Goal: Task Accomplishment & Management: Complete application form

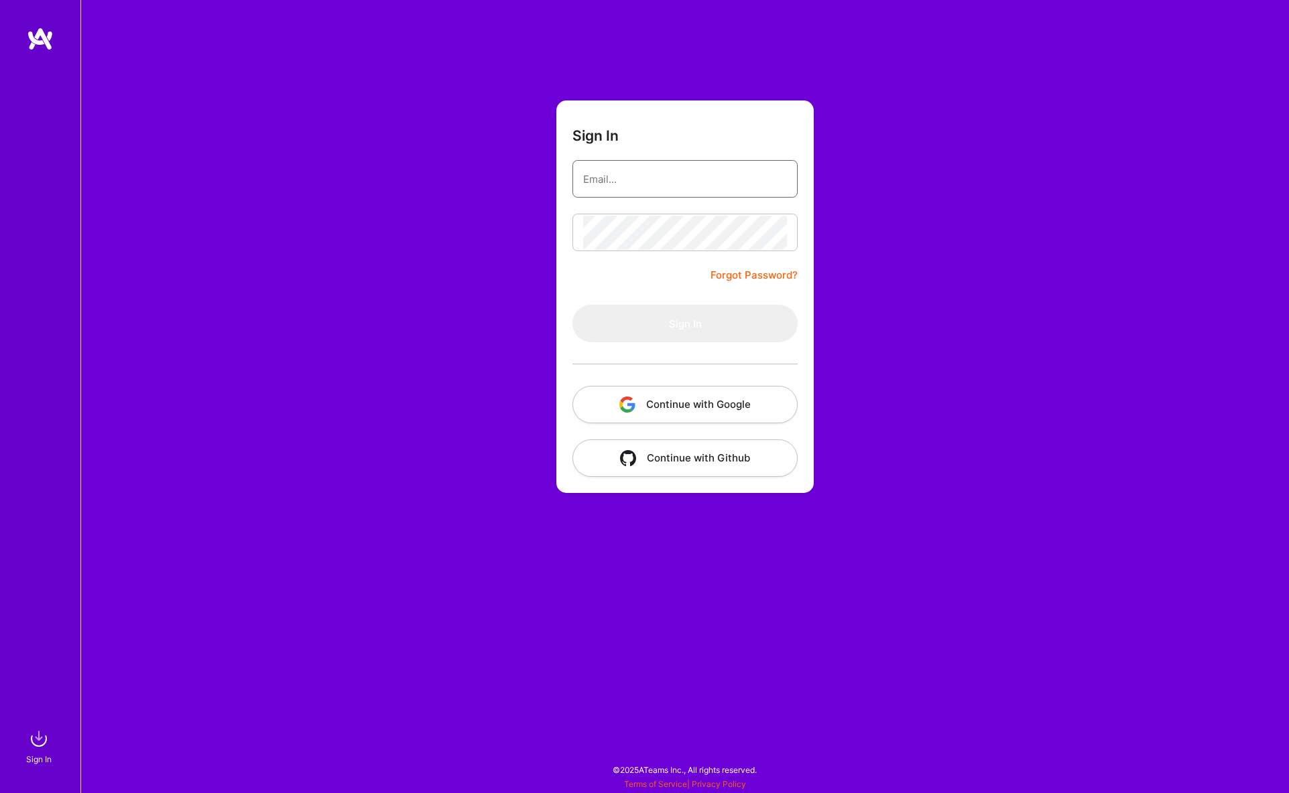
click at [622, 178] on input "email" at bounding box center [685, 179] width 204 height 34
type input "[EMAIL_ADDRESS][DOMAIN_NAME]"
click at [690, 331] on button "Sign In" at bounding box center [684, 324] width 225 height 38
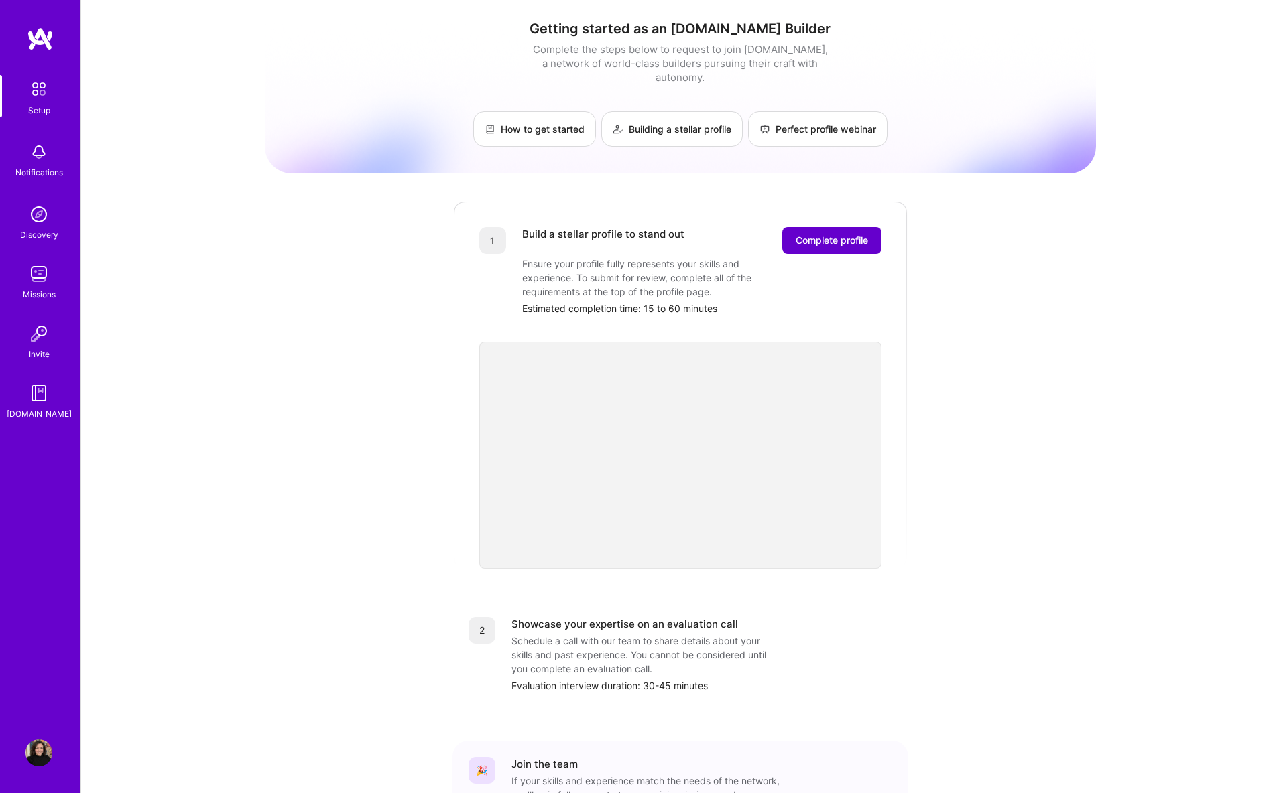
click at [818, 234] on span "Complete profile" at bounding box center [831, 240] width 72 height 13
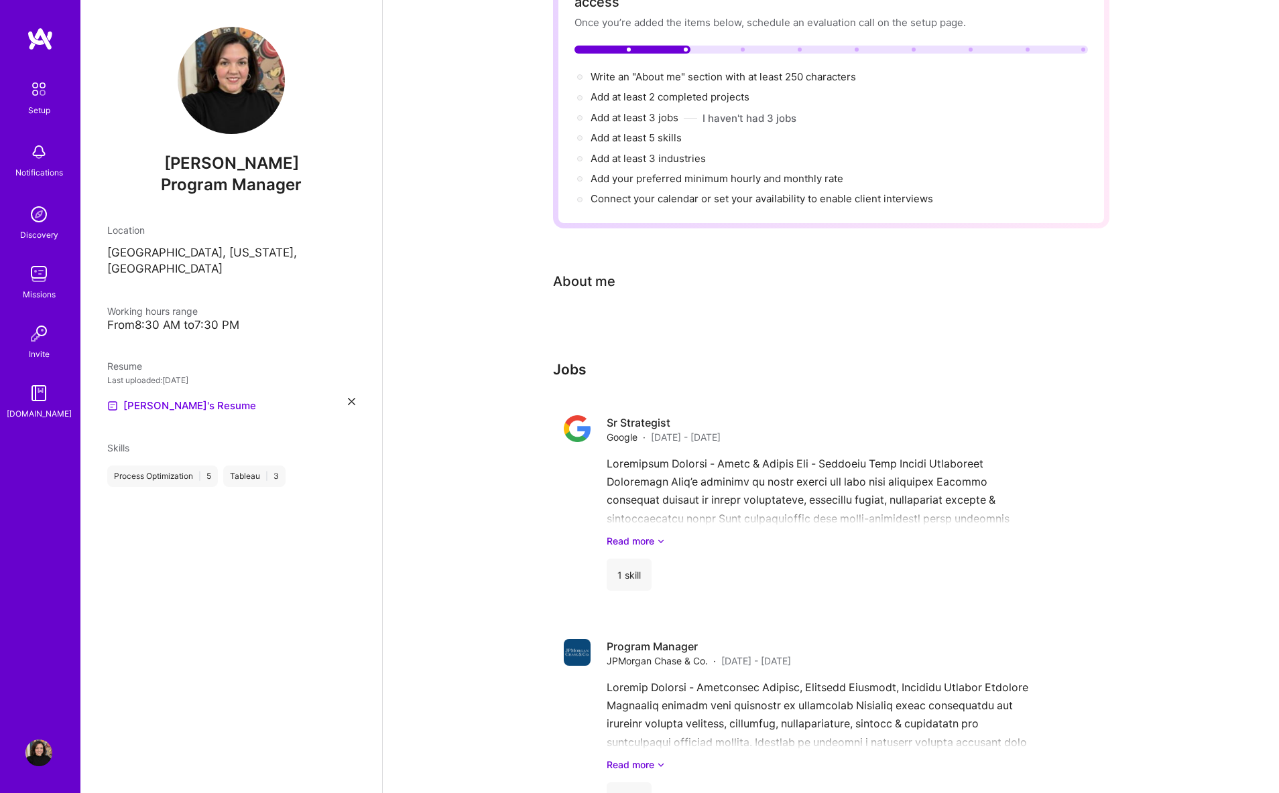
scroll to position [162, 0]
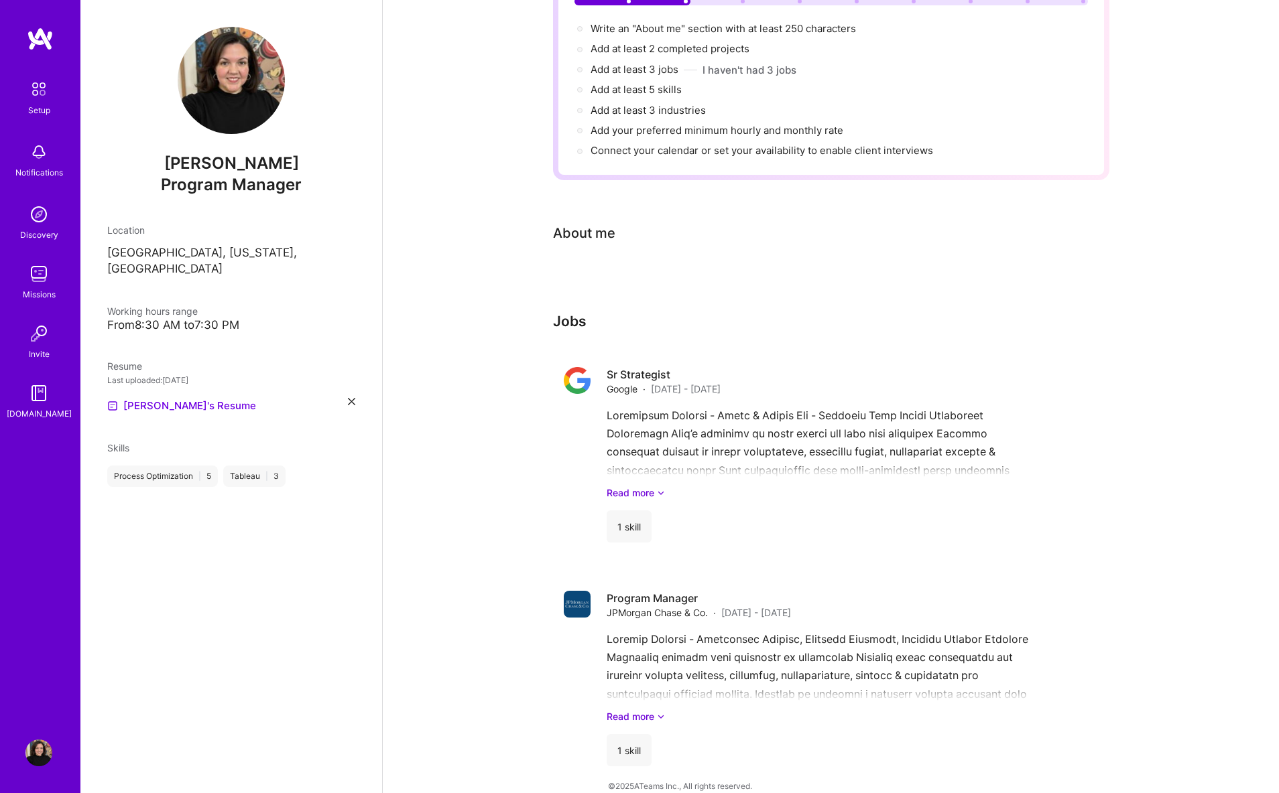
click at [562, 283] on div "Complete your profile to take the first step in unlocking full [DOMAIN_NAME] ac…" at bounding box center [831, 342] width 556 height 869
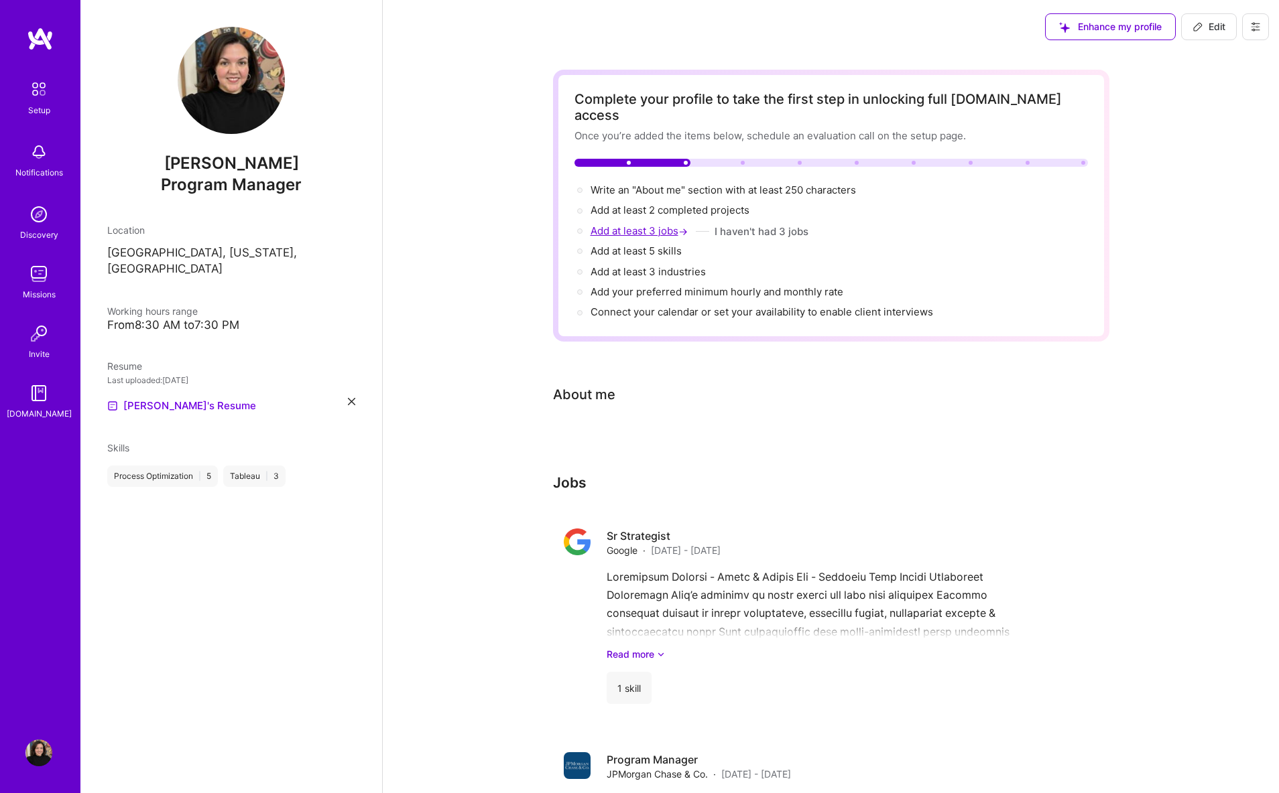
click at [637, 224] on span "Add at least 3 jobs →" at bounding box center [640, 230] width 100 height 13
select select "US"
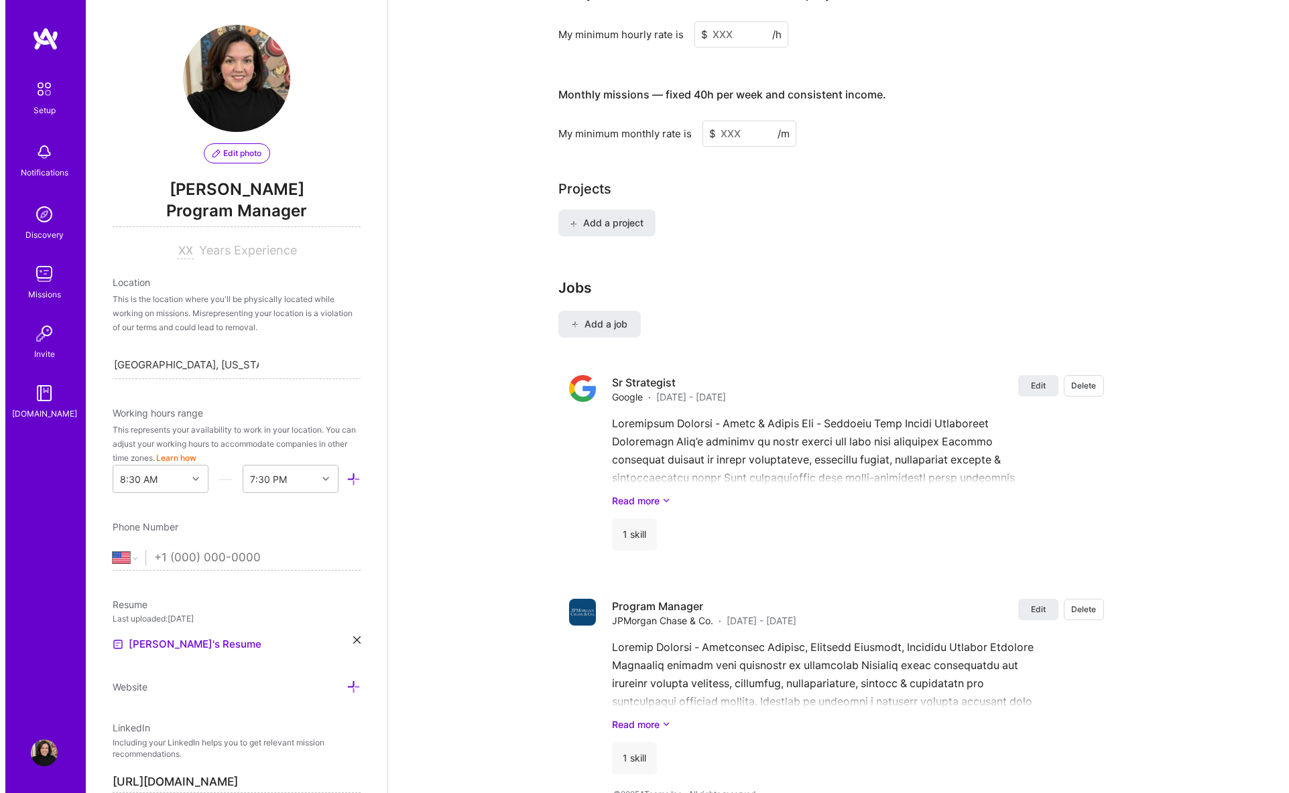
scroll to position [908, 0]
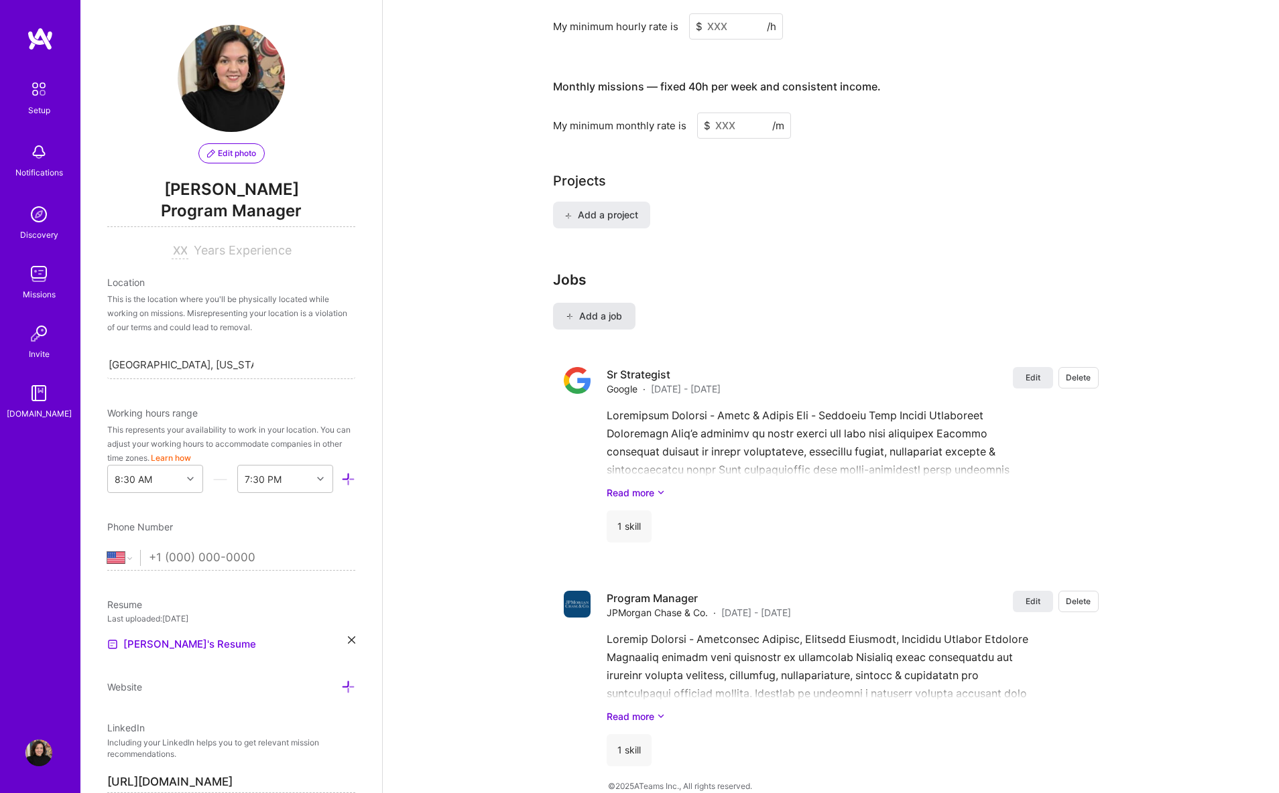
click at [591, 310] on span "Add a job" at bounding box center [594, 316] width 56 height 13
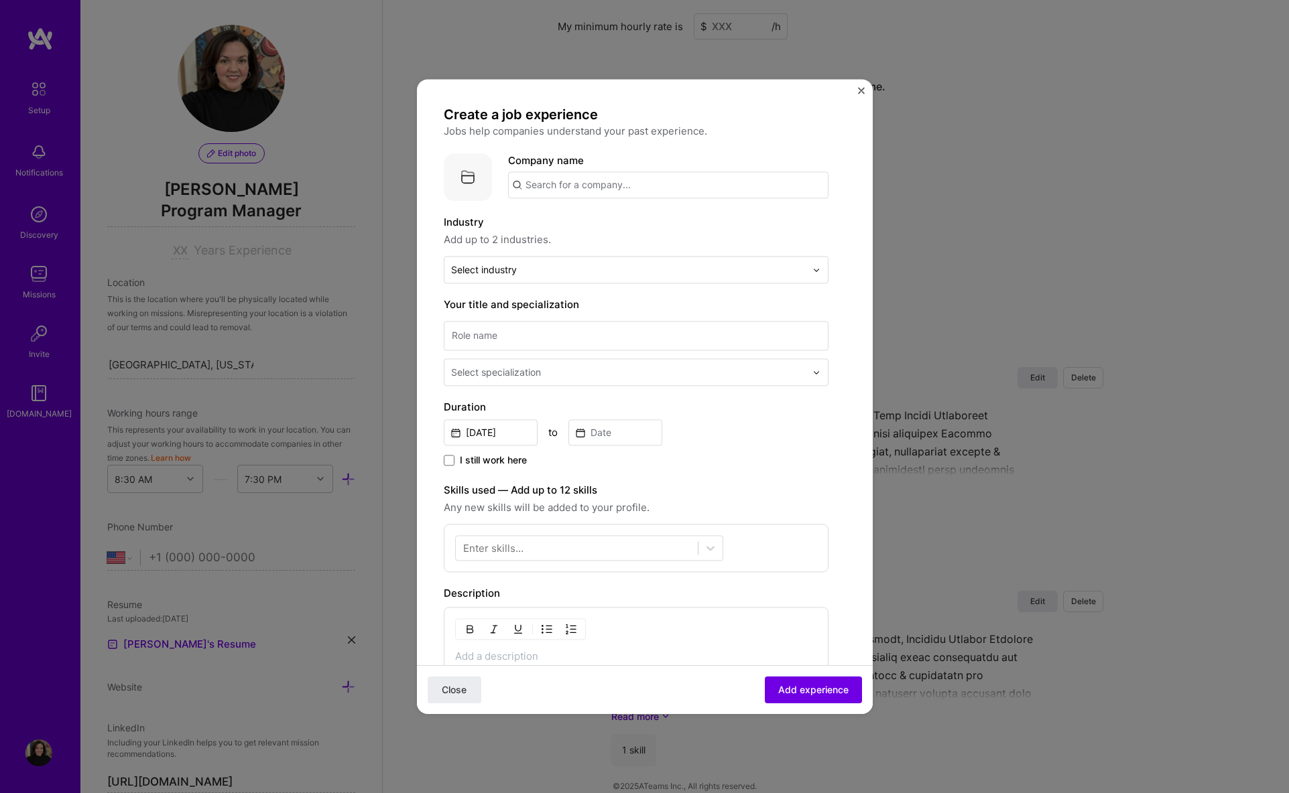
click at [595, 189] on input "text" at bounding box center [668, 185] width 320 height 27
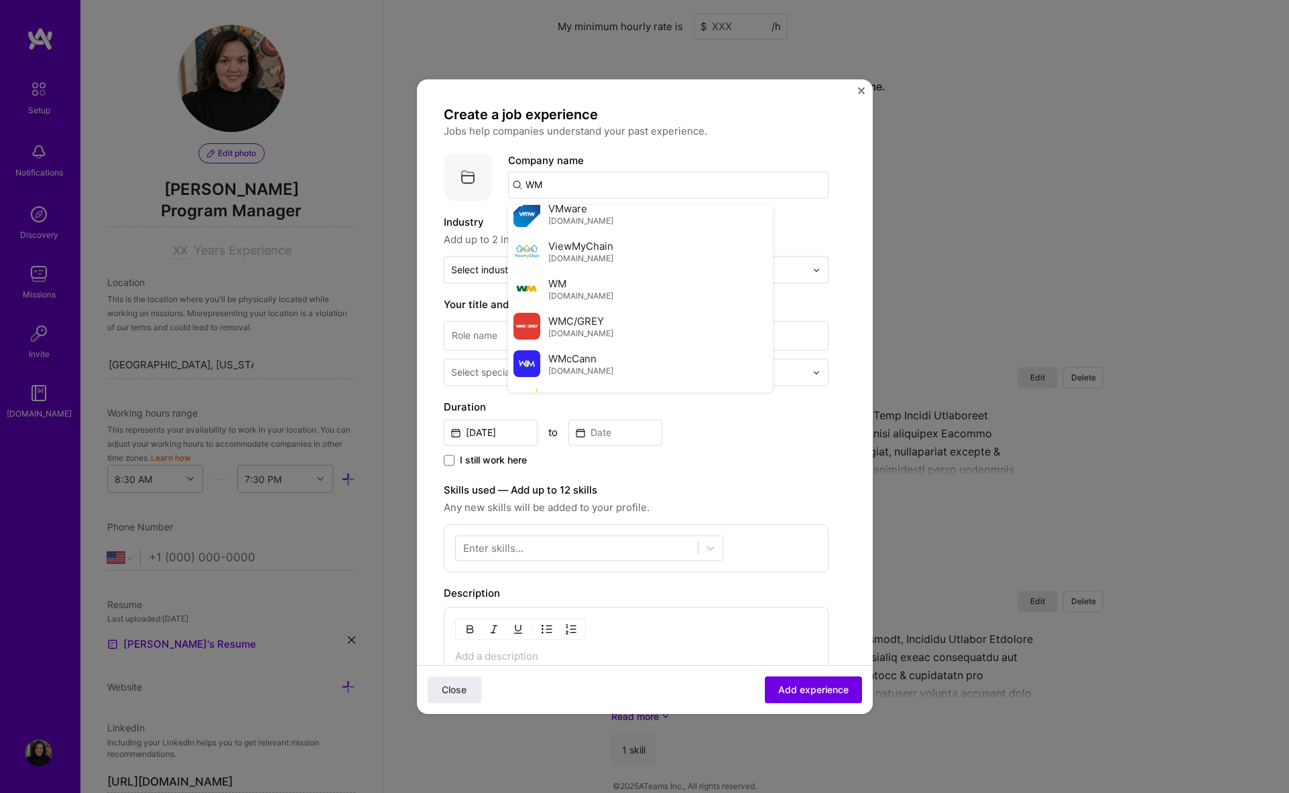
scroll to position [726, 0]
type input "WM"
click at [649, 278] on div "WM [DOMAIN_NAME]" at bounding box center [640, 286] width 265 height 38
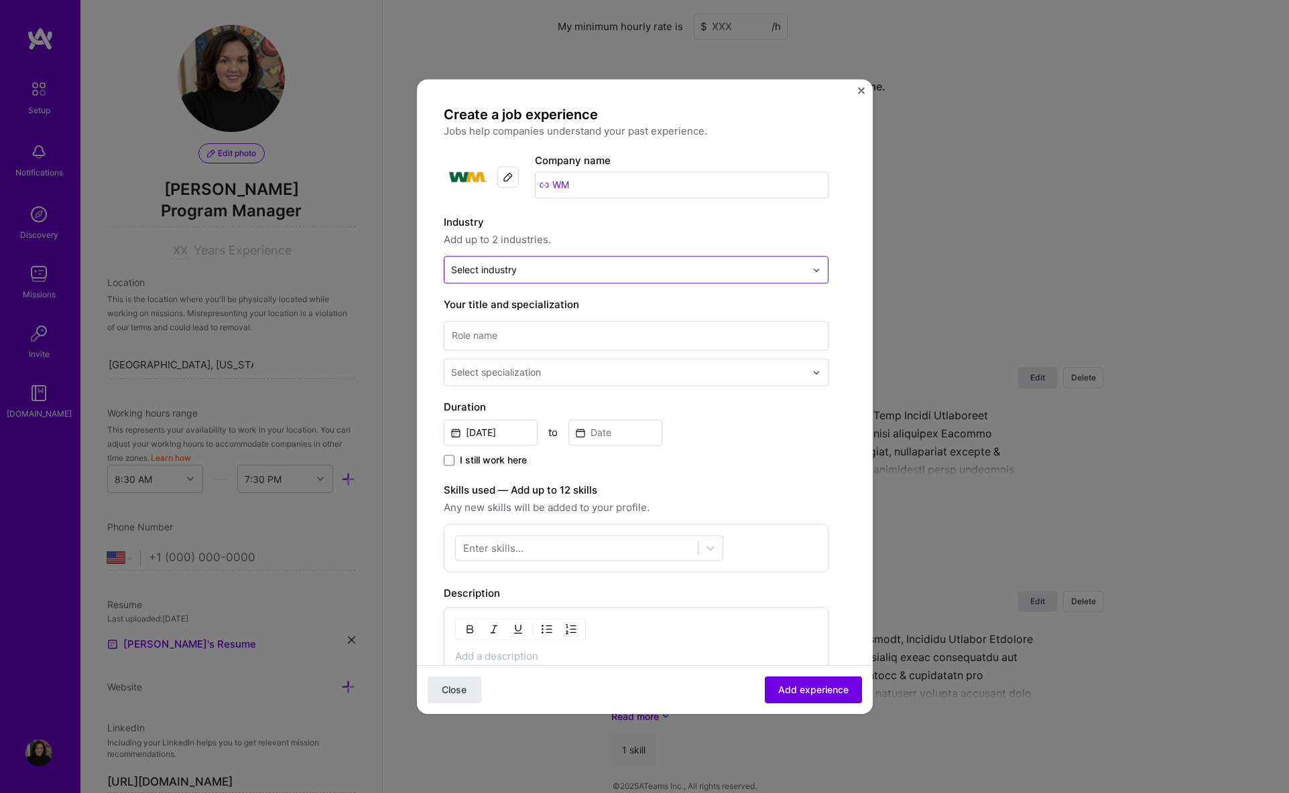
click at [537, 275] on input "text" at bounding box center [628, 270] width 354 height 14
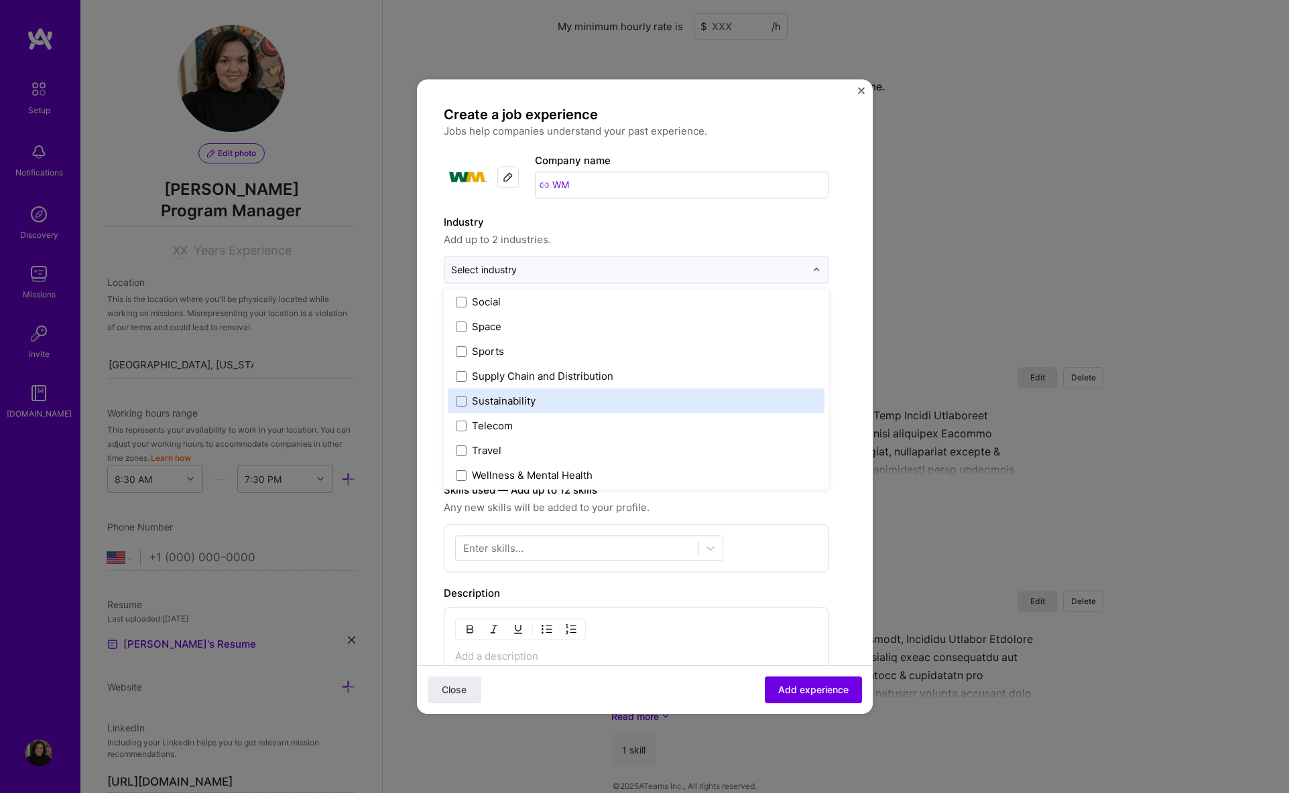
scroll to position [2780, 0]
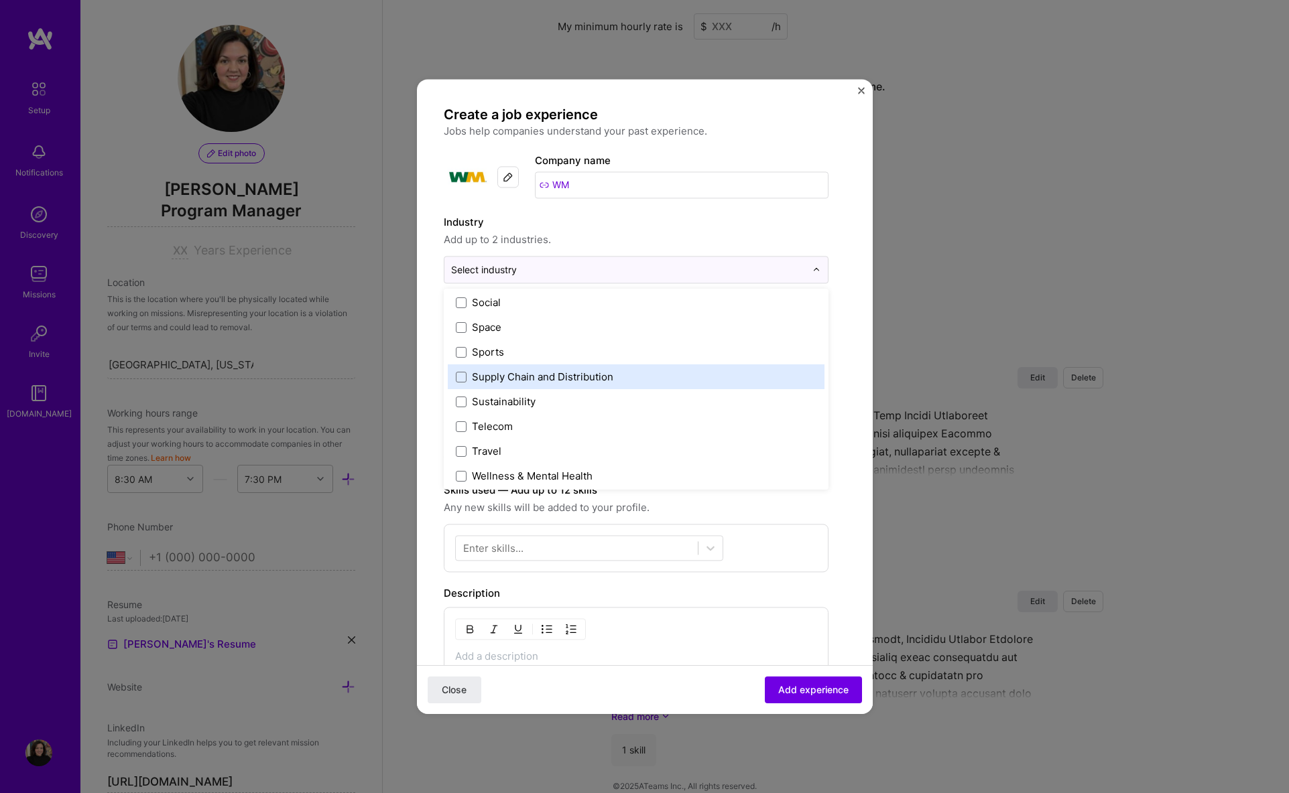
click at [595, 377] on div "Supply Chain and Distribution" at bounding box center [542, 377] width 141 height 14
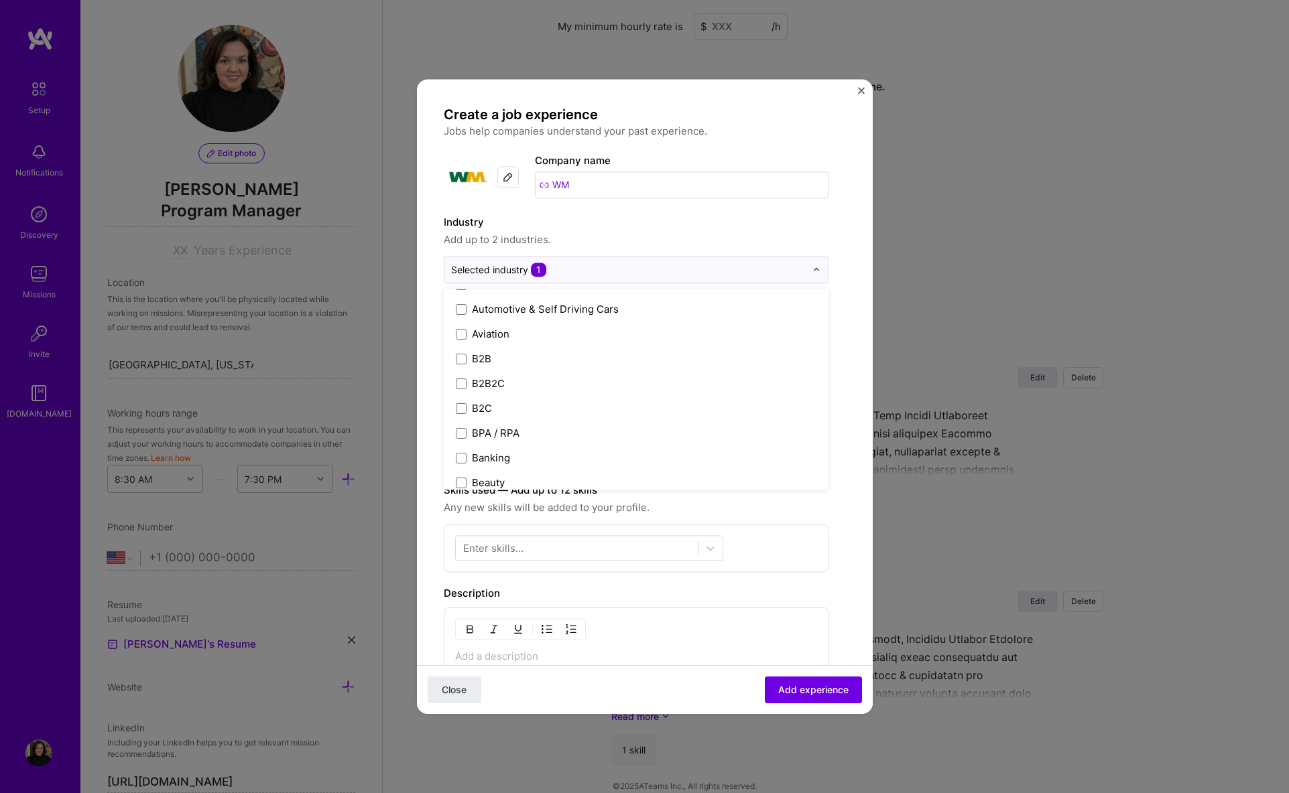
scroll to position [0, 0]
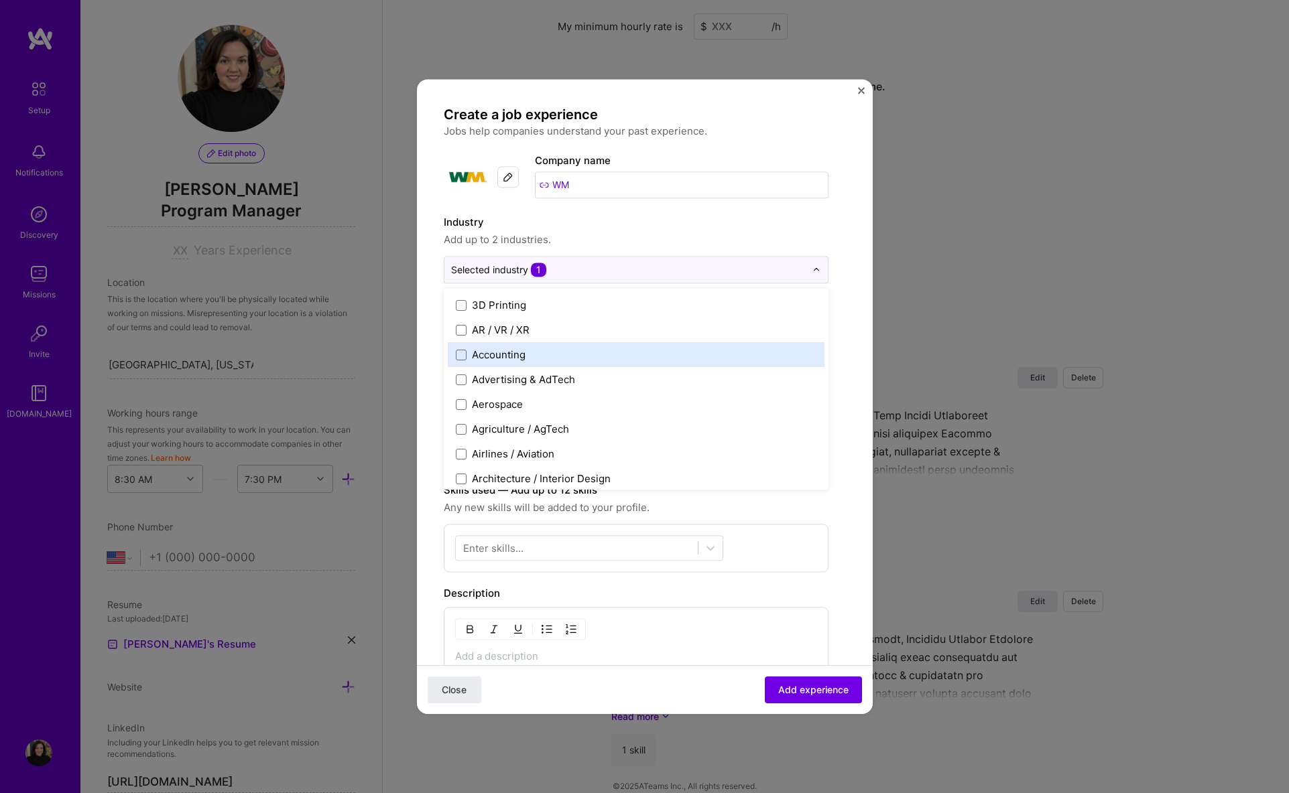
click at [526, 354] on label "Accounting" at bounding box center [636, 355] width 361 height 14
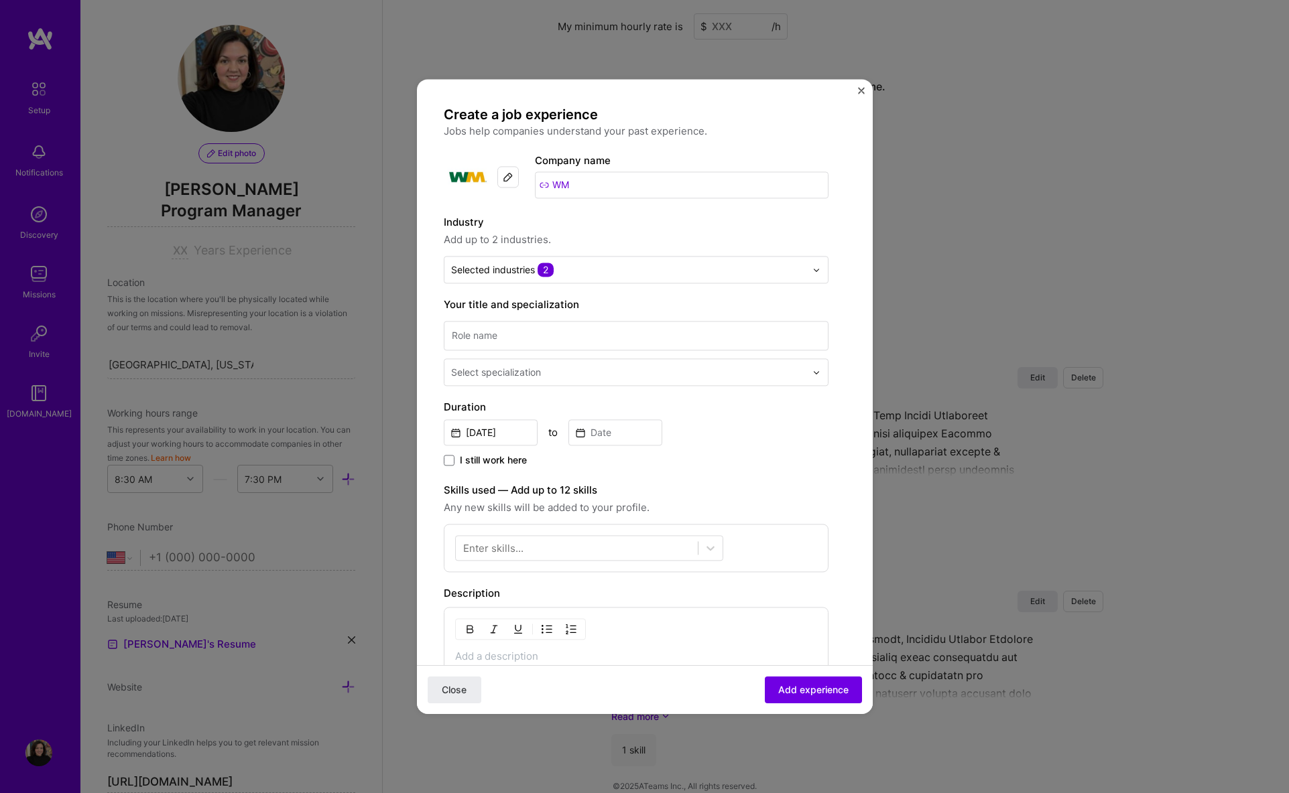
click at [841, 263] on form "Create a job experience Jobs help companies understand your past experience. Co…" at bounding box center [645, 547] width 456 height 883
click at [511, 332] on input at bounding box center [636, 335] width 385 height 29
click at [497, 345] on input at bounding box center [636, 335] width 385 height 29
paste input "Finance Transformation Program Manager"
type input "Finance Transformation Program Manager"
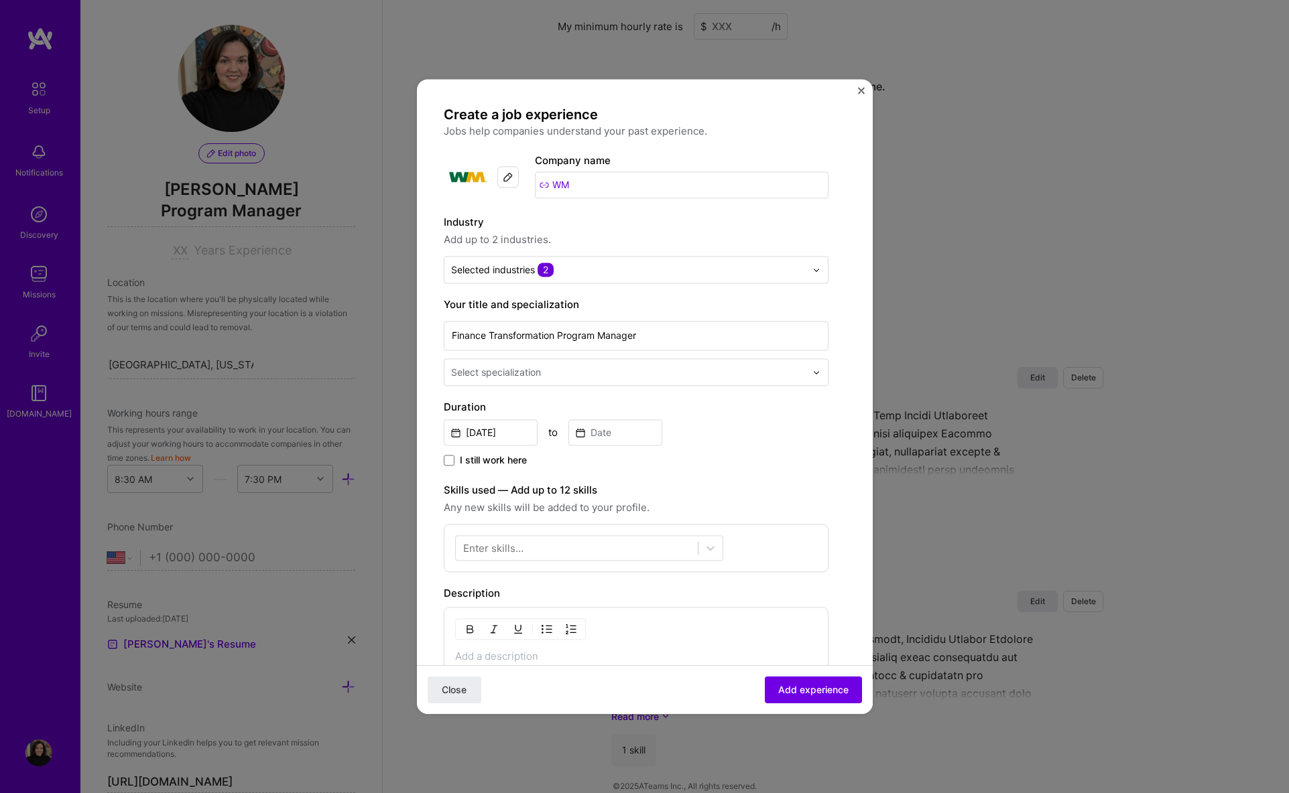
click at [509, 377] on div "Select specialization" at bounding box center [496, 372] width 90 height 14
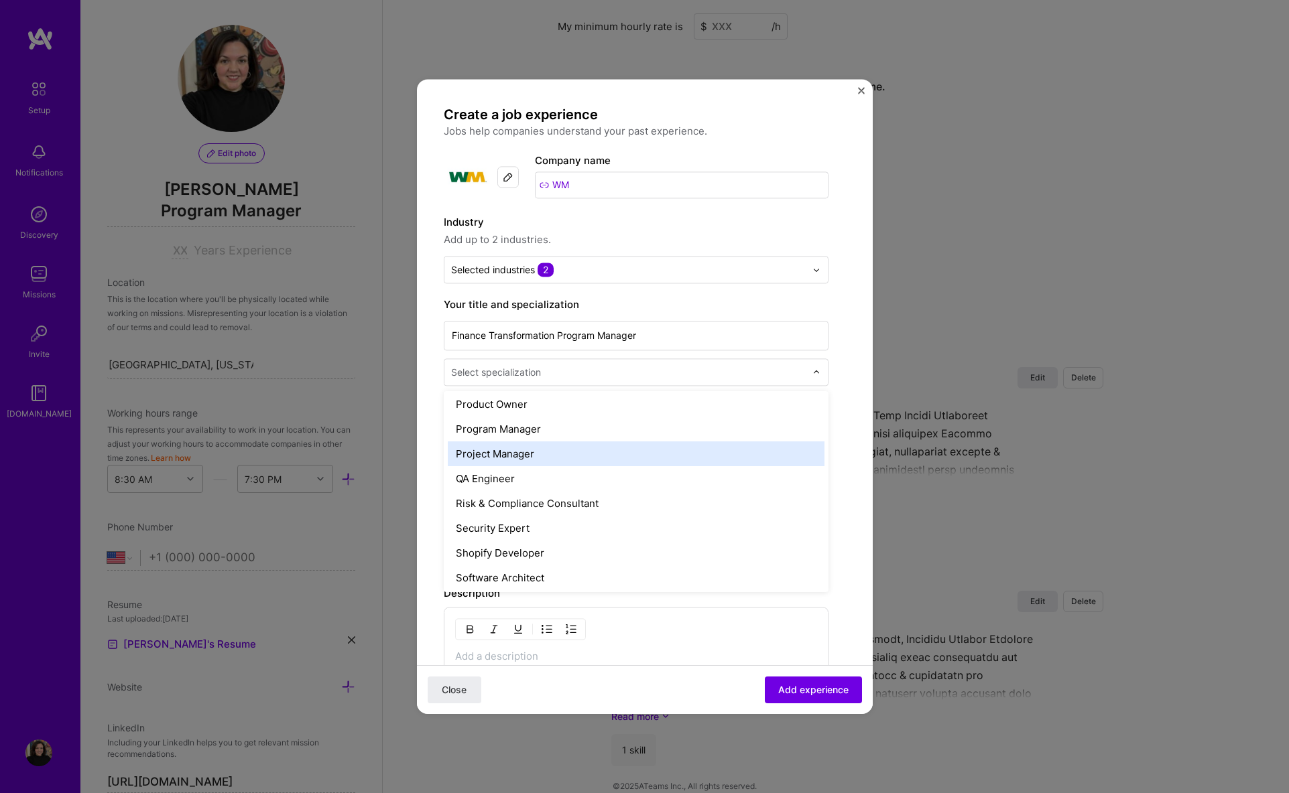
scroll to position [1292, 0]
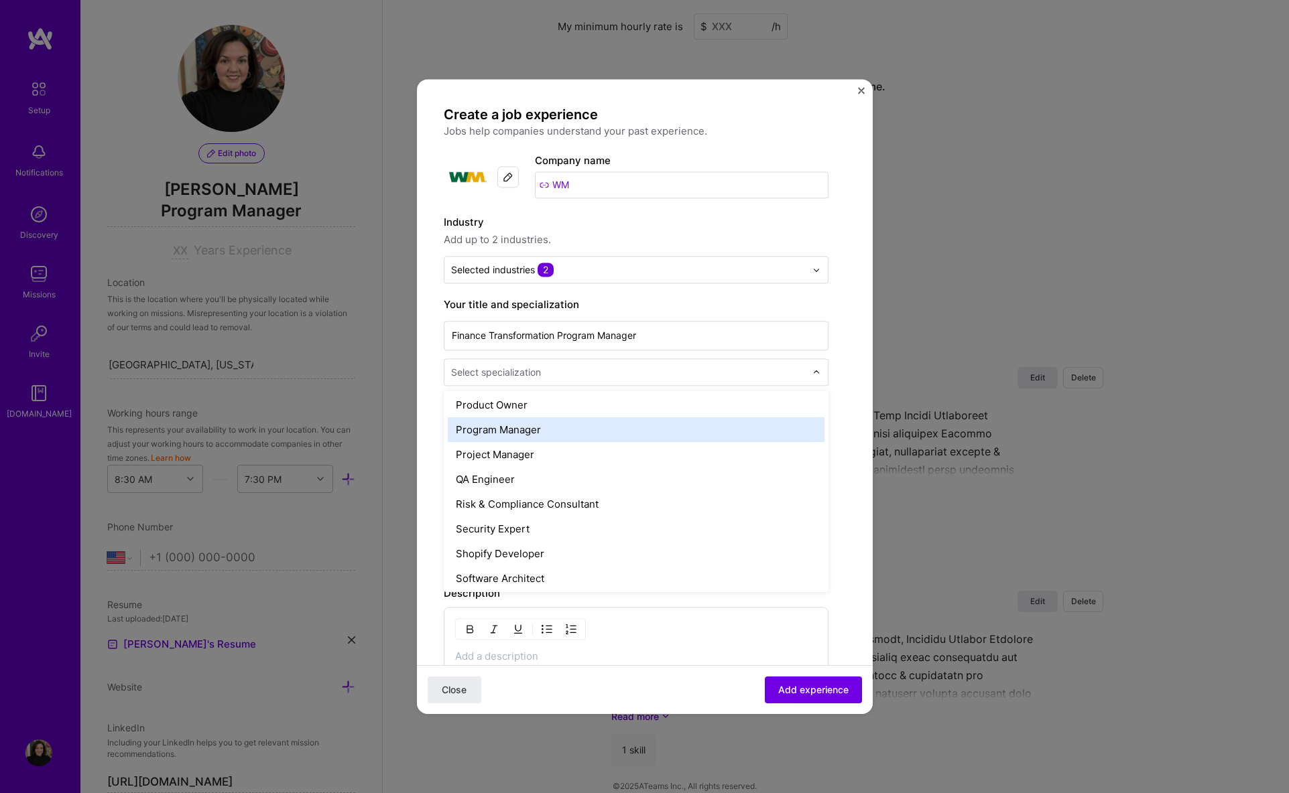
click at [527, 431] on div "Program Manager" at bounding box center [636, 429] width 377 height 25
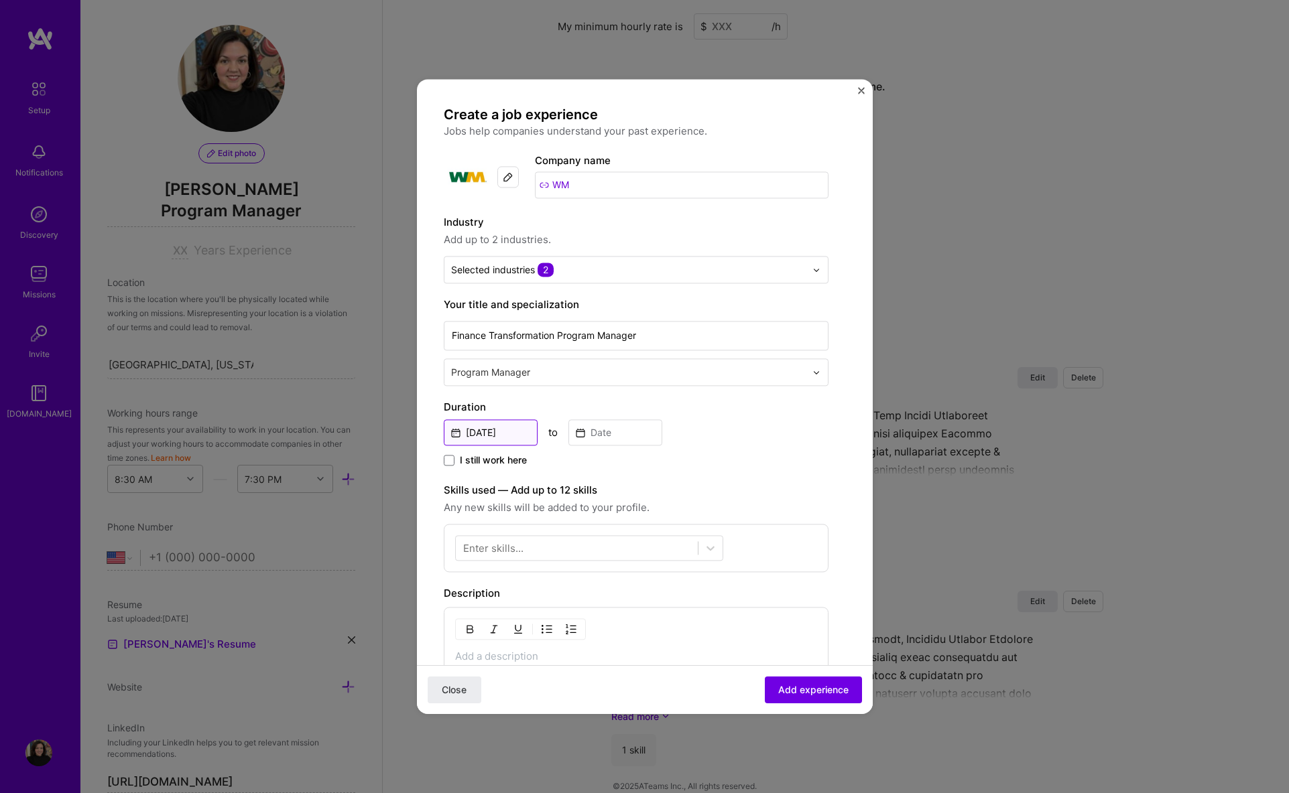
click at [481, 439] on input "[DATE]" at bounding box center [491, 432] width 94 height 26
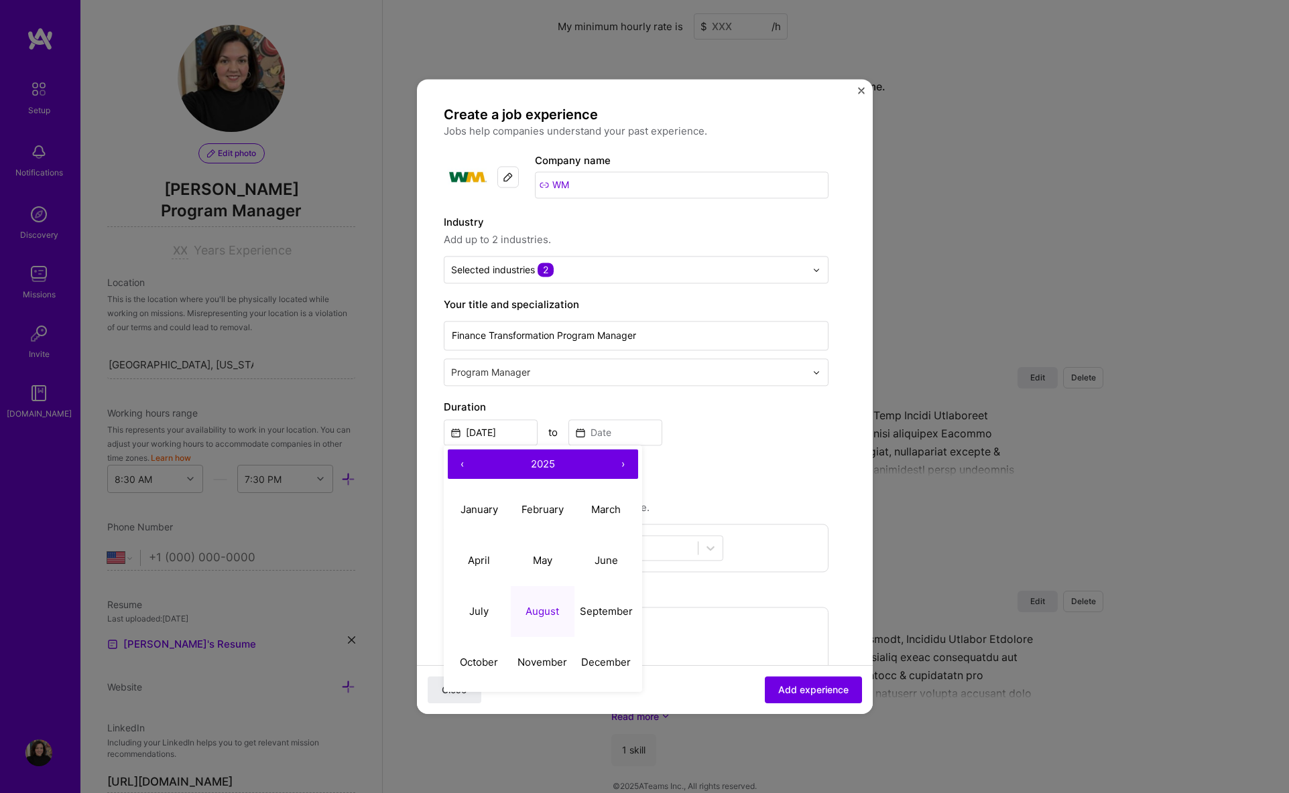
click at [468, 468] on button "‹" at bounding box center [462, 464] width 29 height 29
click at [618, 459] on button "›" at bounding box center [622, 464] width 29 height 29
click at [616, 558] on abbr "June" at bounding box center [605, 560] width 23 height 13
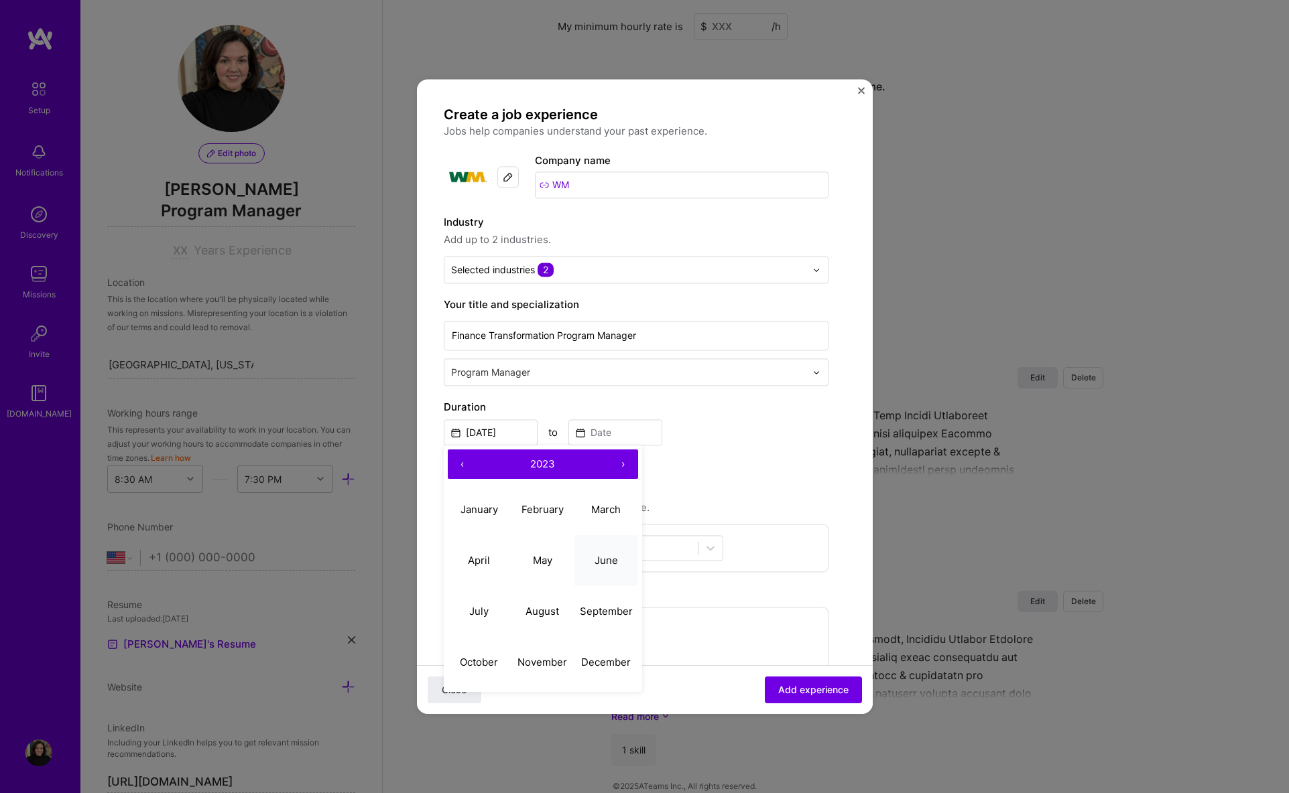
type input "[DATE]"
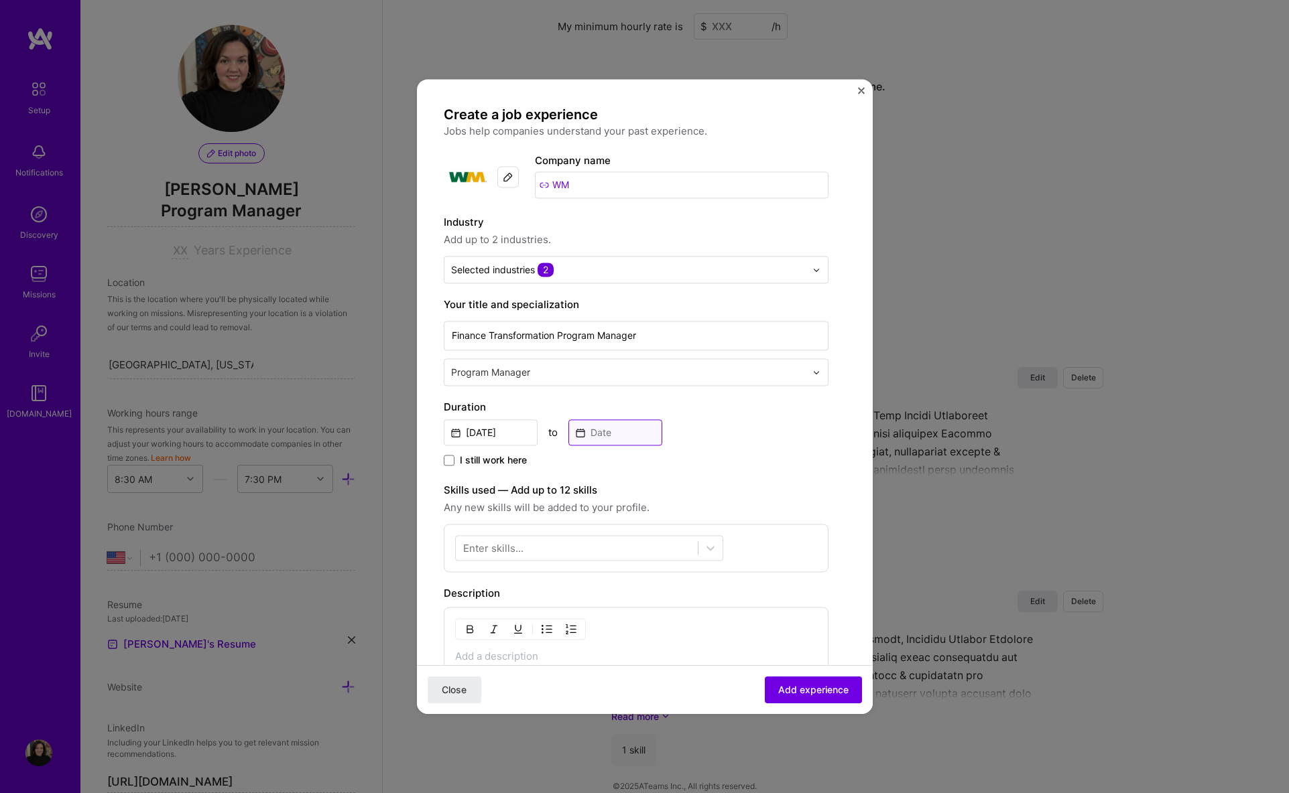
click at [603, 440] on input at bounding box center [615, 432] width 94 height 26
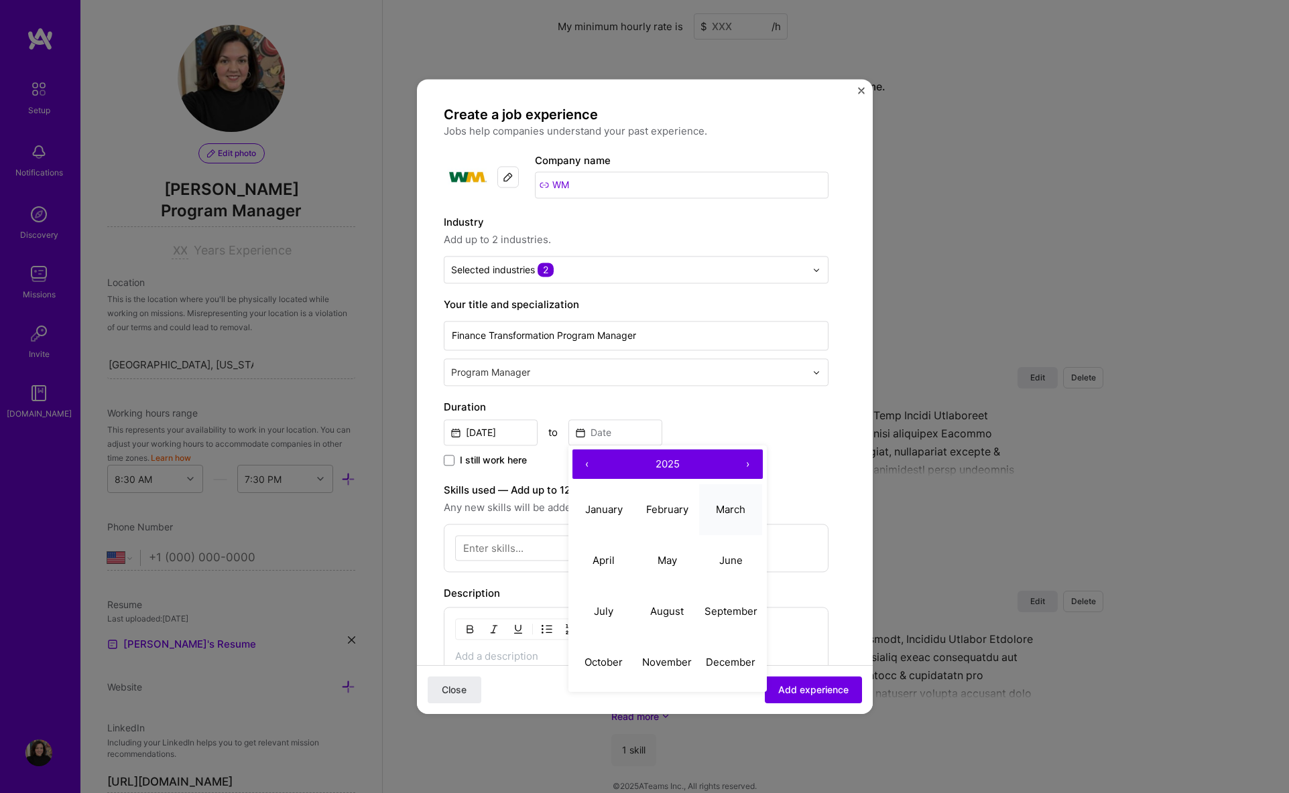
click at [732, 513] on abbr "March" at bounding box center [730, 509] width 29 height 13
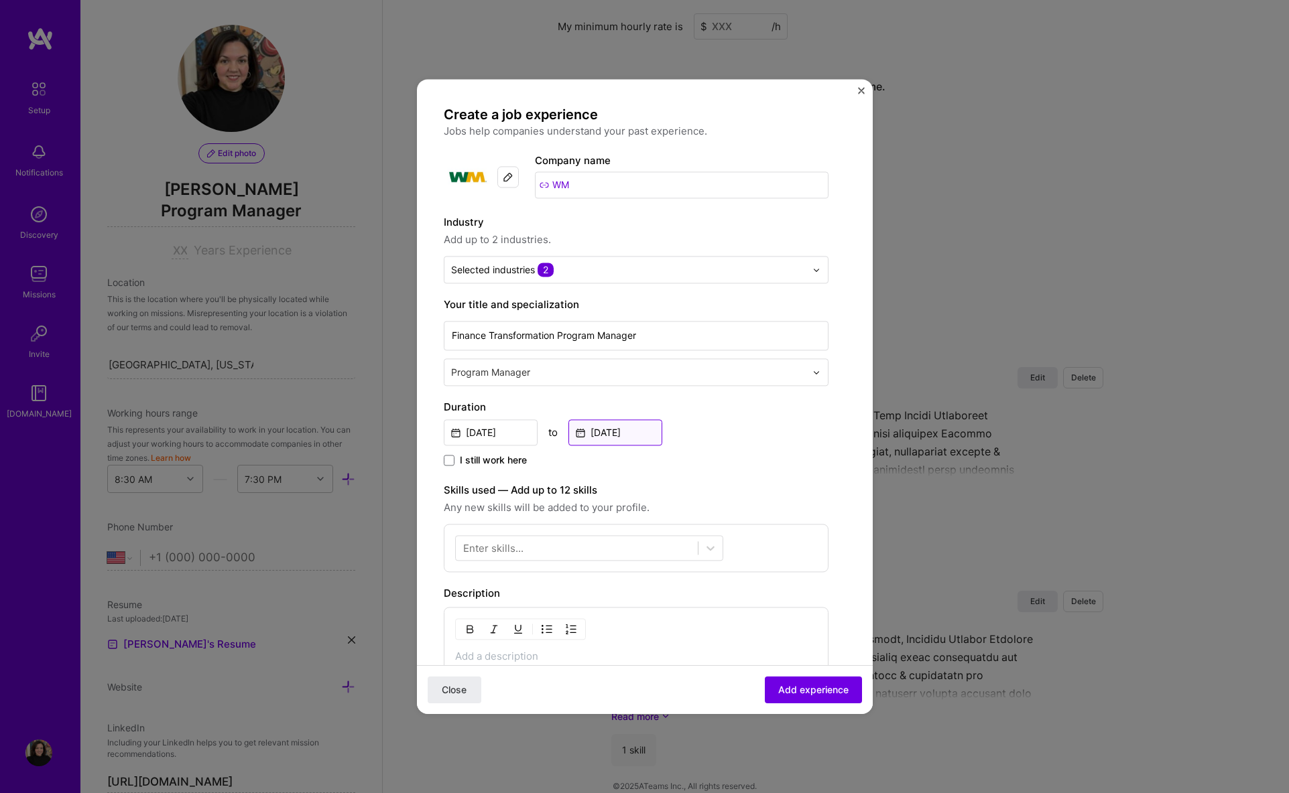
click at [621, 442] on input "[DATE]" at bounding box center [615, 432] width 94 height 26
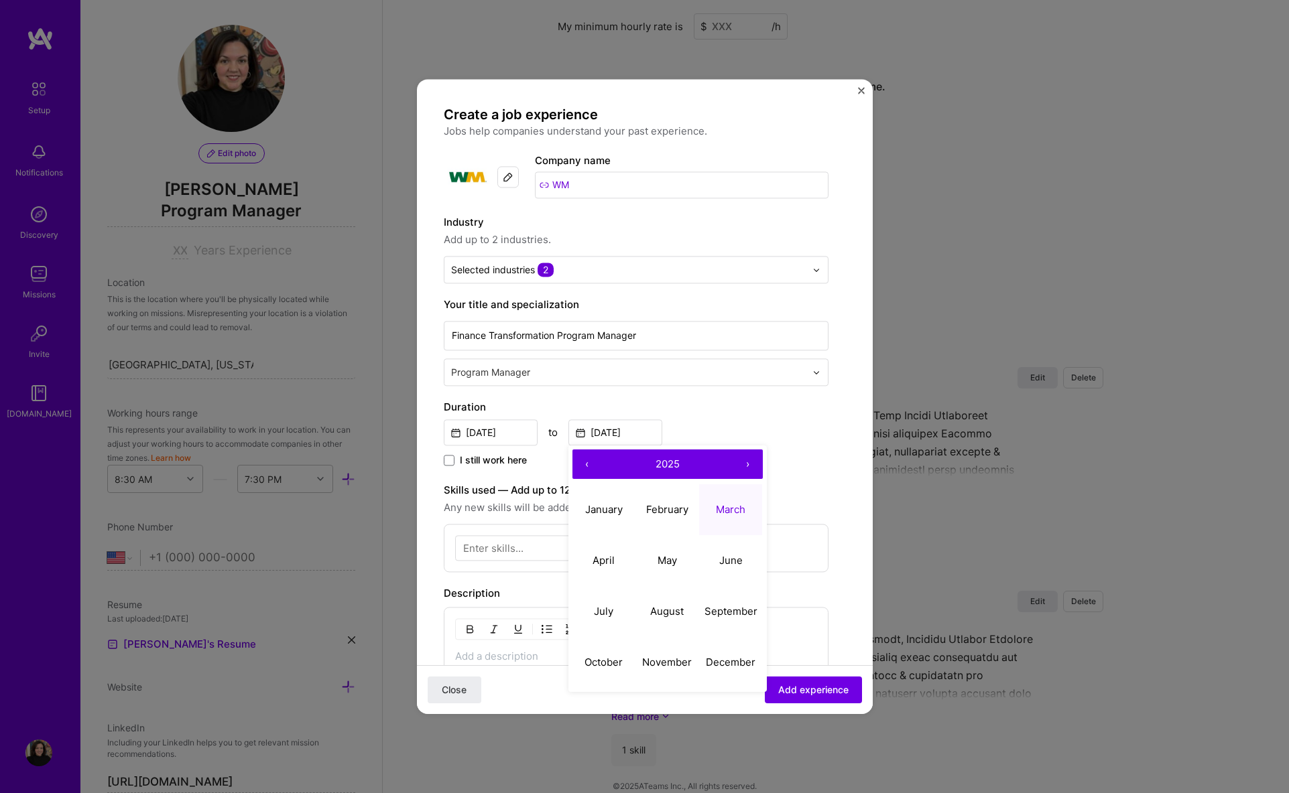
click at [591, 467] on button "‹" at bounding box center [586, 464] width 29 height 29
click at [724, 508] on abbr "March" at bounding box center [730, 509] width 29 height 13
type input "[DATE]"
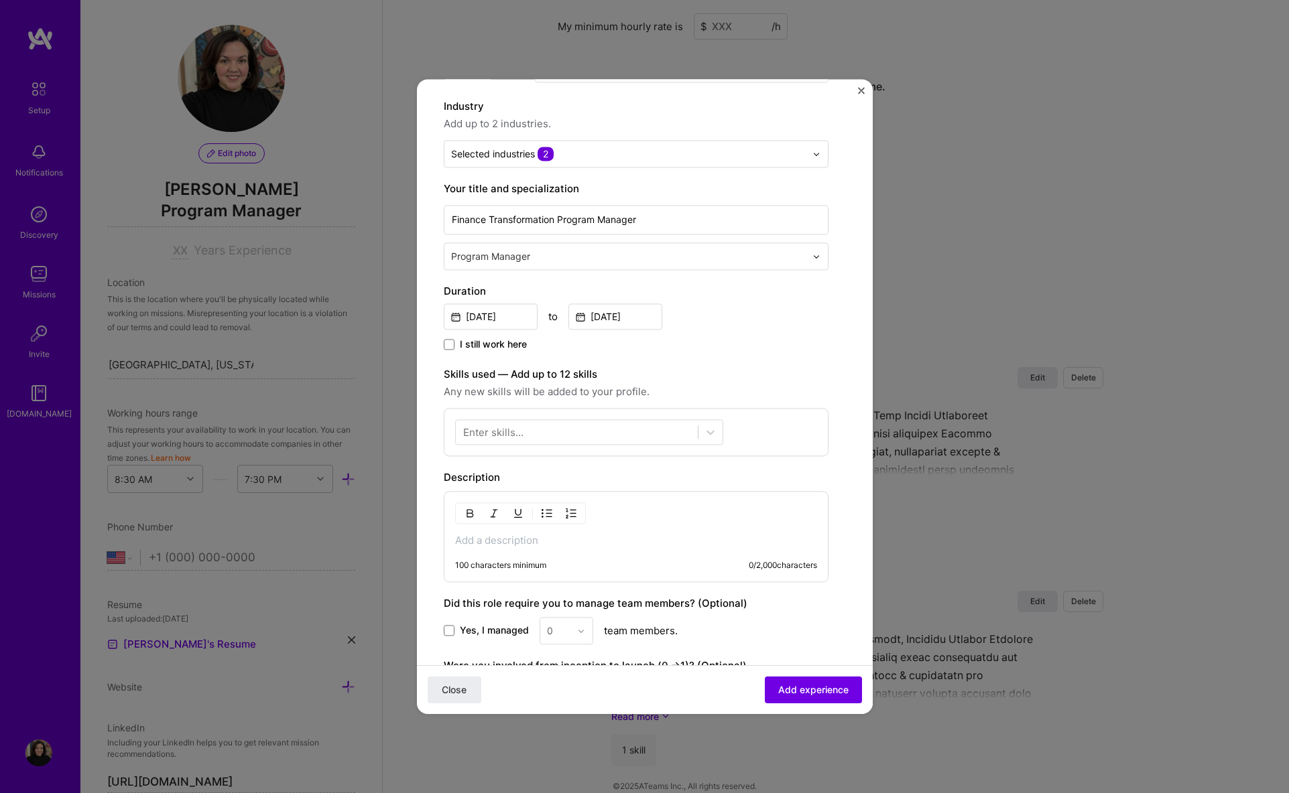
scroll to position [117, 0]
click at [521, 433] on div "Enter skills..." at bounding box center [493, 432] width 60 height 14
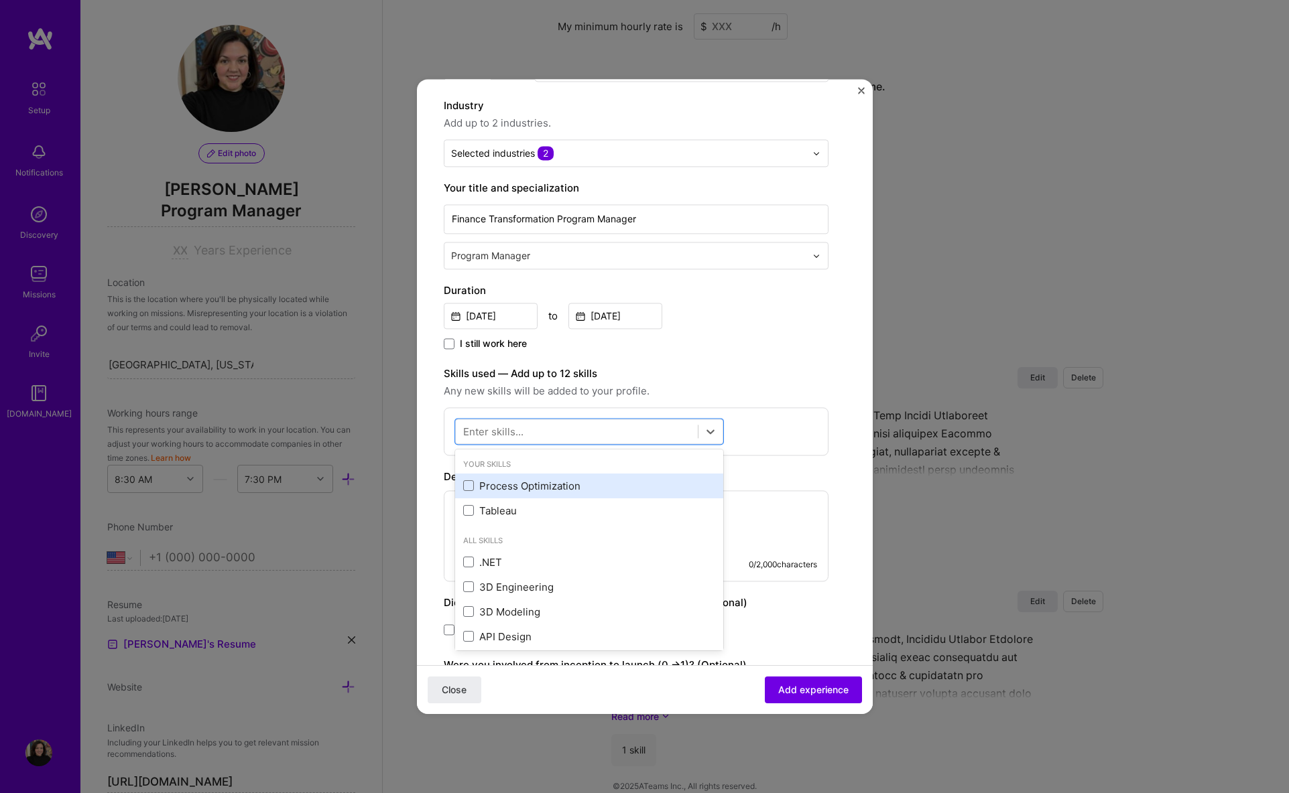
click at [517, 484] on div "Process Optimization" at bounding box center [589, 486] width 252 height 14
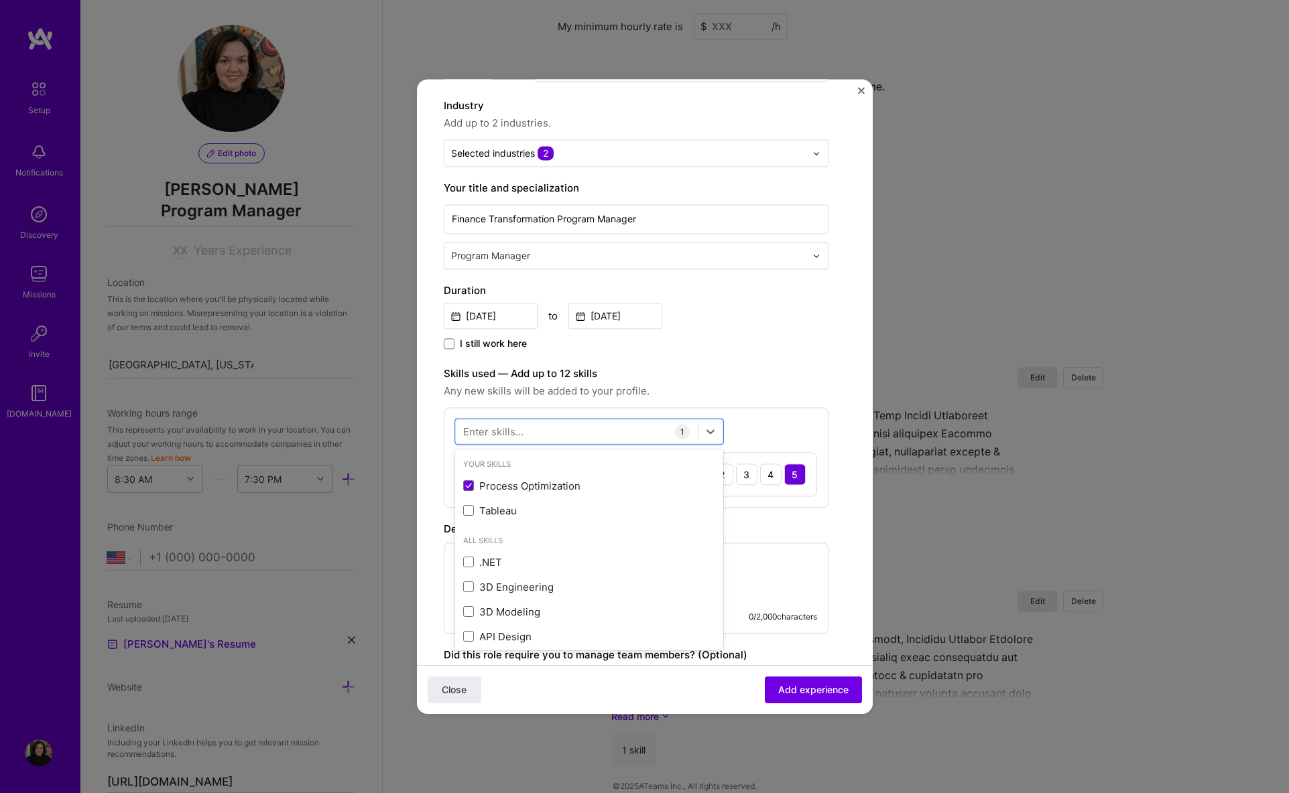
click at [647, 409] on div "option Process Optimization, selected. option Process Optimization selected, 0 …" at bounding box center [636, 457] width 385 height 101
click at [628, 421] on div at bounding box center [577, 432] width 242 height 22
click at [771, 387] on span "Any new skills will be added to your profile." at bounding box center [636, 391] width 385 height 16
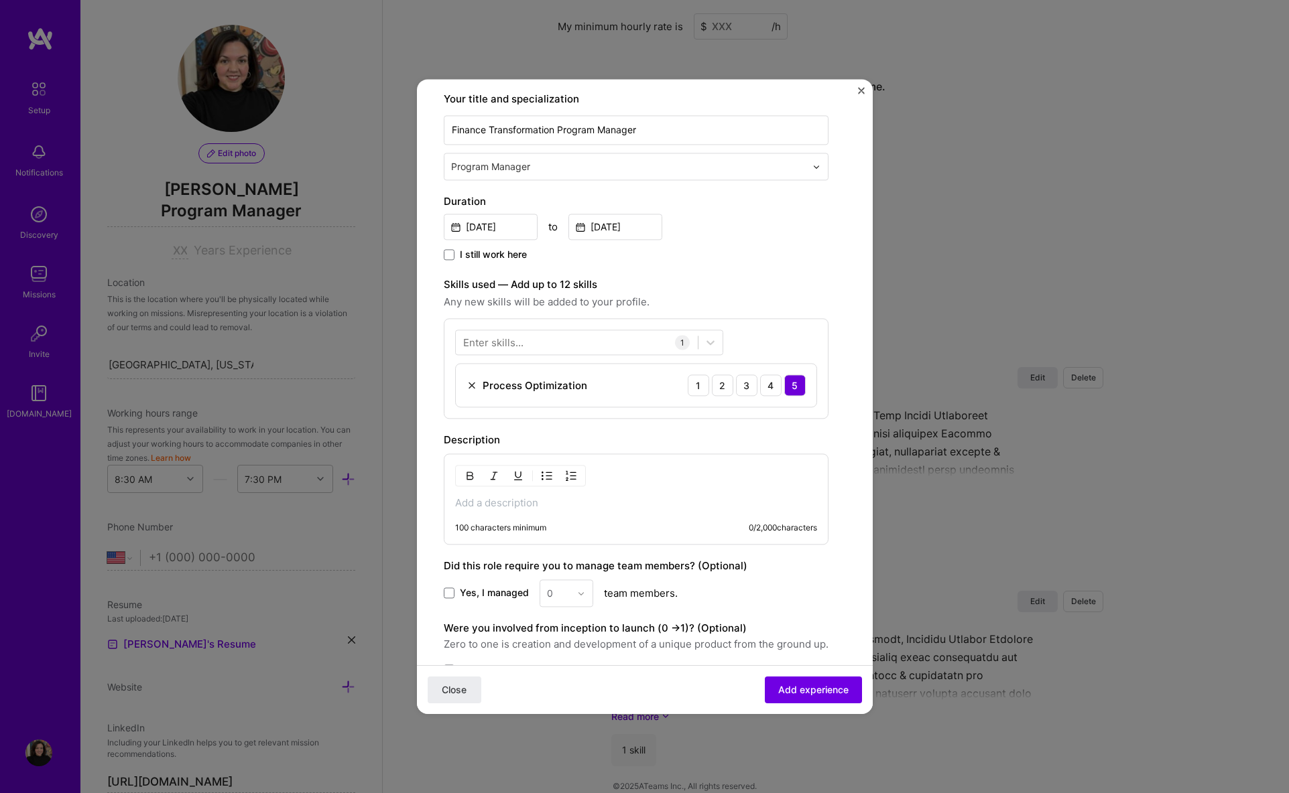
scroll to position [327, 0]
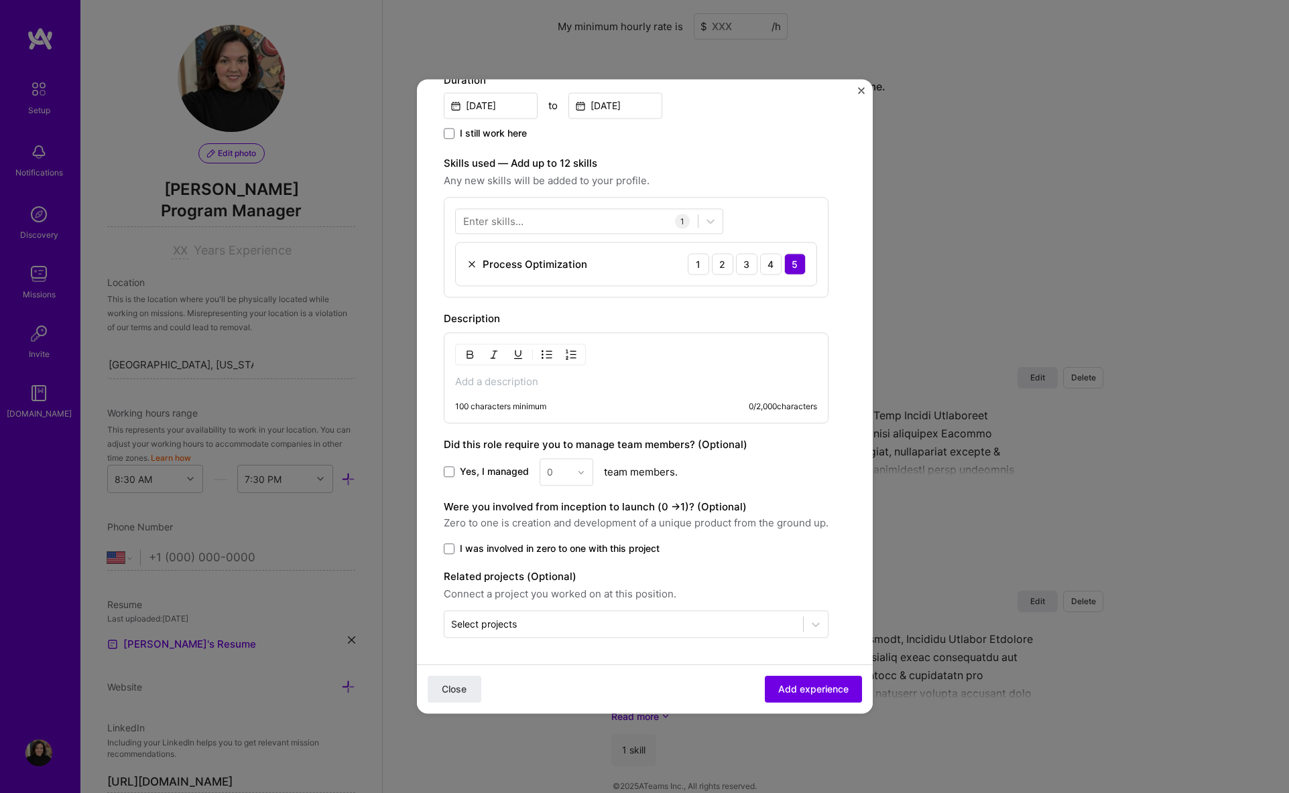
click at [499, 386] on p at bounding box center [636, 381] width 362 height 13
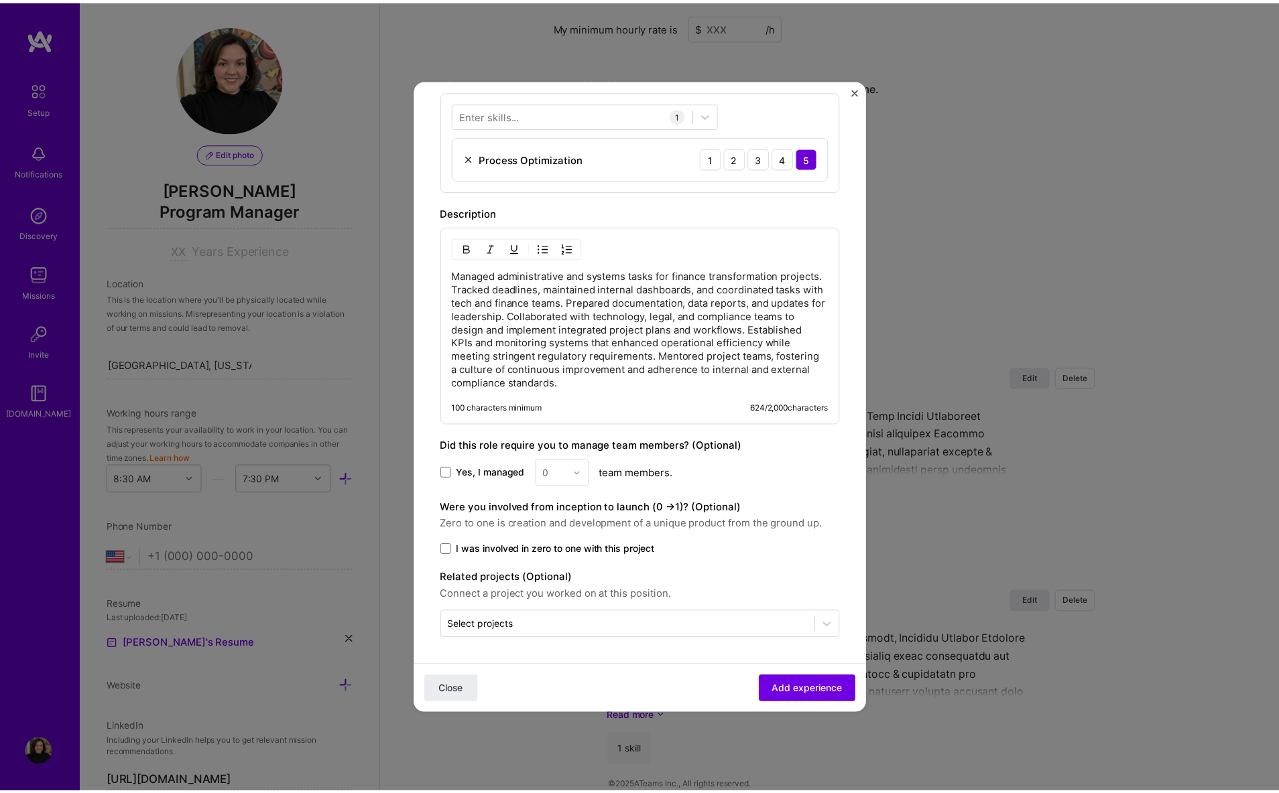
scroll to position [434, 0]
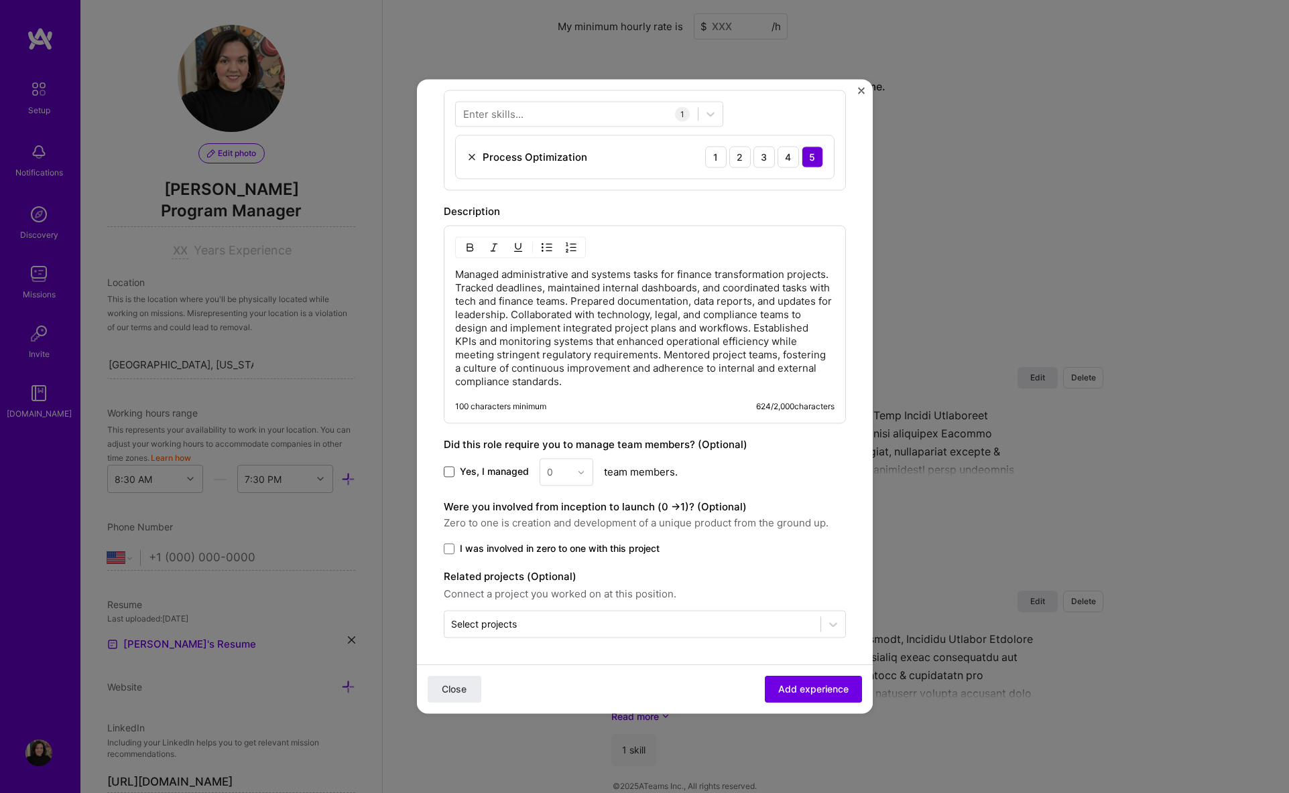
click at [450, 472] on span at bounding box center [449, 472] width 11 height 11
click at [0, 0] on input "Yes, I managed" at bounding box center [0, 0] width 0 height 0
click at [580, 470] on img at bounding box center [581, 472] width 8 height 8
click at [562, 580] on div "4" at bounding box center [566, 582] width 46 height 25
click at [778, 684] on span "Add experience" at bounding box center [813, 689] width 70 height 13
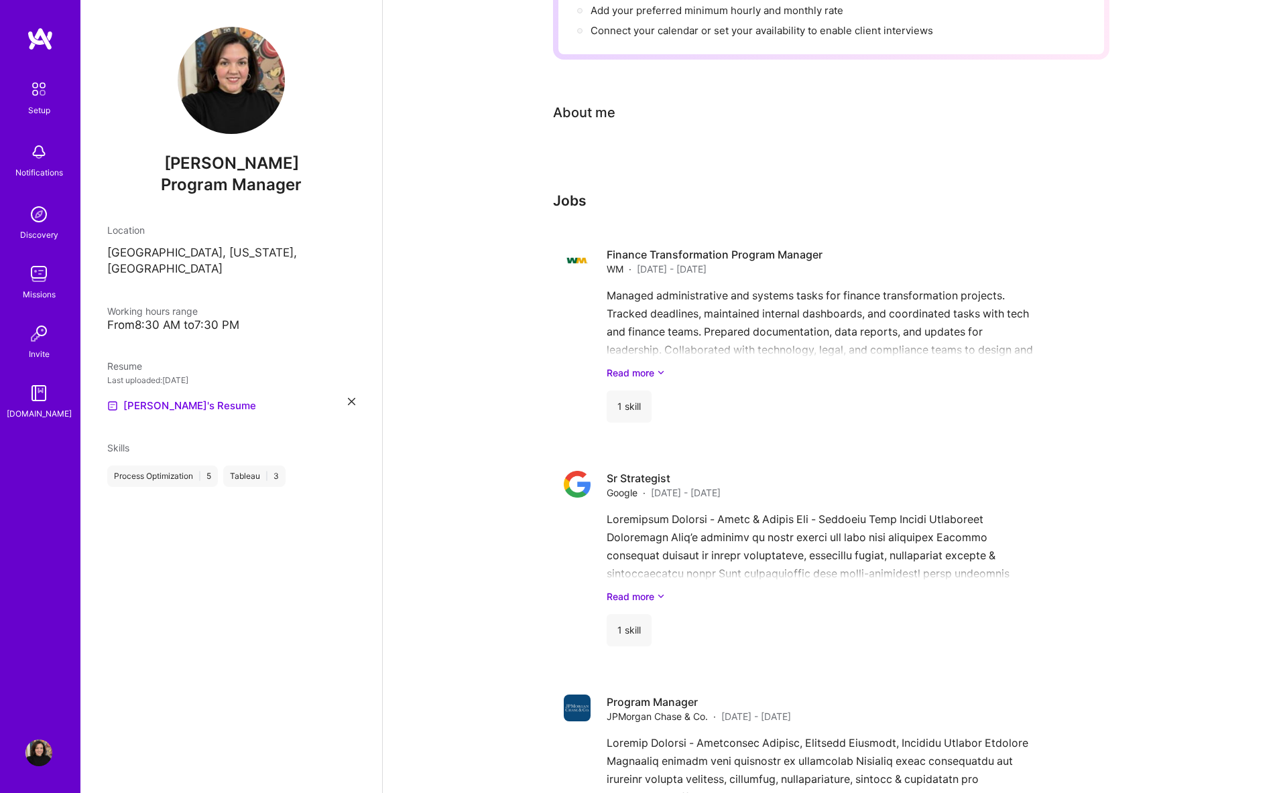
scroll to position [0, 0]
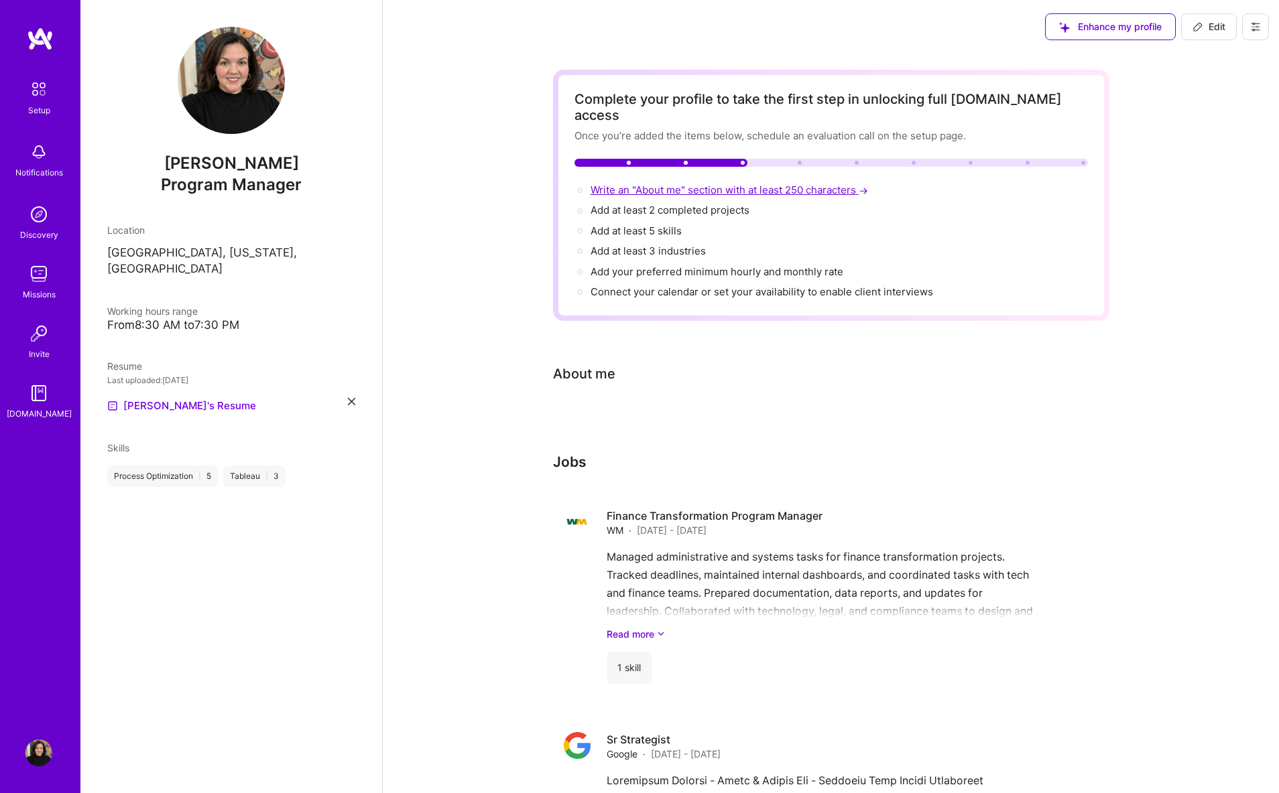
click at [637, 184] on span "Write an "About me" section with at least 250 characters →" at bounding box center [730, 190] width 280 height 13
select select "US"
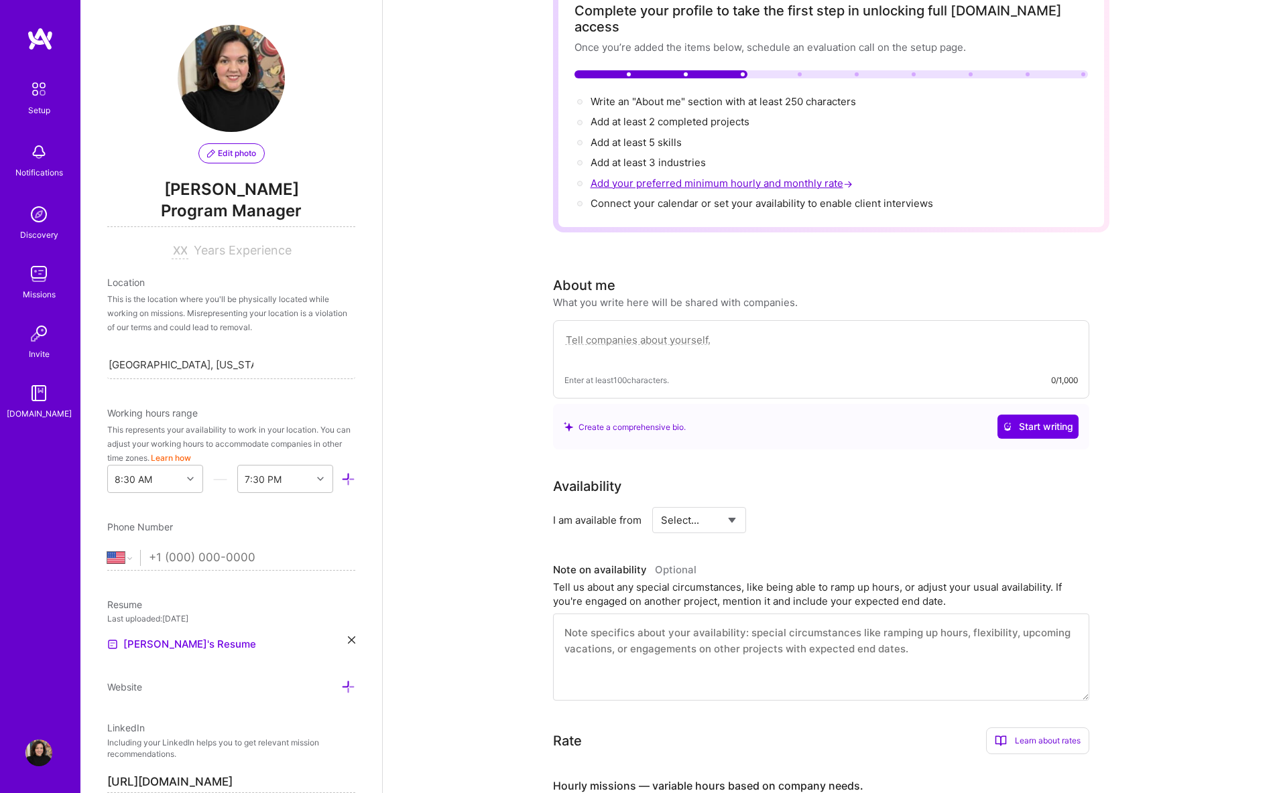
scroll to position [33, 0]
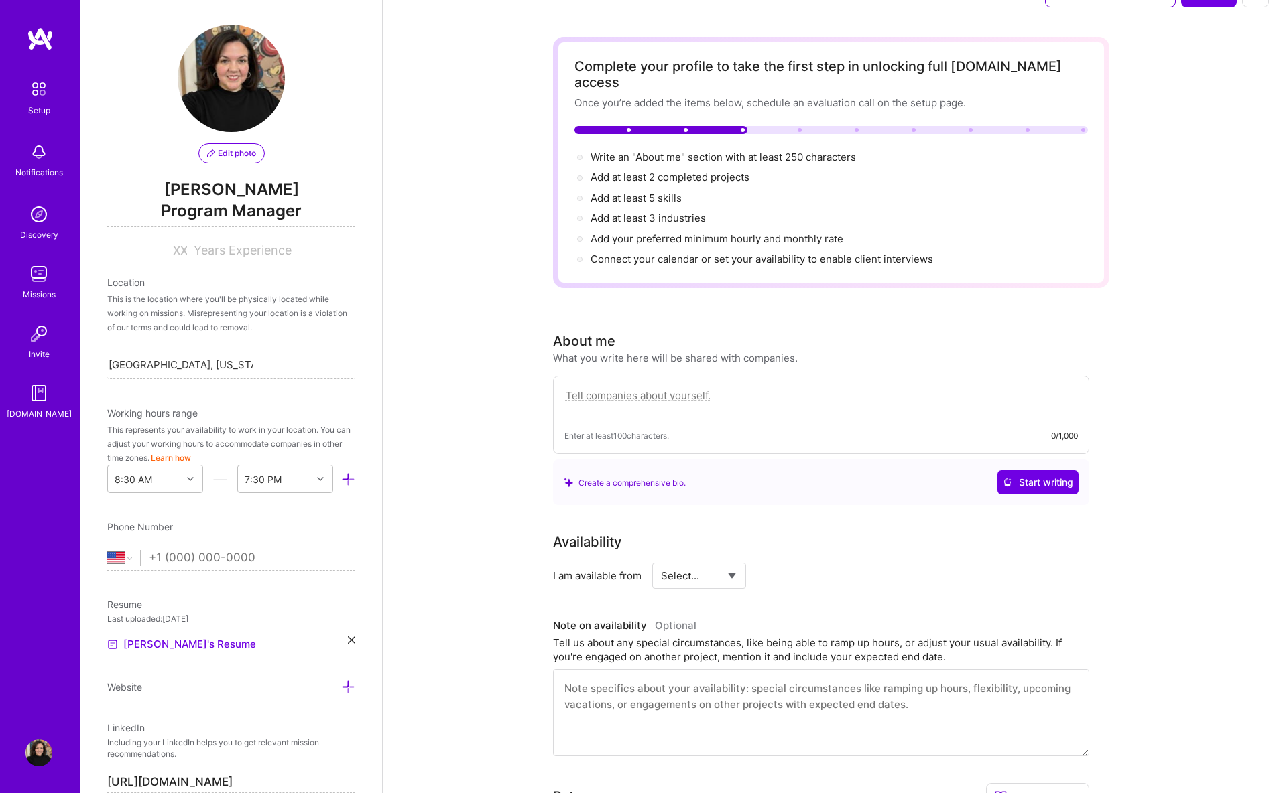
click at [635, 387] on textarea at bounding box center [820, 402] width 513 height 31
click at [1042, 476] on span "Start writing" at bounding box center [1038, 482] width 70 height 13
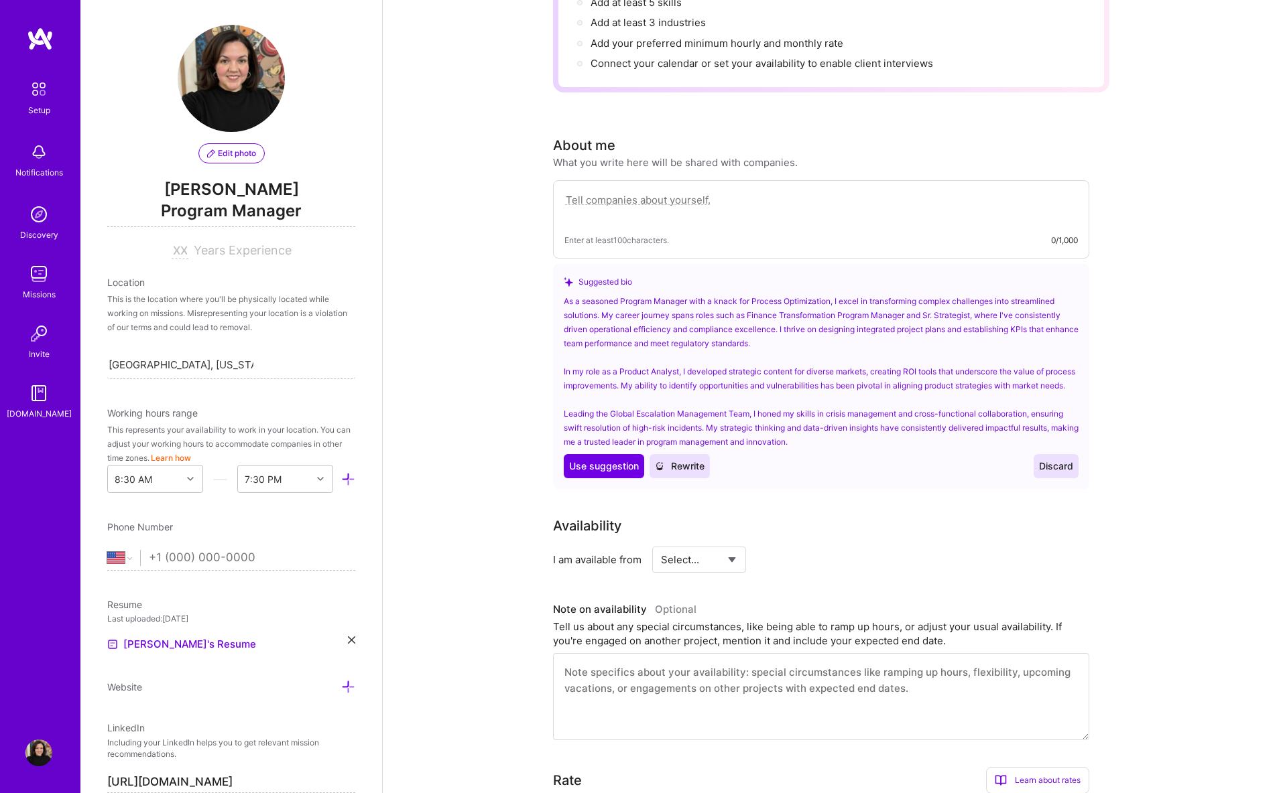
scroll to position [231, 0]
click at [619, 461] on span "Use suggestion" at bounding box center [604, 463] width 70 height 13
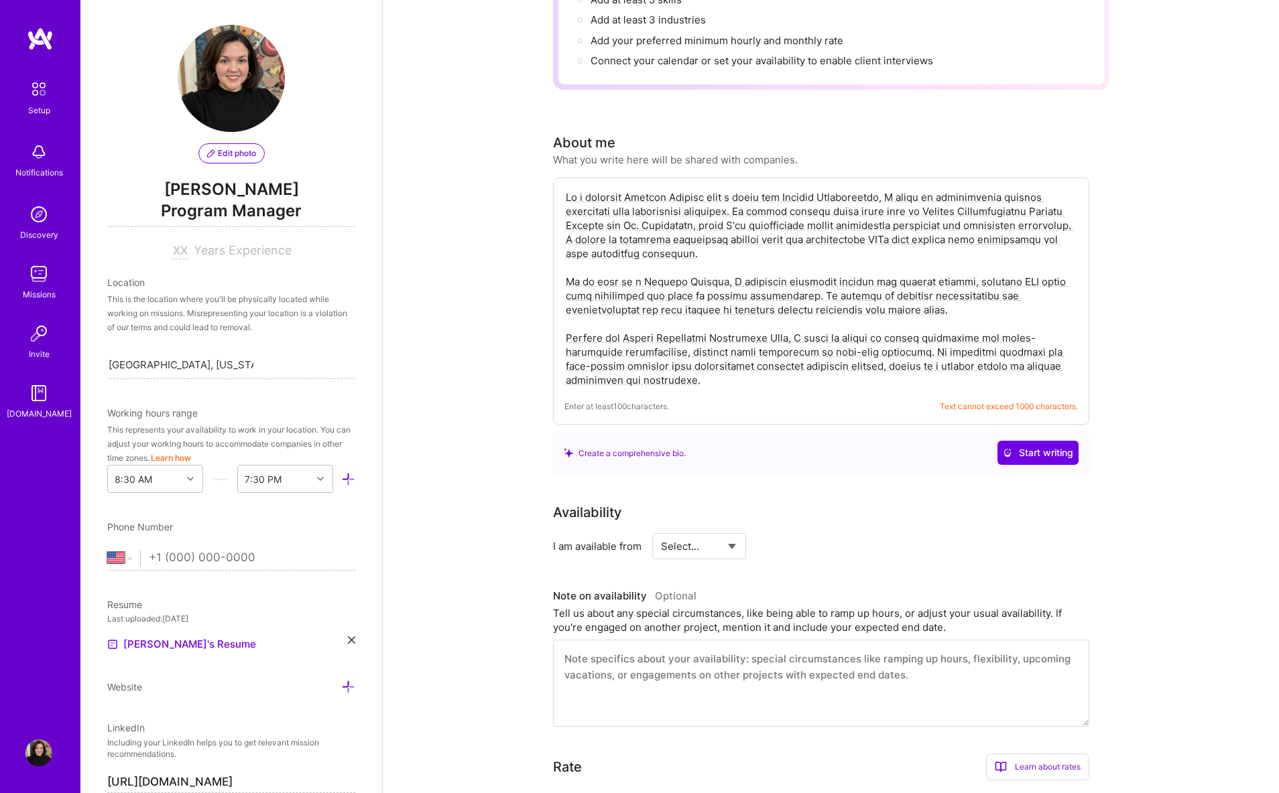
click at [673, 318] on textarea at bounding box center [820, 289] width 513 height 200
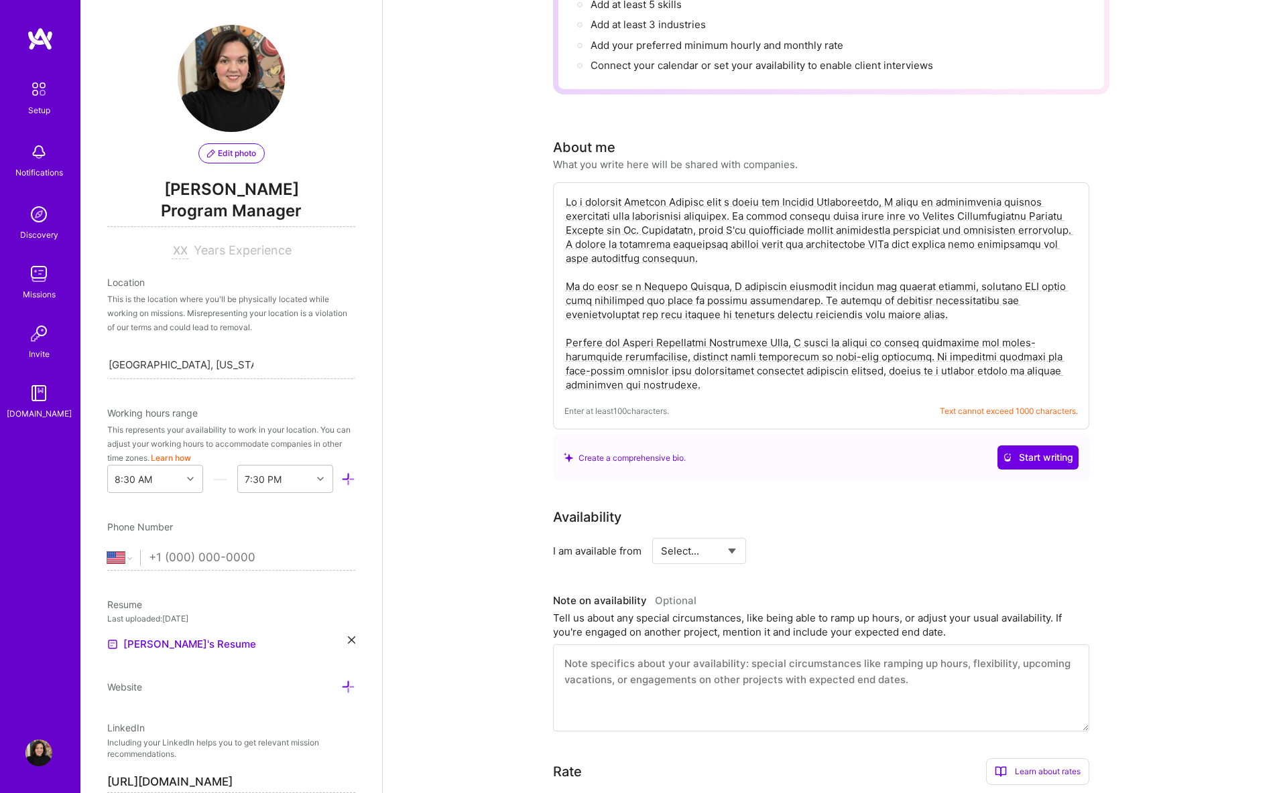
scroll to position [226, 0]
click at [689, 314] on textarea at bounding box center [820, 294] width 513 height 200
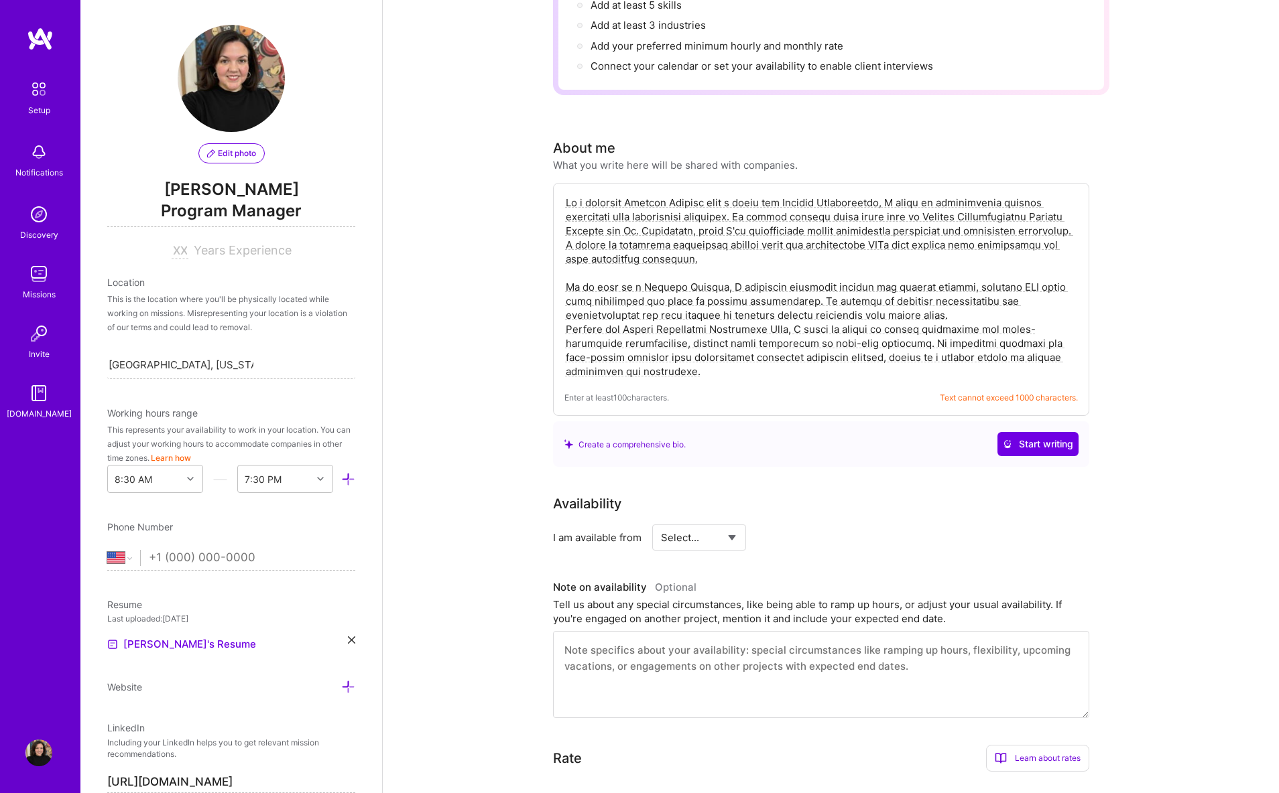
click at [564, 267] on textarea at bounding box center [820, 287] width 513 height 186
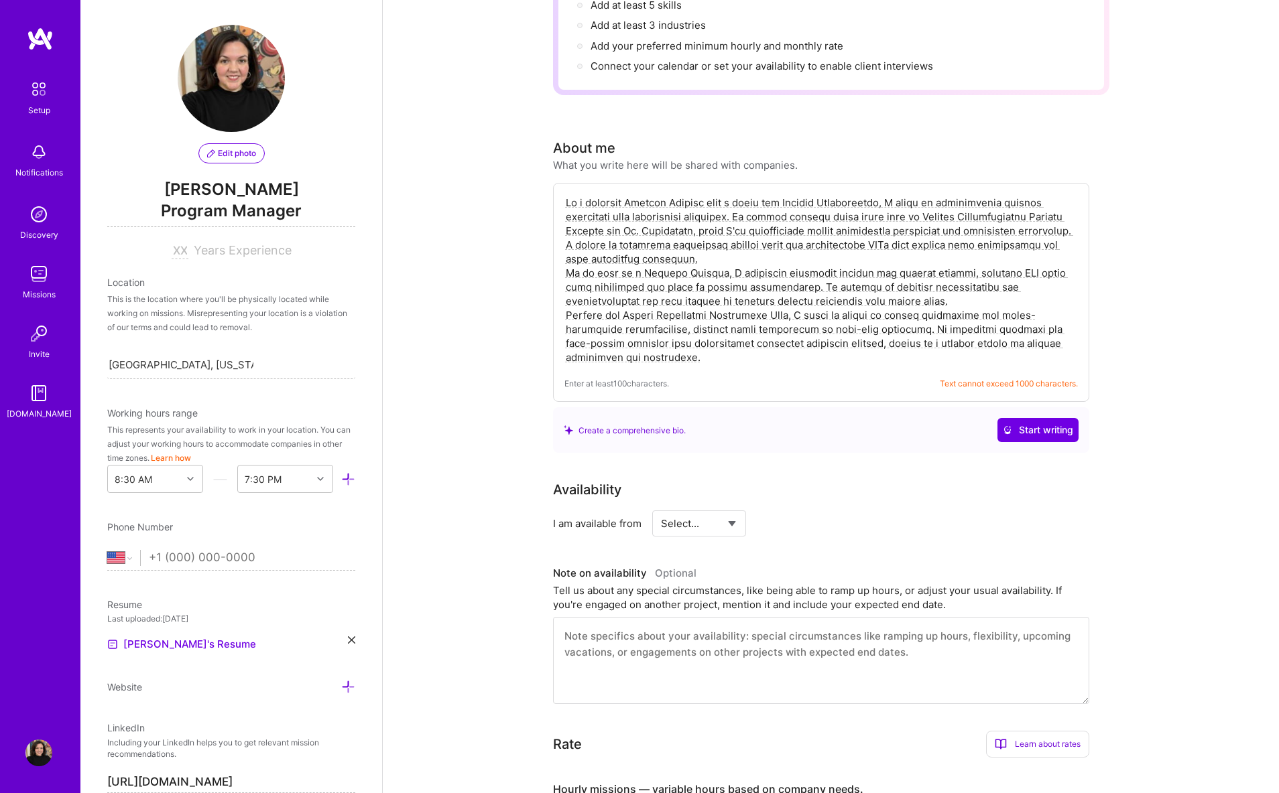
click at [679, 269] on textarea at bounding box center [820, 280] width 513 height 172
click at [719, 338] on textarea at bounding box center [820, 280] width 513 height 172
drag, startPoint x: 702, startPoint y: 342, endPoint x: 547, endPoint y: 176, distance: 227.1
click at [709, 341] on textarea at bounding box center [820, 280] width 513 height 172
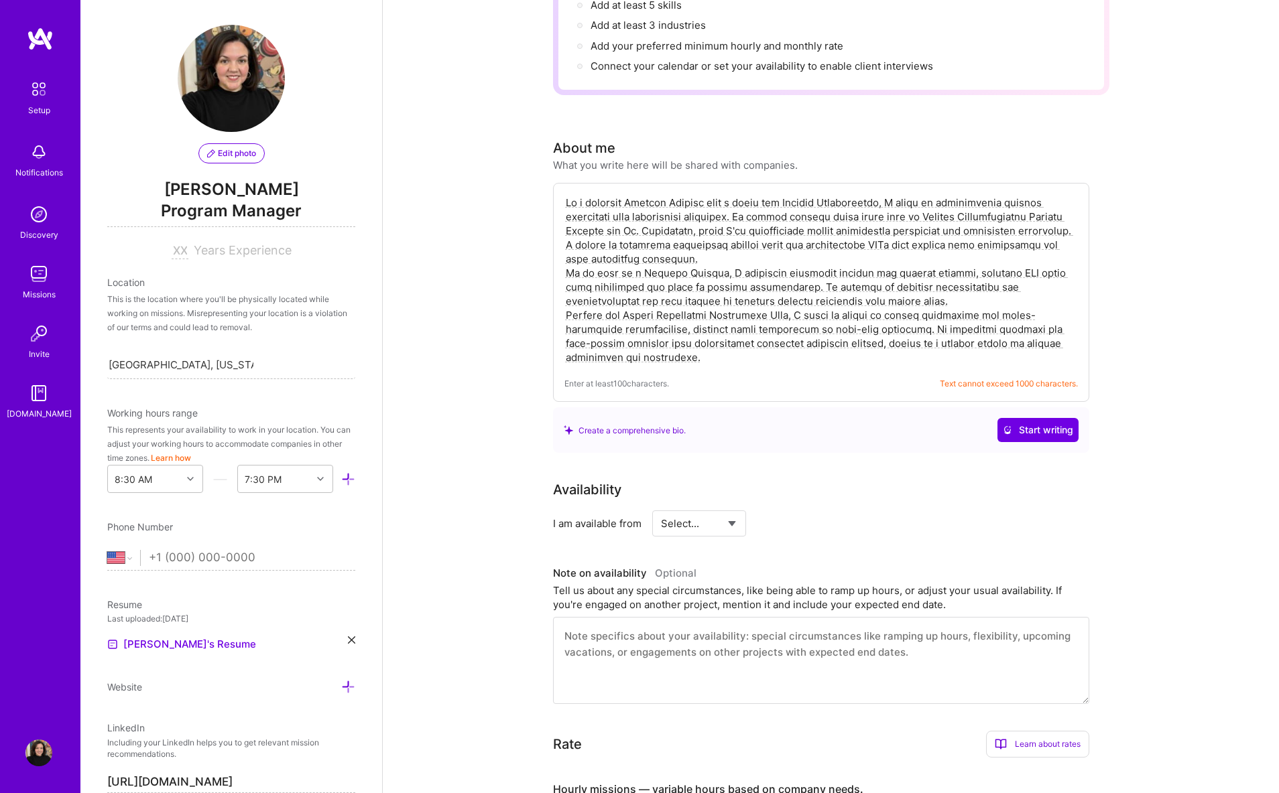
drag, startPoint x: 708, startPoint y: 342, endPoint x: 540, endPoint y: 172, distance: 238.8
paste textarea "I help teams turn big, messy challenges into clear, actionable plans that deliv…"
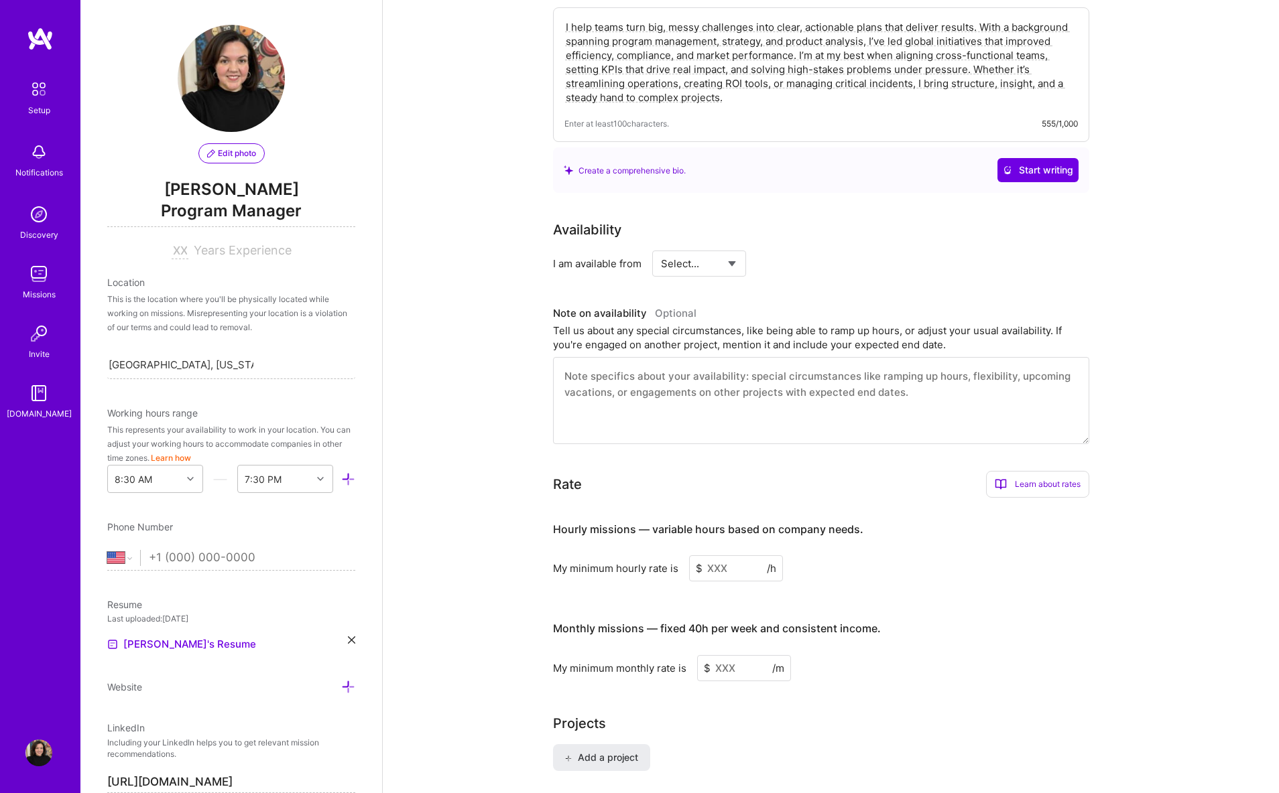
scroll to position [408, 0]
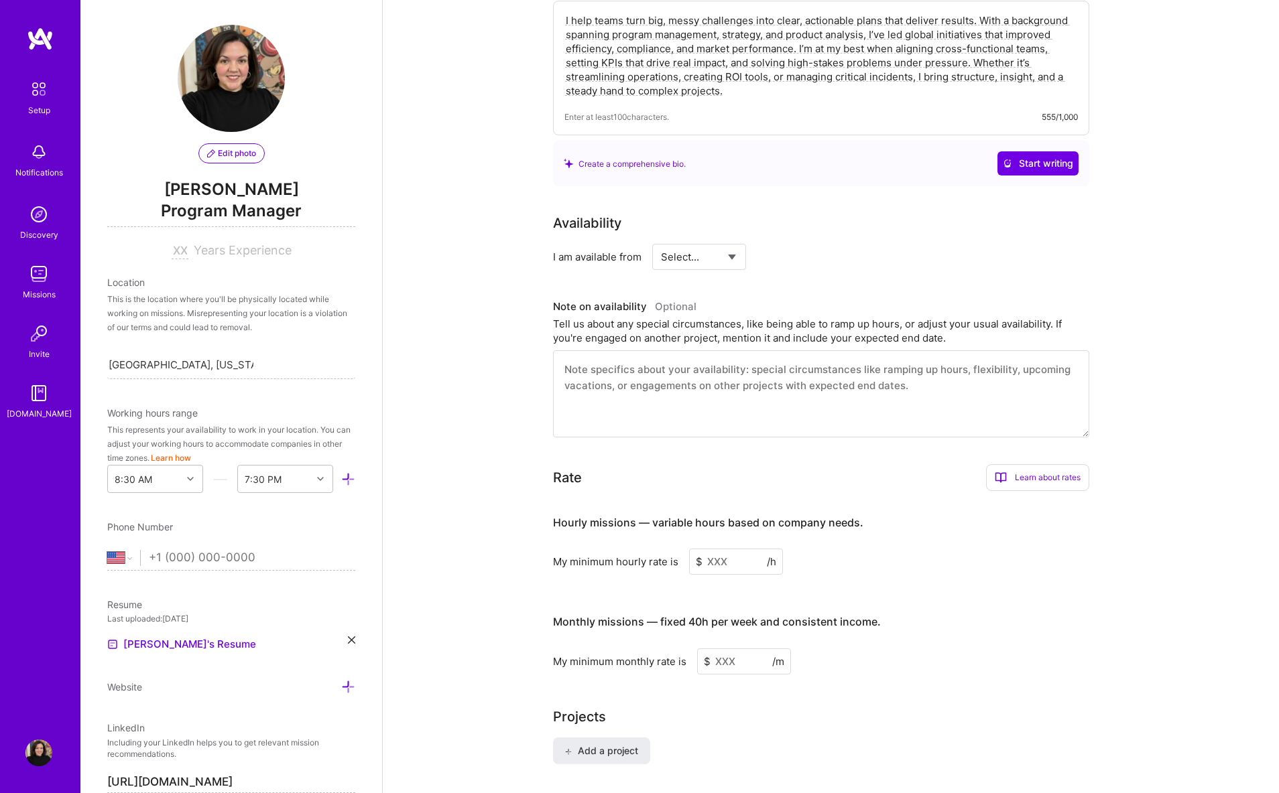
type textarea "I help teams turn big, messy challenges into clear, actionable plans that deliv…"
click at [699, 245] on select "Select... Right Now Future Date Not Available" at bounding box center [699, 257] width 77 height 34
select select "Future Date"
click at [815, 244] on input "[DATE]" at bounding box center [814, 257] width 66 height 26
click at [726, 176] on div "25" at bounding box center [724, 180] width 18 height 18
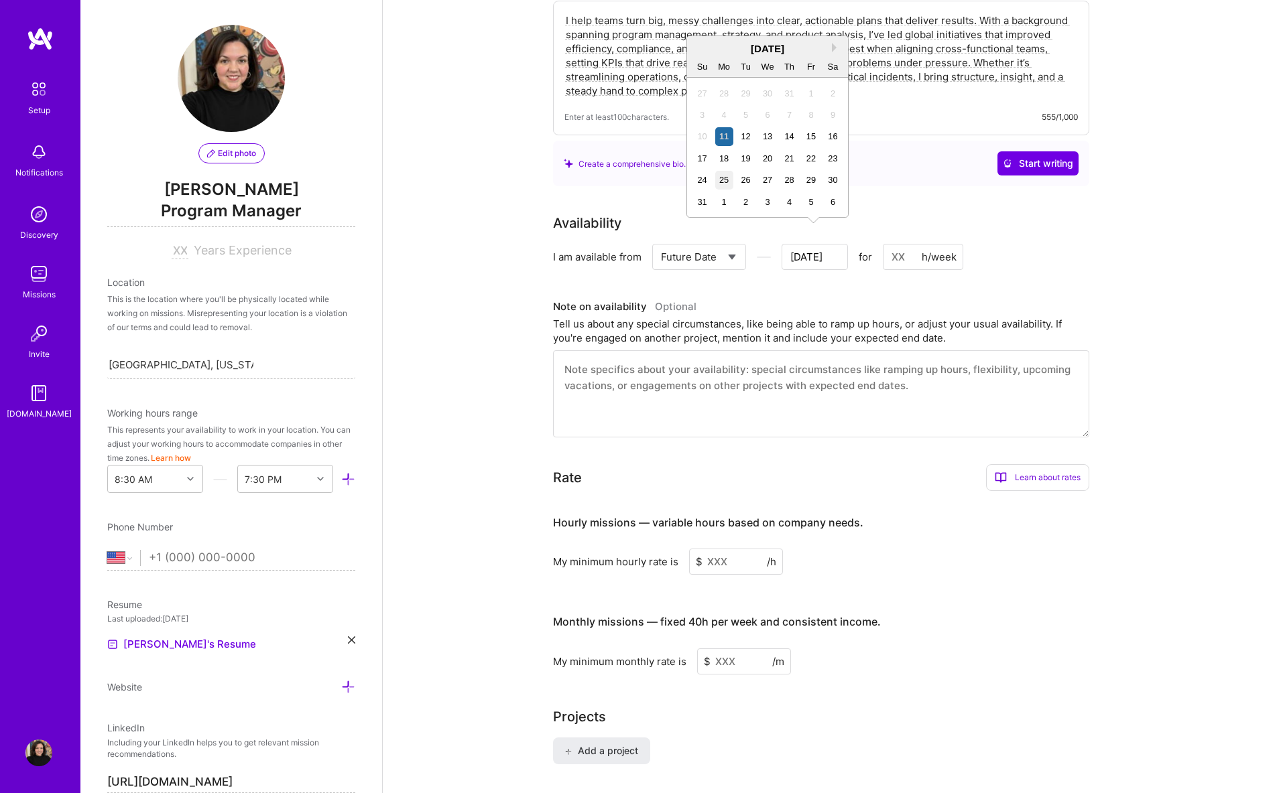
type input "[DATE]"
click at [893, 244] on input at bounding box center [923, 257] width 80 height 26
click at [900, 244] on input at bounding box center [923, 257] width 80 height 26
type input "40"
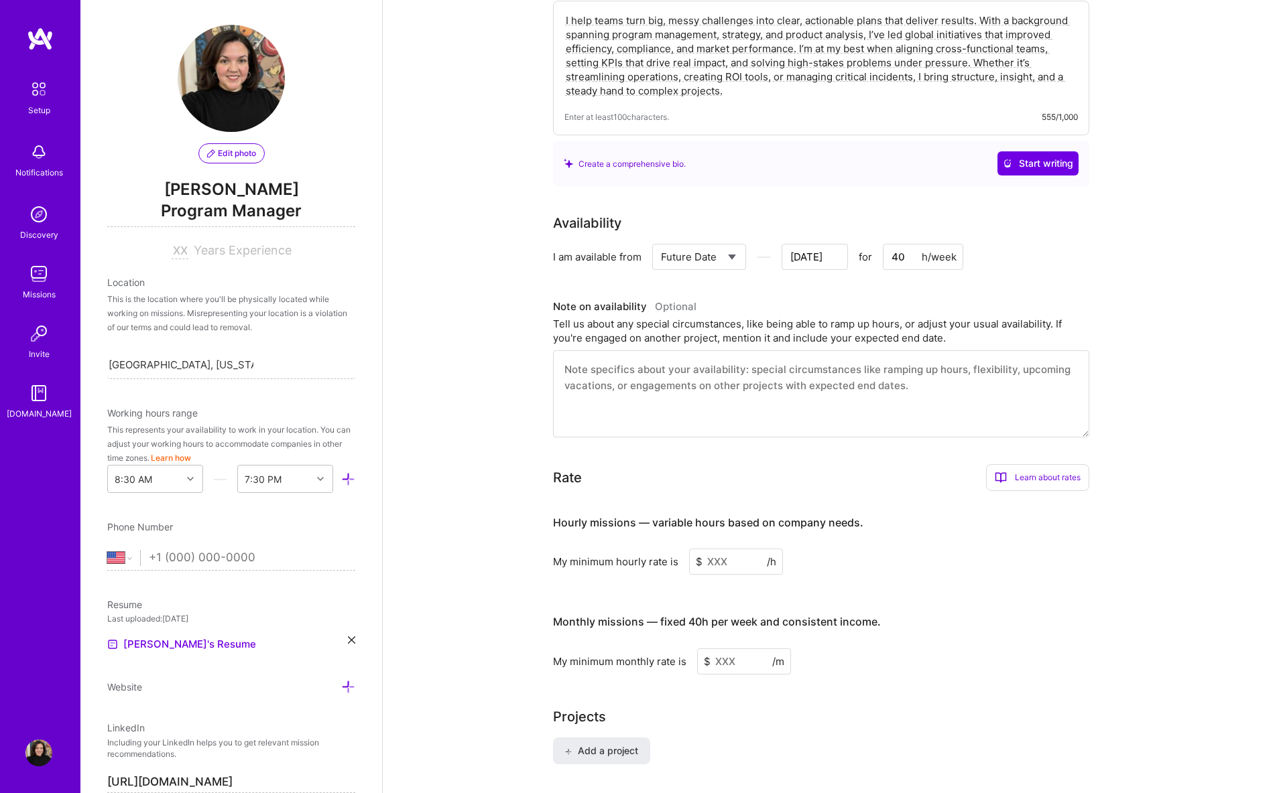
click at [764, 361] on textarea at bounding box center [821, 393] width 536 height 87
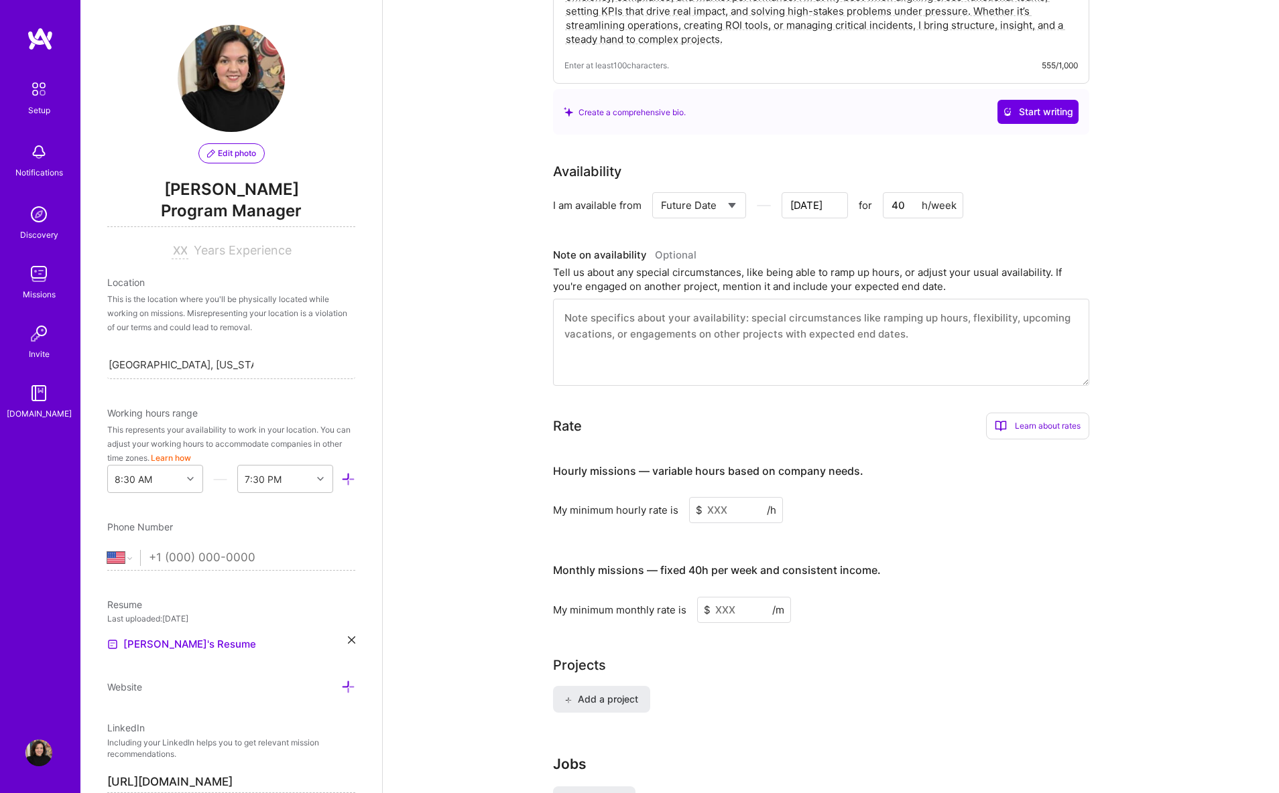
scroll to position [461, 0]
click at [662, 306] on textarea at bounding box center [821, 341] width 536 height 87
click at [1035, 424] on div "Rate Learn about rates Hourly Rate What is hourly rate? This model involves pay…" at bounding box center [821, 516] width 536 height 210
click at [1035, 411] on div "Learn about rates" at bounding box center [1037, 424] width 103 height 27
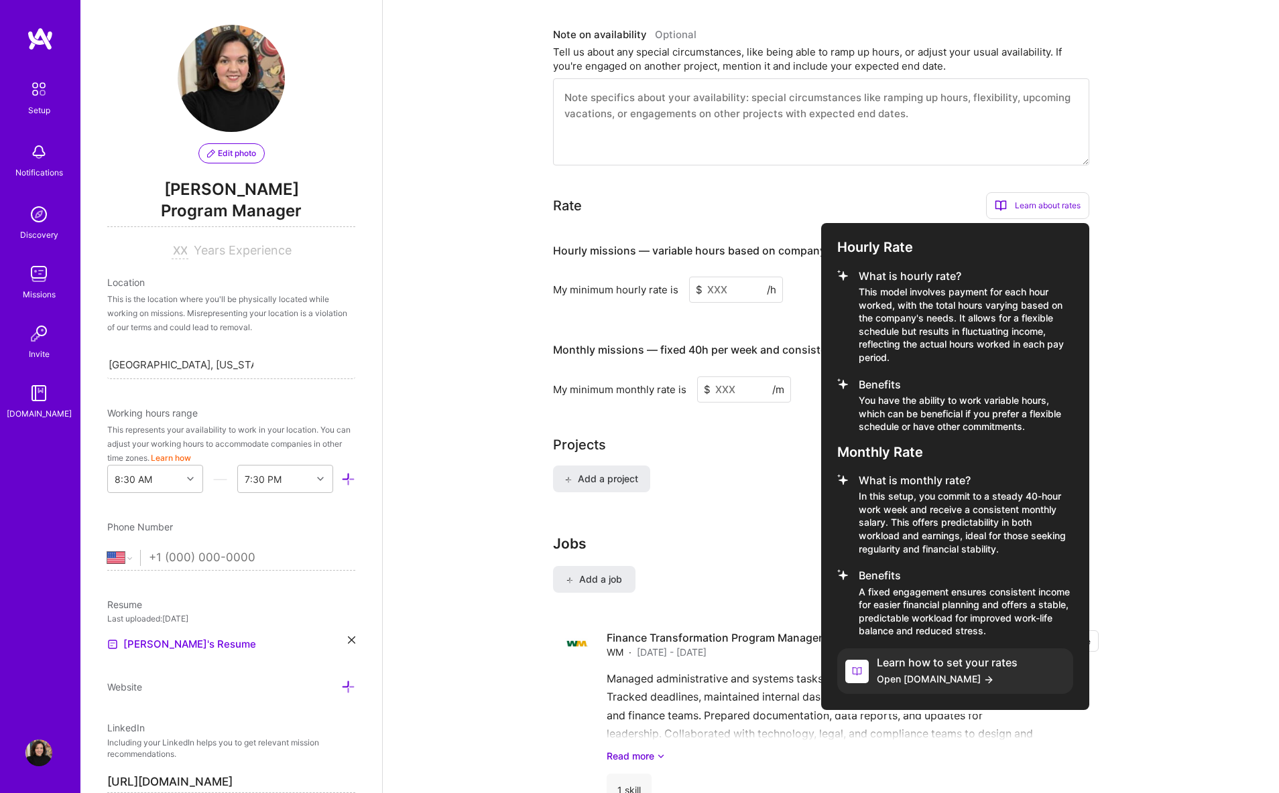
scroll to position [682, 0]
click at [533, 357] on div at bounding box center [639, 396] width 1279 height 793
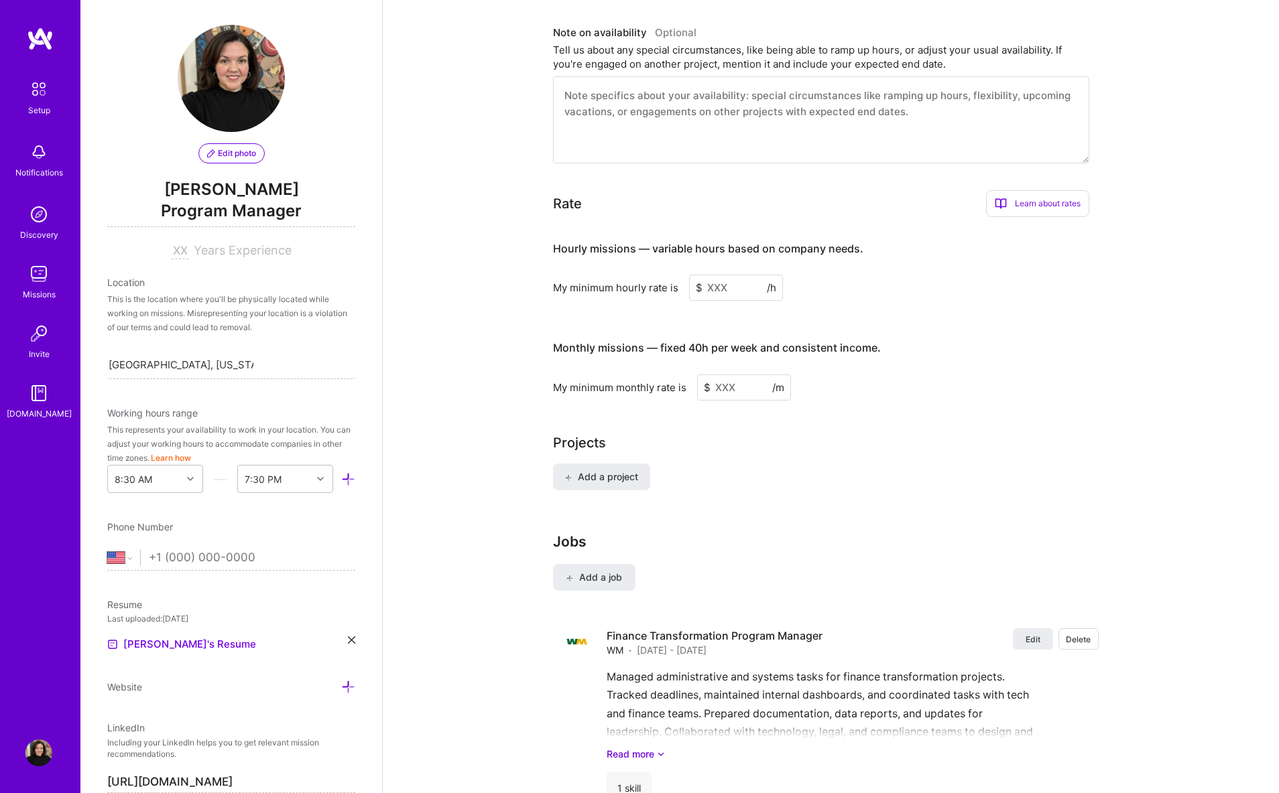
click at [725, 275] on input at bounding box center [736, 288] width 94 height 26
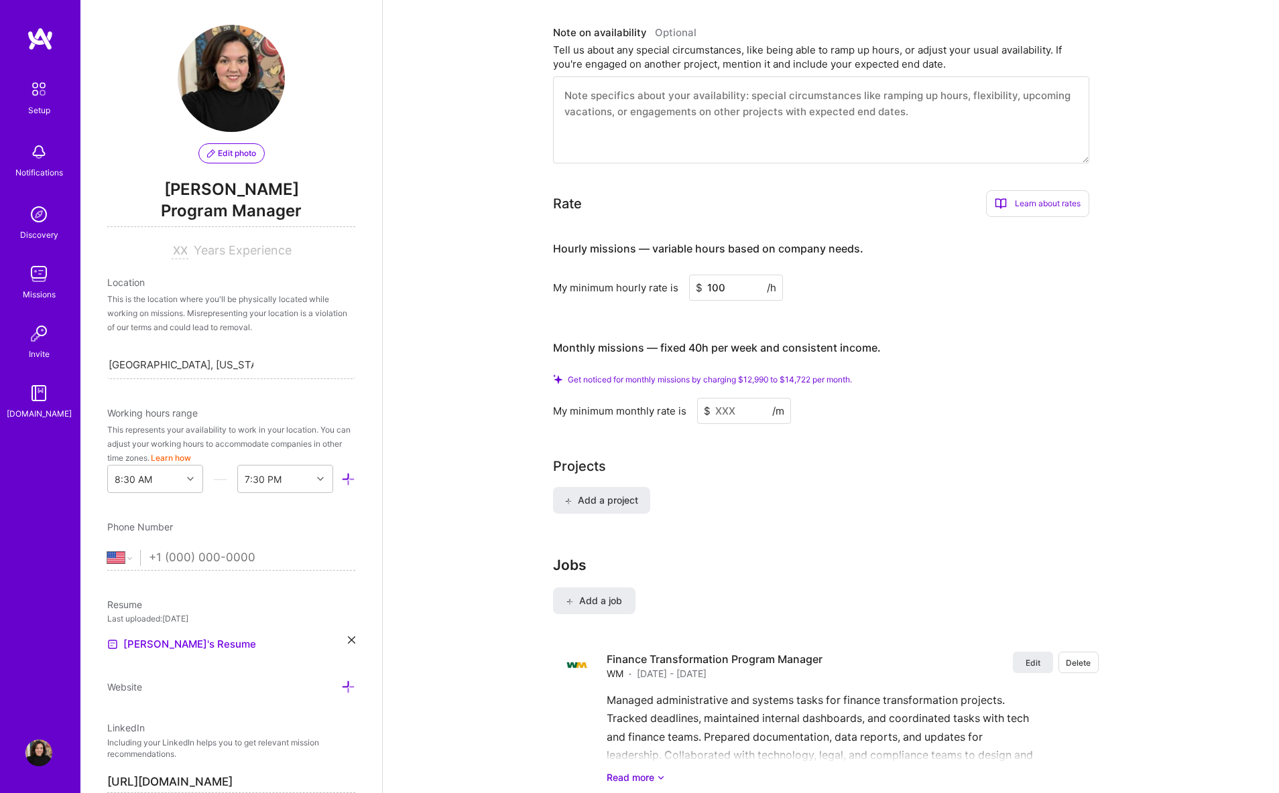
type input "100"
click at [740, 398] on input at bounding box center [744, 411] width 94 height 26
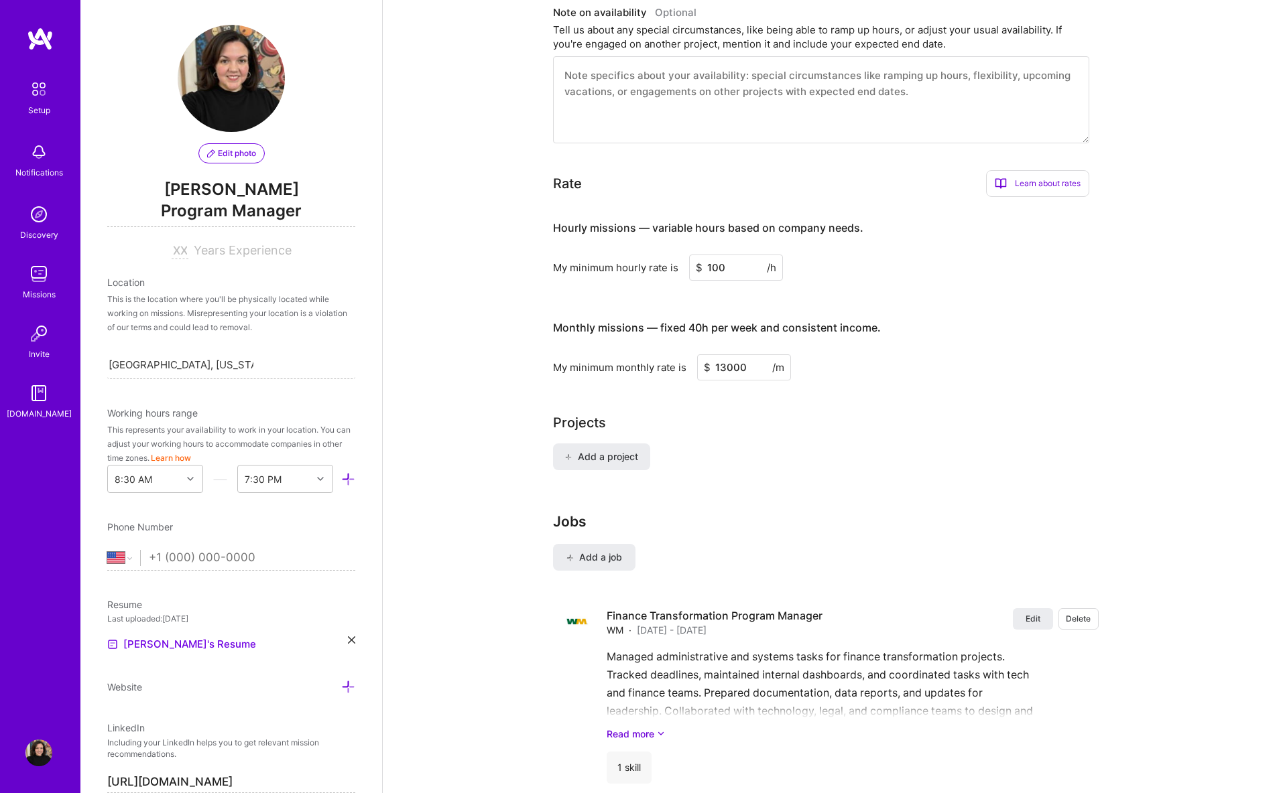
type input "13000"
click at [713, 456] on div "Add a project" at bounding box center [831, 465] width 556 height 43
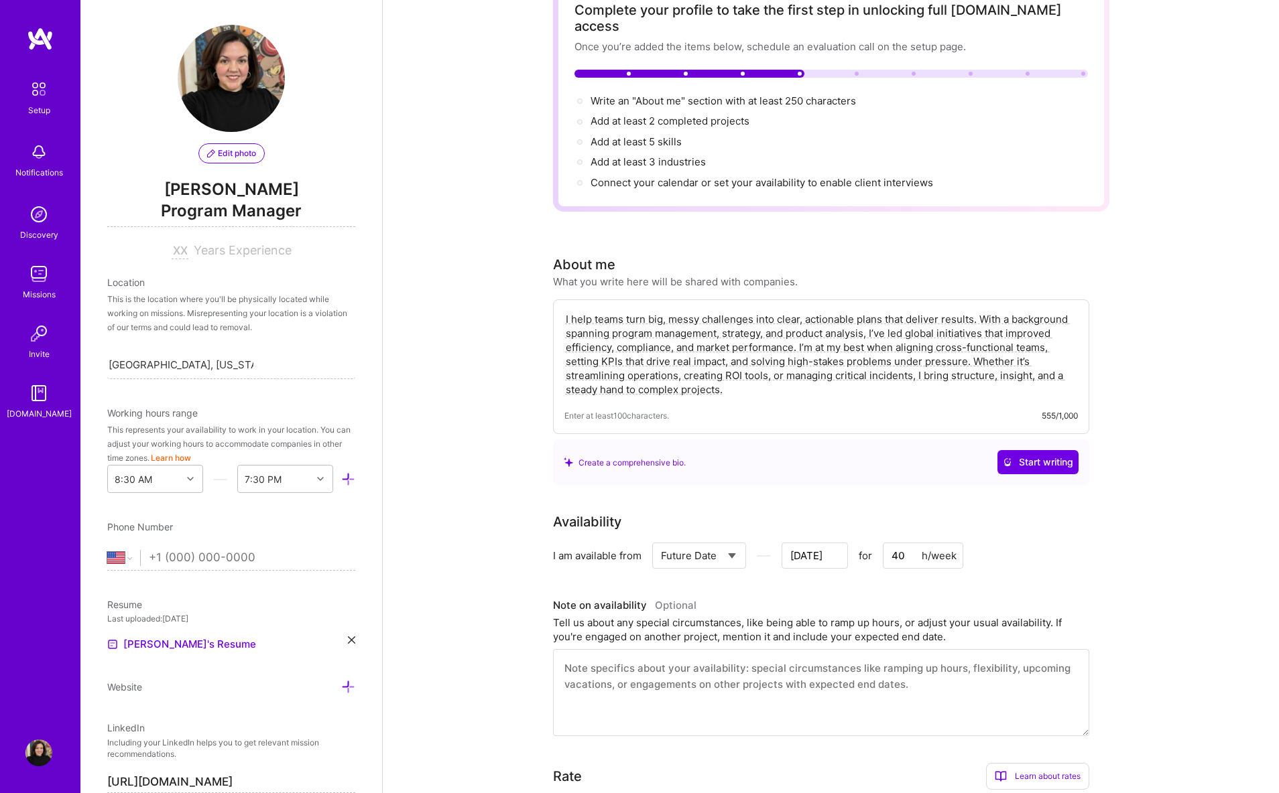
scroll to position [0, 0]
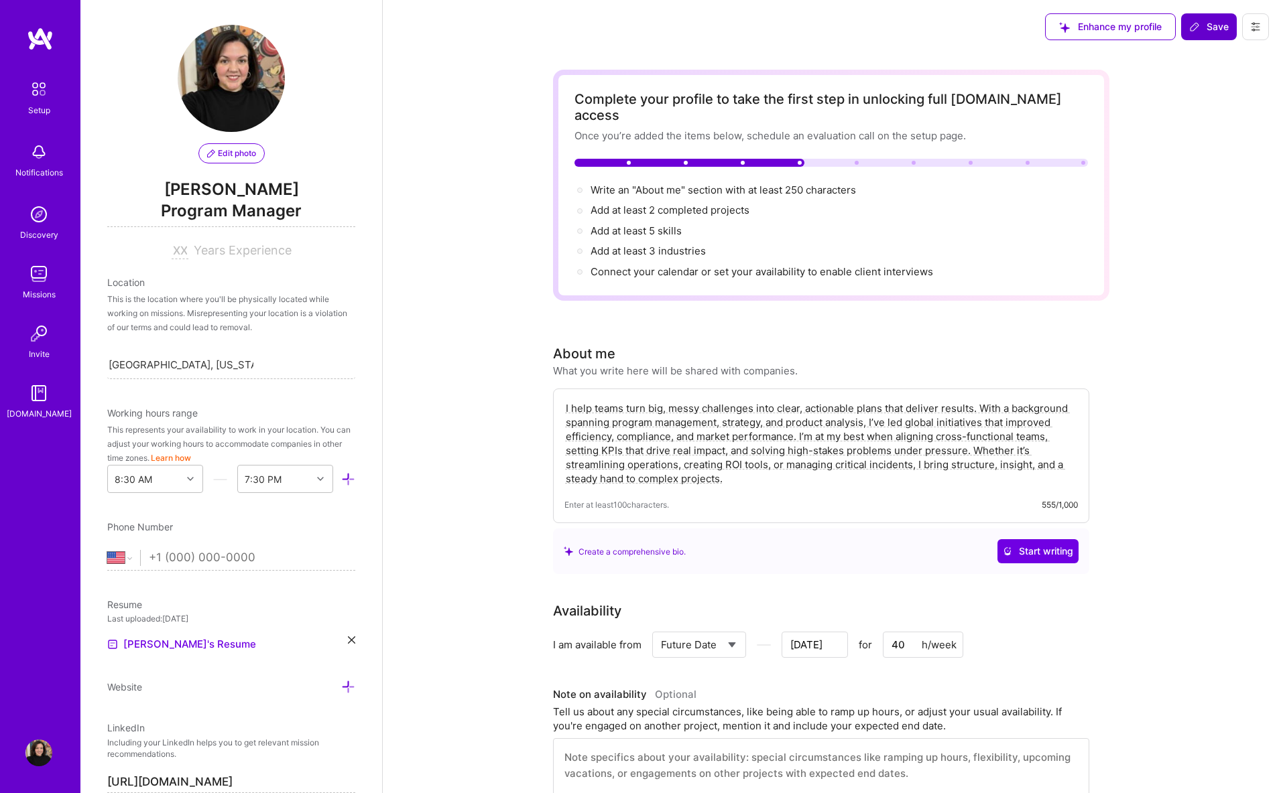
click at [1206, 29] on span "Save" at bounding box center [1209, 26] width 40 height 13
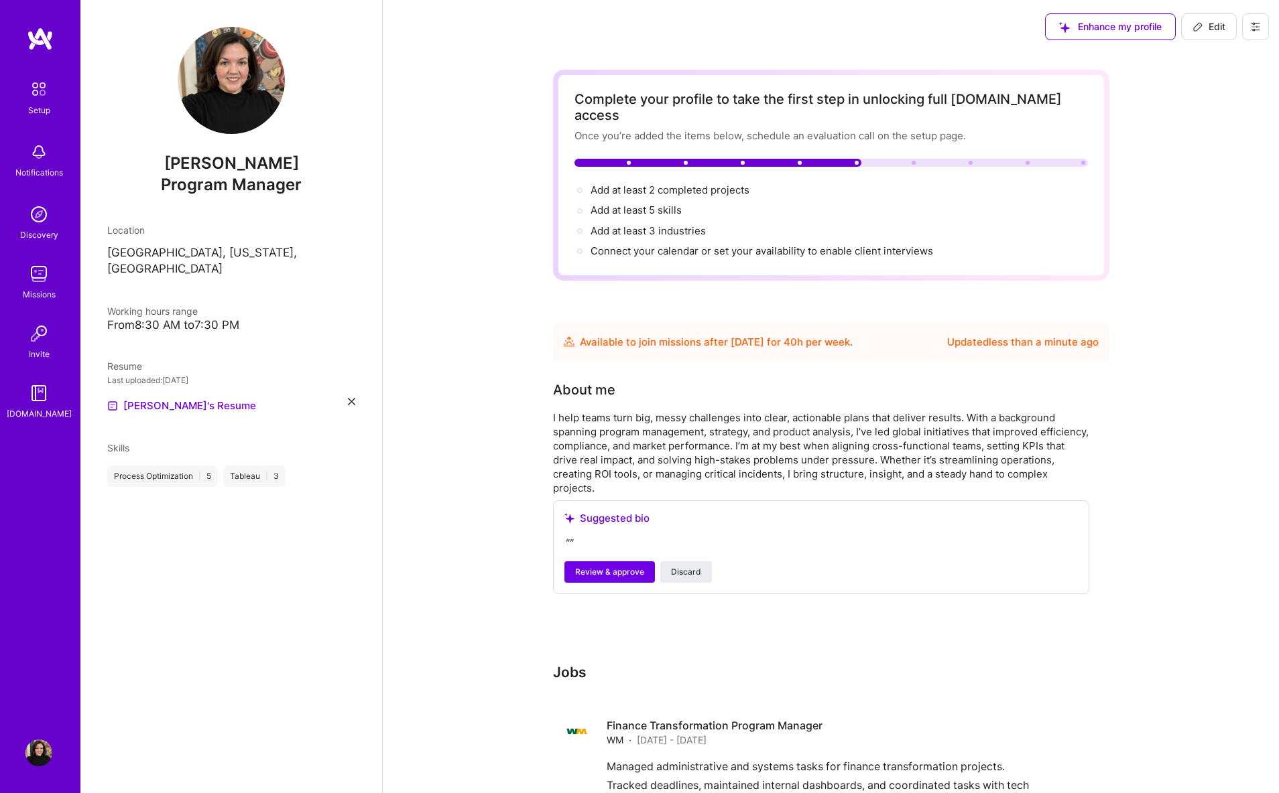
click at [1106, 27] on span "Enhance my profile" at bounding box center [1110, 26] width 103 height 13
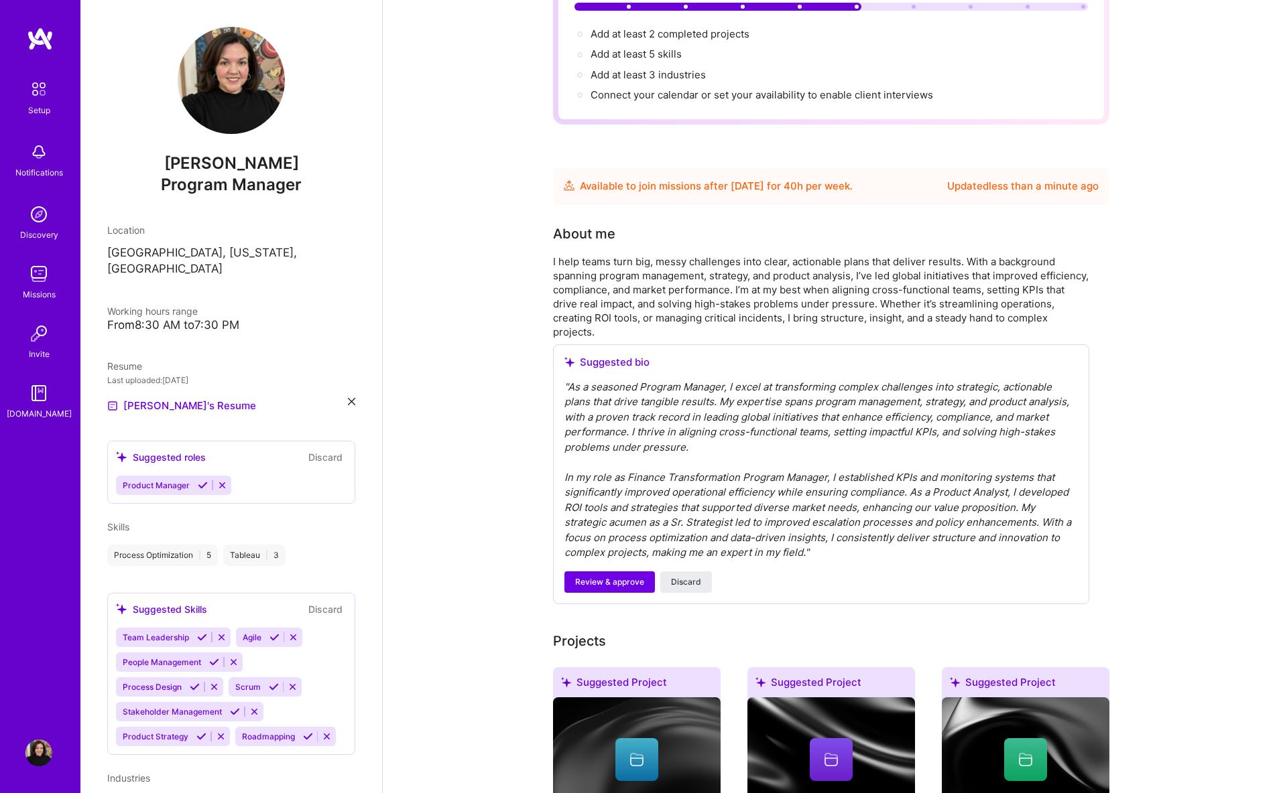
scroll to position [164, 0]
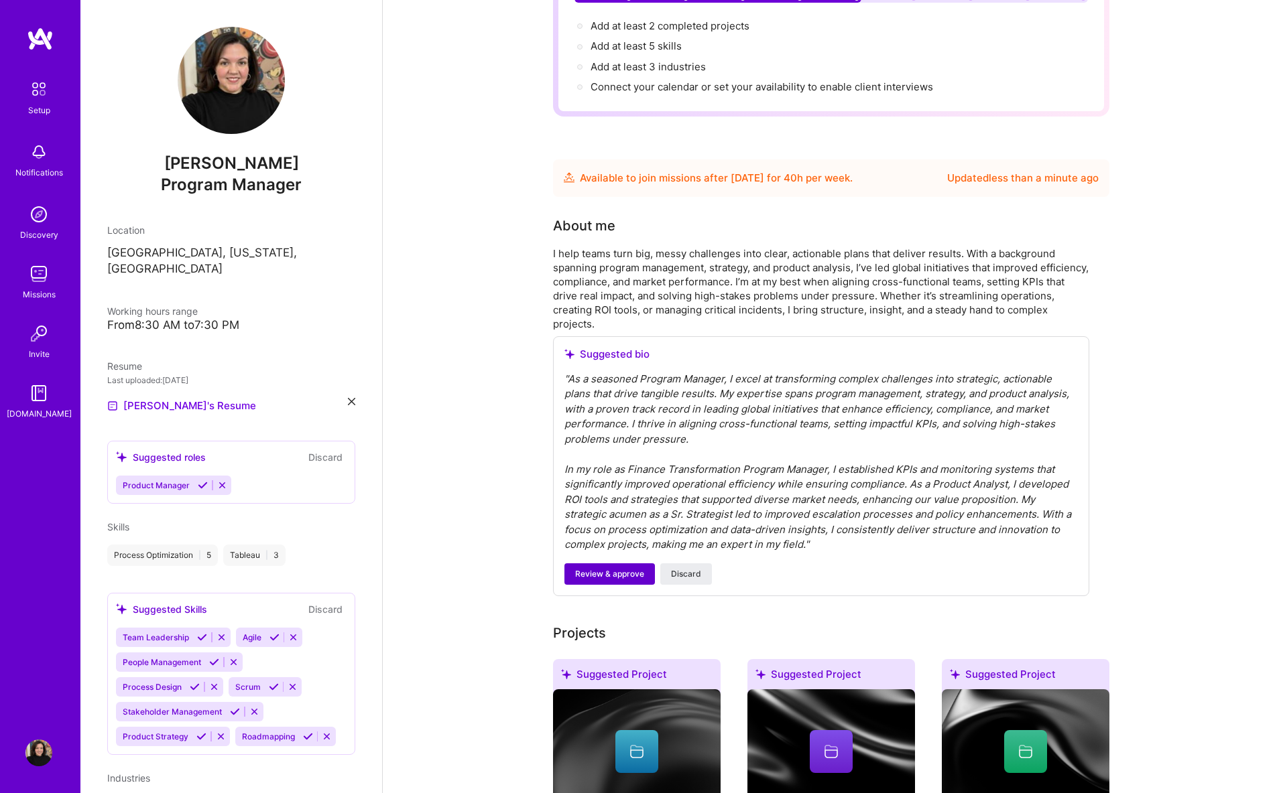
click at [590, 568] on span "Review & approve" at bounding box center [609, 574] width 69 height 12
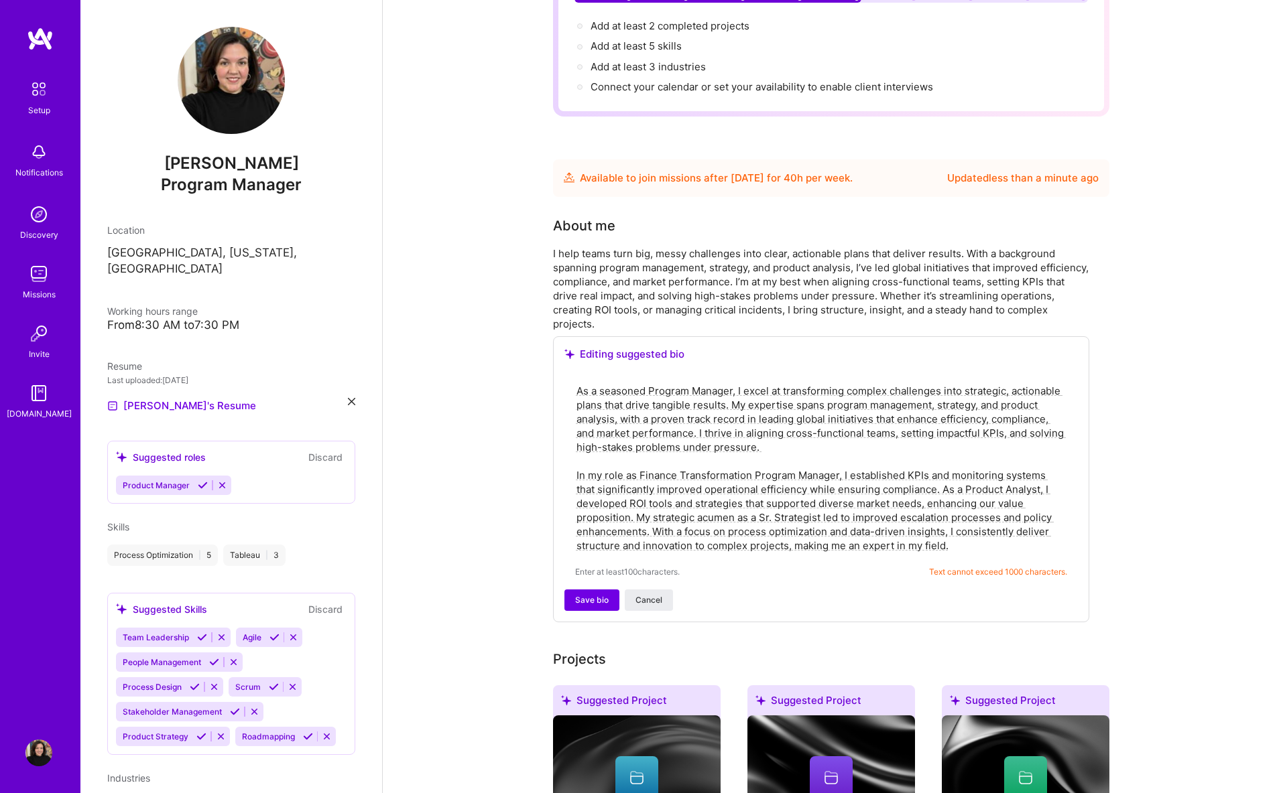
drag, startPoint x: 677, startPoint y: 460, endPoint x: 641, endPoint y: 460, distance: 36.2
click at [641, 460] on textarea "As a seasoned Program Manager, I excel at transforming complex challenges into …" at bounding box center [821, 469] width 492 height 172
click at [719, 477] on textarea "As a seasoned Program Manager, I excel at transforming complex challenges into …" at bounding box center [821, 469] width 492 height 172
type textarea "As a seasoned Program Manager, I excel at transforming complex challenges into …"
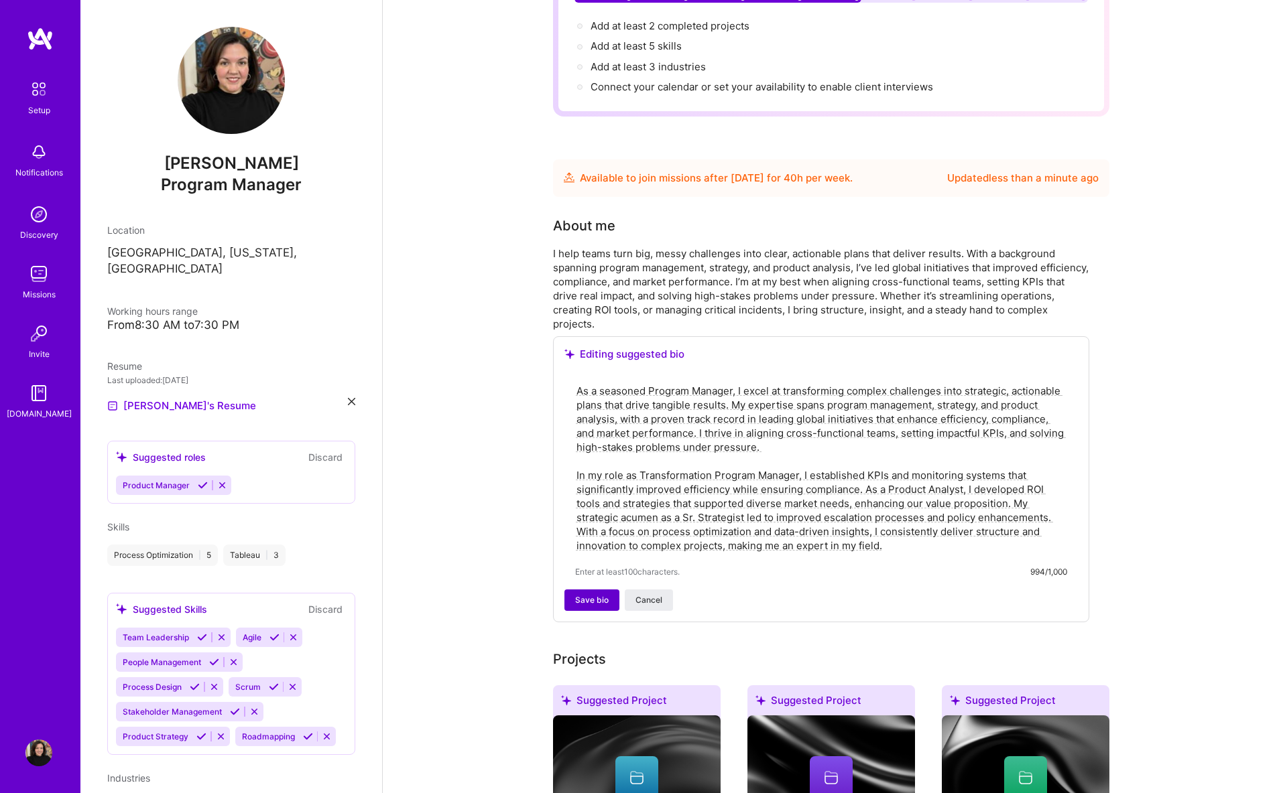
click at [590, 594] on span "Save bio" at bounding box center [592, 600] width 34 height 12
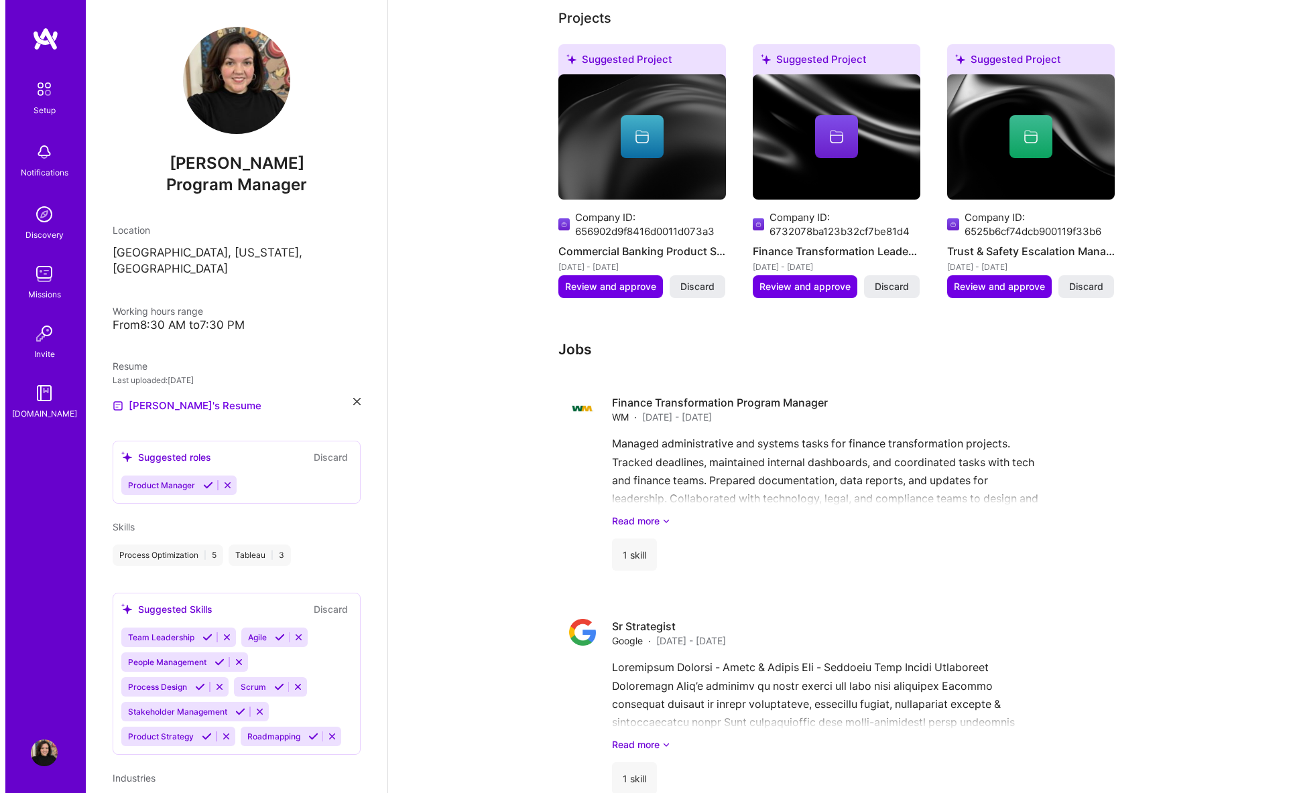
scroll to position [566, 0]
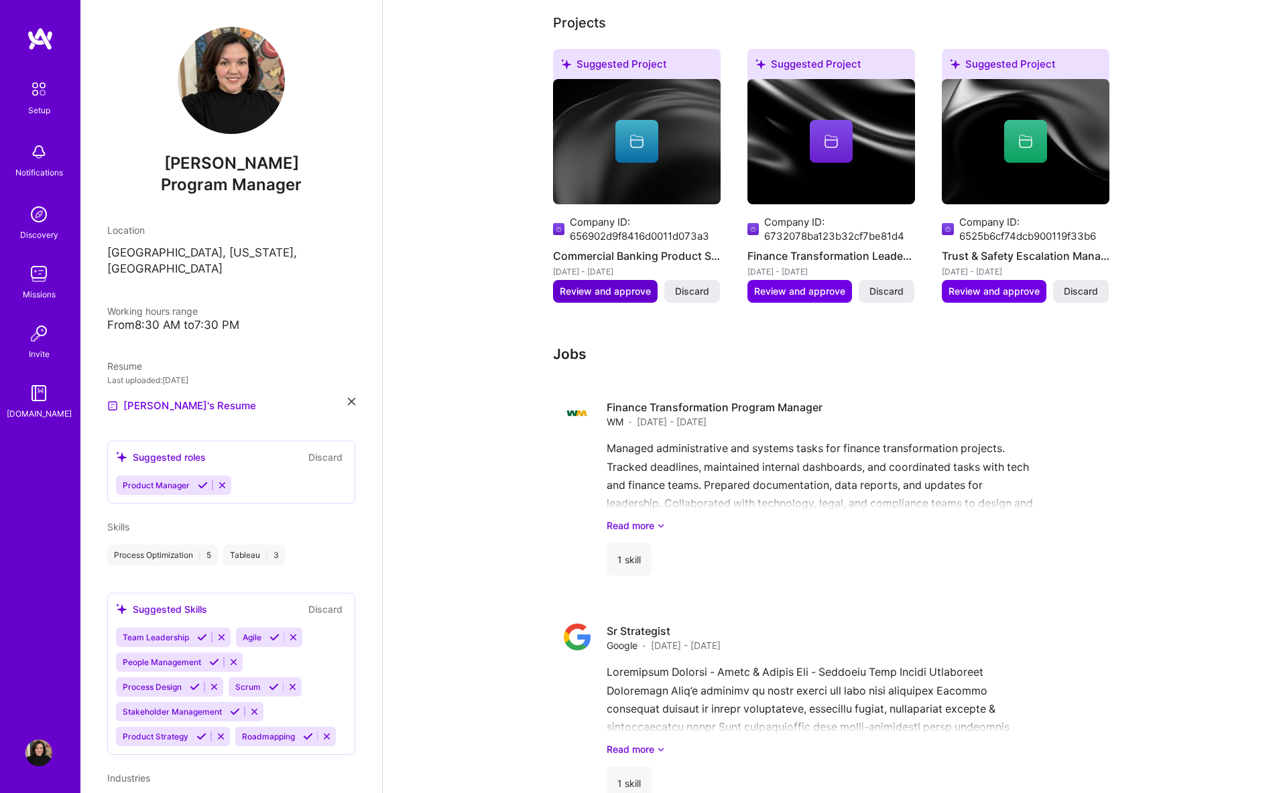
click at [634, 285] on span "Review and approve" at bounding box center [605, 291] width 91 height 13
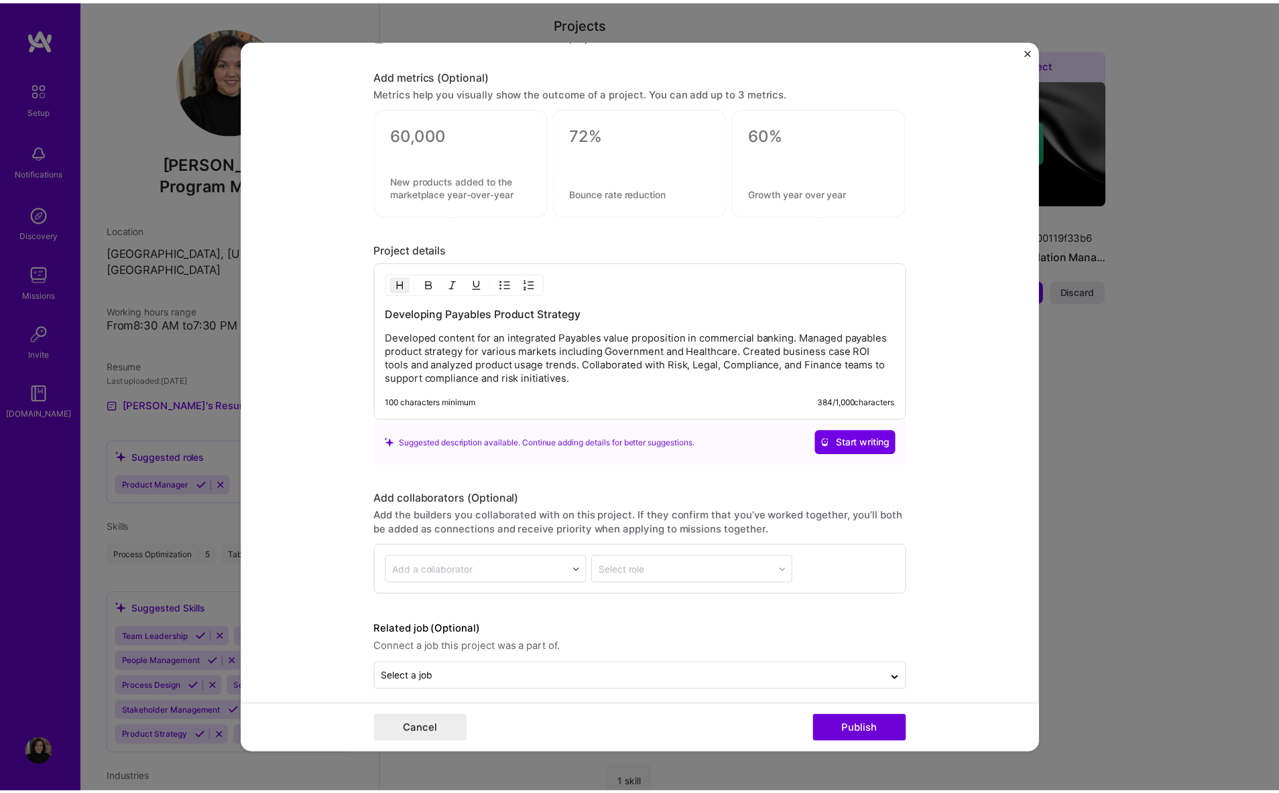
scroll to position [1029, 0]
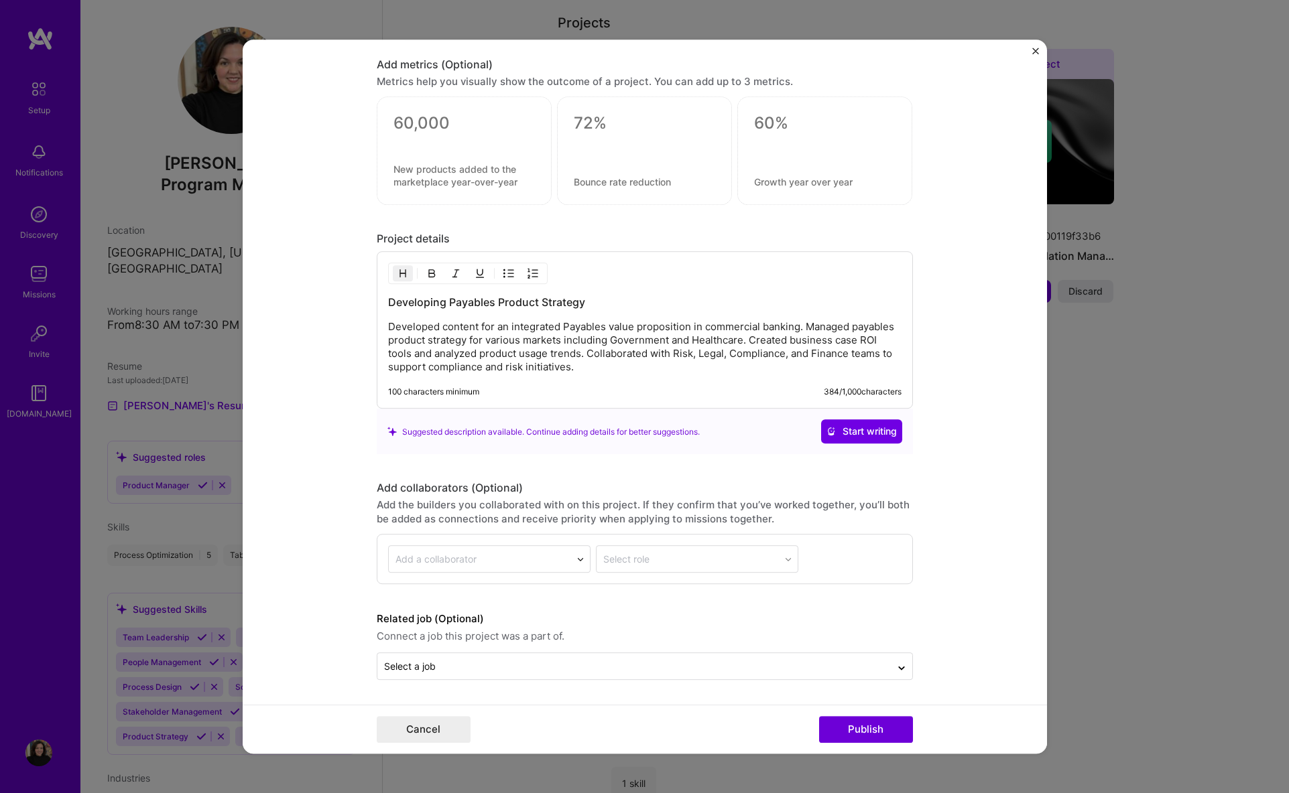
click at [1035, 49] on img "Close" at bounding box center [1035, 51] width 7 height 7
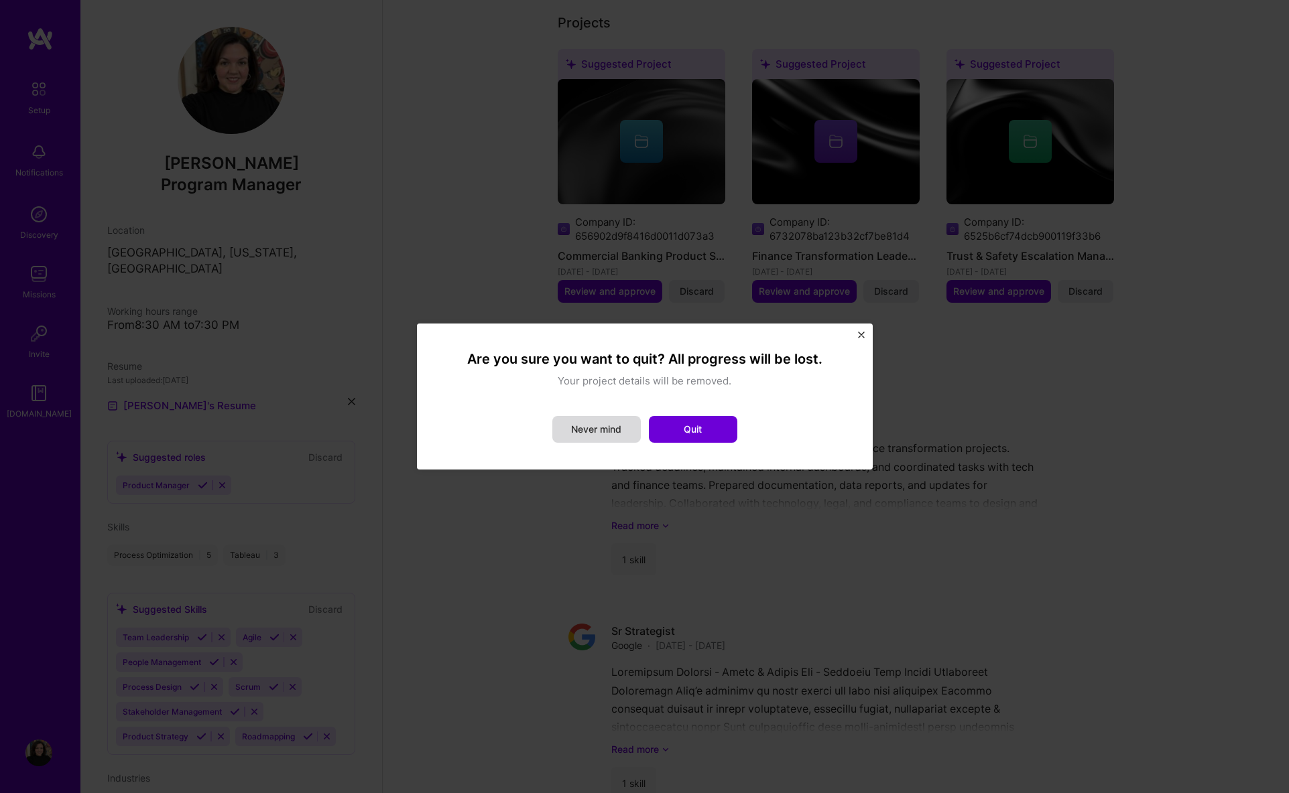
click at [627, 432] on button "Never mind" at bounding box center [596, 429] width 88 height 27
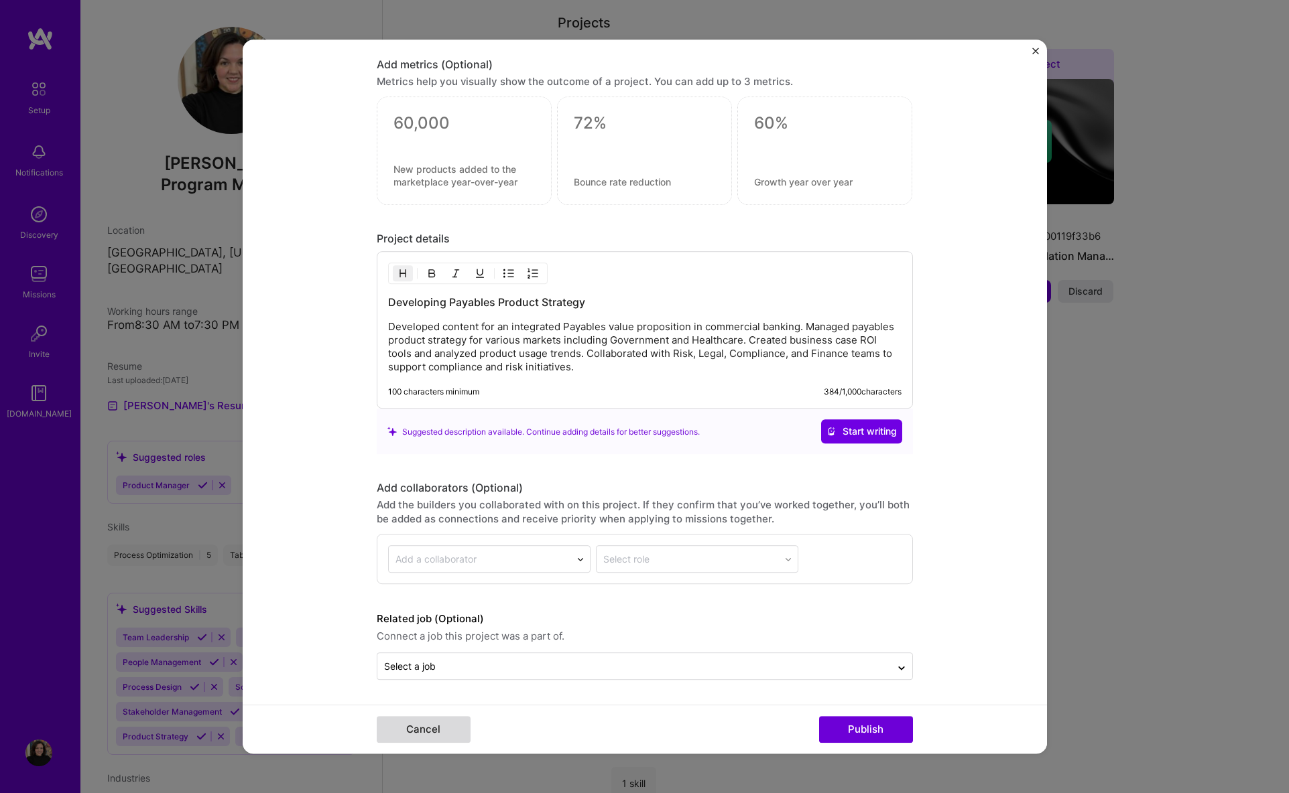
click at [431, 723] on button "Cancel" at bounding box center [424, 729] width 94 height 27
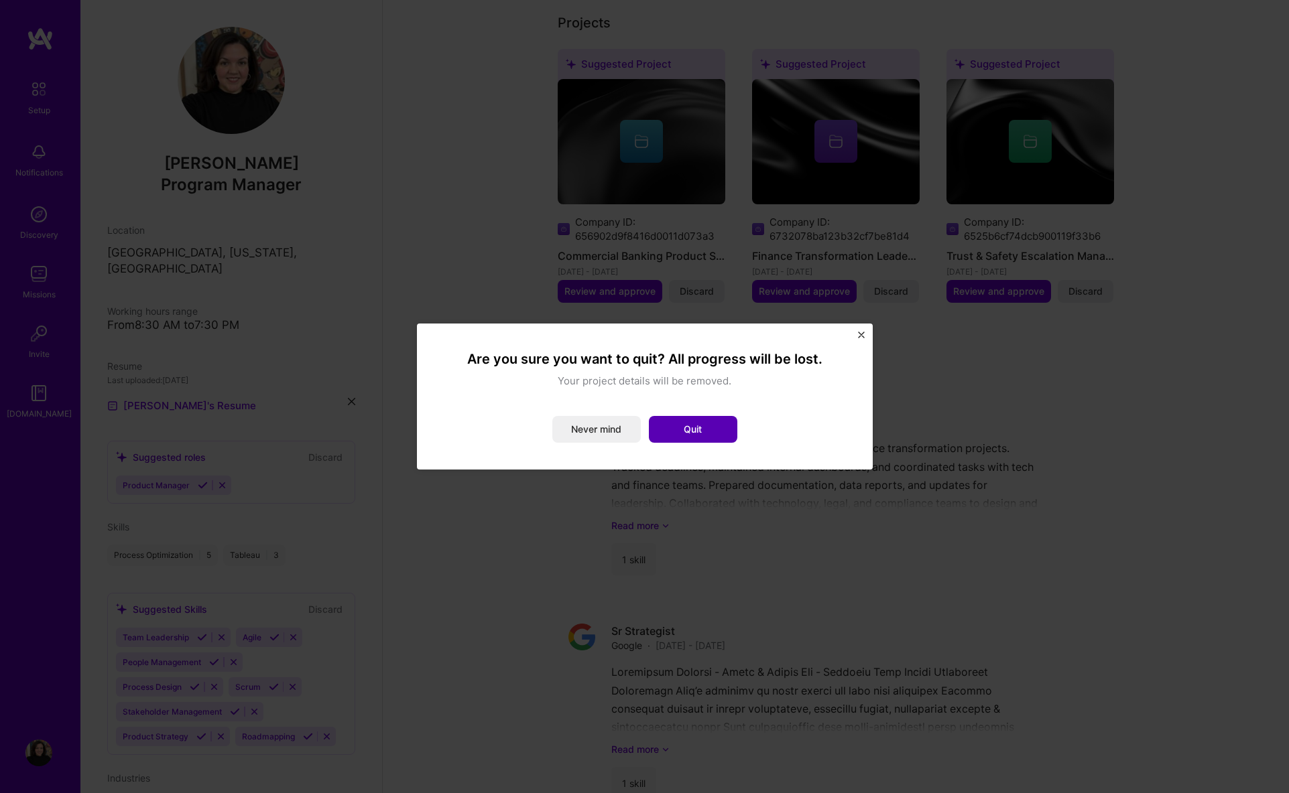
click at [706, 420] on button "Quit" at bounding box center [693, 429] width 88 height 27
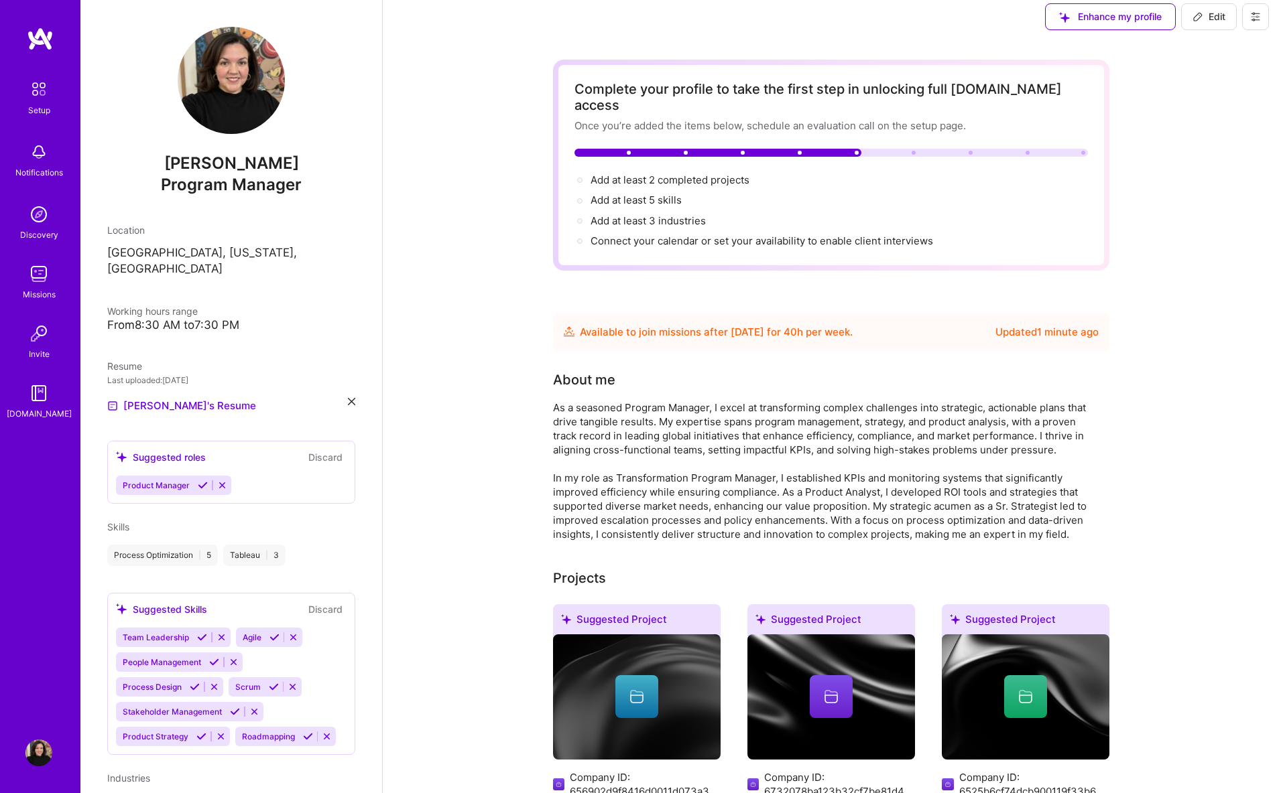
scroll to position [0, 0]
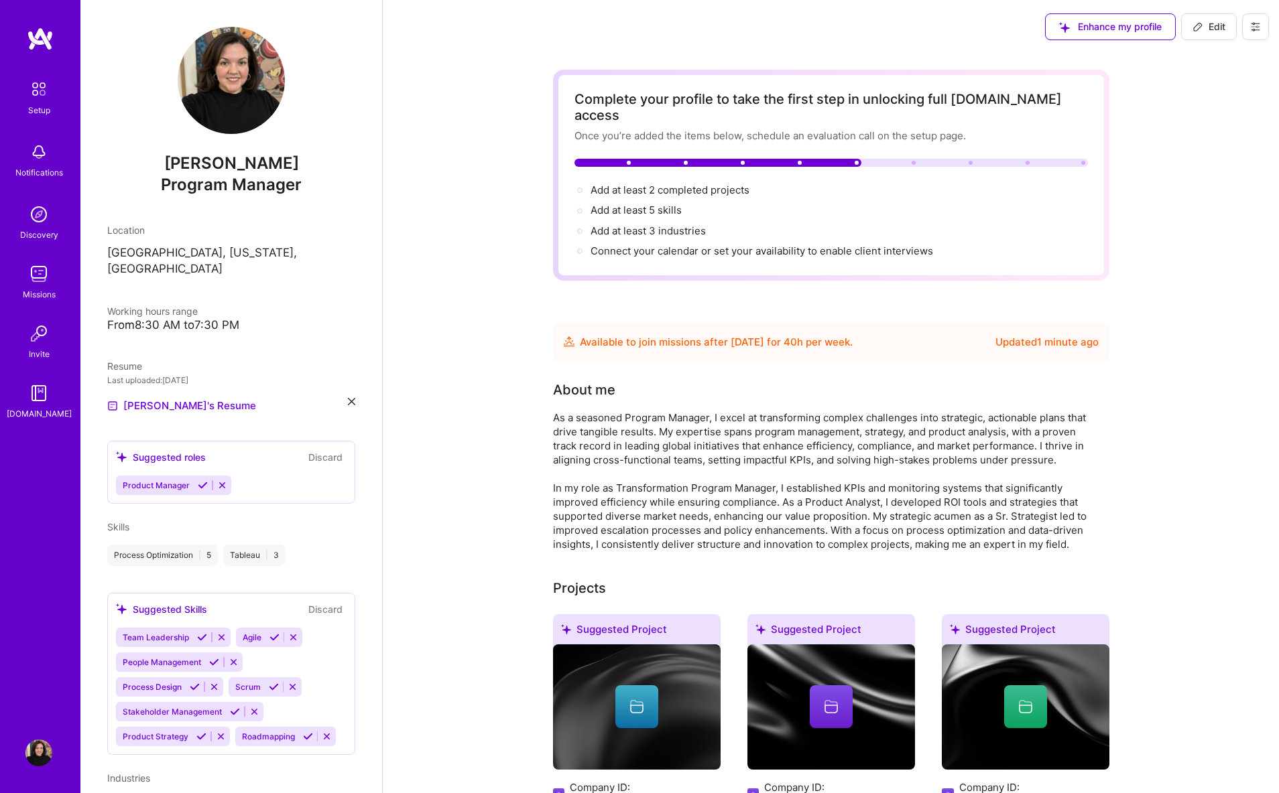
click at [34, 92] on img at bounding box center [39, 89] width 28 height 28
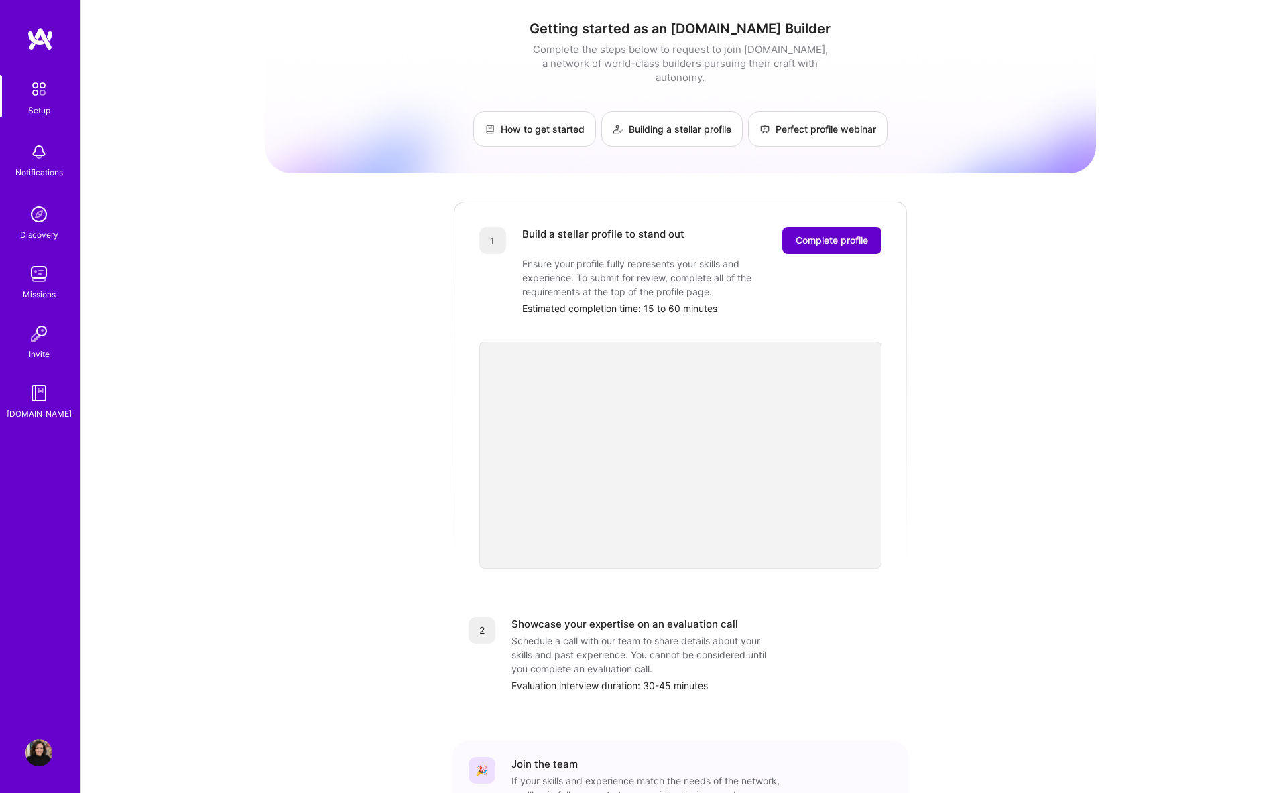
click at [816, 234] on span "Complete profile" at bounding box center [831, 240] width 72 height 13
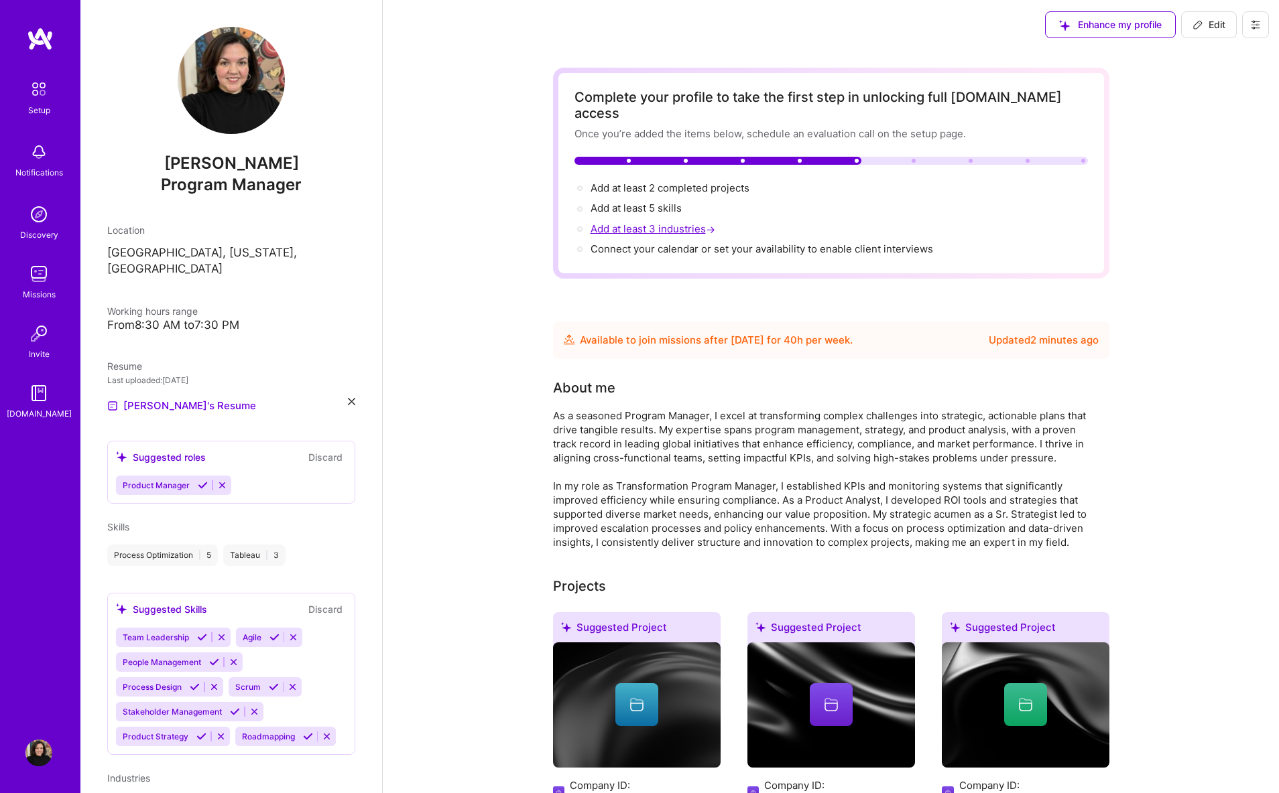
scroll to position [3, 0]
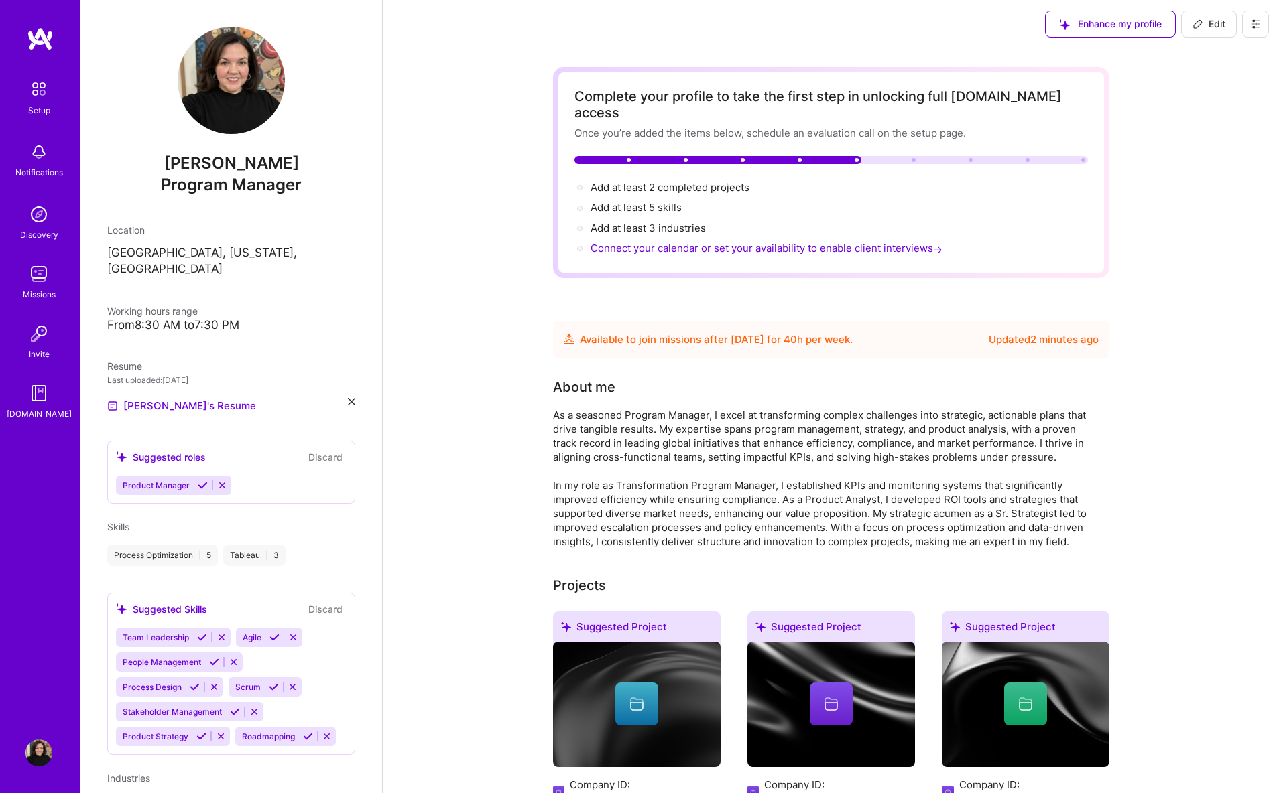
click at [637, 242] on span "Connect your calendar or set your availability to enable client interviews →" at bounding box center [767, 248] width 354 height 13
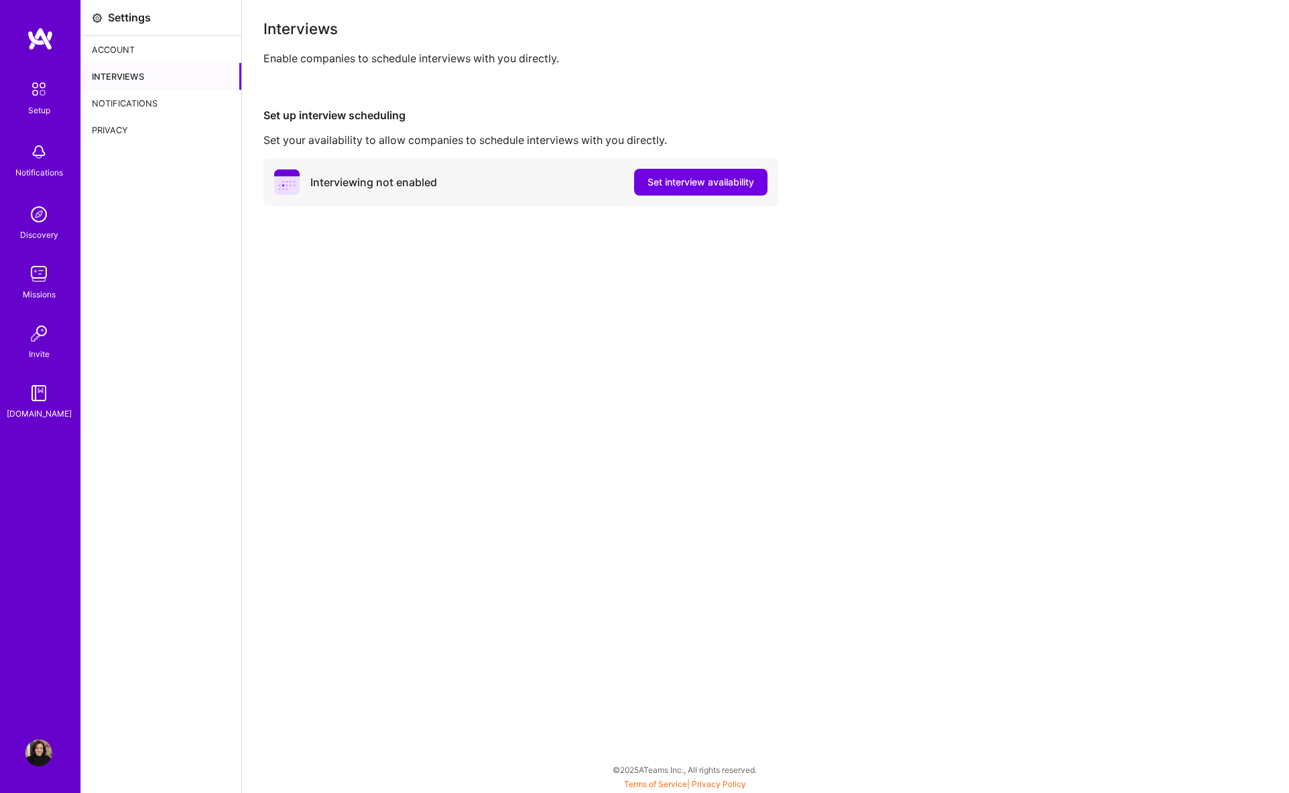
click at [37, 40] on img at bounding box center [40, 39] width 27 height 24
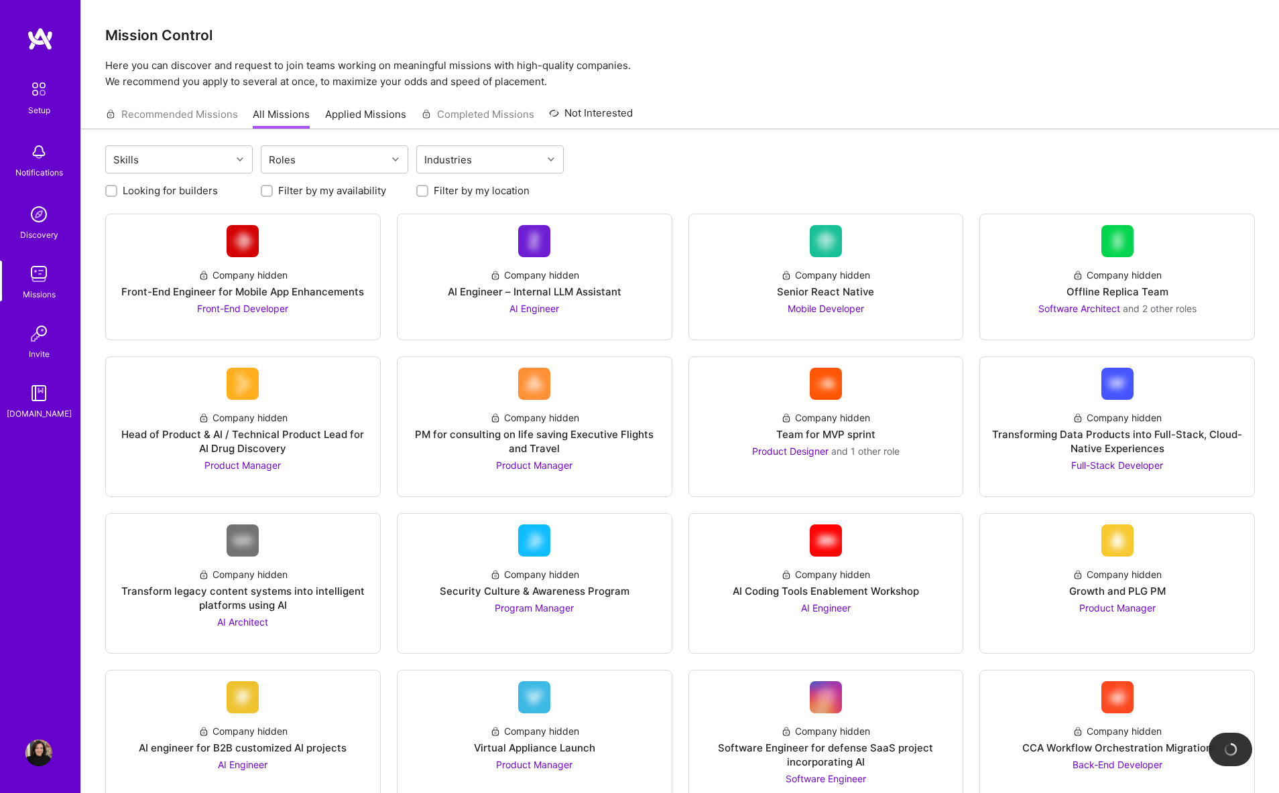
click at [53, 150] on div "Notifications" at bounding box center [38, 159] width 83 height 46
click at [40, 31] on img at bounding box center [40, 39] width 27 height 24
click at [38, 749] on img at bounding box center [38, 753] width 27 height 27
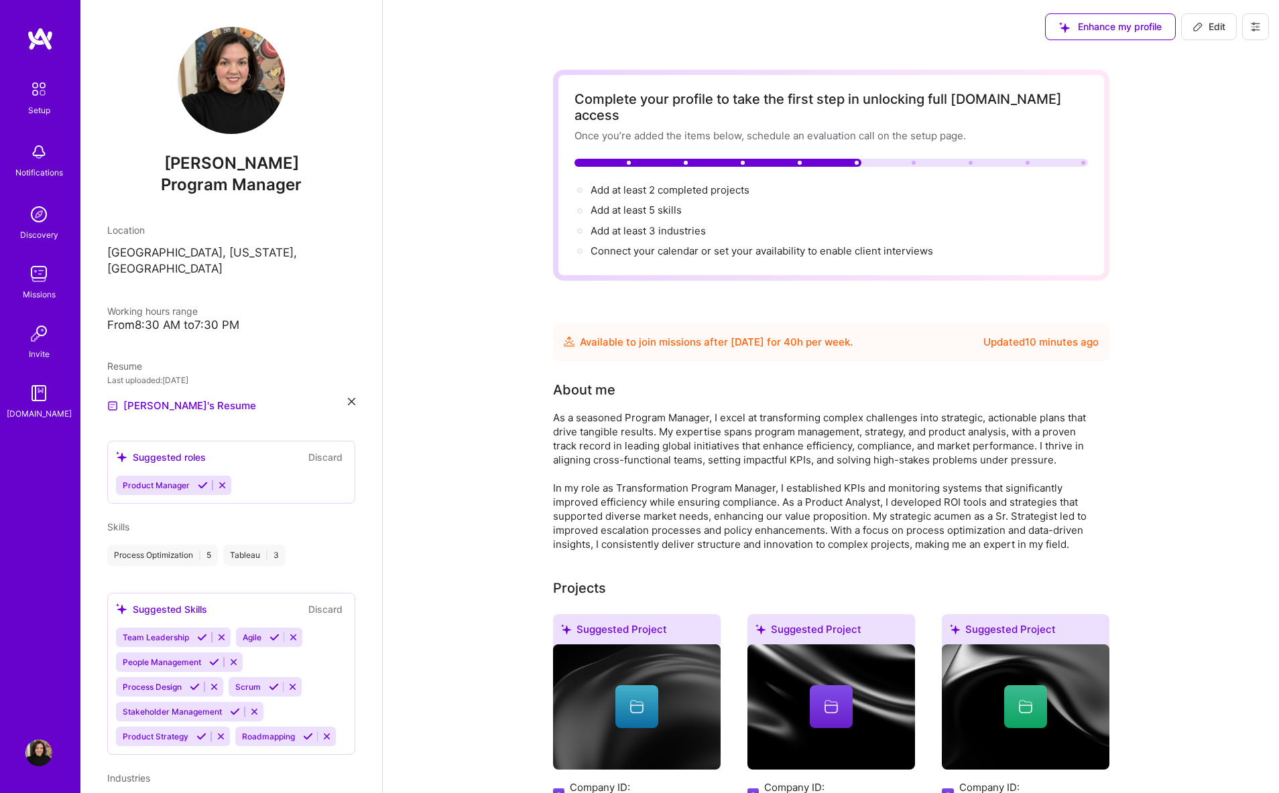
click at [666, 411] on div "As a seasoned Program Manager, I excel at transforming complex challenges into …" at bounding box center [821, 481] width 536 height 141
click at [1207, 23] on span "Edit" at bounding box center [1208, 26] width 33 height 13
select select "US"
select select "Future Date"
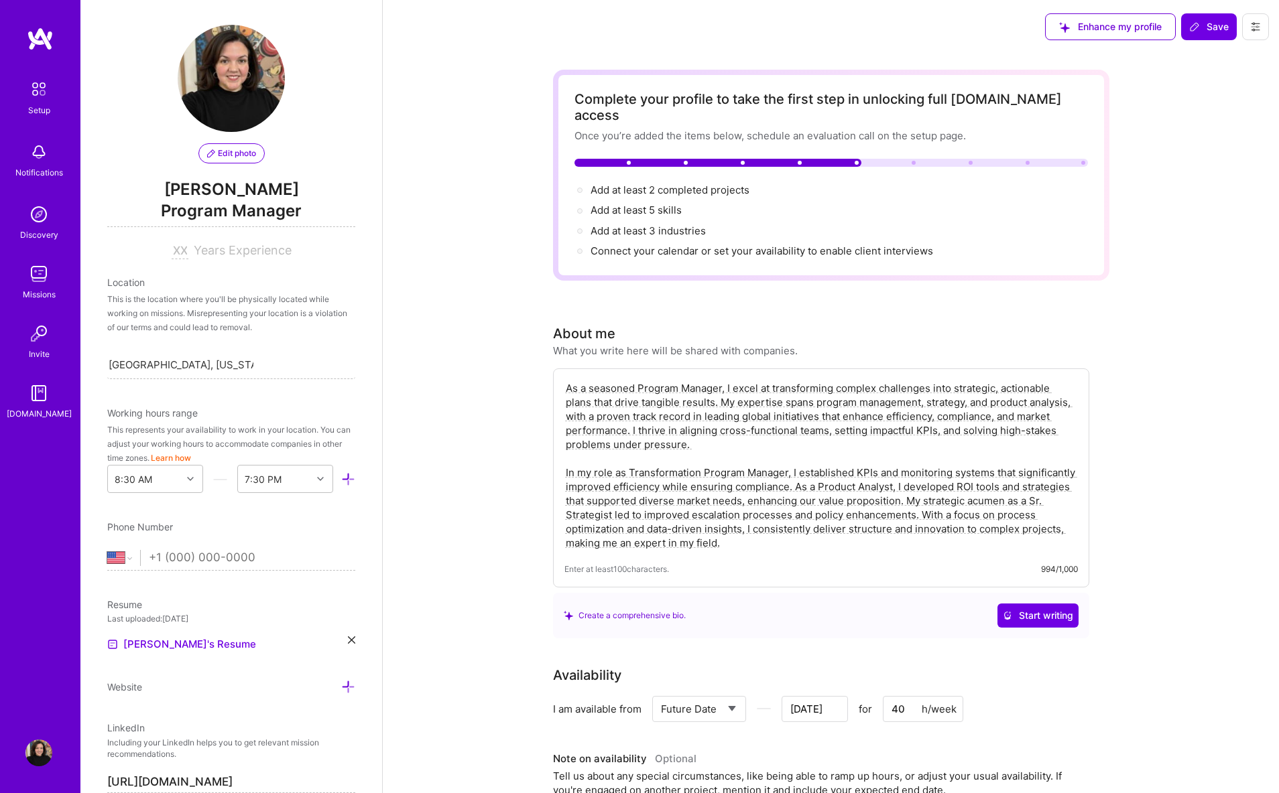
click at [673, 455] on textarea "As a seasoned Program Manager, I excel at transforming complex challenges into …" at bounding box center [820, 466] width 513 height 172
click at [750, 517] on textarea "As a seasoned Program Manager, I excel at transforming complex challenges into …" at bounding box center [820, 466] width 513 height 172
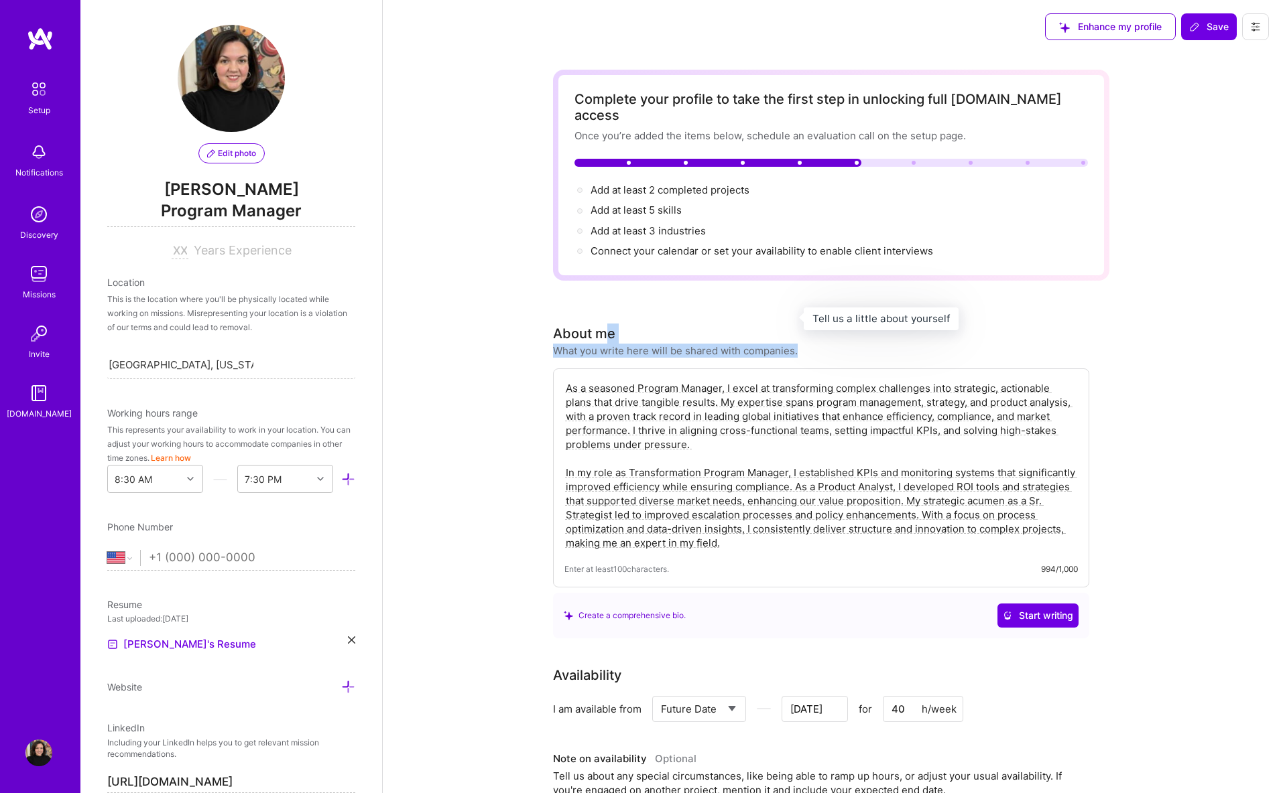
drag, startPoint x: 745, startPoint y: 537, endPoint x: 602, endPoint y: 329, distance: 252.1
click at [604, 324] on div "About me What you write here will be shared with companies. Enter at least 100 …" at bounding box center [821, 481] width 536 height 315
click at [708, 470] on textarea "As a seasoned Program Manager, I excel at transforming complex challenges into …" at bounding box center [820, 466] width 513 height 172
drag, startPoint x: 724, startPoint y: 527, endPoint x: 560, endPoint y: 358, distance: 235.5
click at [560, 369] on div "As a seasoned Program Manager, I excel at transforming complex challenges into …" at bounding box center [821, 478] width 536 height 219
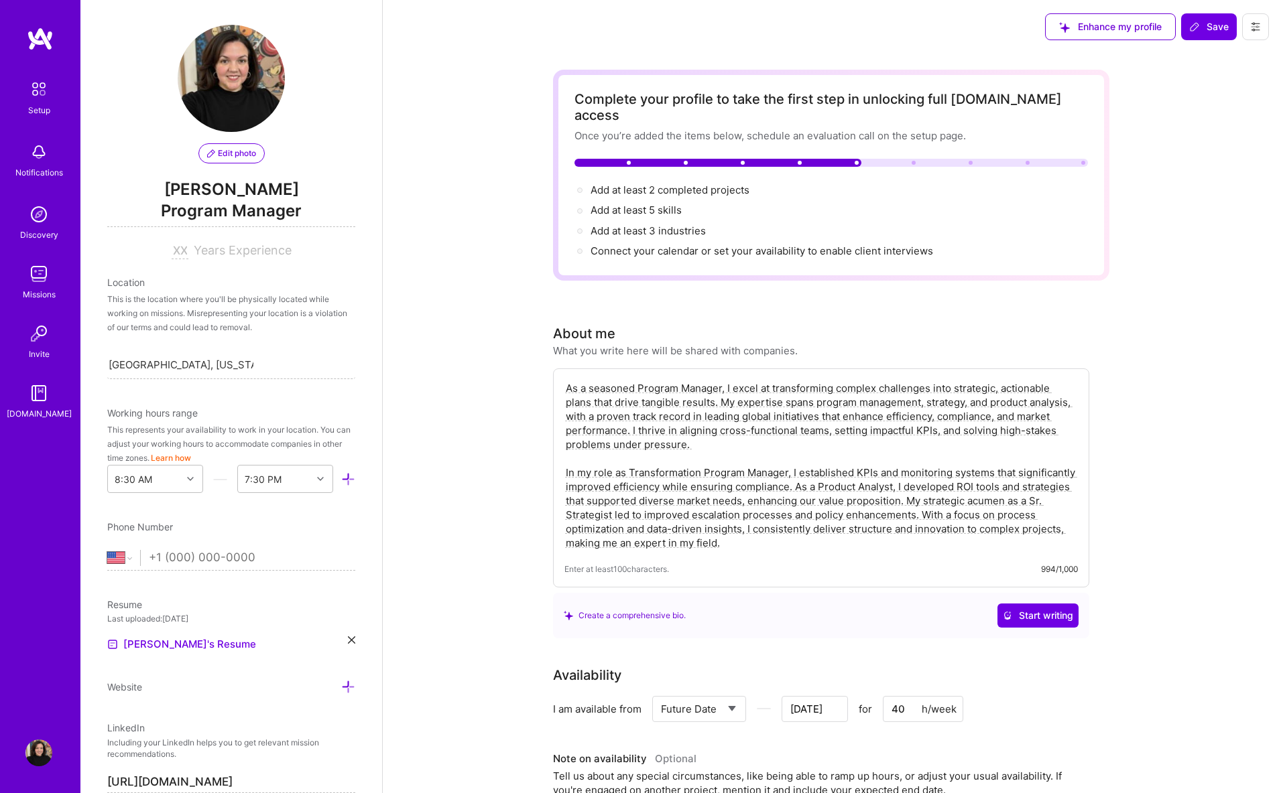
paste textarea "I turn security culture from a checkbox into something people actually connect …"
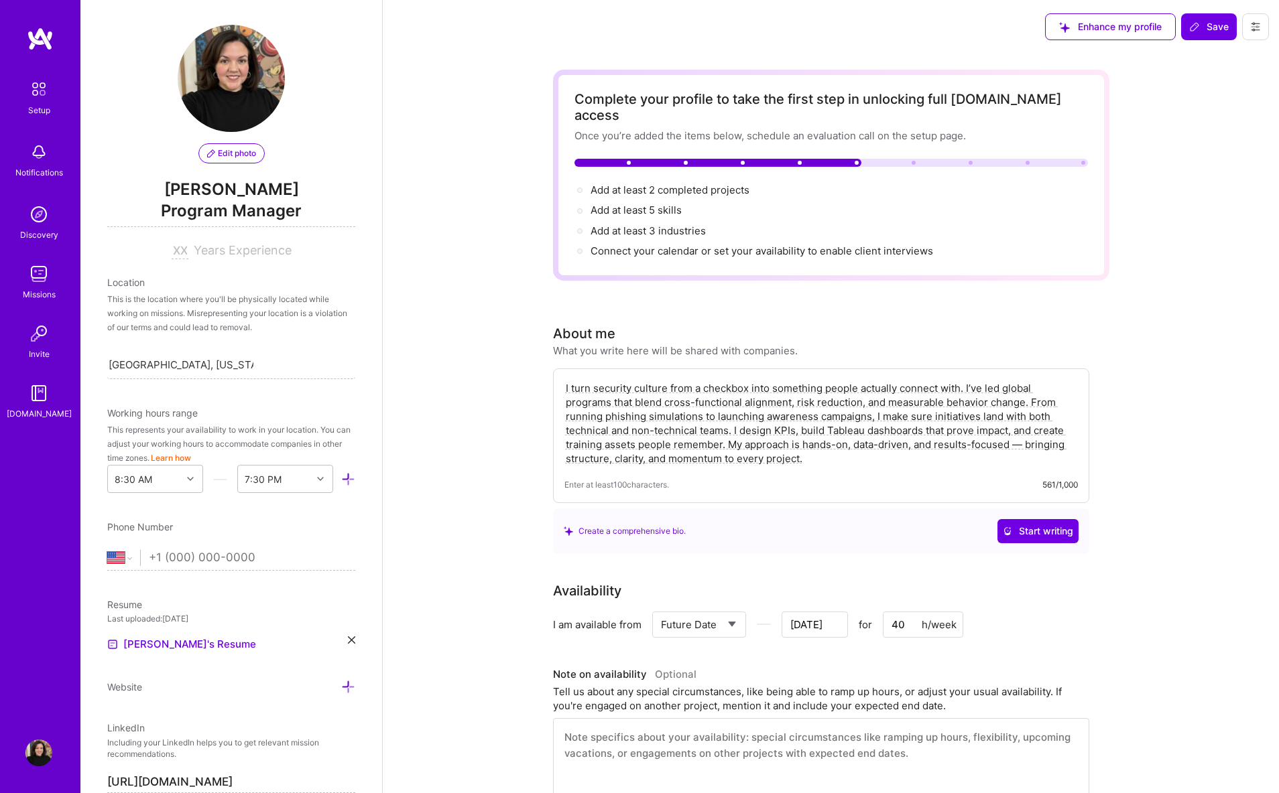
drag, startPoint x: 824, startPoint y: 450, endPoint x: 482, endPoint y: 352, distance: 355.5
paste textarea "big, complex programs into clear, achievable plans that deliver results. I’ve l…"
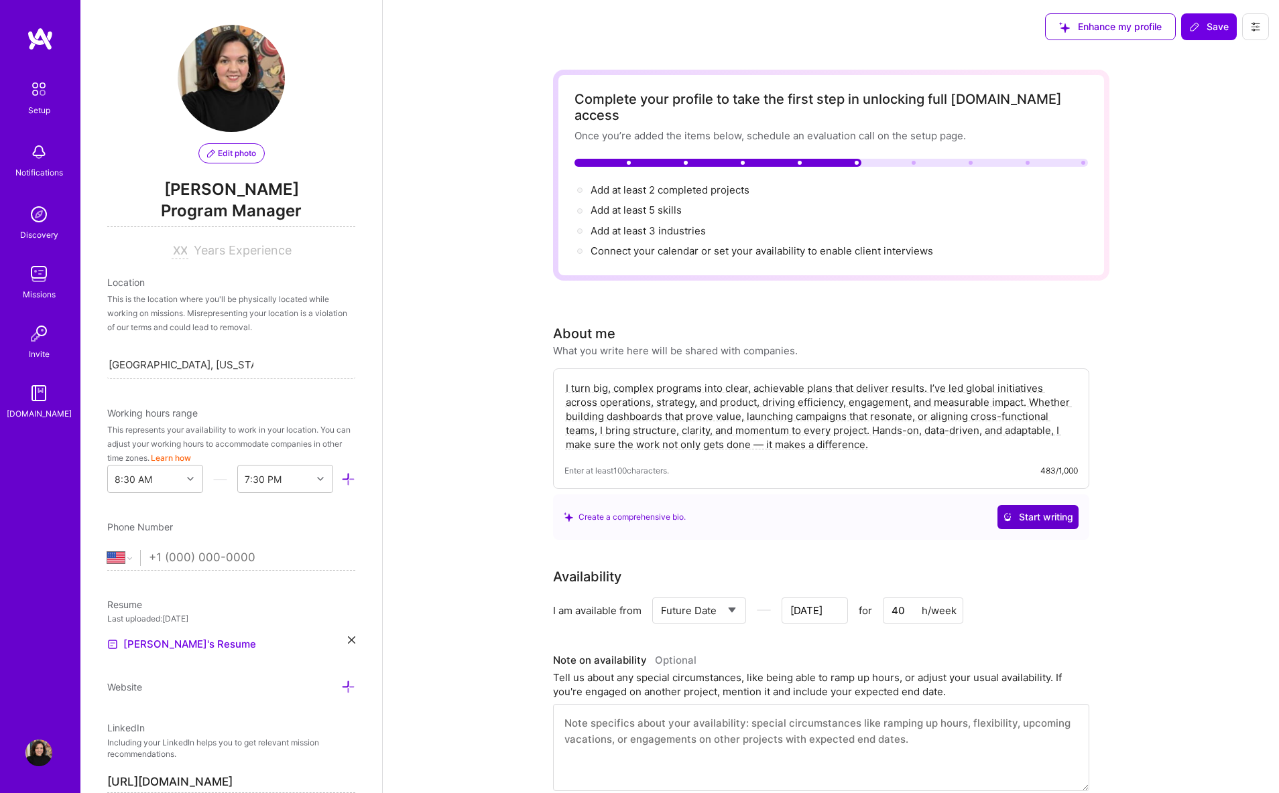
type textarea "I turn big, complex programs into clear, achievable plans that deliver results.…"
click at [1041, 511] on span "Start writing" at bounding box center [1038, 517] width 70 height 13
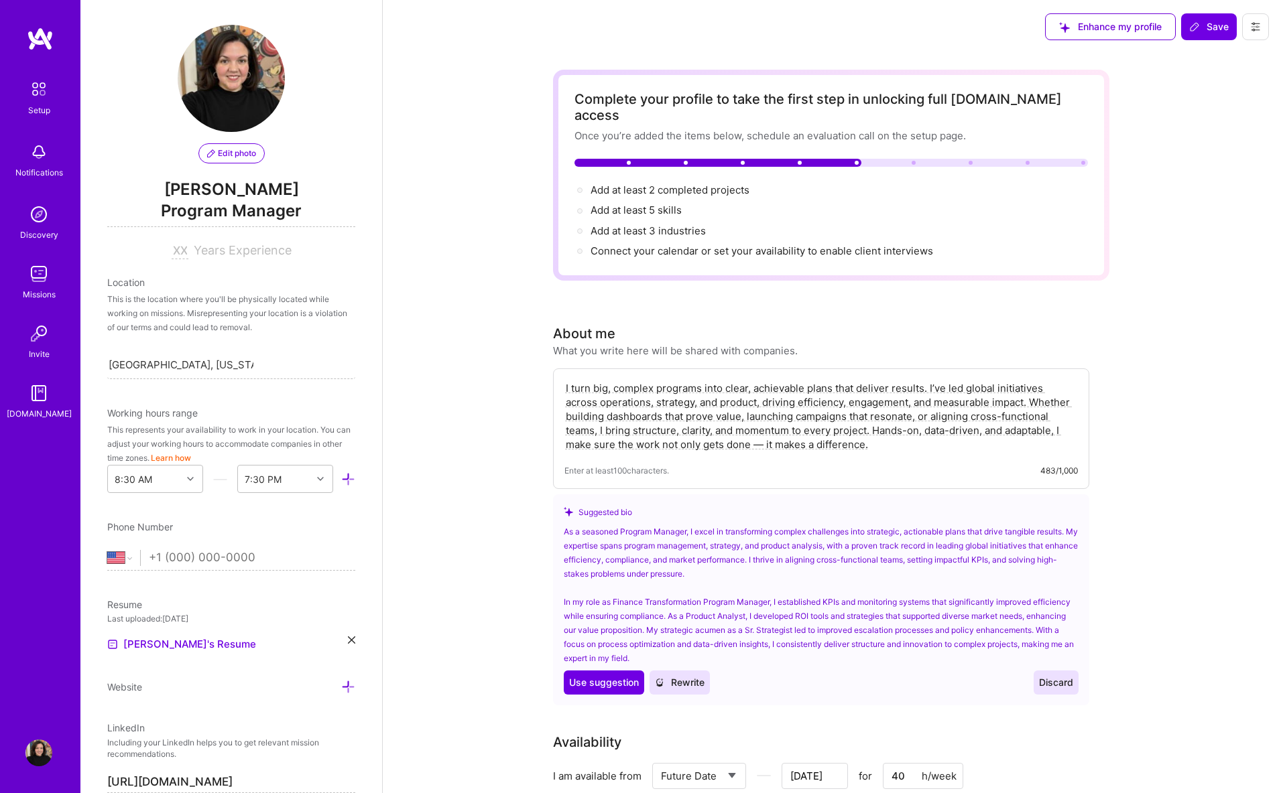
click at [1066, 676] on span "Discard" at bounding box center [1056, 682] width 34 height 13
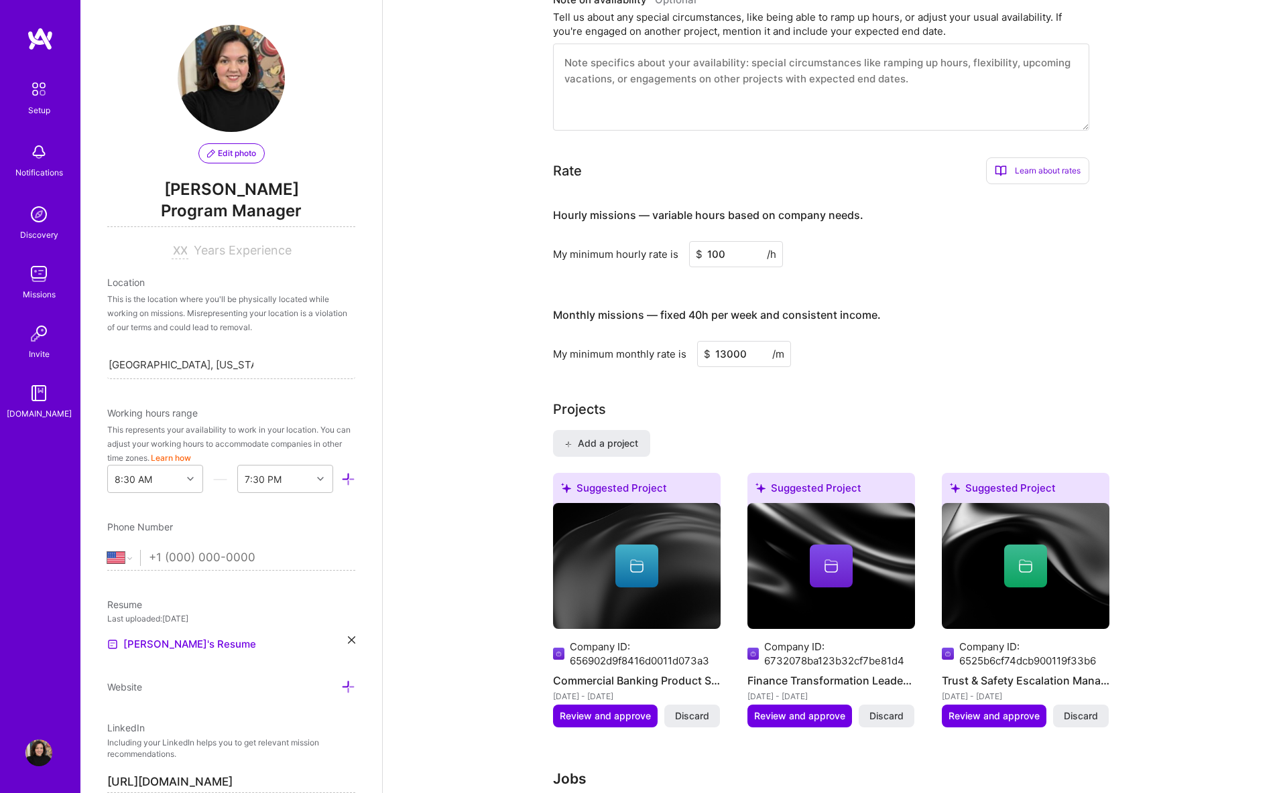
scroll to position [712, 0]
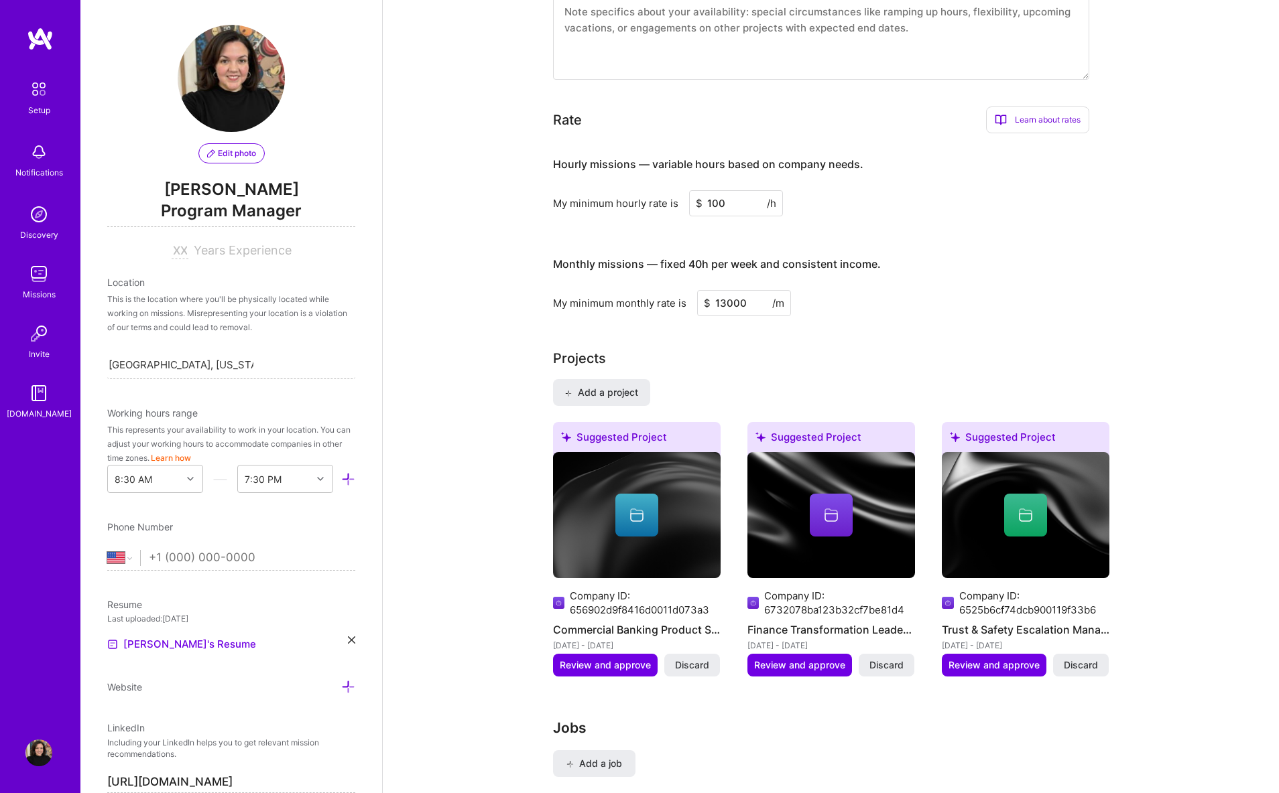
drag, startPoint x: 736, startPoint y: 189, endPoint x: 661, endPoint y: 180, distance: 75.6
click at [661, 190] on div "My minimum hourly rate is $ 100 /h" at bounding box center [821, 203] width 536 height 26
type input "70"
drag, startPoint x: 751, startPoint y: 287, endPoint x: 639, endPoint y: 289, distance: 111.9
click at [639, 290] on div "My minimum monthly rate is $ 13000 /m" at bounding box center [821, 303] width 536 height 26
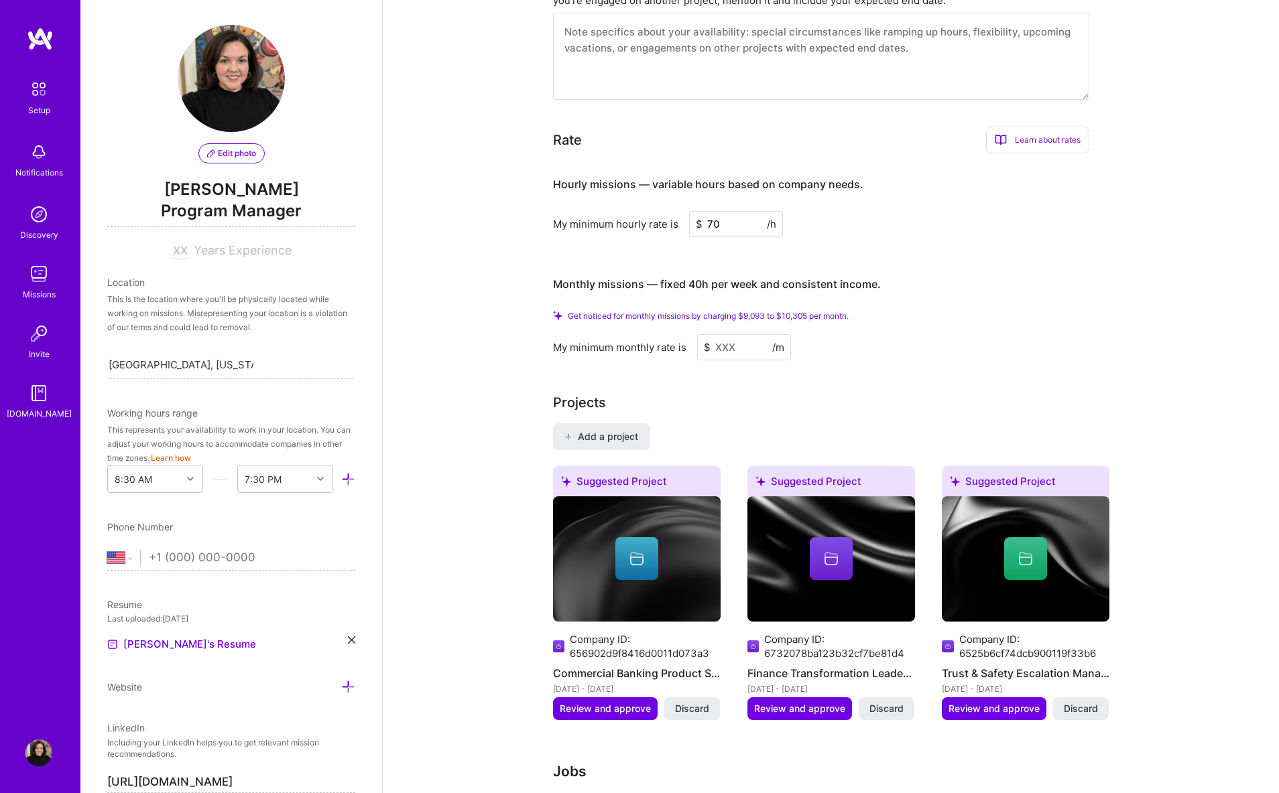
click at [741, 334] on input at bounding box center [744, 347] width 94 height 26
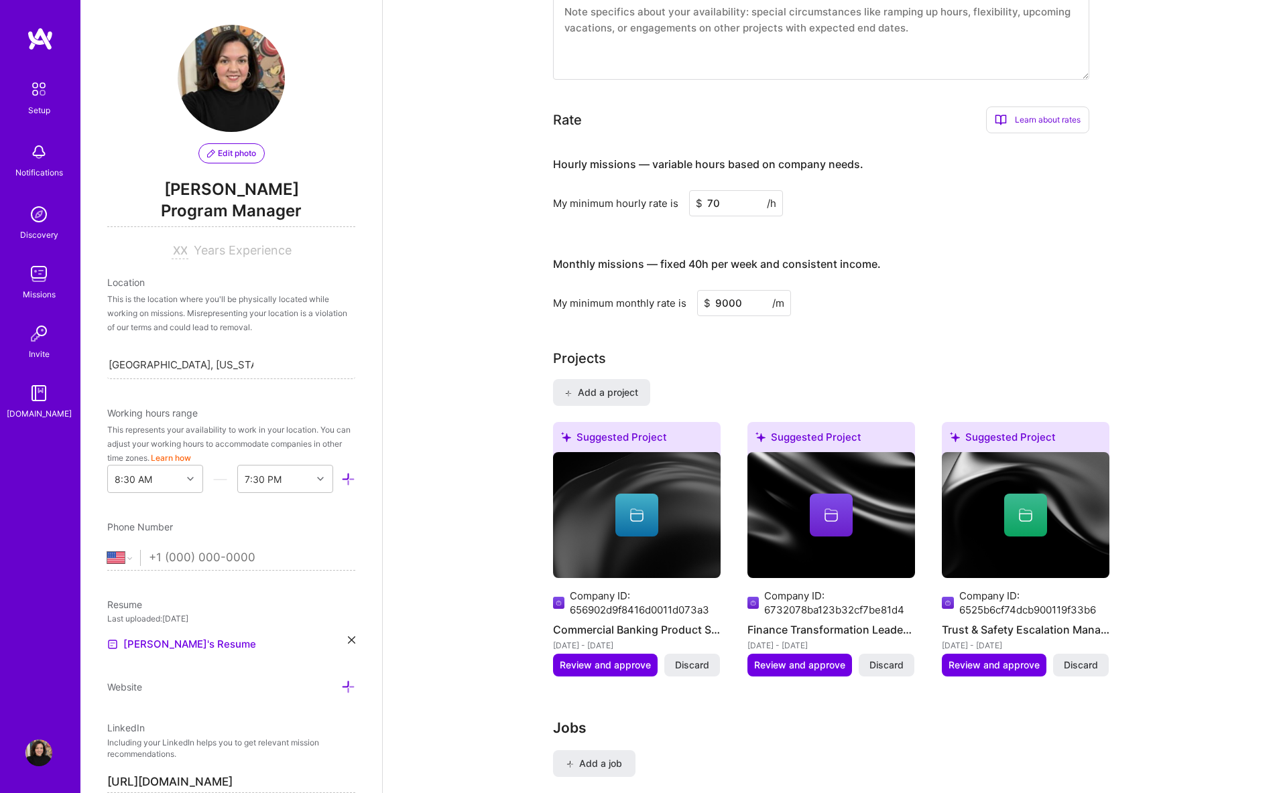
type input "9000"
click at [860, 198] on div "My minimum hourly rate is $ 70 /h" at bounding box center [821, 203] width 536 height 26
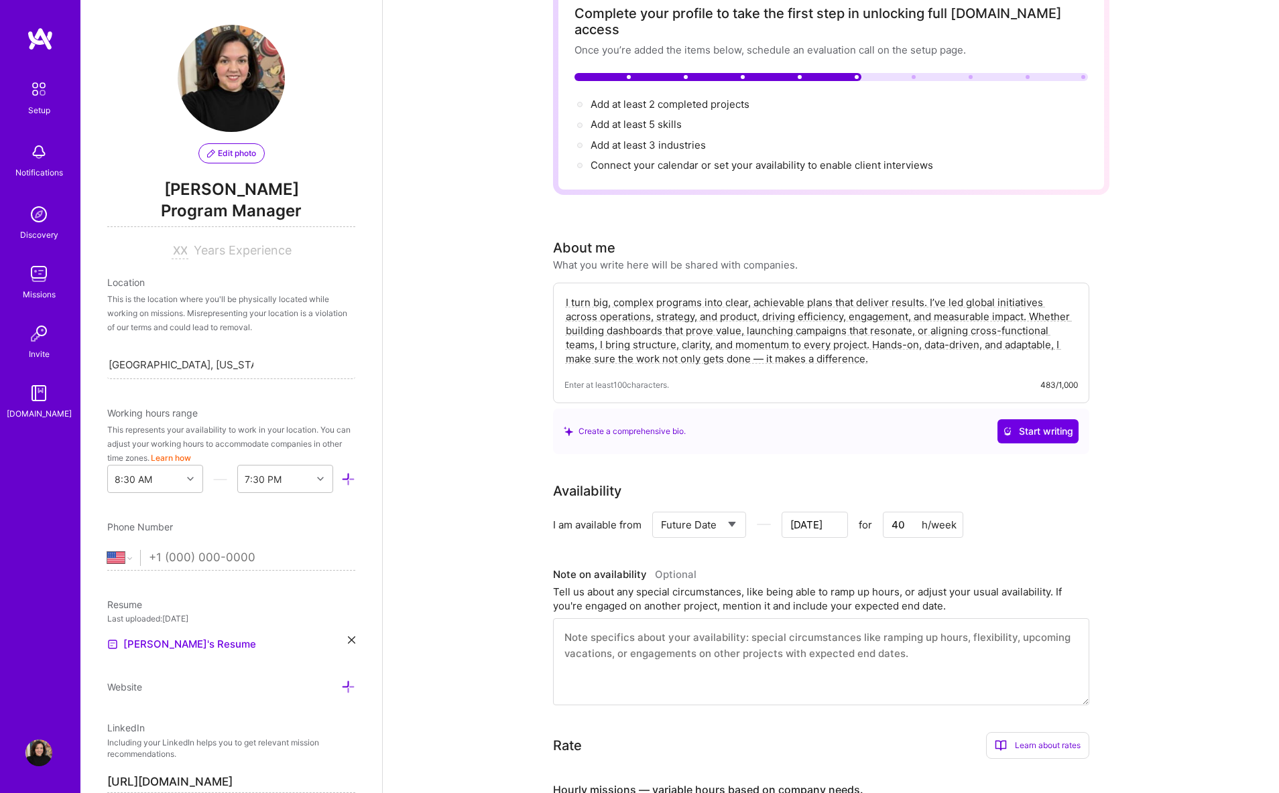
scroll to position [0, 0]
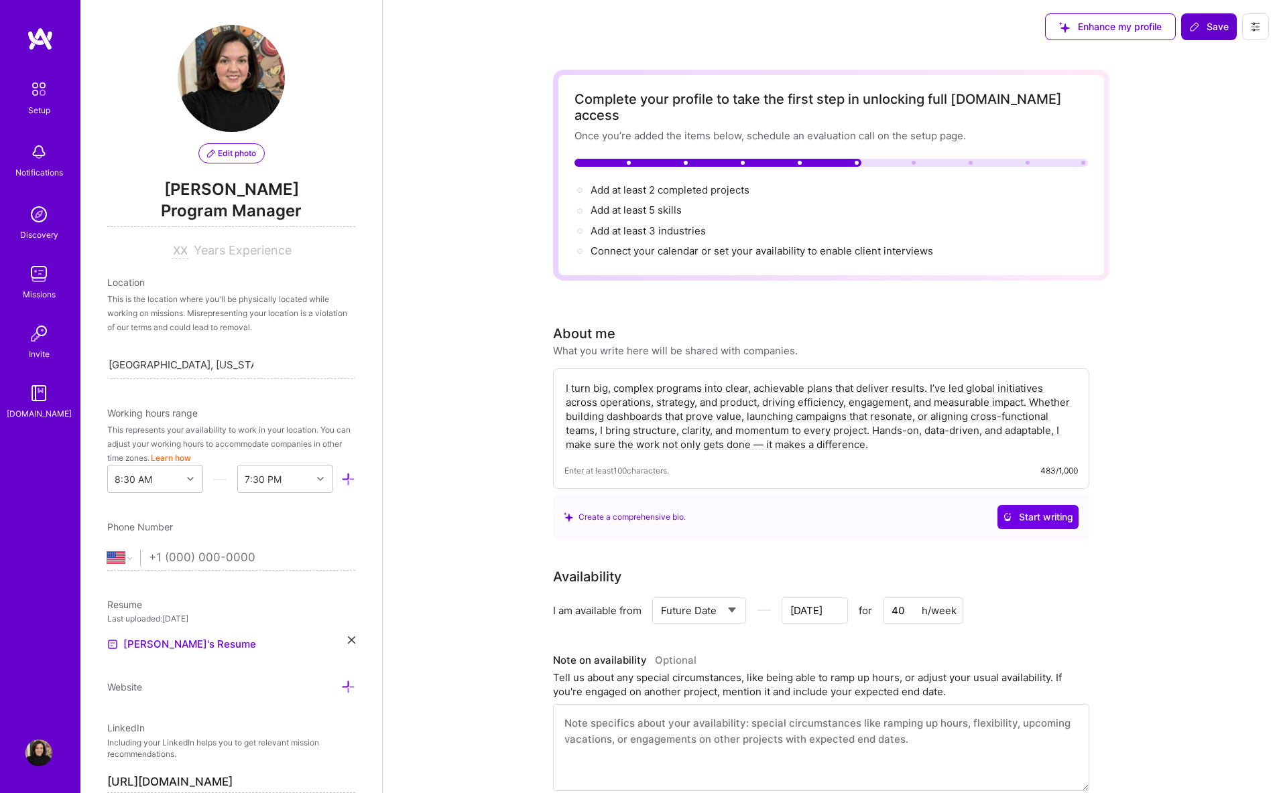
click at [1210, 20] on span "Save" at bounding box center [1209, 26] width 40 height 13
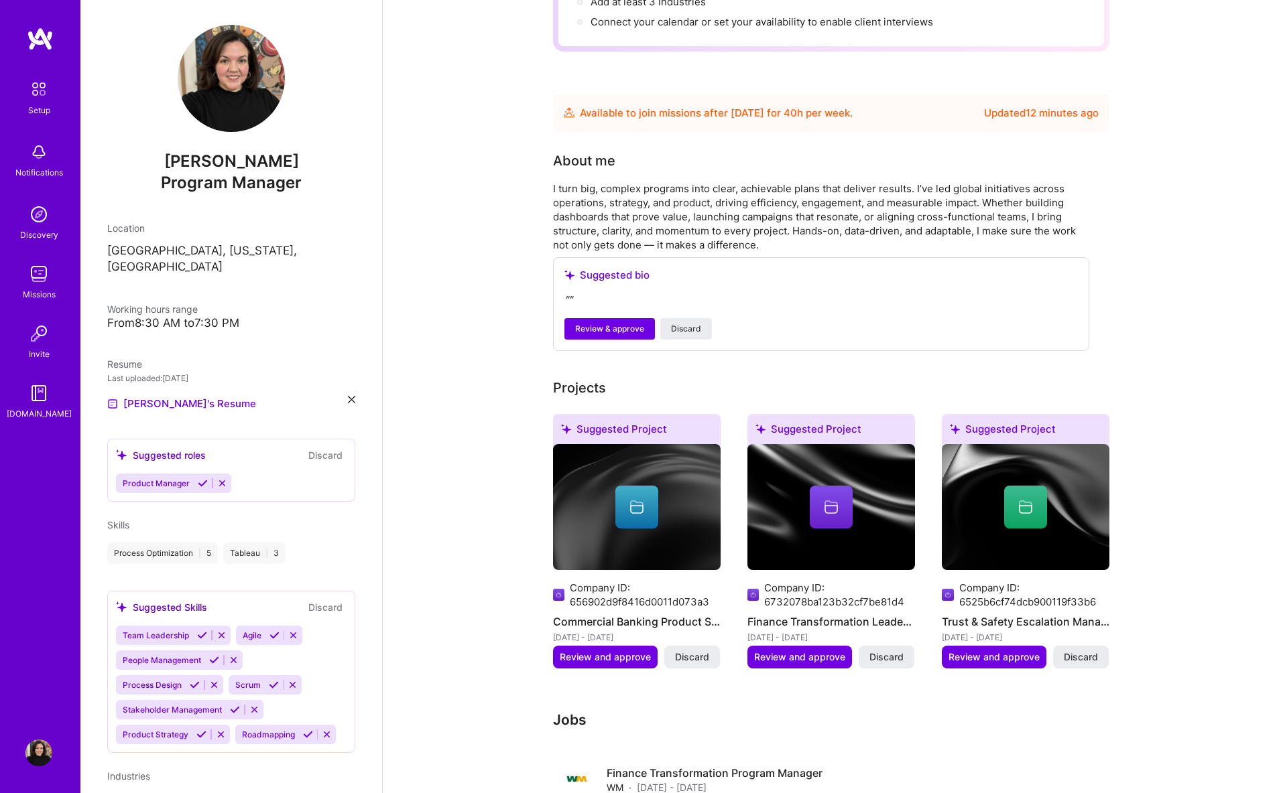
scroll to position [364, 0]
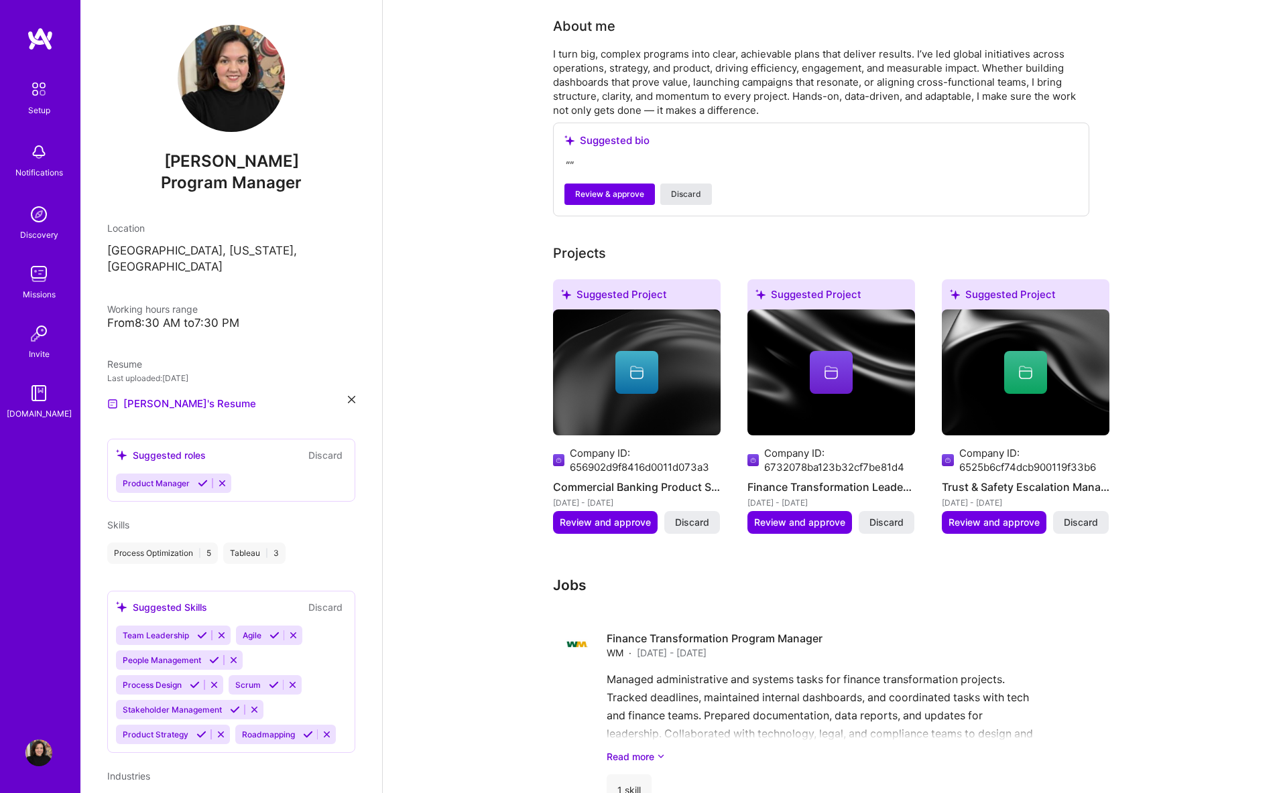
click at [681, 188] on span "Discard" at bounding box center [686, 194] width 30 height 12
click at [680, 188] on span "Discard" at bounding box center [686, 194] width 30 height 12
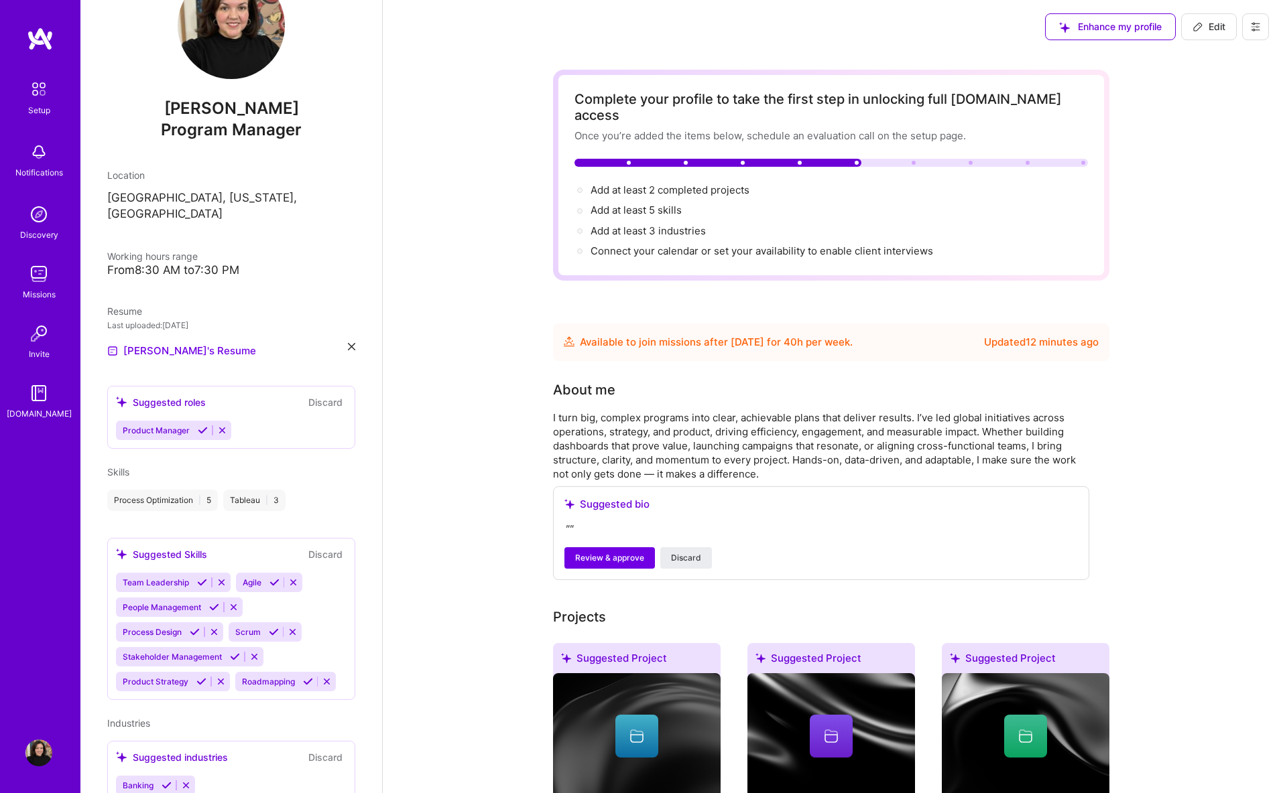
scroll to position [167, 0]
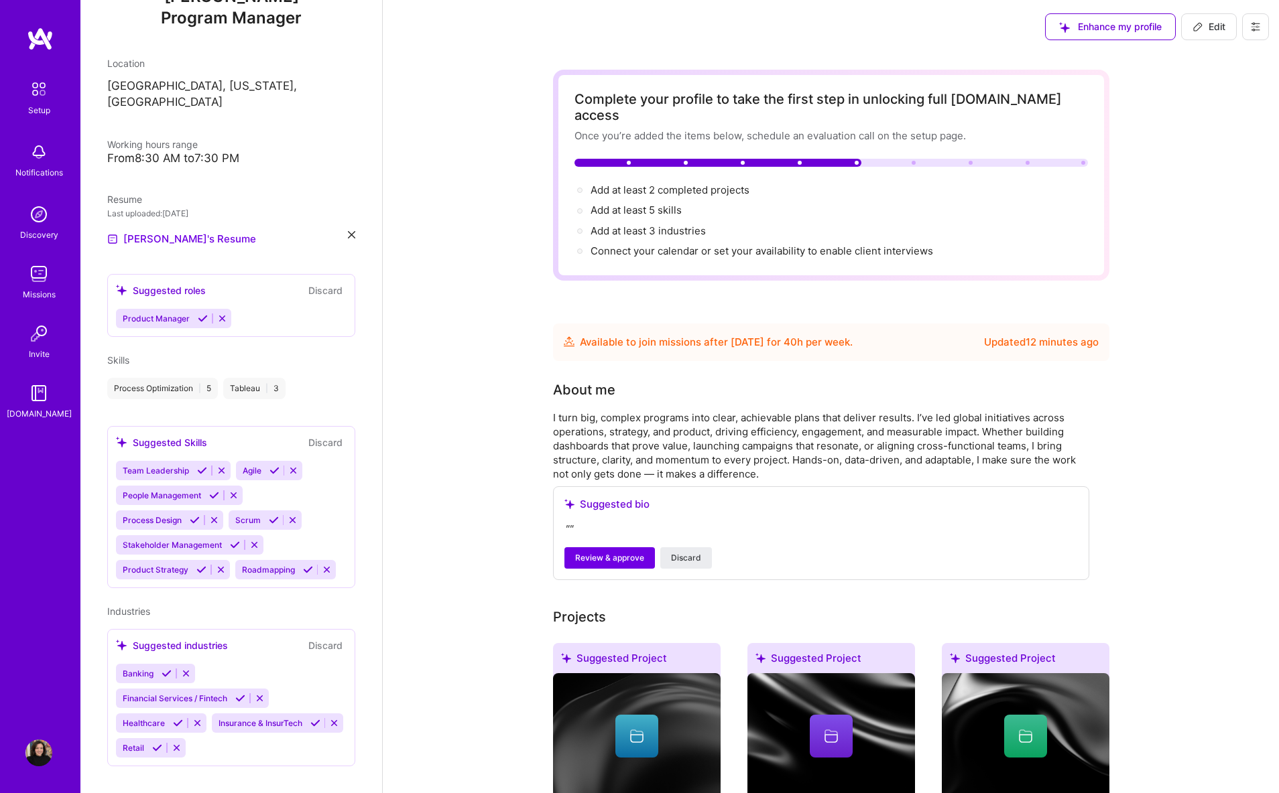
click at [255, 309] on div "Product Manager" at bounding box center [231, 318] width 231 height 19
click at [251, 309] on div "Product Manager" at bounding box center [231, 318] width 231 height 19
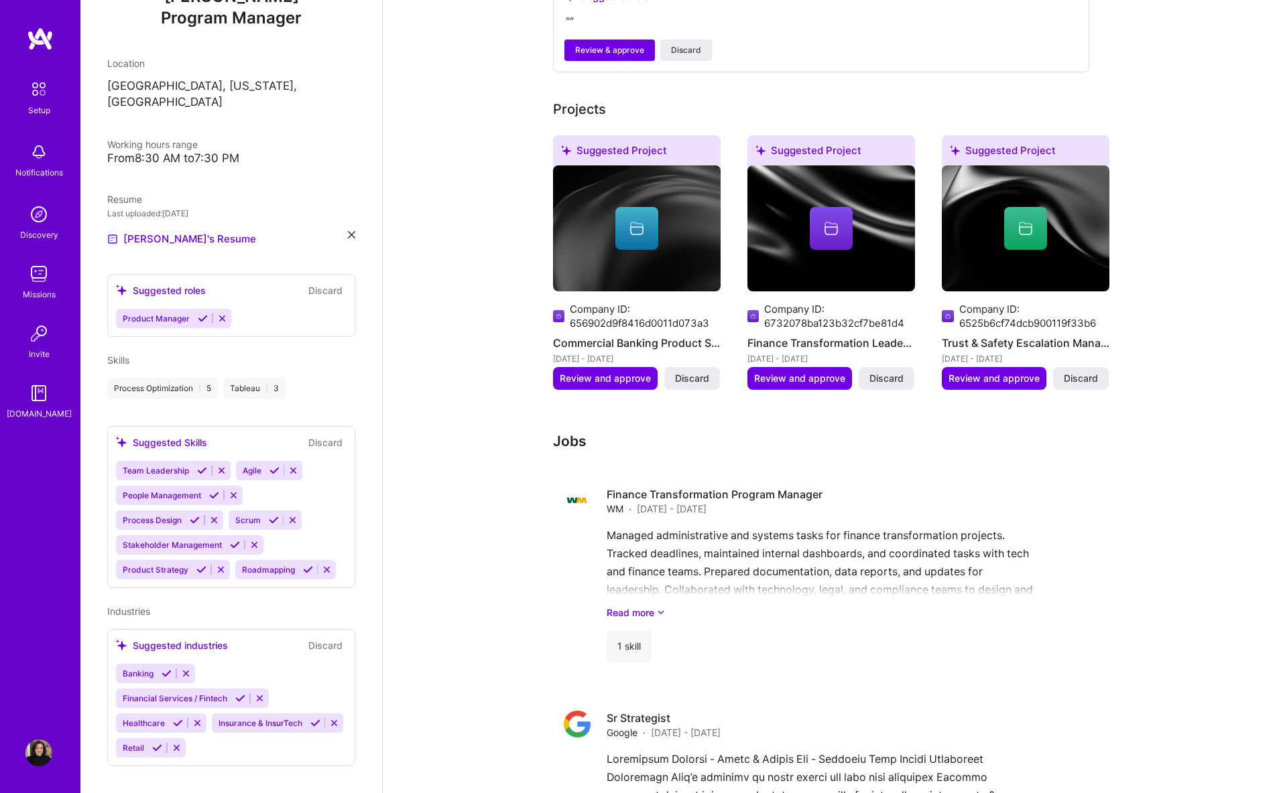
scroll to position [522, 0]
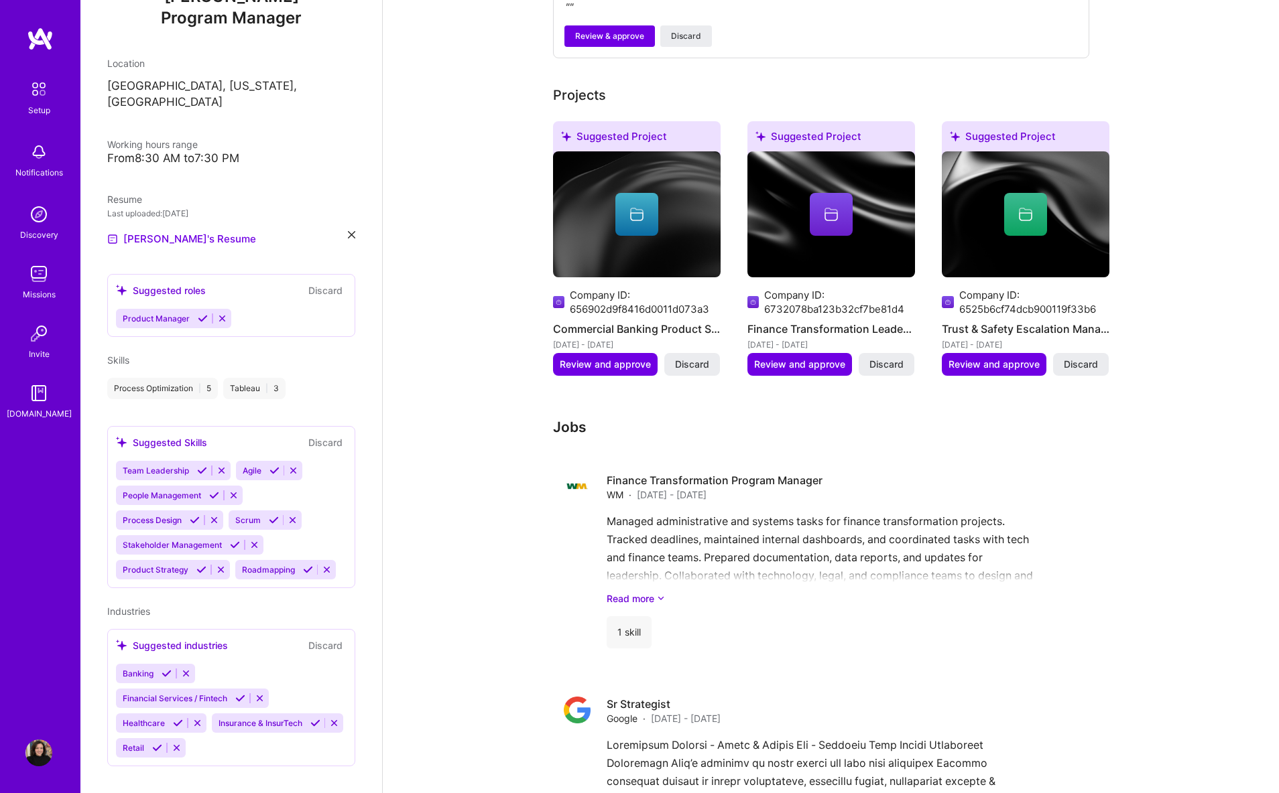
click at [200, 565] on icon at bounding box center [201, 570] width 10 height 10
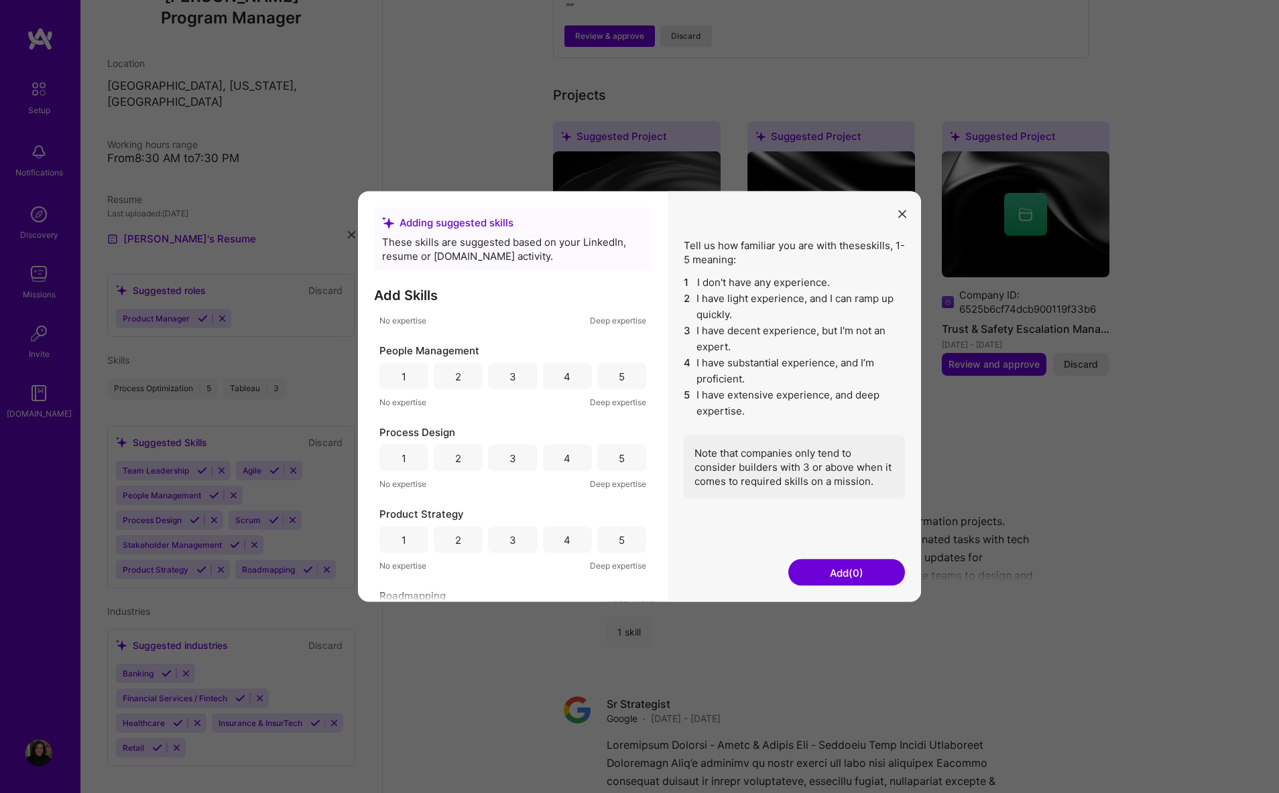
scroll to position [0, 0]
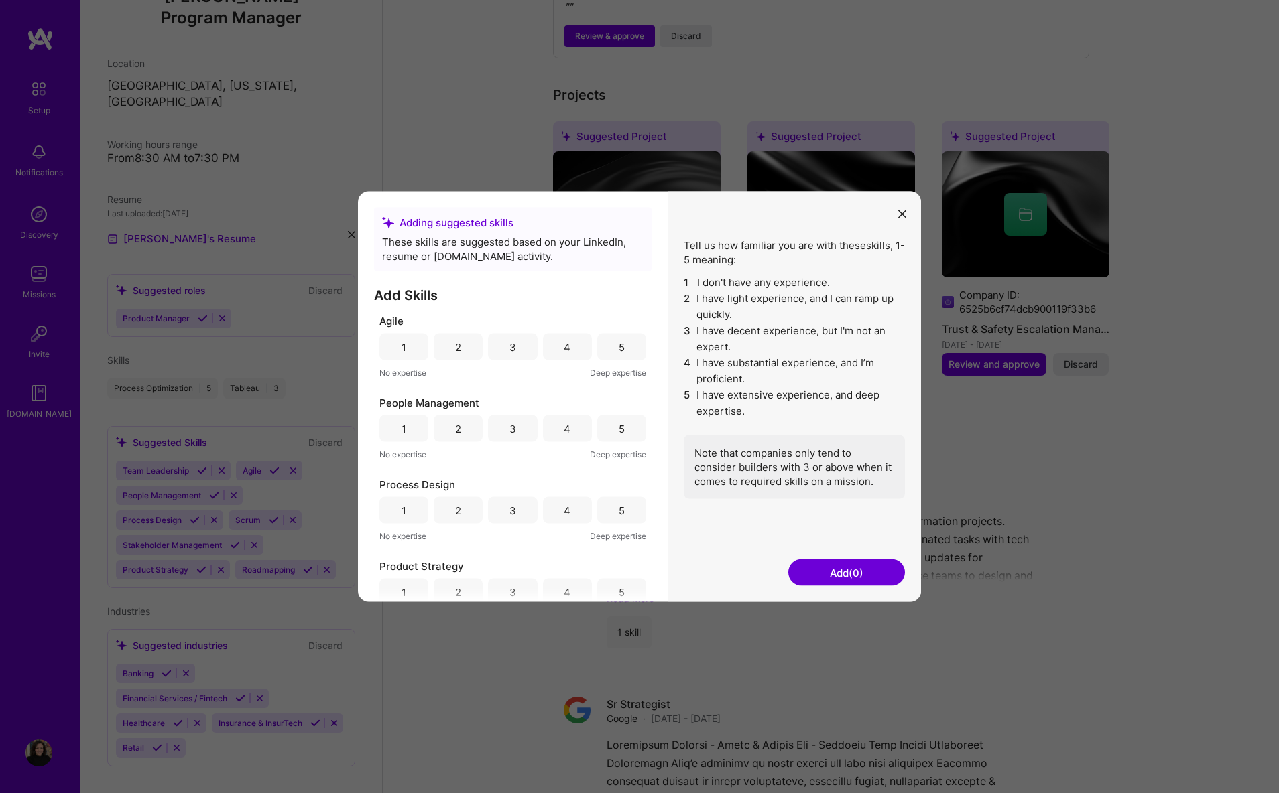
click at [521, 348] on div "3" at bounding box center [512, 347] width 49 height 27
click at [559, 430] on div "4" at bounding box center [567, 428] width 49 height 27
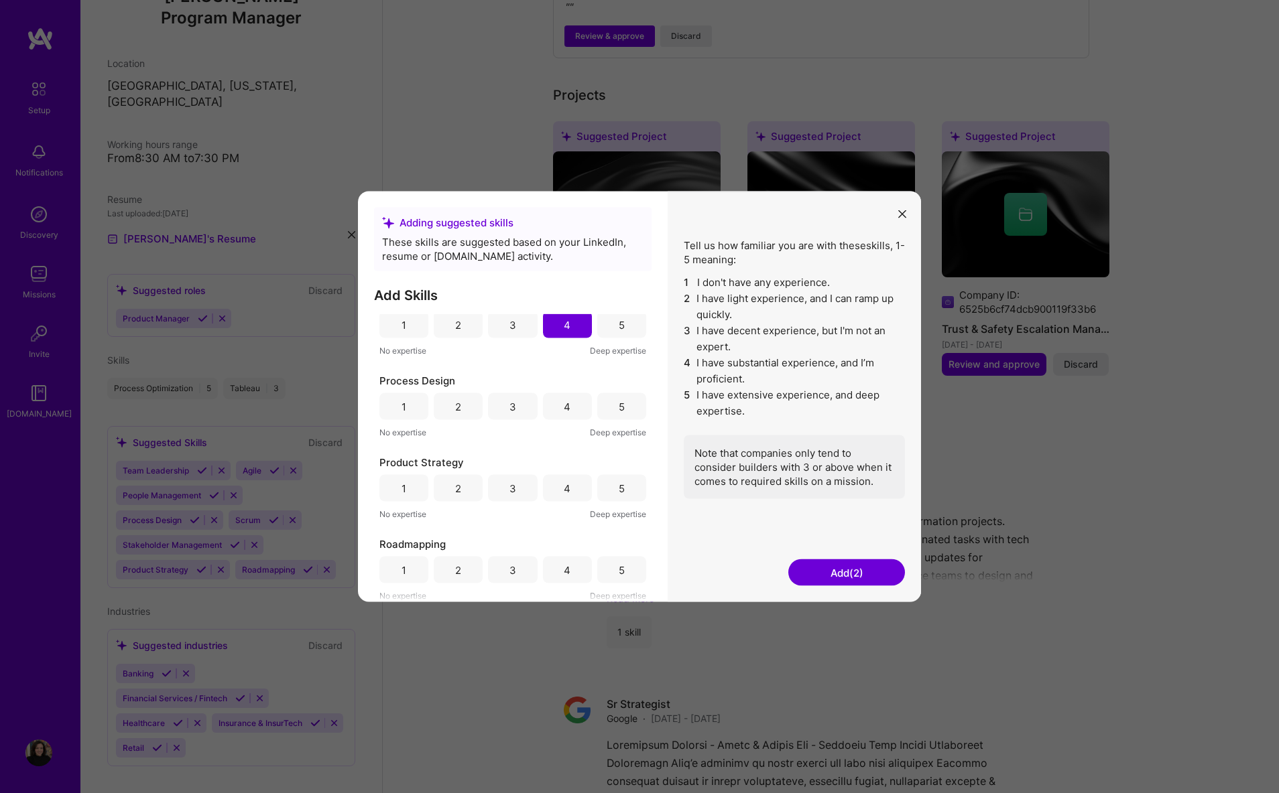
scroll to position [113, 0]
click at [505, 394] on div "3" at bounding box center [512, 398] width 49 height 27
click at [564, 483] on div "4" at bounding box center [567, 479] width 7 height 14
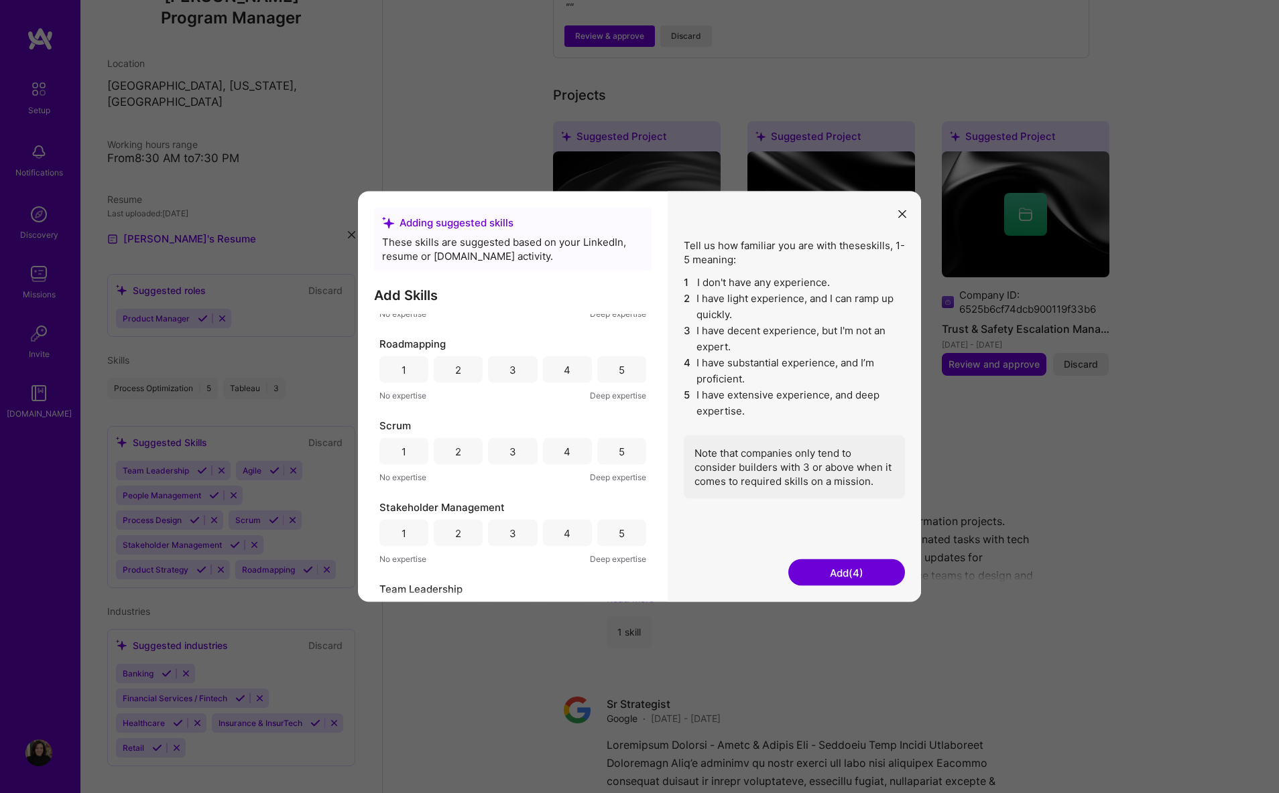
click at [619, 375] on div "5" at bounding box center [622, 370] width 6 height 14
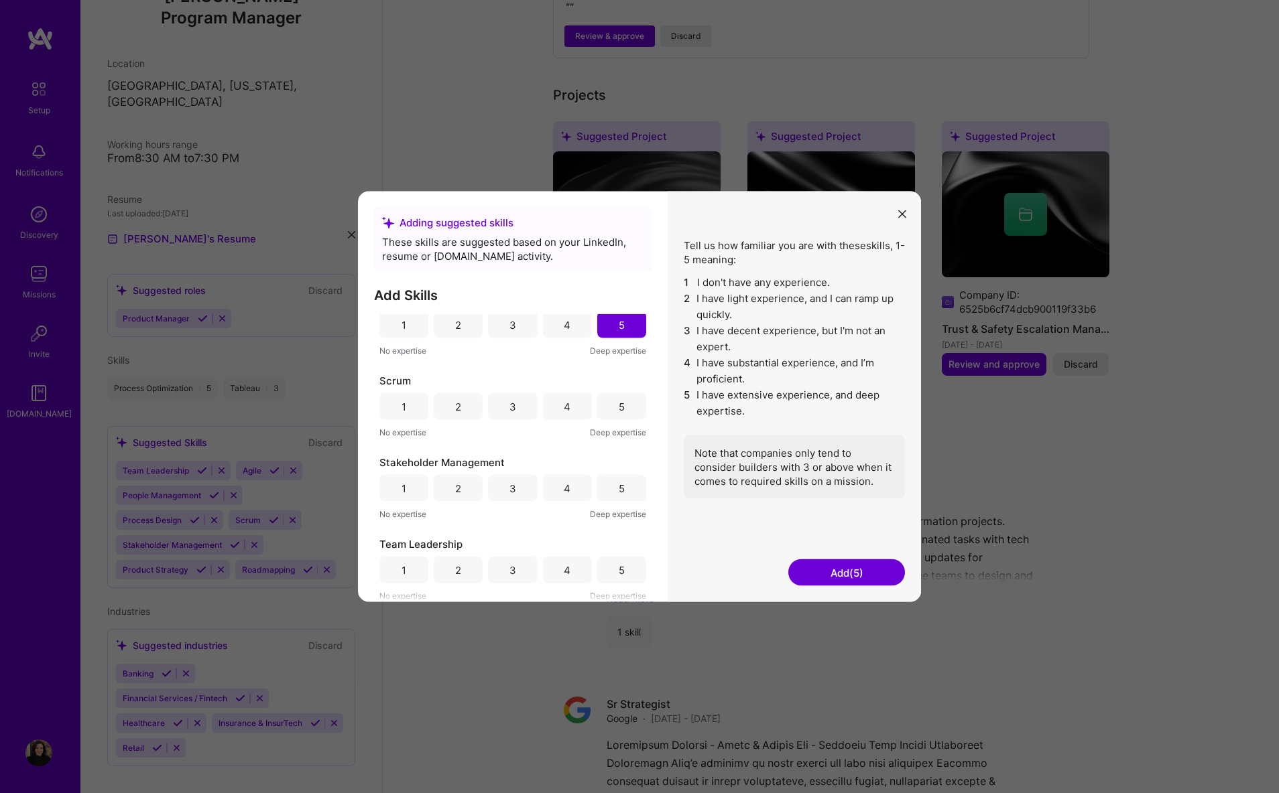
scroll to position [350, 0]
click at [553, 407] on div "4" at bounding box center [567, 406] width 49 height 27
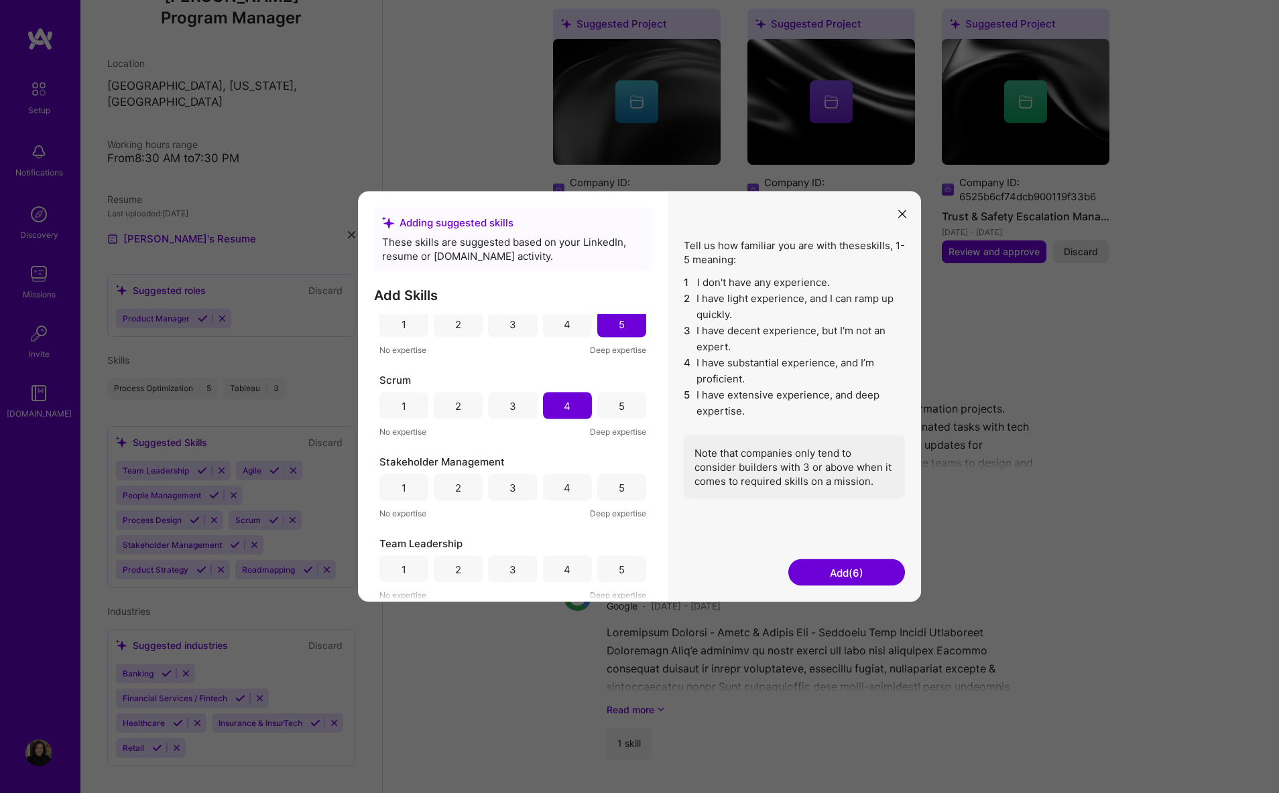
click at [608, 495] on div "5" at bounding box center [621, 487] width 49 height 27
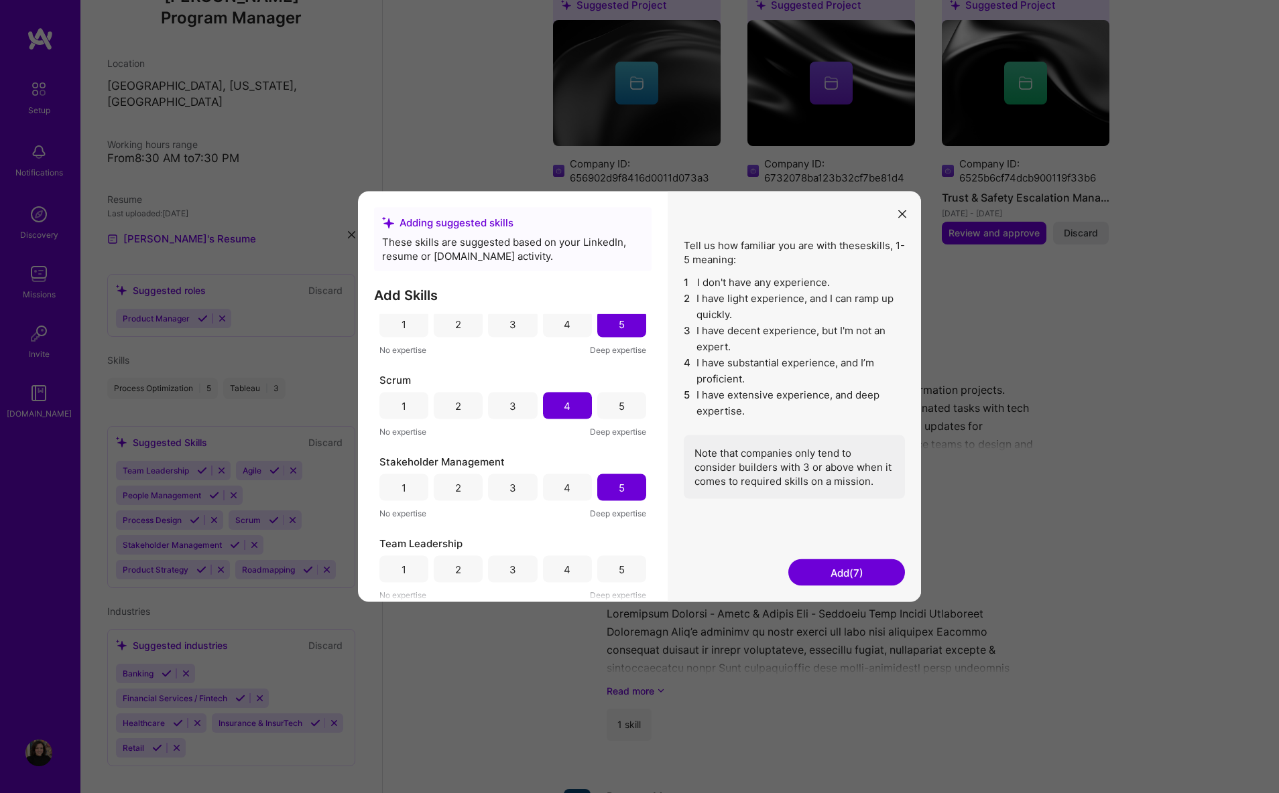
scroll to position [852, 0]
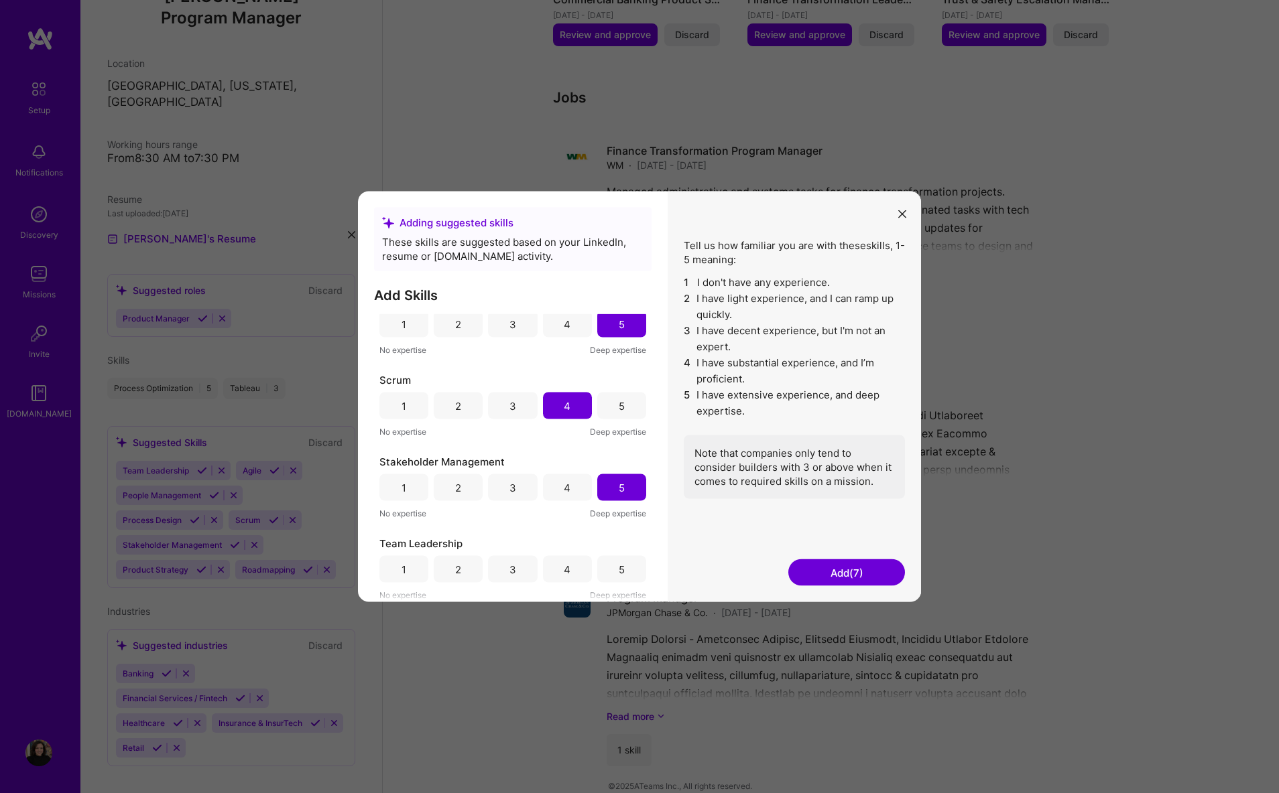
click at [616, 558] on div "5" at bounding box center [621, 569] width 49 height 27
click at [833, 571] on button "Add (8)" at bounding box center [846, 573] width 117 height 27
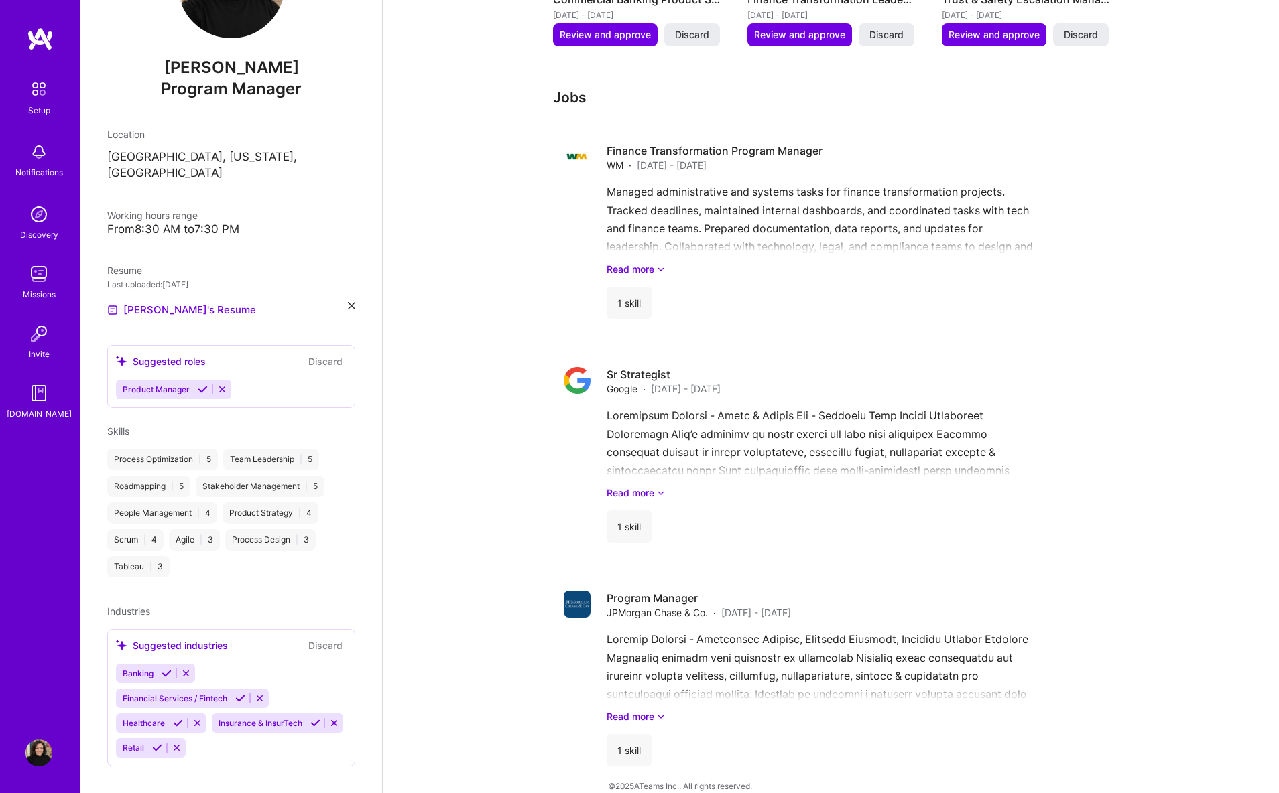
scroll to position [732, 0]
click at [218, 385] on icon at bounding box center [222, 390] width 10 height 10
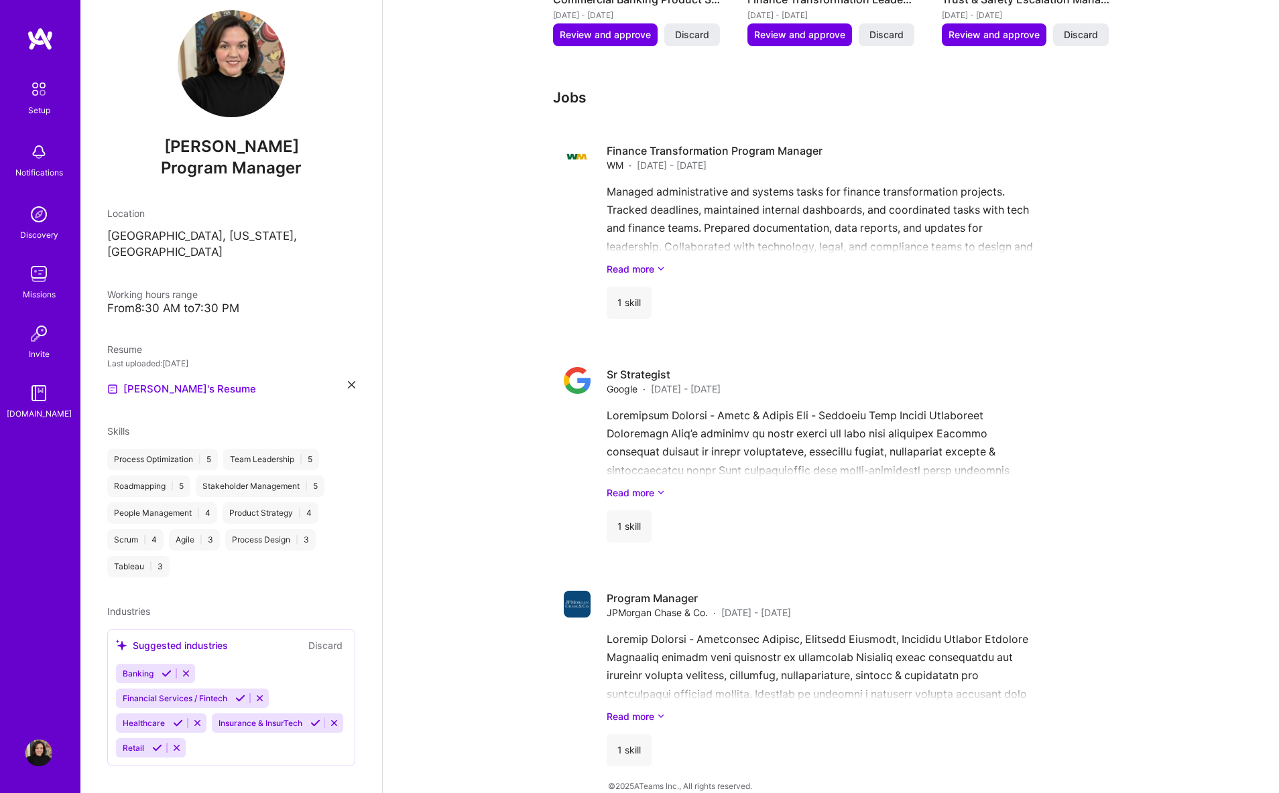
click at [200, 537] on div "Process Optimization | 5 Team Leadership | 5 Roadmapping | 5 Stakeholder Manage…" at bounding box center [231, 513] width 248 height 129
click at [186, 555] on div "Process Optimization | 5 Team Leadership | 5 Roadmapping | 5 Stakeholder Manage…" at bounding box center [231, 513] width 248 height 129
click at [112, 403] on div "[PERSON_NAME] Program Manager Location [GEOGRAPHIC_DATA], [US_STATE], [GEOGRAPH…" at bounding box center [231, 396] width 302 height 793
click at [119, 426] on span "Skills" at bounding box center [118, 431] width 22 height 11
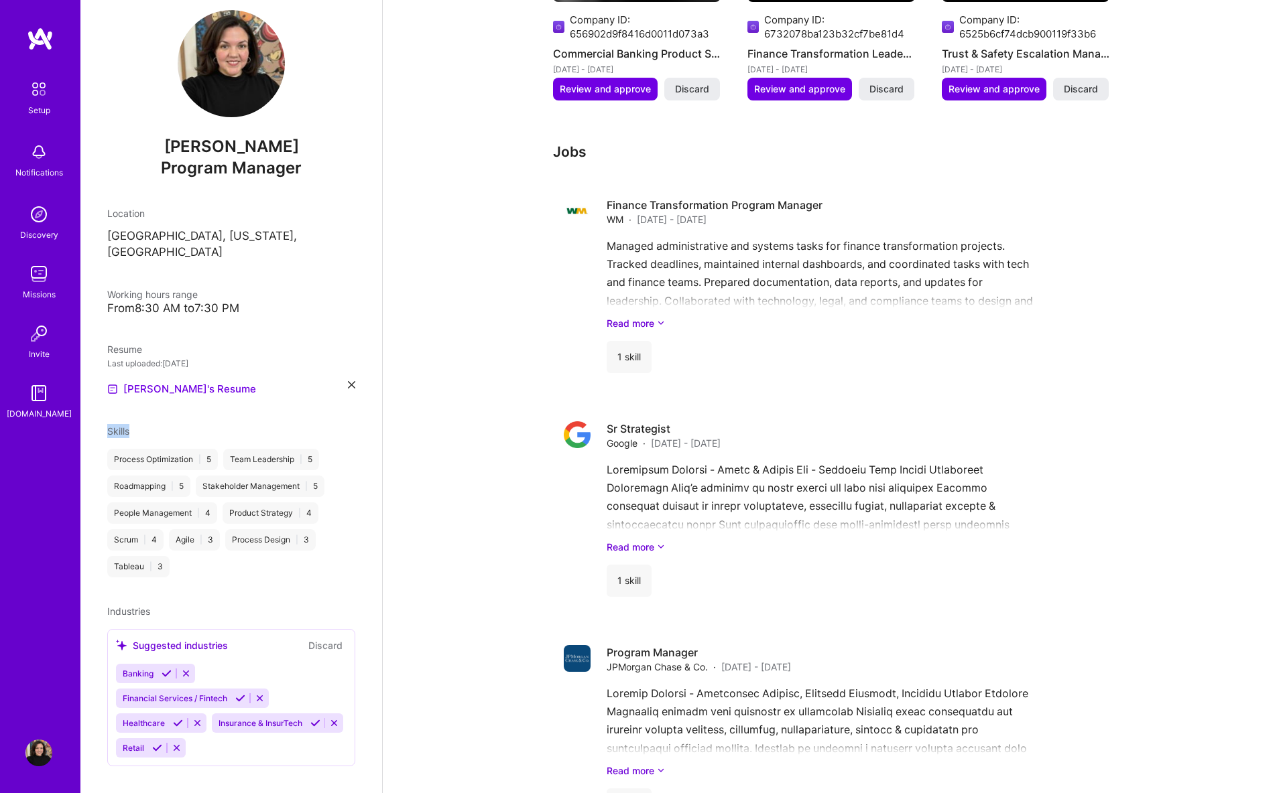
scroll to position [732, 0]
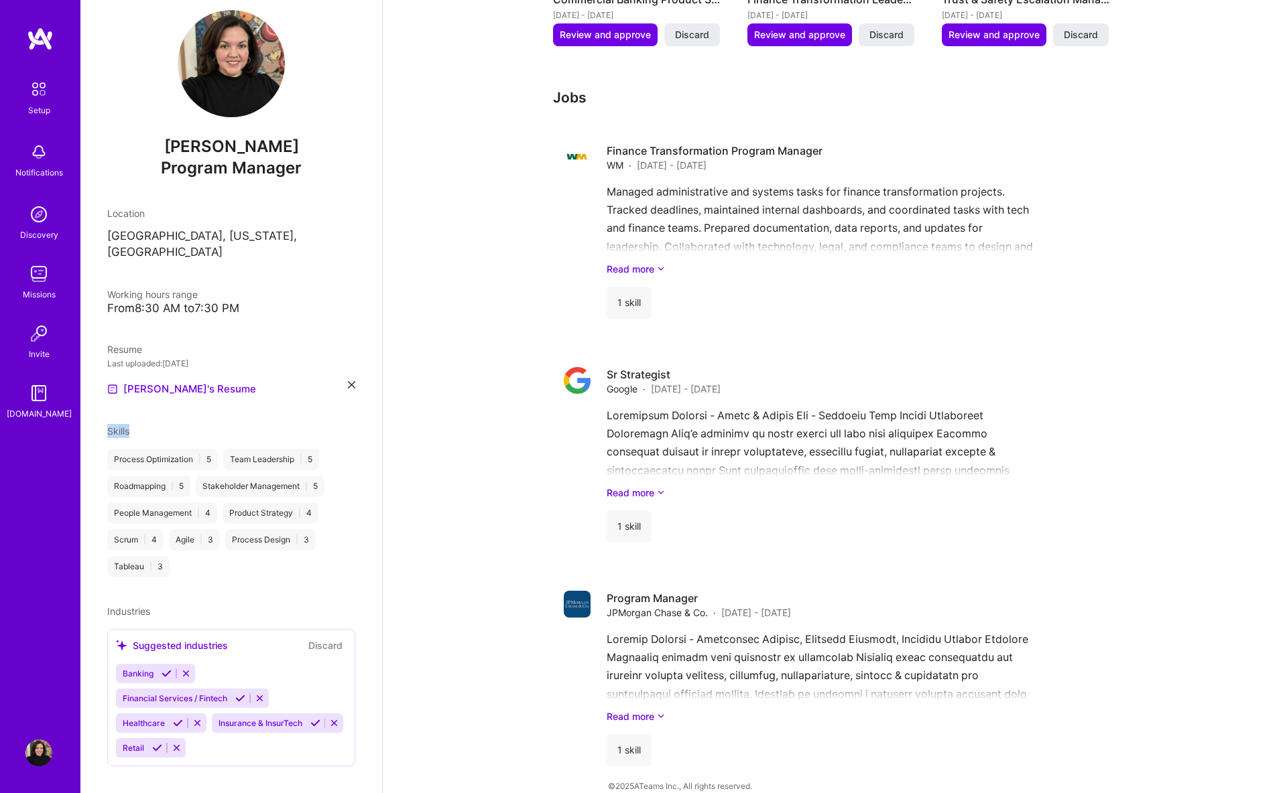
click at [237, 694] on icon at bounding box center [240, 699] width 10 height 10
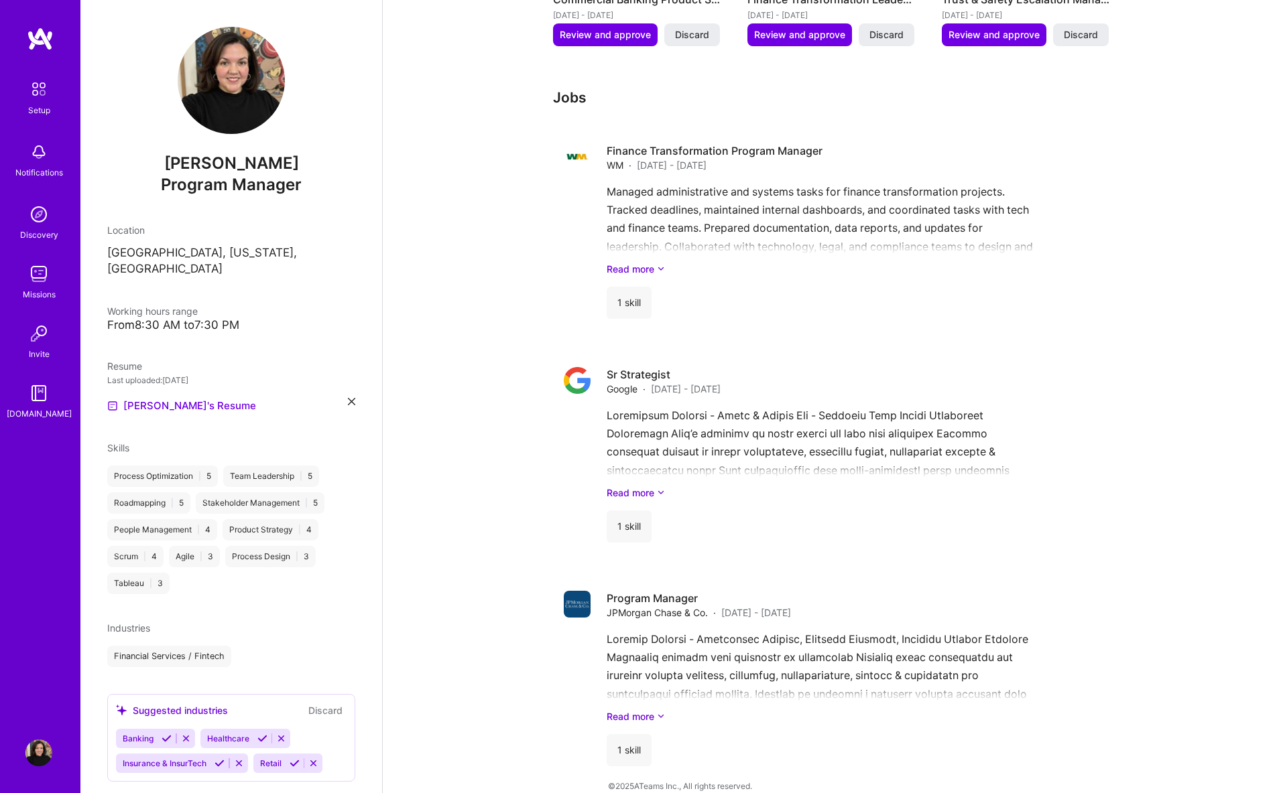
click at [133, 623] on span "Industries" at bounding box center [128, 628] width 43 height 11
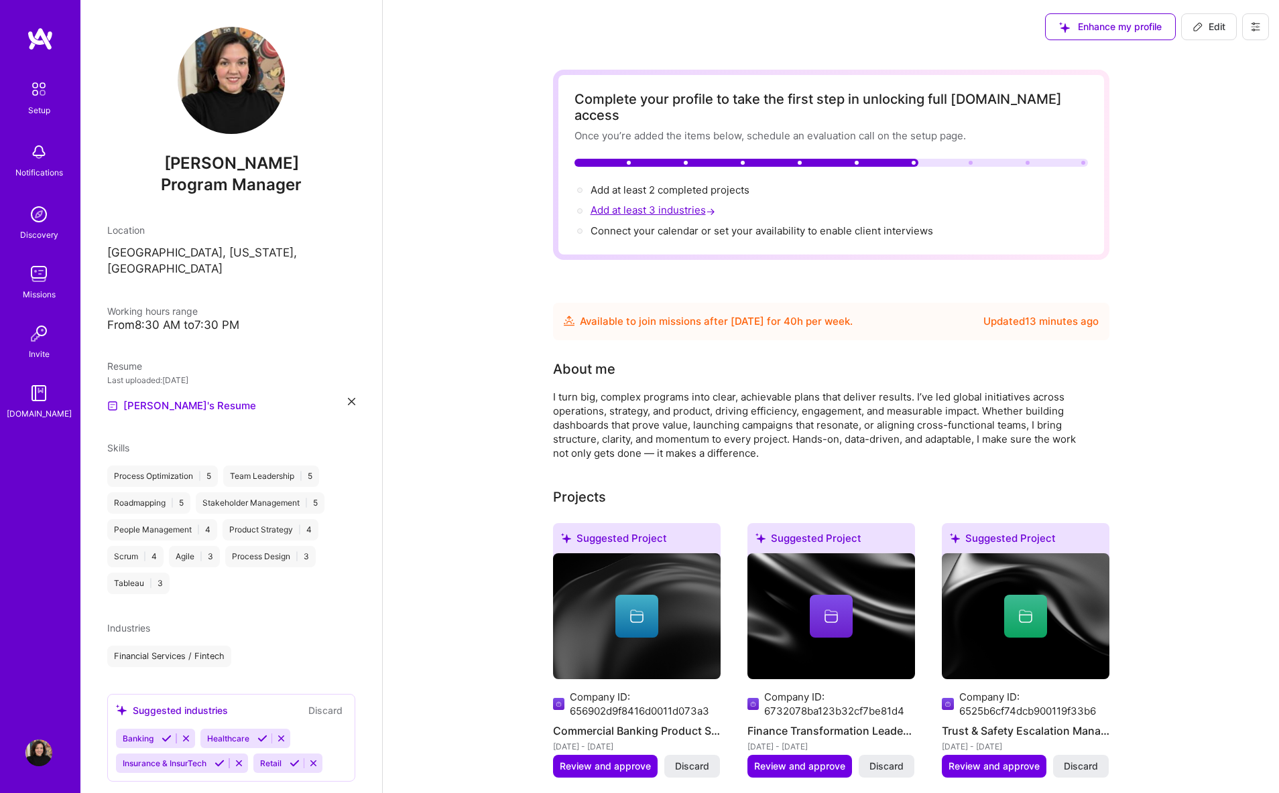
click at [680, 204] on span "Add at least 3 industries →" at bounding box center [653, 210] width 127 height 13
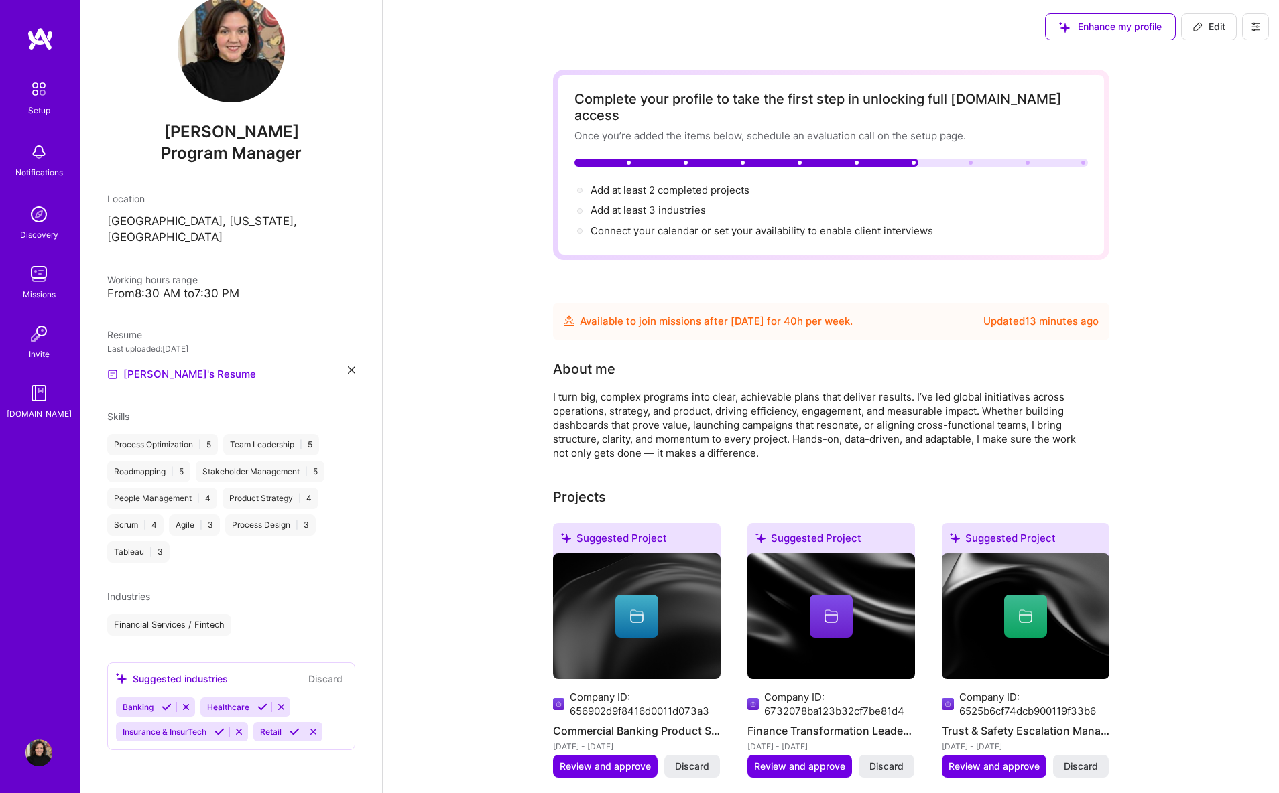
select select "US"
select select "Future Date"
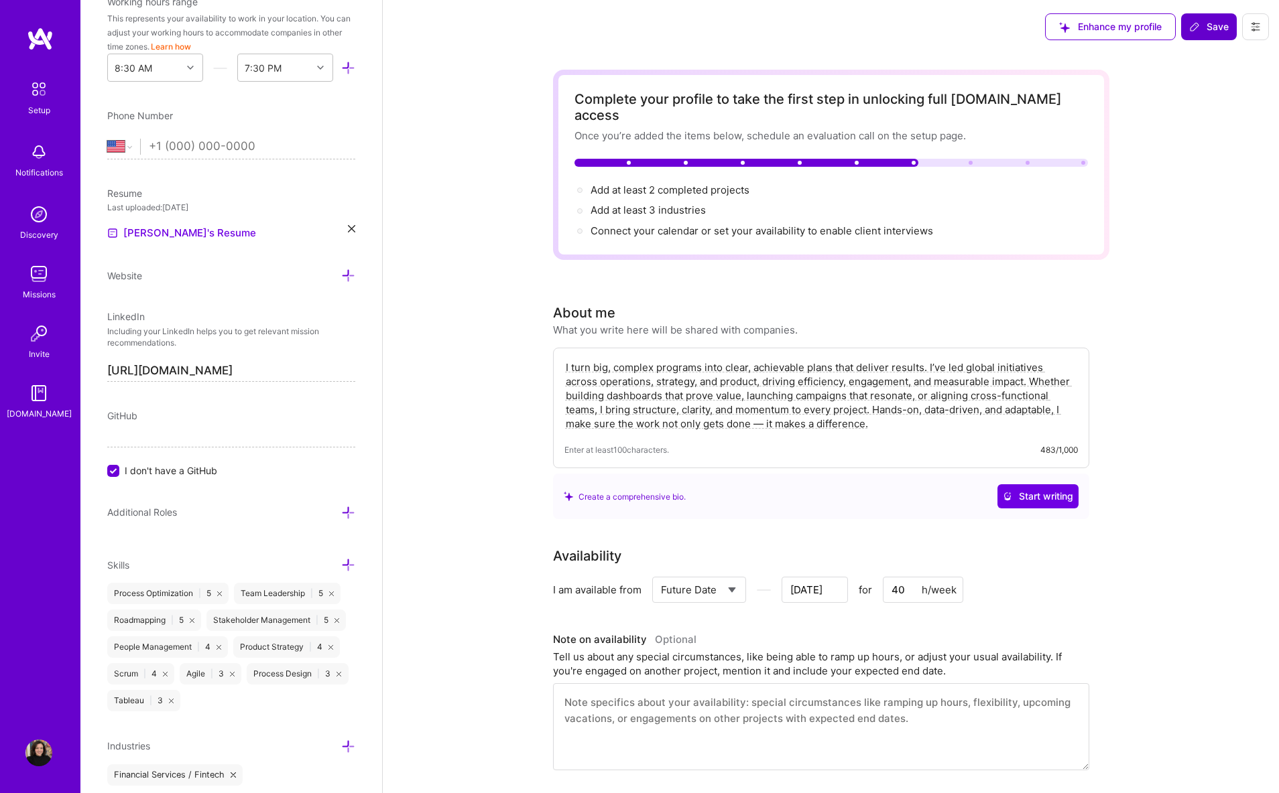
scroll to position [590, 0]
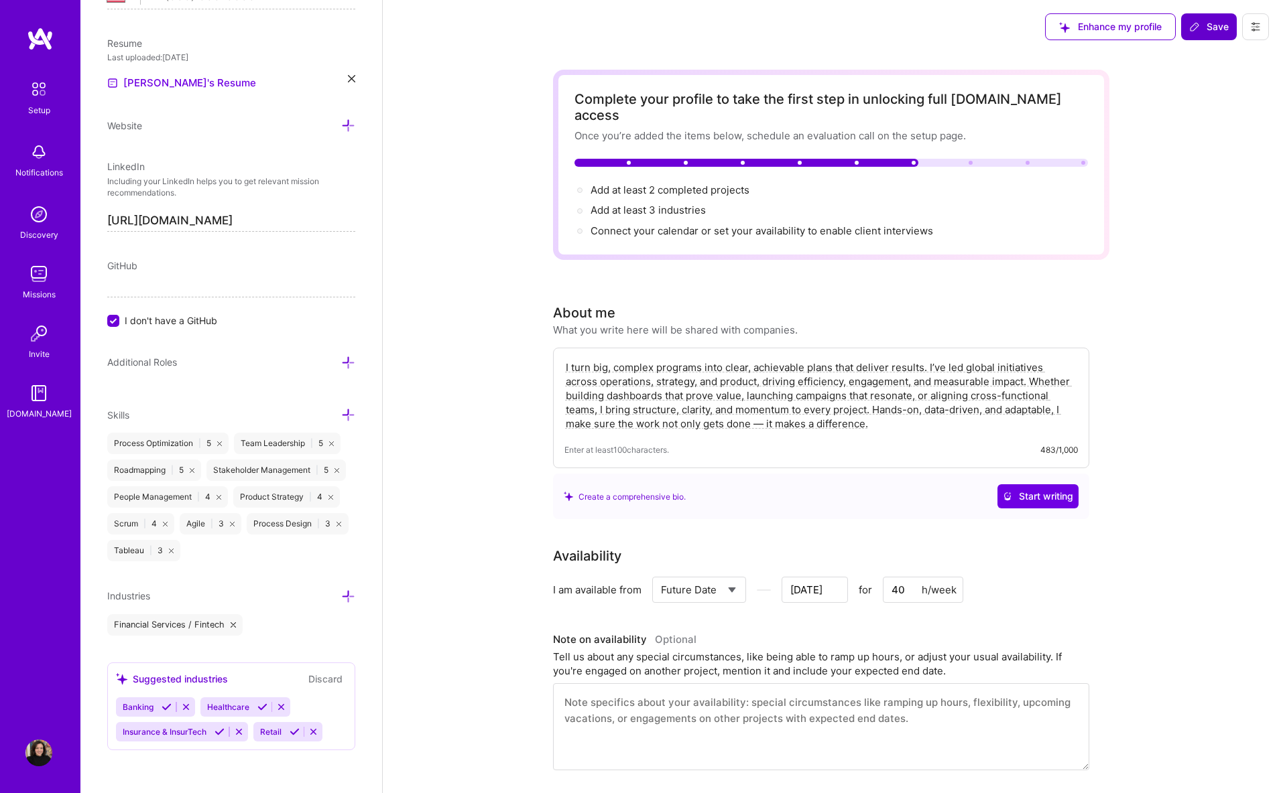
click at [341, 408] on icon at bounding box center [348, 415] width 14 height 14
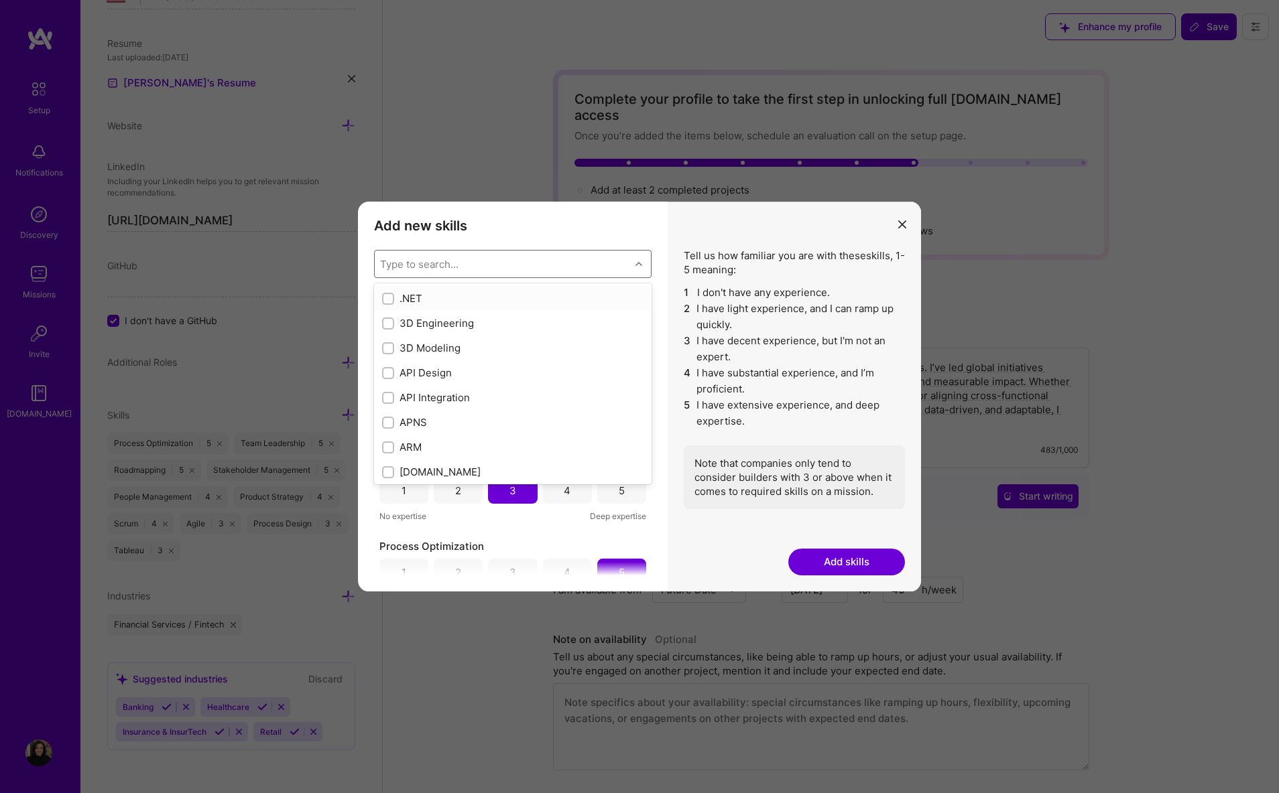
click at [438, 265] on div "Type to search..." at bounding box center [419, 264] width 78 height 14
type input "an"
checkbox input "false"
checkbox input "true"
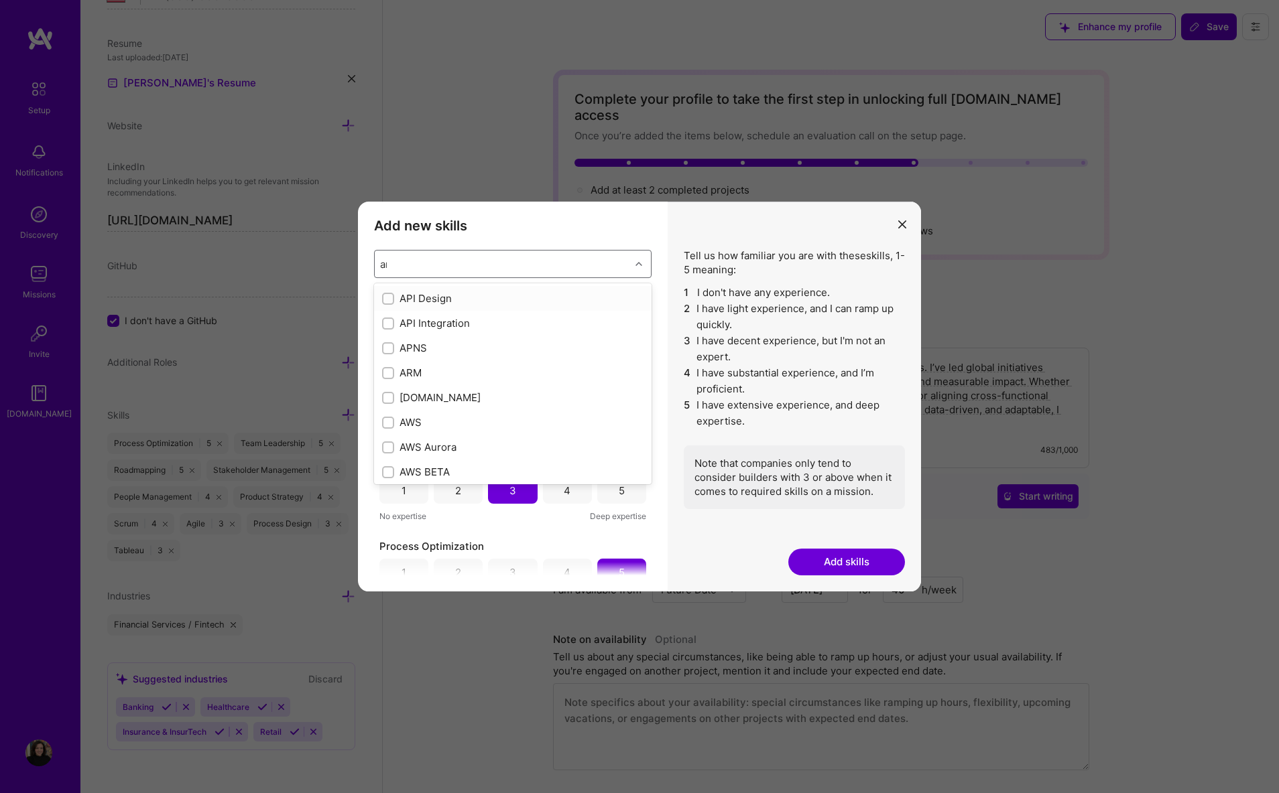
type input "[PERSON_NAME]"
checkbox input "true"
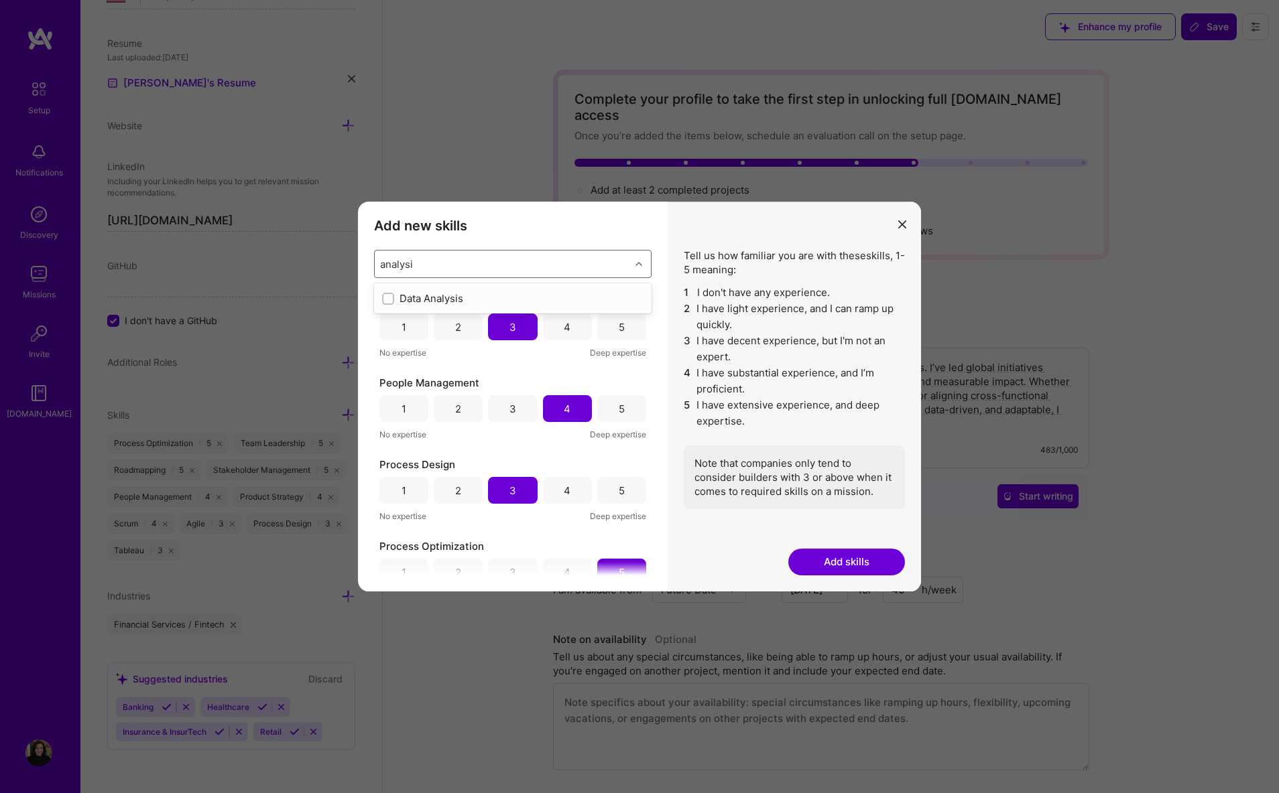
type input "analysis"
click at [388, 302] on input "modal" at bounding box center [389, 299] width 9 height 9
checkbox input "false"
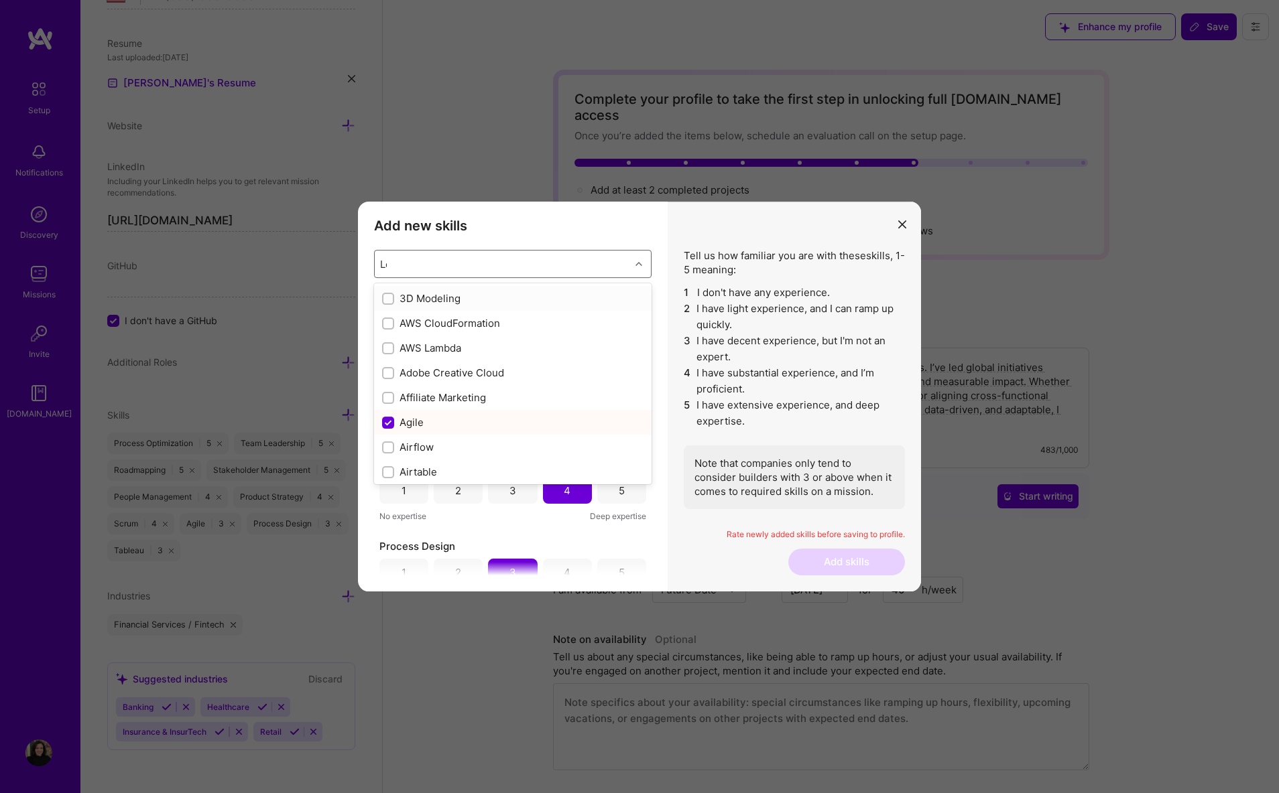
type input "Lea"
checkbox input "true"
checkbox input "false"
checkbox input "true"
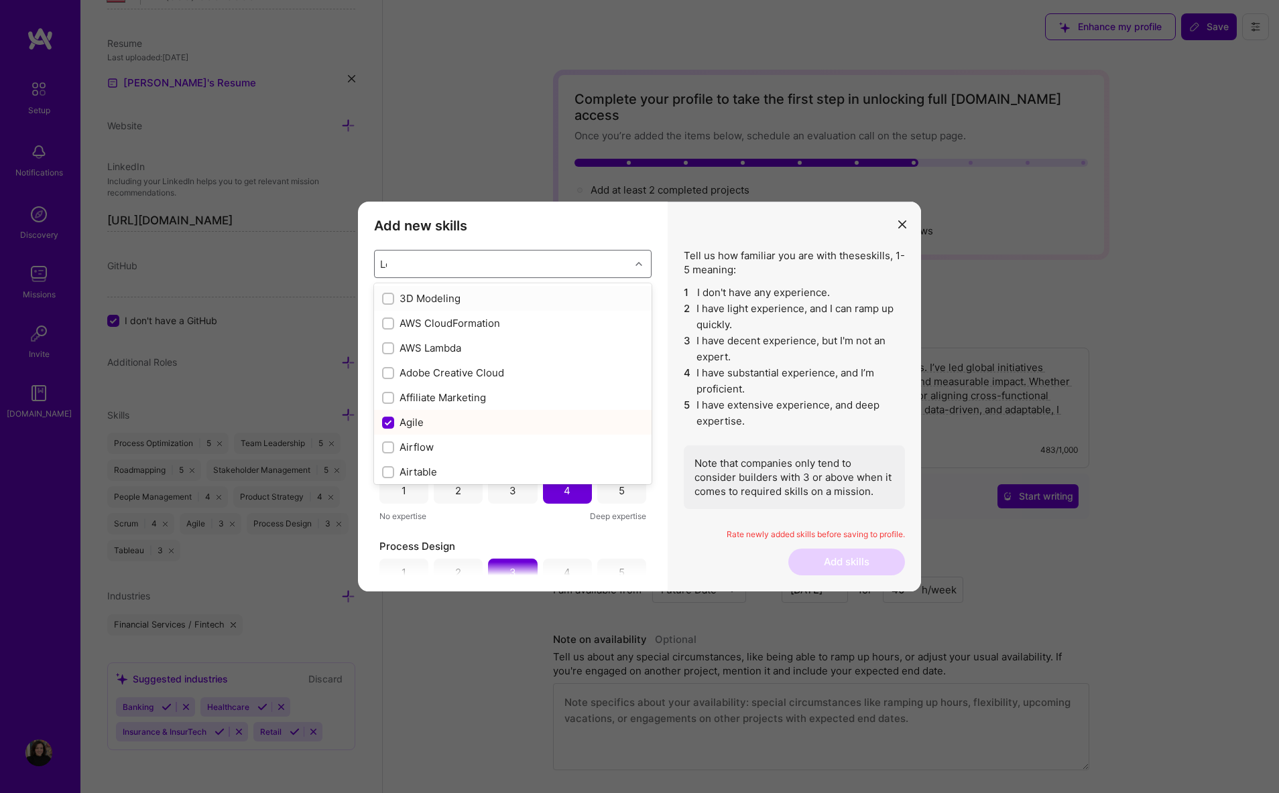
checkbox input "true"
checkbox input "false"
checkbox input "true"
type input "Lead"
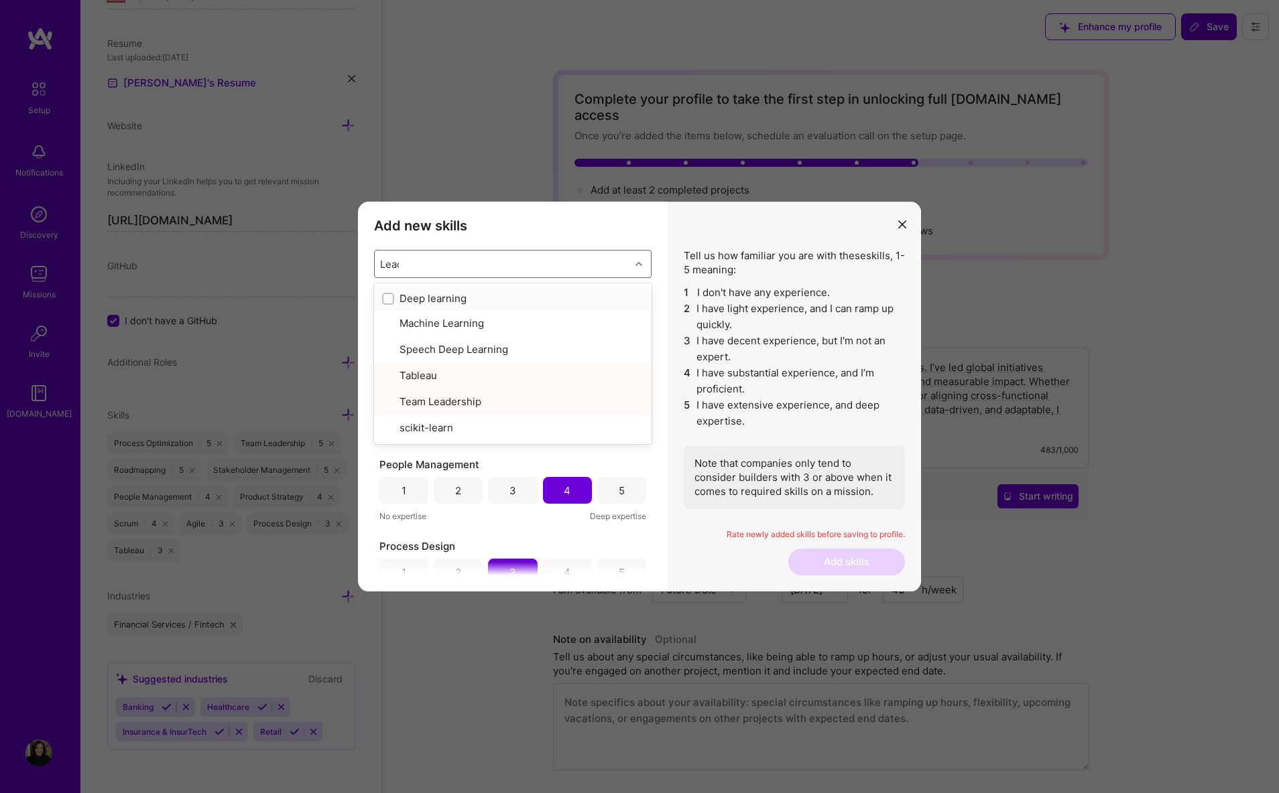
checkbox input "true"
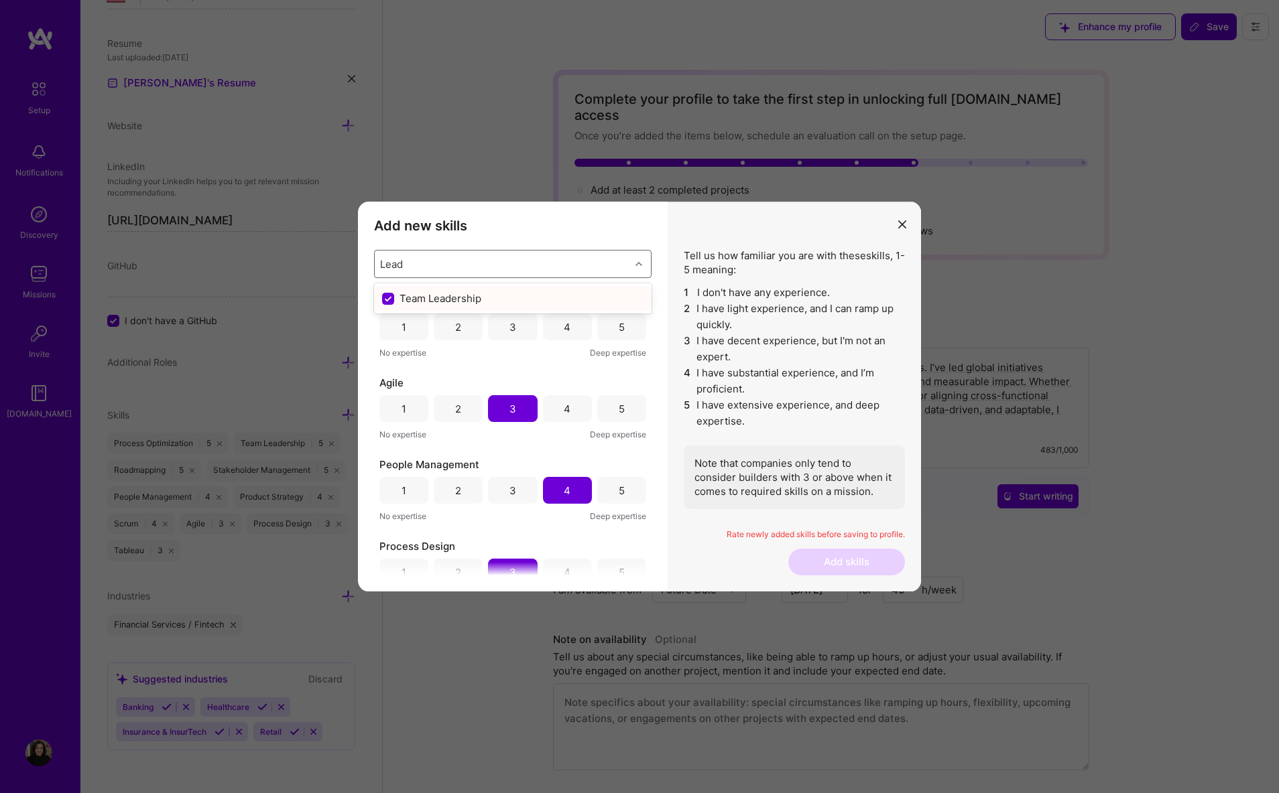
type input "Lea"
checkbox input "false"
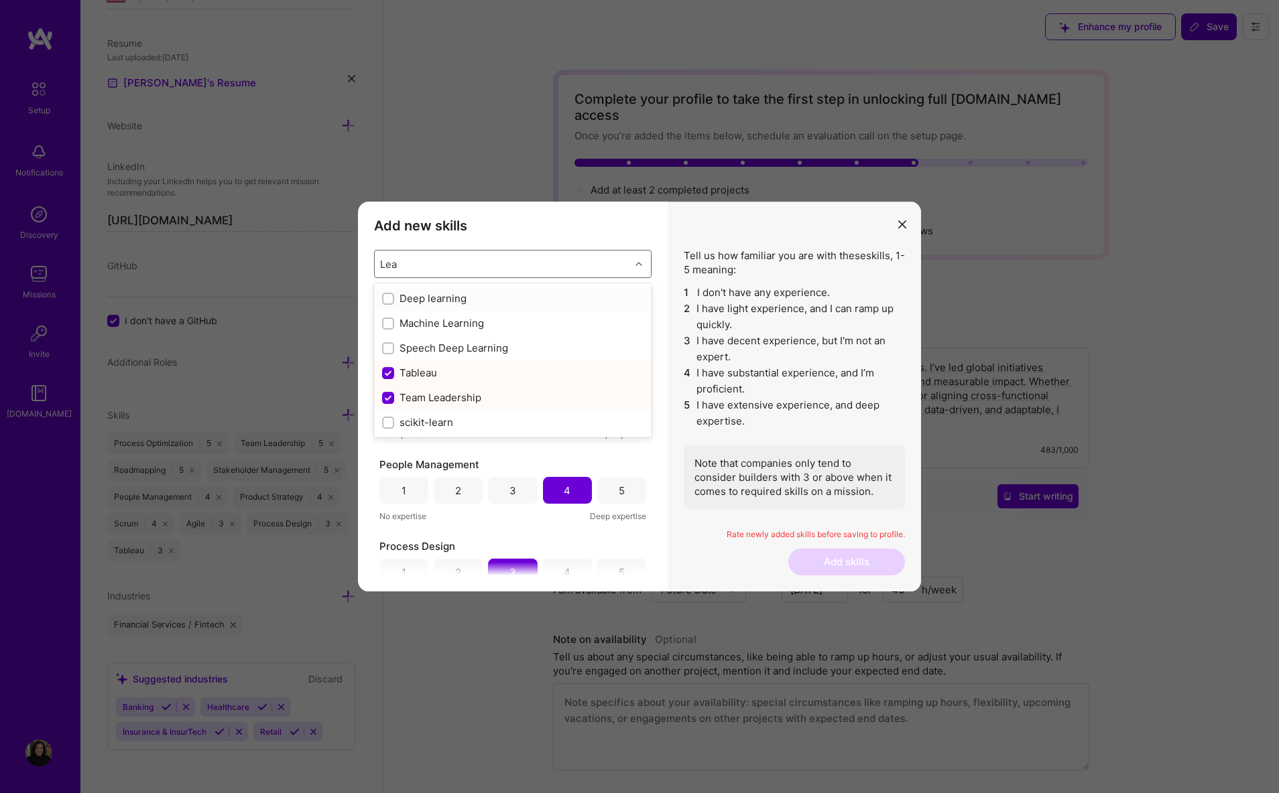
type input "Le"
checkbox input "true"
checkbox input "false"
type input "L"
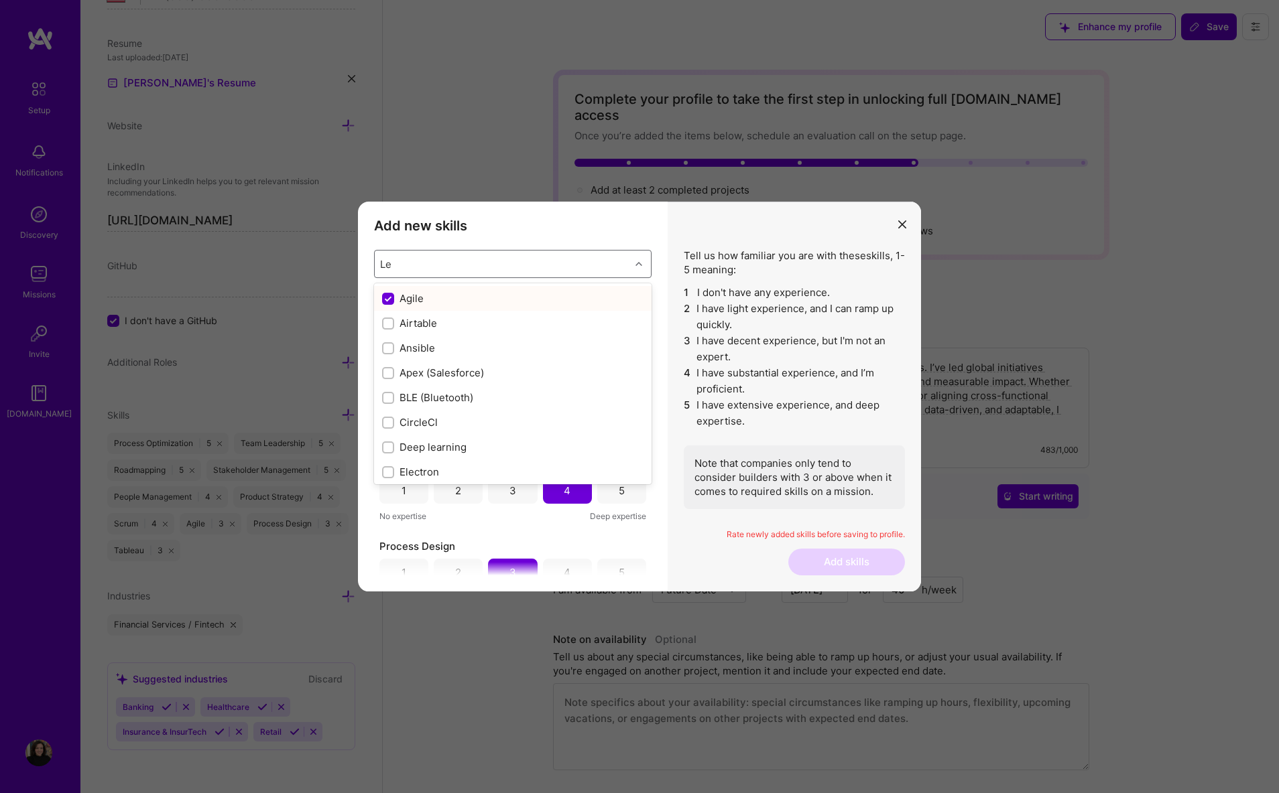
checkbox input "false"
checkbox input "true"
checkbox input "false"
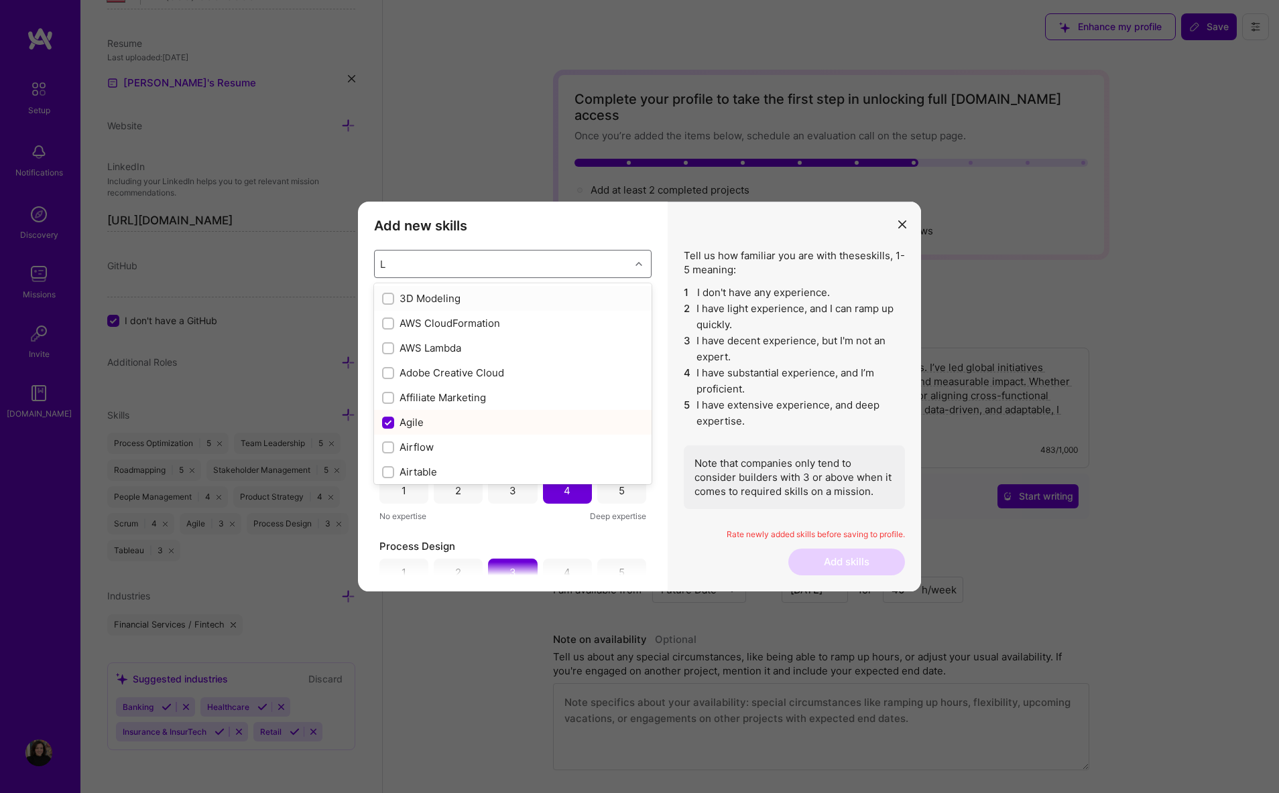
checkbox input "false"
checkbox input "true"
checkbox input "false"
checkbox input "true"
checkbox input "false"
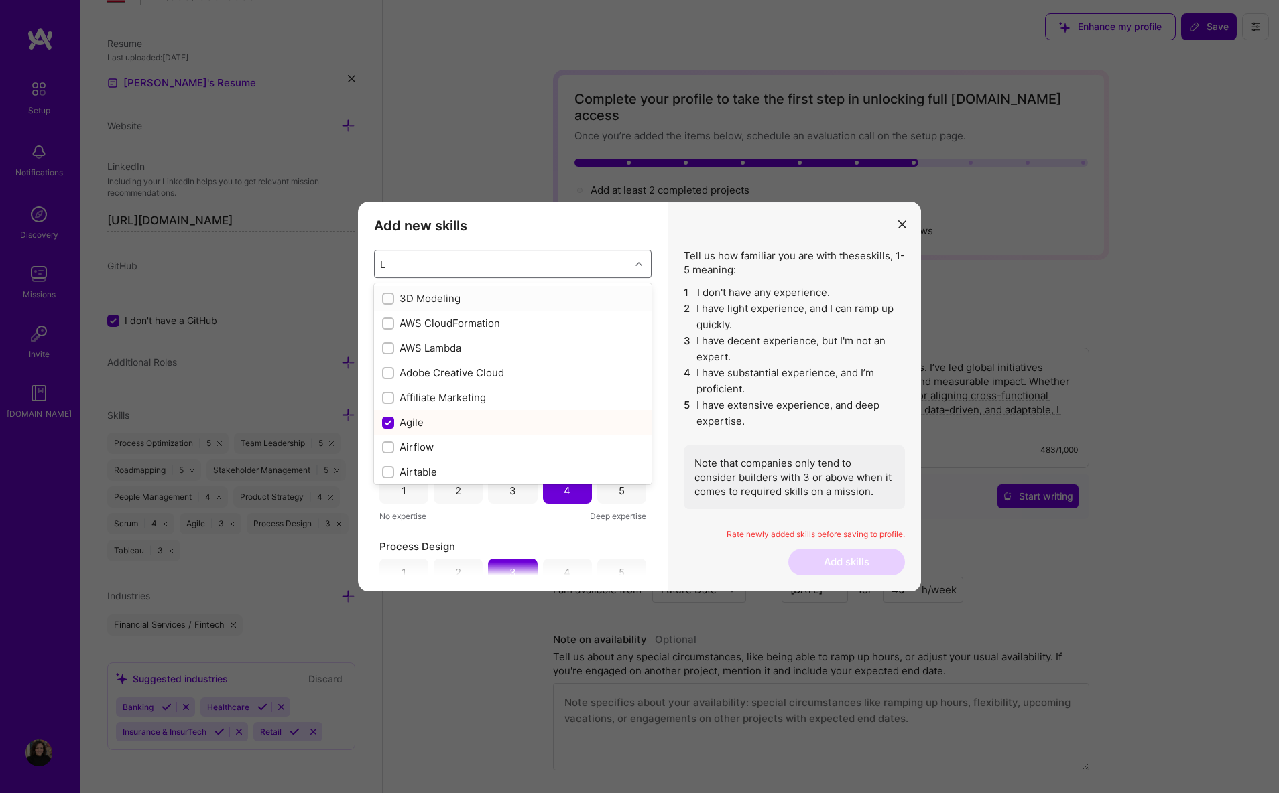
checkbox input "false"
click at [690, 521] on div "Tell us how familiar you are with these skills , 1-5 meaning: 1 I don't have an…" at bounding box center [793, 397] width 253 height 390
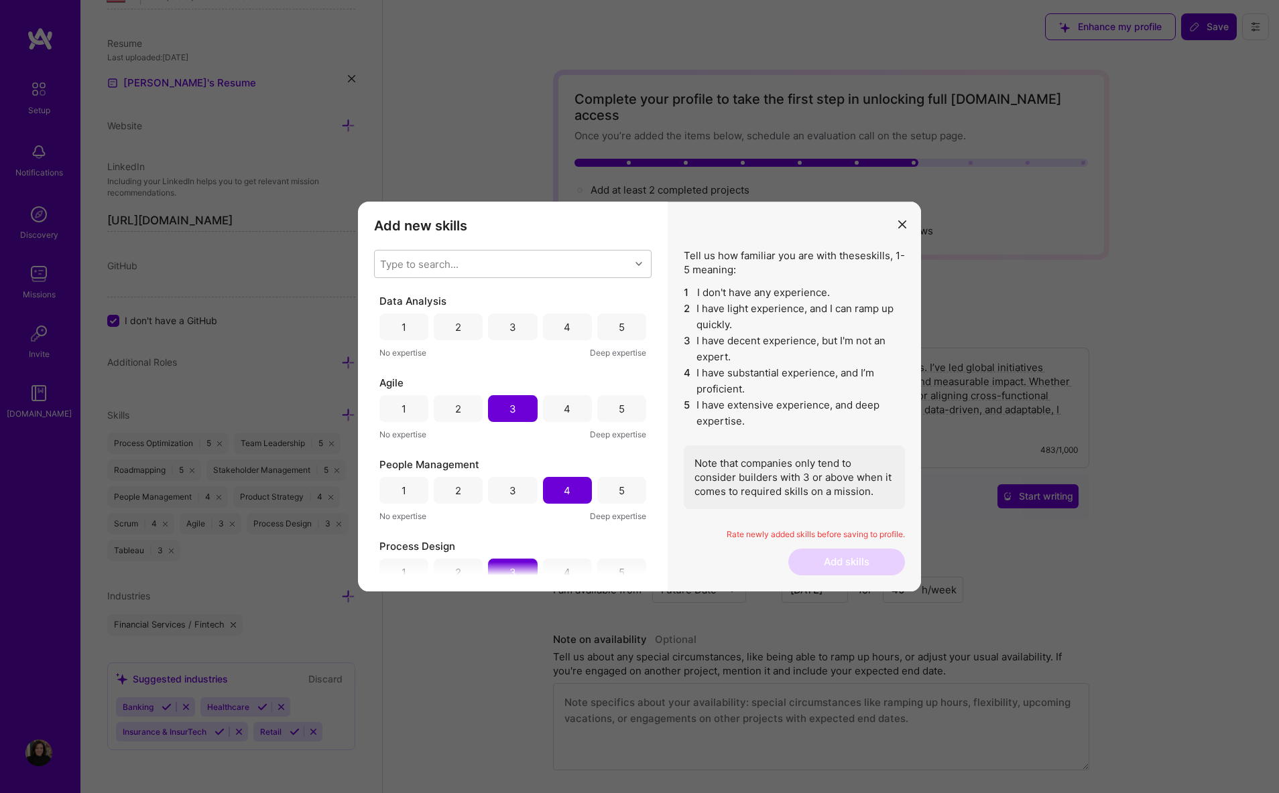
click at [568, 328] on div "4" at bounding box center [567, 327] width 49 height 27
click at [822, 569] on button "Add skills" at bounding box center [846, 562] width 117 height 27
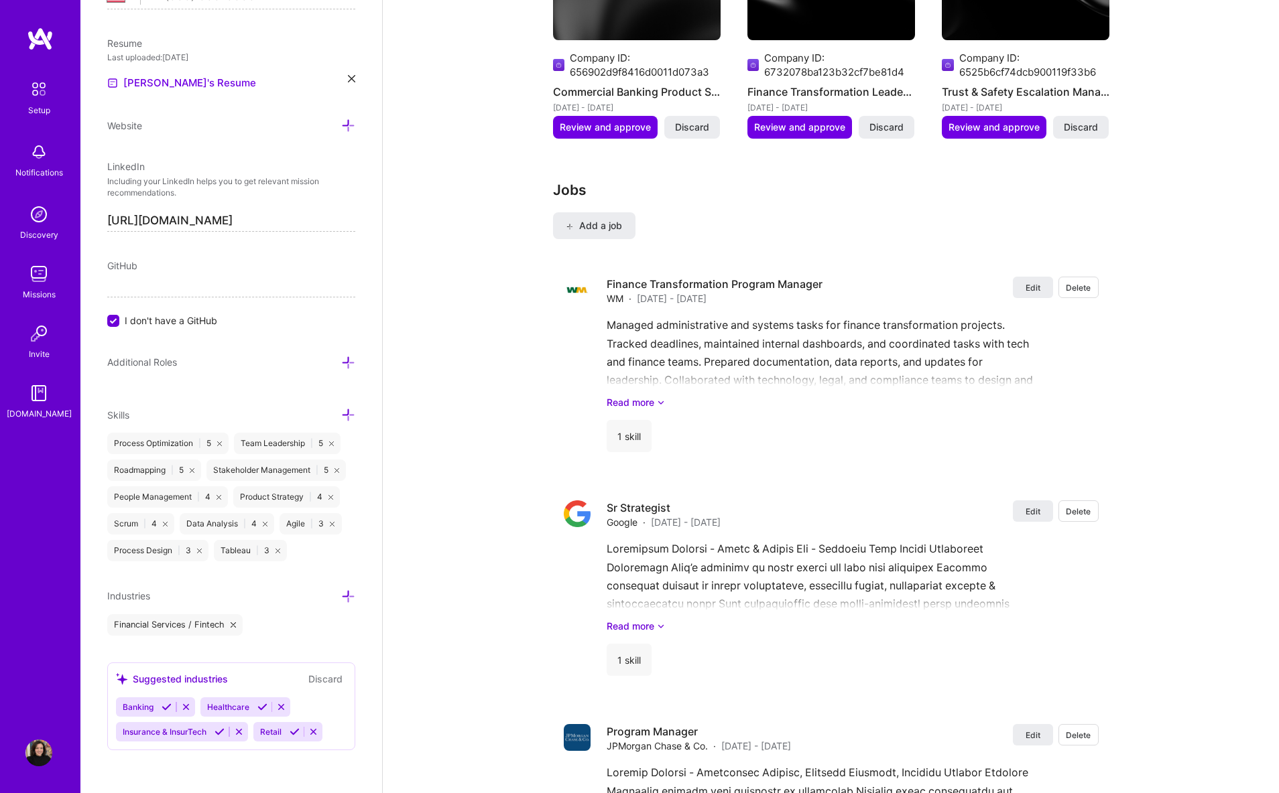
click at [356, 597] on div "Edit photo [PERSON_NAME] Program Manager Years Experience Location This is the …" at bounding box center [231, 396] width 302 height 793
click at [341, 595] on icon at bounding box center [348, 597] width 14 height 14
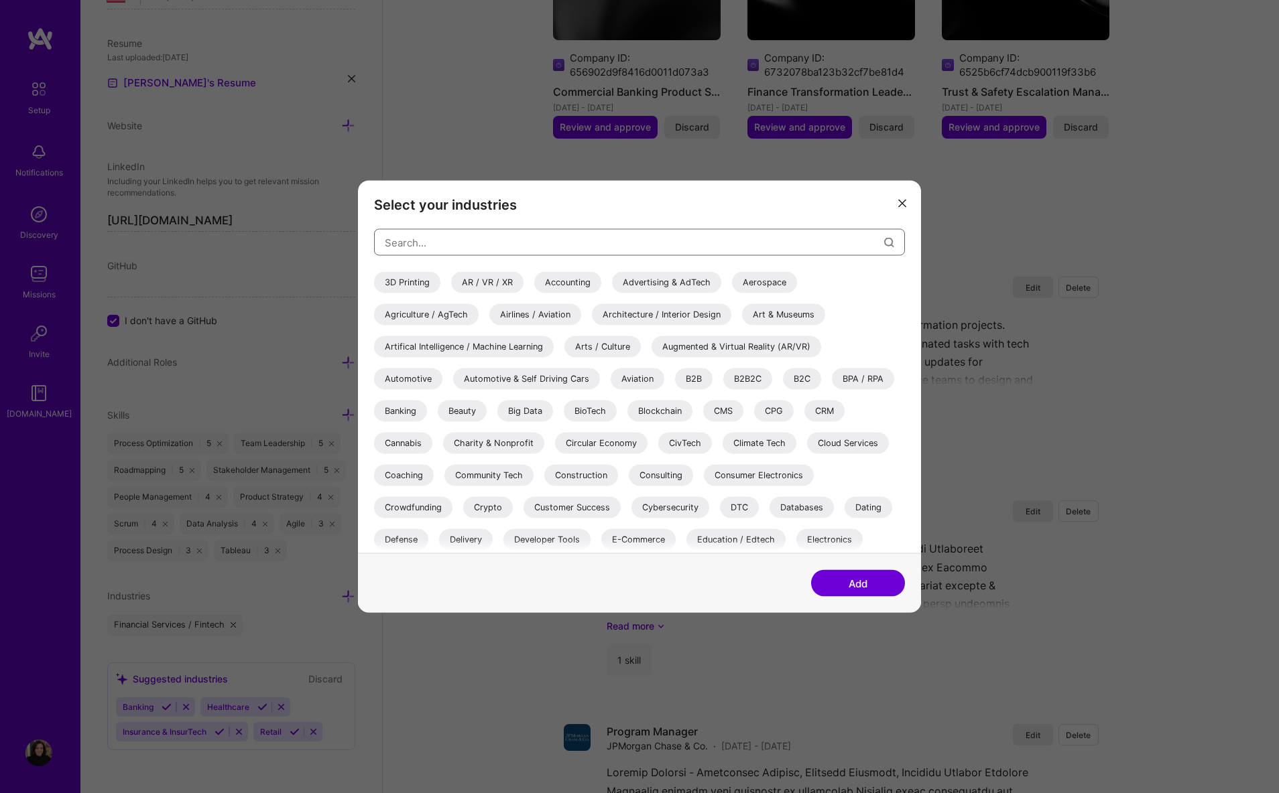
click at [502, 247] on input "modal" at bounding box center [634, 242] width 499 height 34
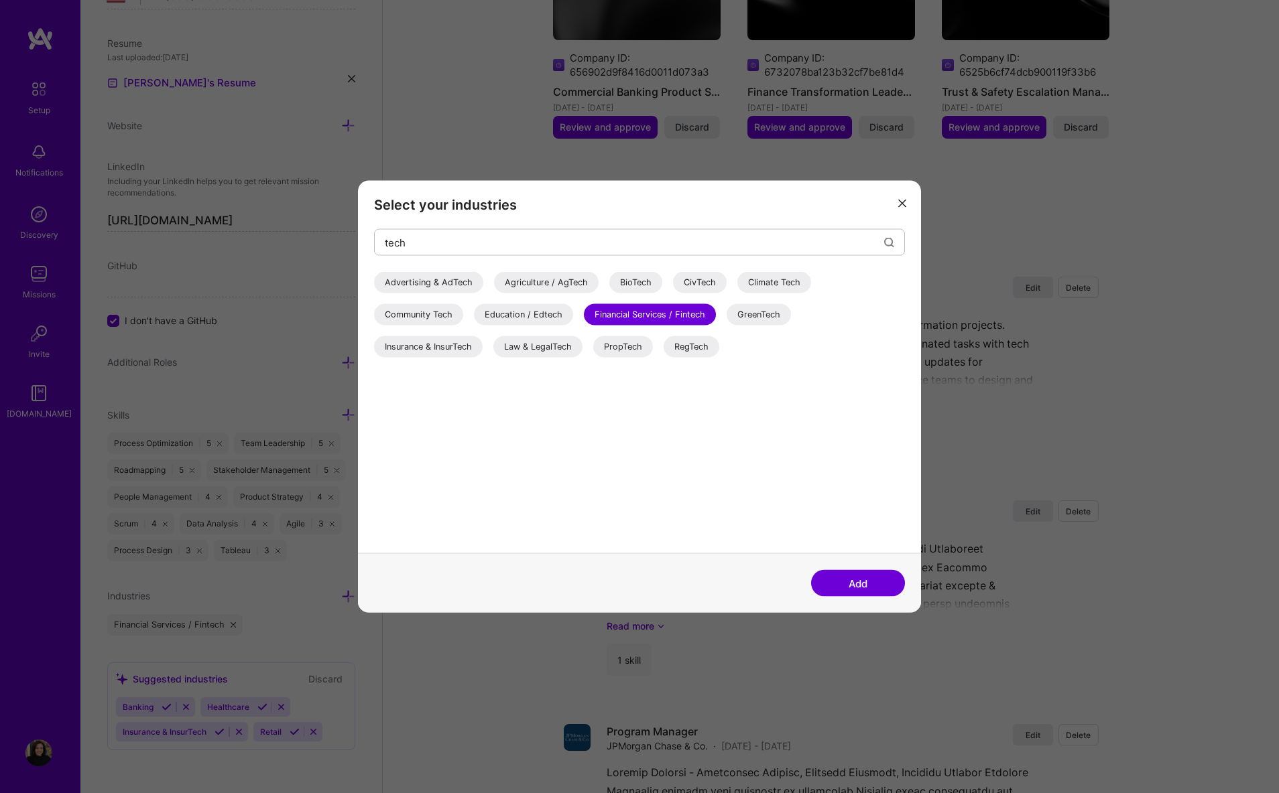
click at [447, 283] on div "Advertising & AdTech" at bounding box center [428, 282] width 109 height 21
click at [559, 257] on input "tech" at bounding box center [634, 242] width 499 height 34
click at [555, 249] on input "tech" at bounding box center [634, 242] width 499 height 34
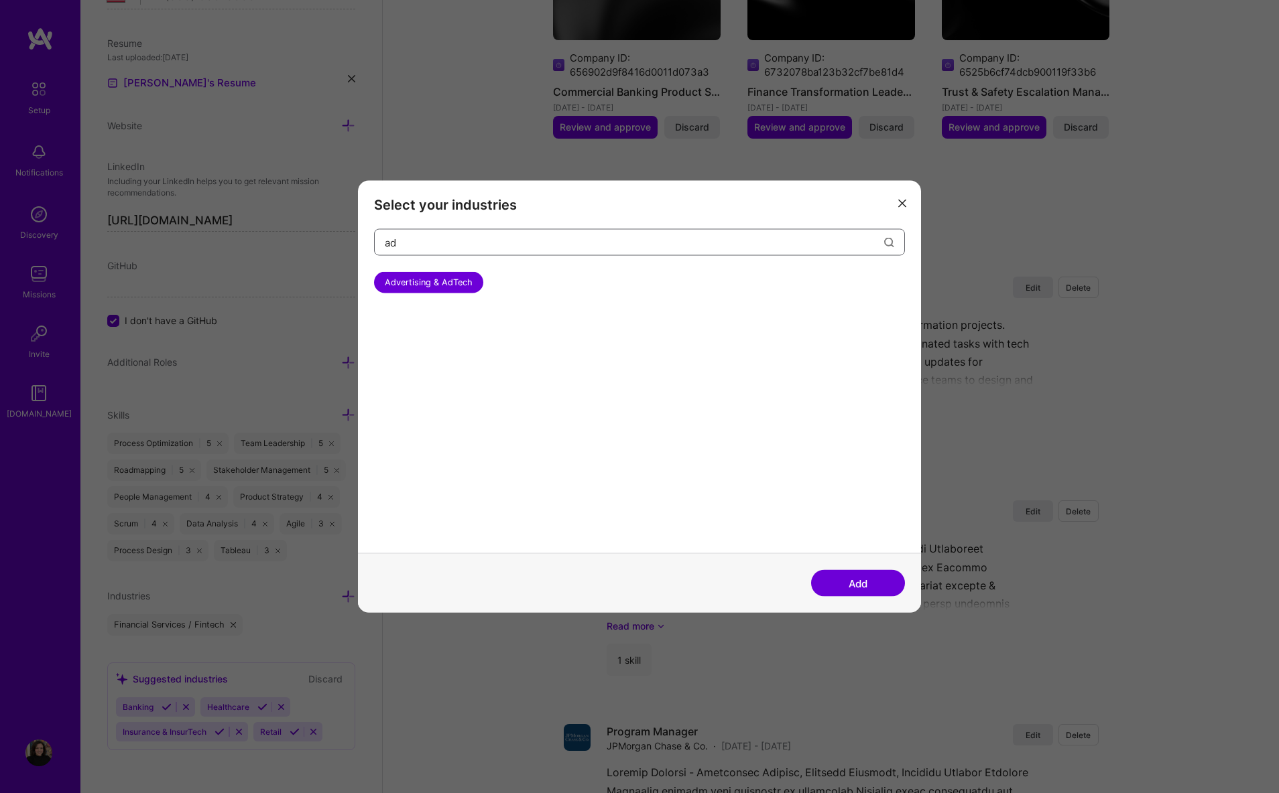
type input "a"
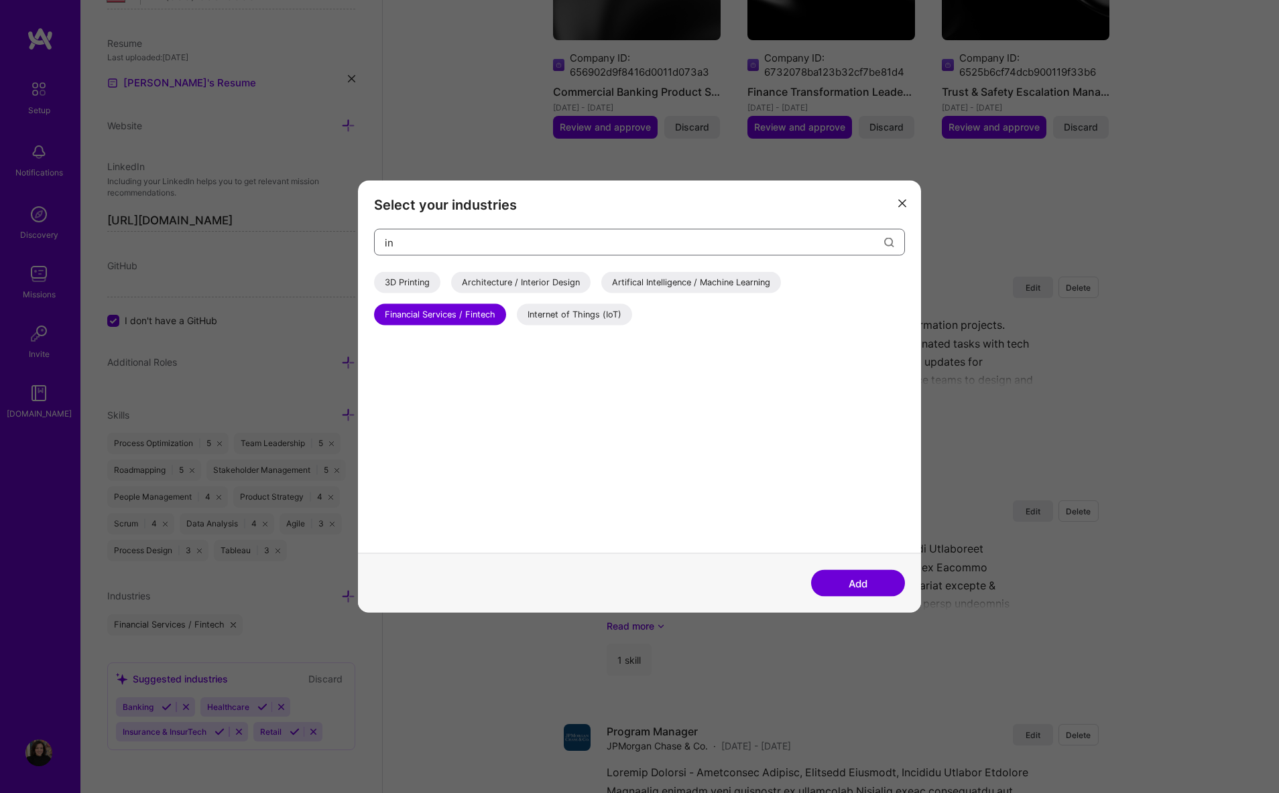
type input "i"
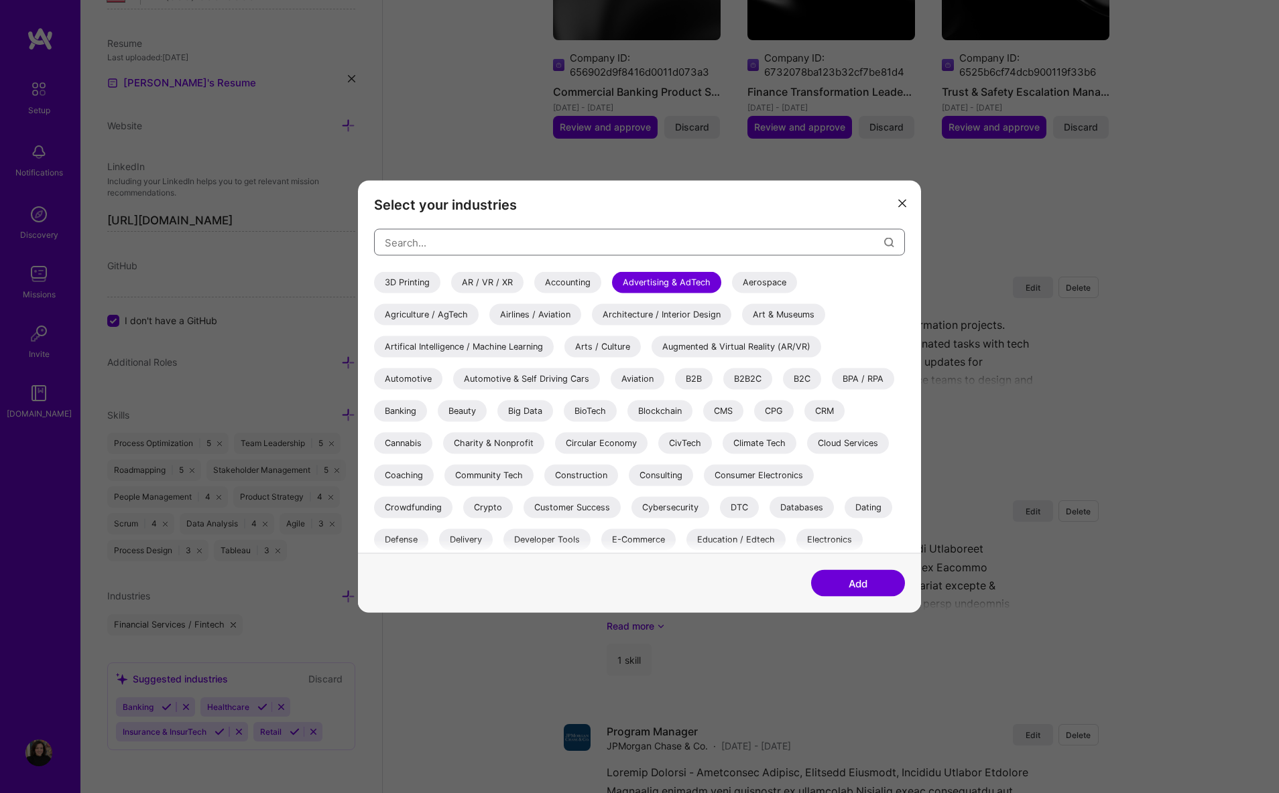
type input "t"
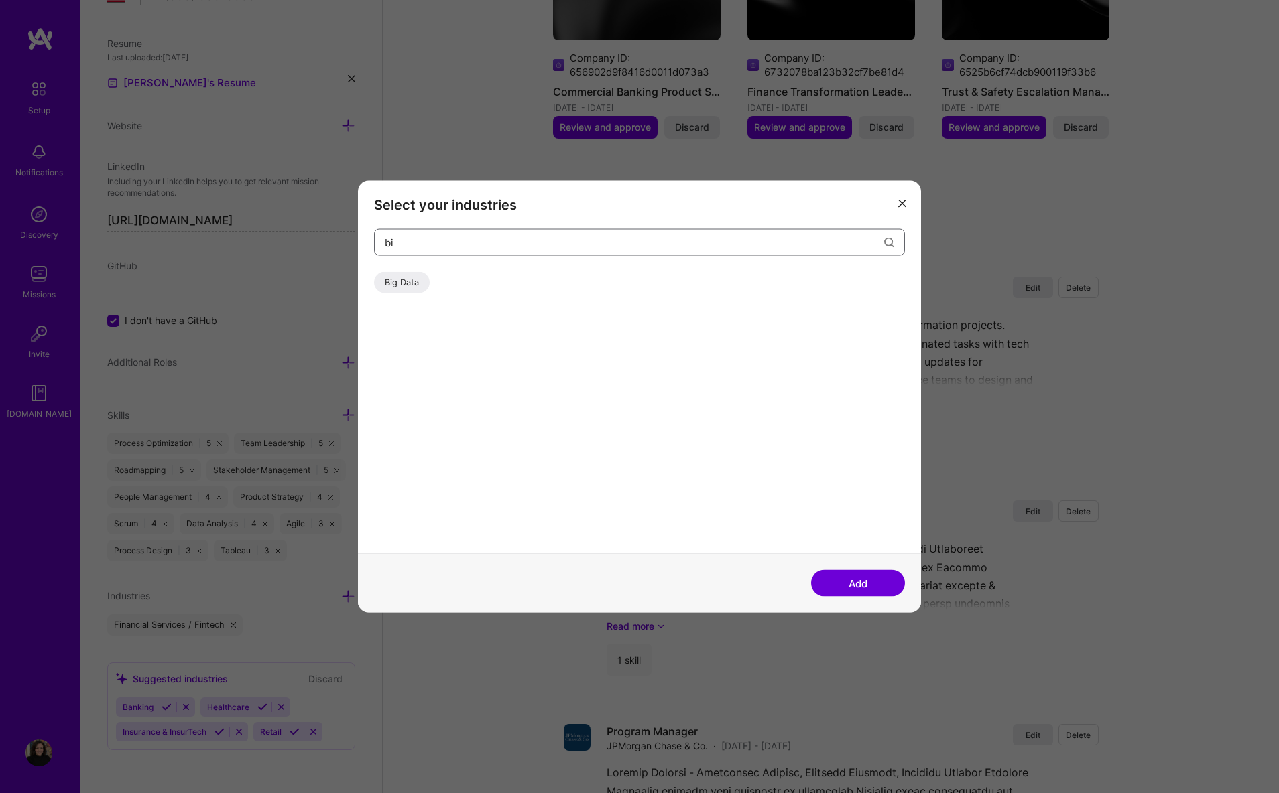
type input "b"
type input "o"
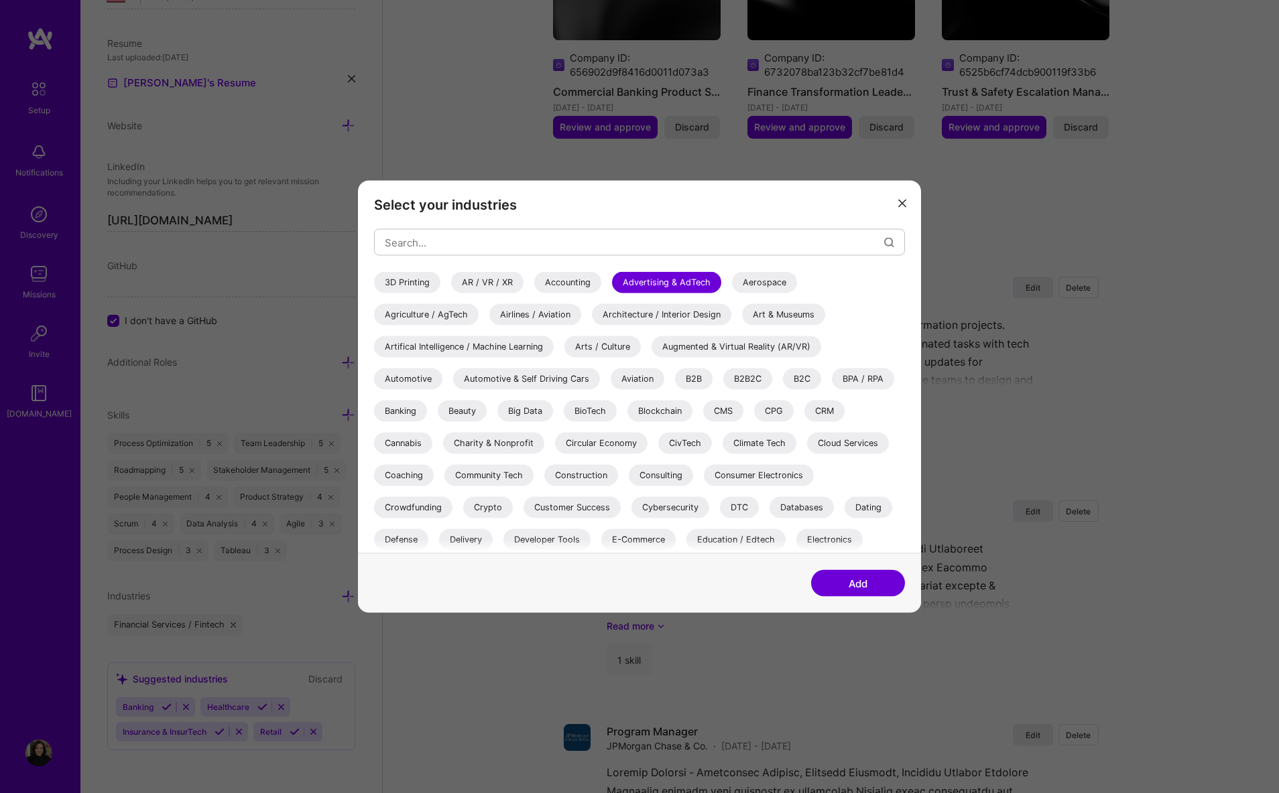
click at [901, 202] on icon "modal" at bounding box center [902, 203] width 8 height 8
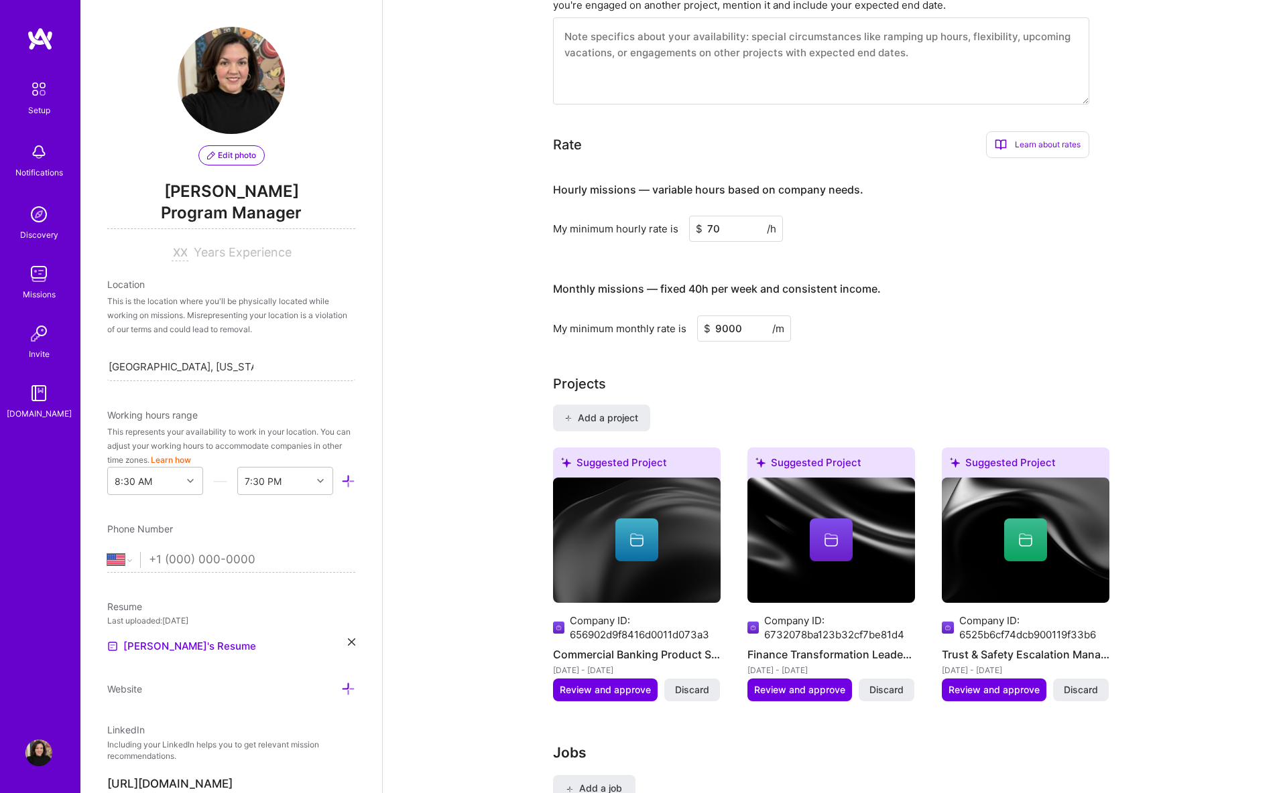
scroll to position [669, 0]
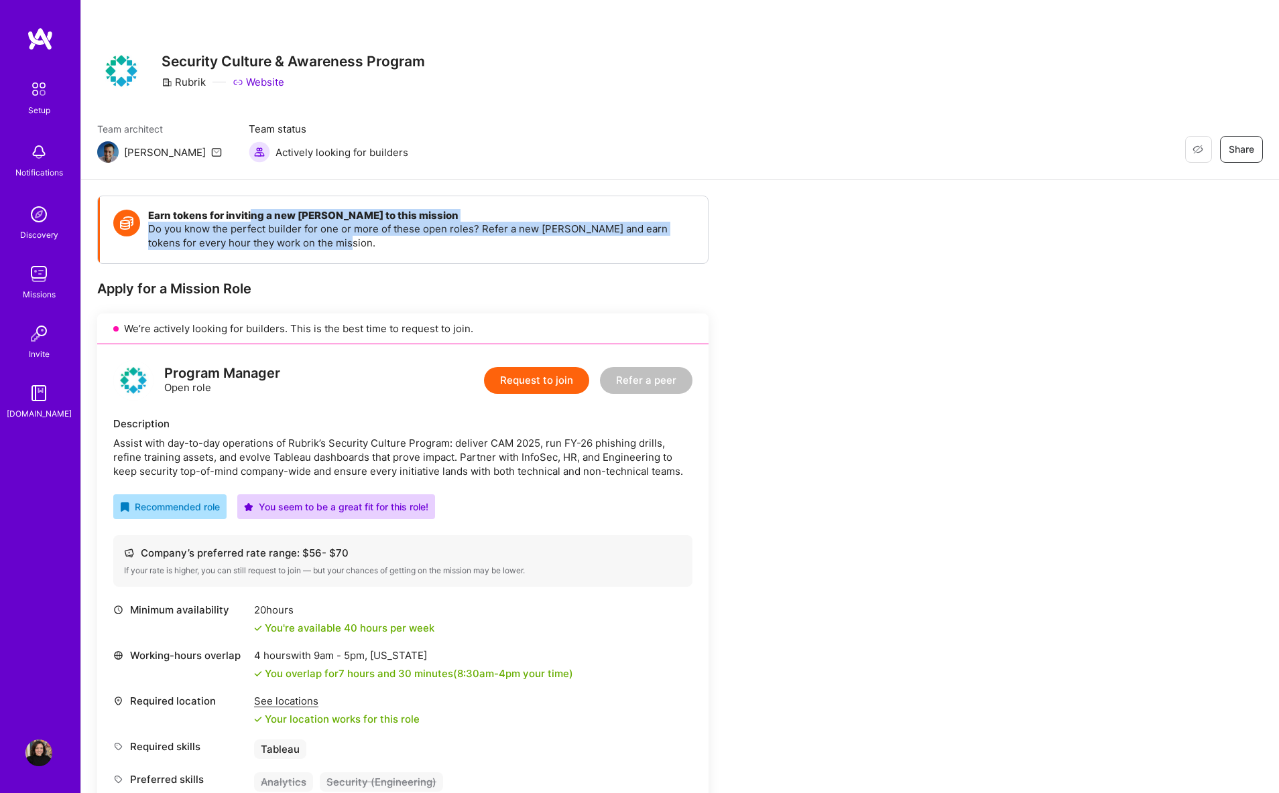
drag, startPoint x: 250, startPoint y: 214, endPoint x: 354, endPoint y: 249, distance: 109.6
click at [354, 249] on div "Earn tokens for inviting a new A.Teamer to this mission Do you know the perfect…" at bounding box center [421, 230] width 546 height 40
click at [354, 249] on p "Do you know the perfect builder for one or more of these open roles? Refer a ne…" at bounding box center [421, 236] width 546 height 28
drag, startPoint x: 354, startPoint y: 249, endPoint x: 275, endPoint y: 218, distance: 85.1
click at [275, 218] on div "Earn tokens for inviting a new A.Teamer to this mission Do you know the perfect…" at bounding box center [421, 230] width 546 height 40
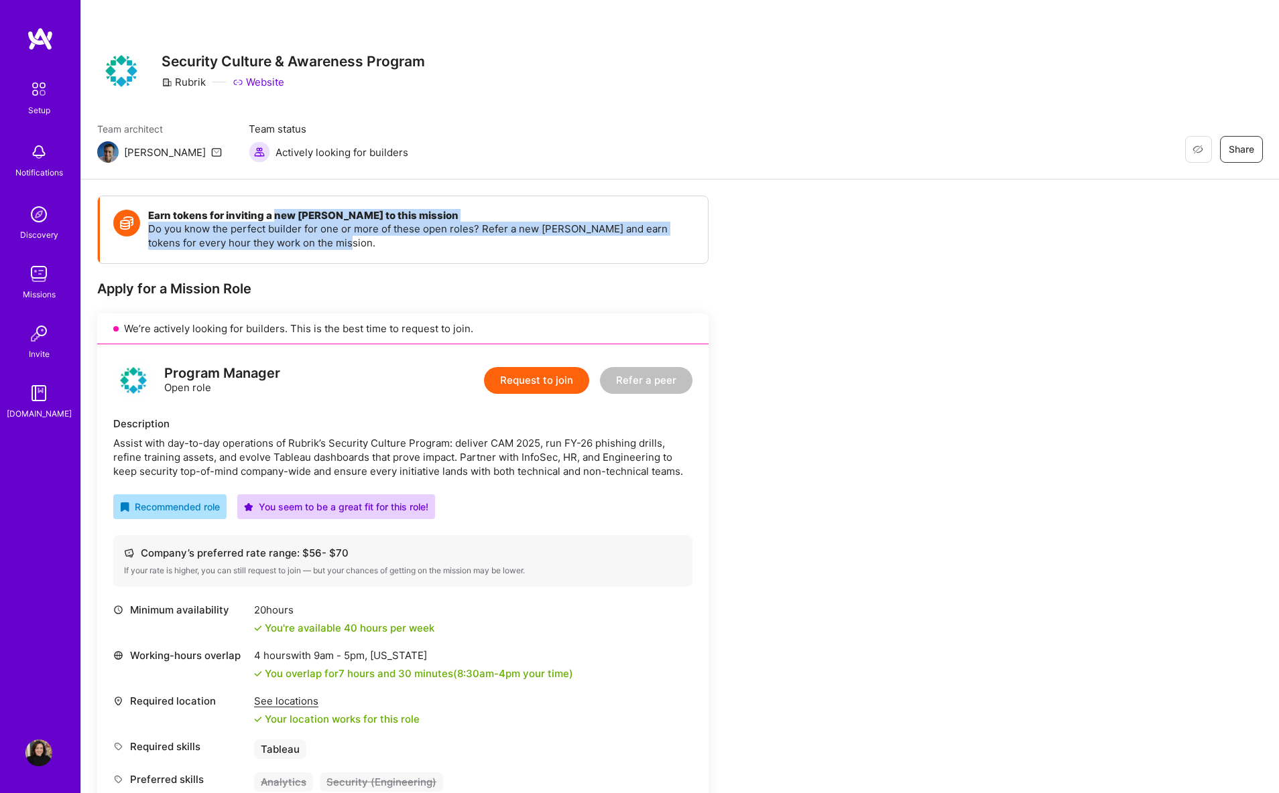
click at [273, 225] on p "Do you know the perfect builder for one or more of these open roles? Refer a ne…" at bounding box center [421, 236] width 546 height 28
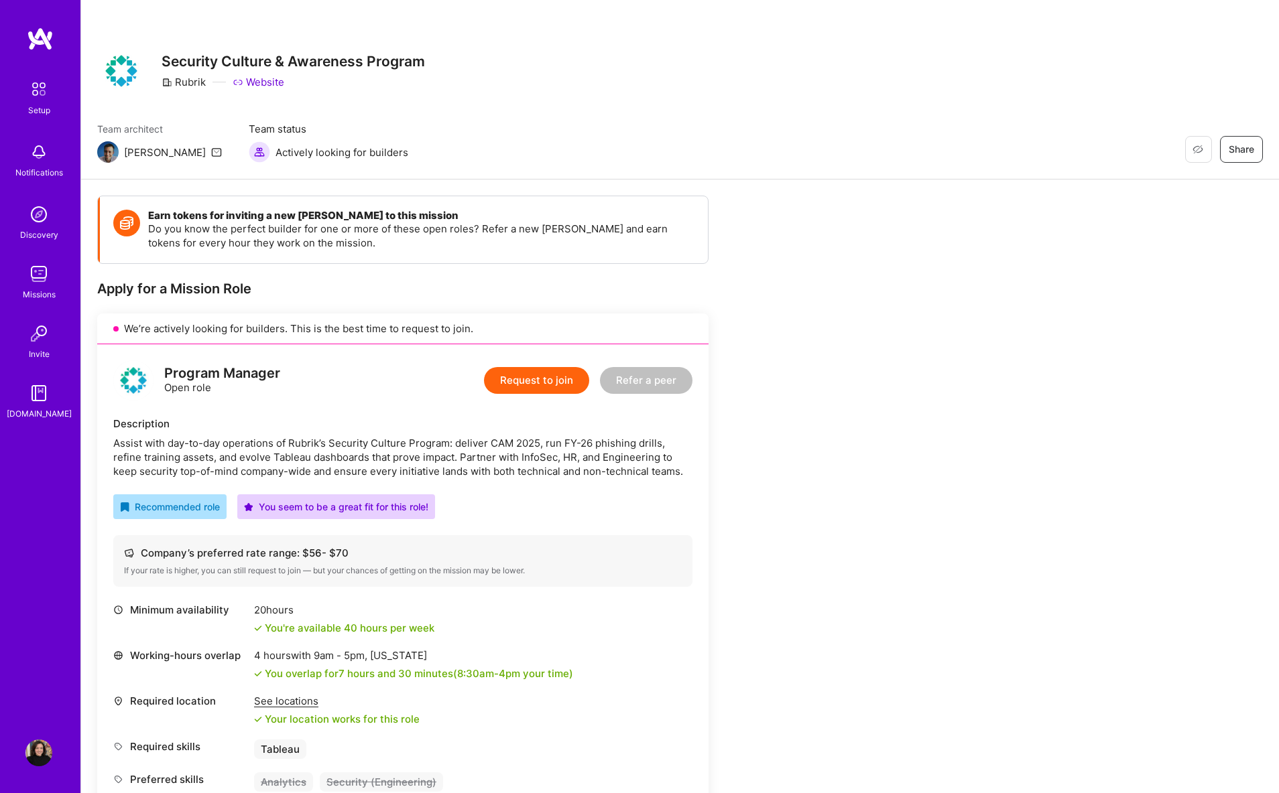
click at [251, 82] on link "Website" at bounding box center [259, 82] width 52 height 14
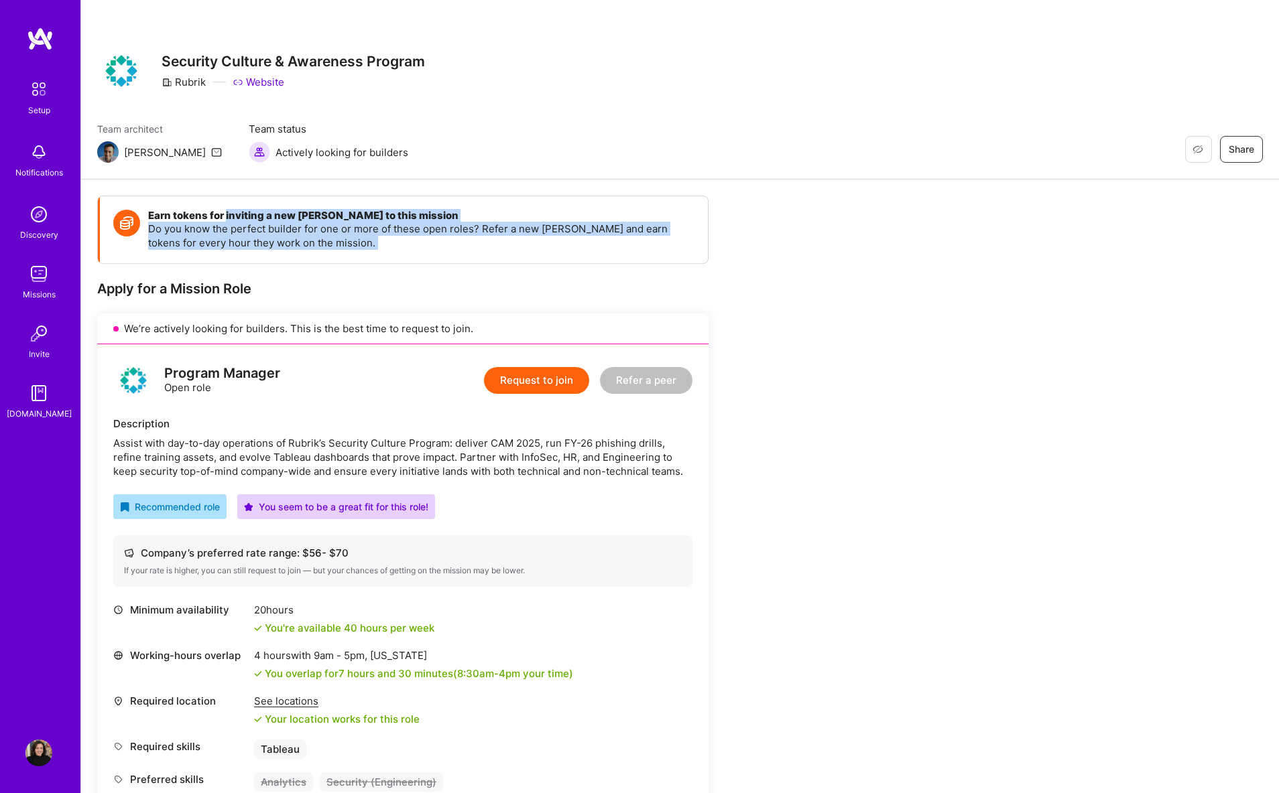
drag, startPoint x: 227, startPoint y: 219, endPoint x: 365, endPoint y: 277, distance: 150.5
click at [365, 277] on div "Earn tokens for inviting a new A.Teamer to this mission Do you know the perfect…" at bounding box center [402, 538] width 611 height 684
click at [368, 264] on div "Earn tokens for inviting a new A.Teamer to this mission Do you know the perfect…" at bounding box center [402, 538] width 611 height 684
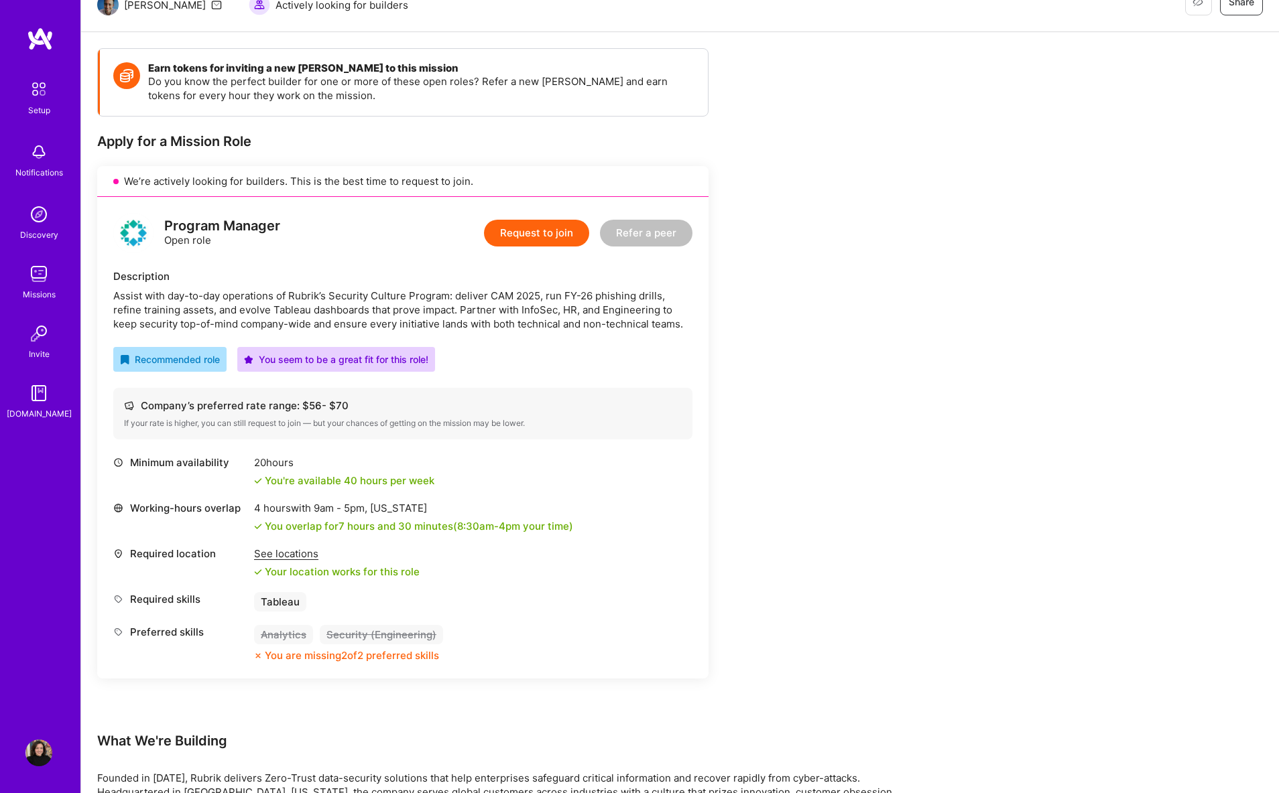
scroll to position [187, 0]
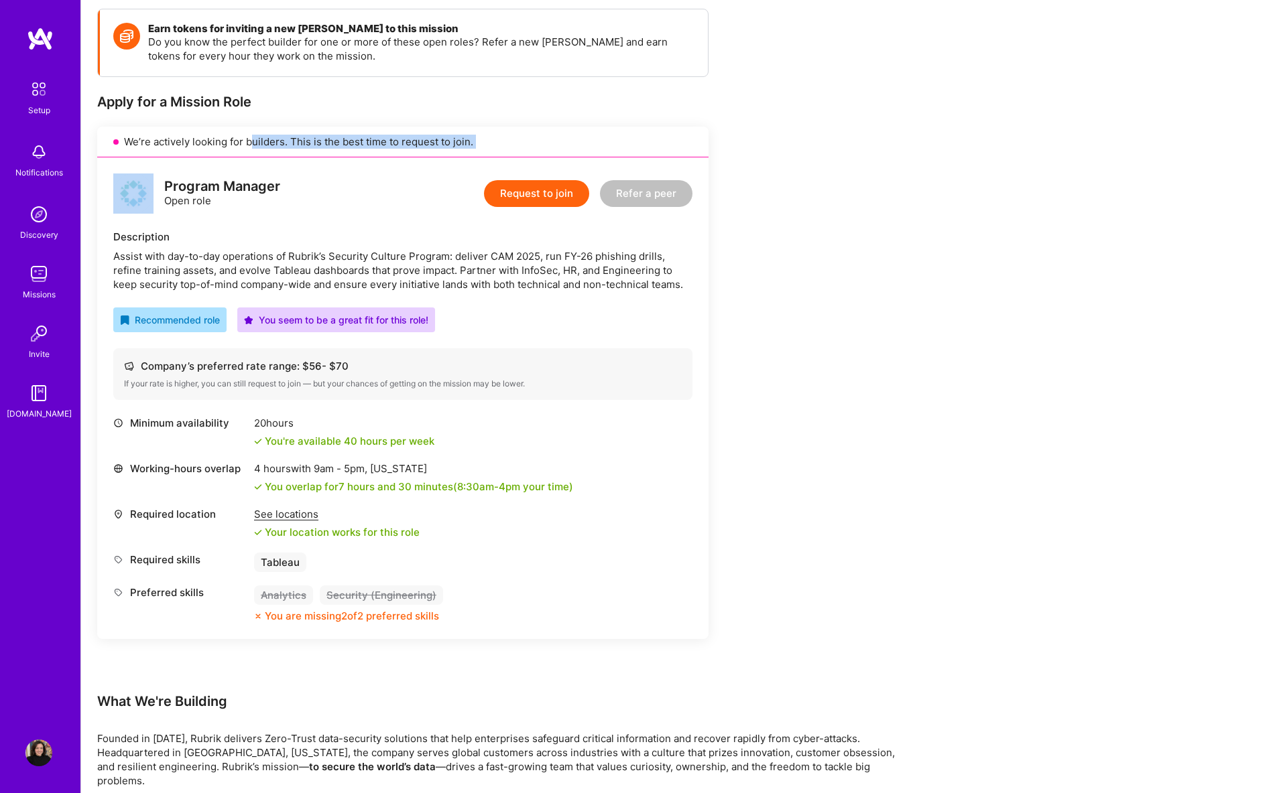
drag, startPoint x: 249, startPoint y: 141, endPoint x: 267, endPoint y: 178, distance: 40.8
click at [267, 178] on div "We’re actively looking for builders. This is the best time to request to join. …" at bounding box center [402, 383] width 611 height 513
click at [276, 154] on div "We’re actively looking for builders. This is the best time to request to join." at bounding box center [402, 142] width 611 height 31
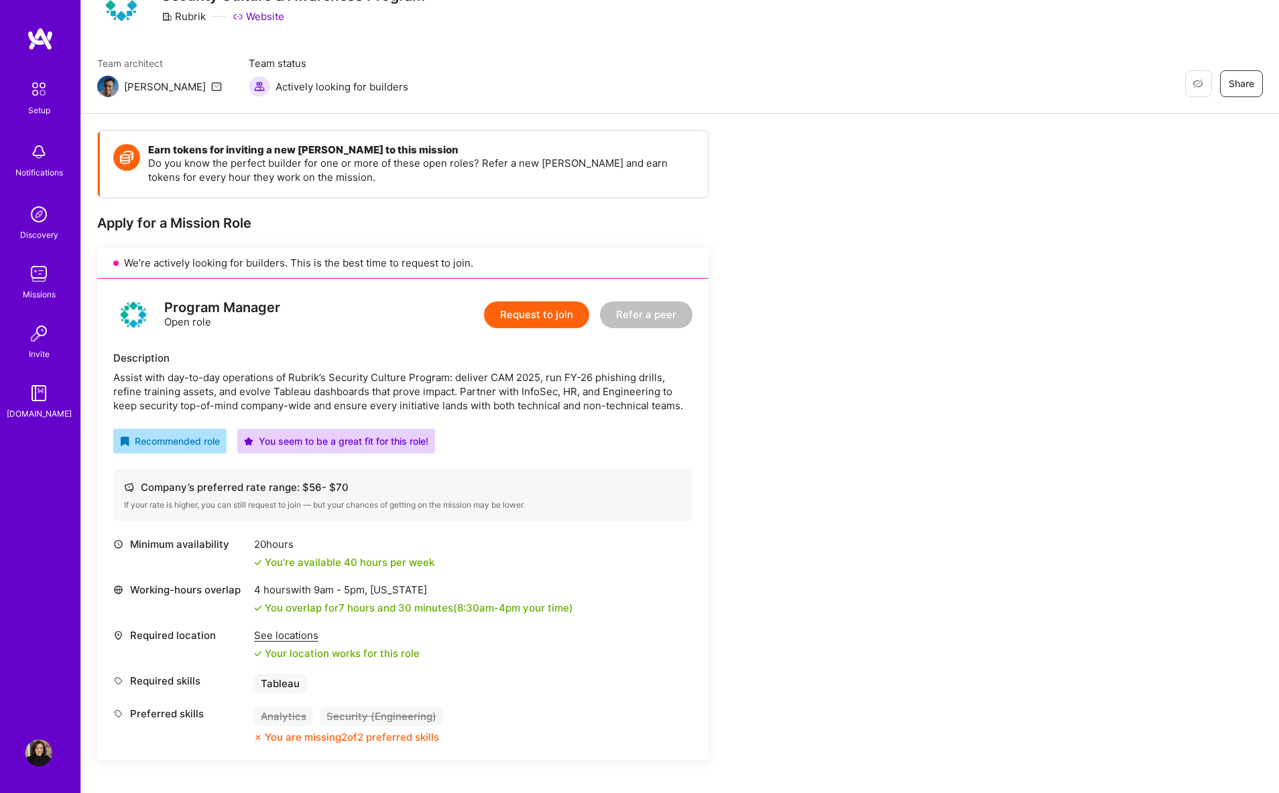
scroll to position [51, 0]
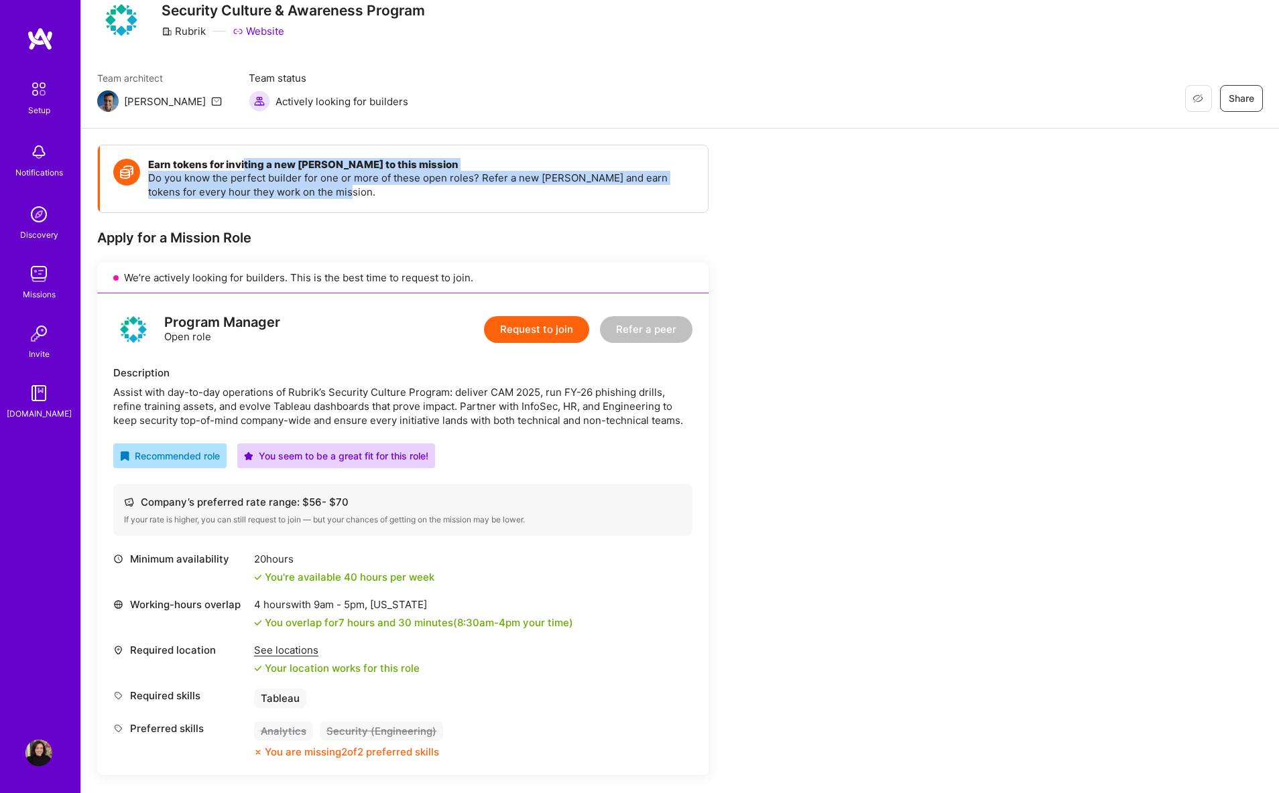
drag, startPoint x: 244, startPoint y: 162, endPoint x: 369, endPoint y: 195, distance: 129.5
click at [369, 195] on div "Earn tokens for inviting a new A.Teamer to this mission Do you know the perfect…" at bounding box center [421, 179] width 546 height 40
click at [369, 195] on p "Do you know the perfect builder for one or more of these open roles? Refer a ne…" at bounding box center [421, 185] width 546 height 28
drag, startPoint x: 336, startPoint y: 192, endPoint x: 156, endPoint y: 165, distance: 181.7
click at [156, 165] on div "Earn tokens for inviting a new A.Teamer to this mission Do you know the perfect…" at bounding box center [421, 179] width 546 height 40
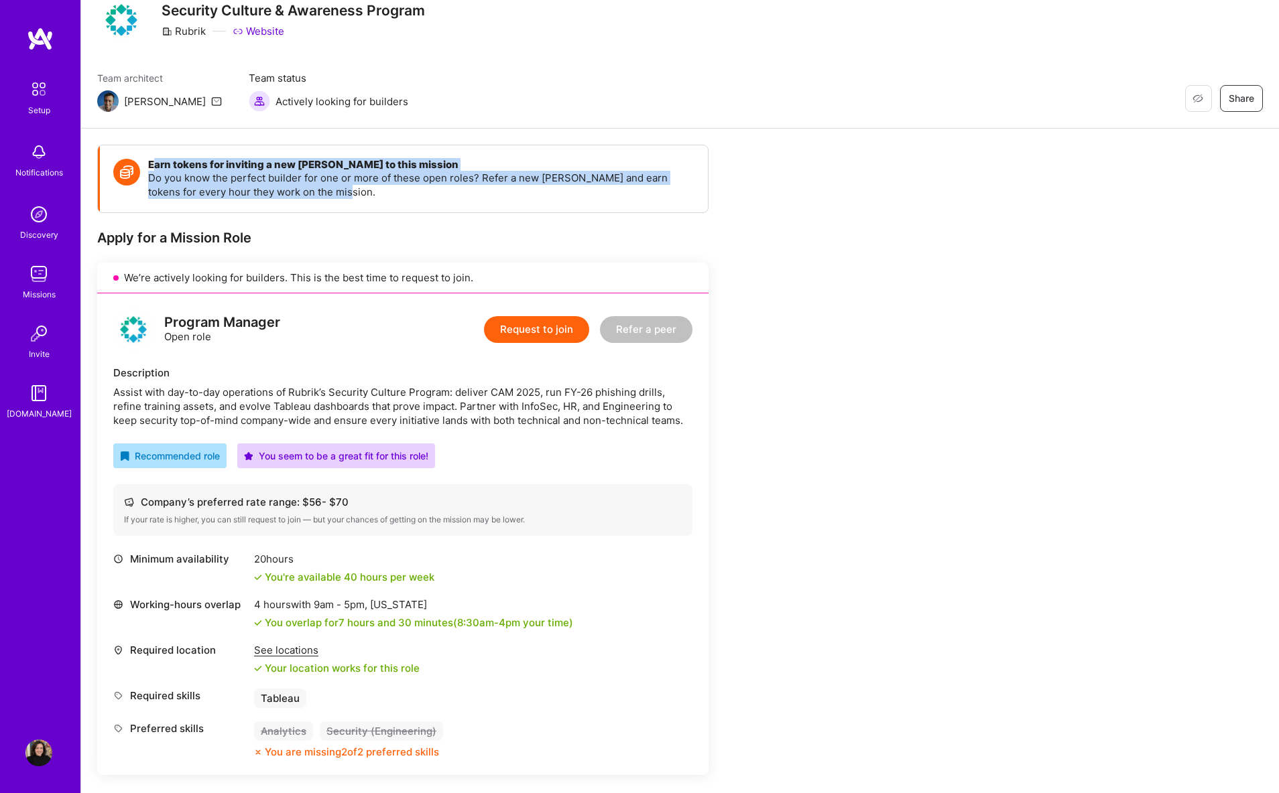
click at [178, 182] on p "Do you know the perfect builder for one or more of these open roles? Refer a ne…" at bounding box center [421, 185] width 546 height 28
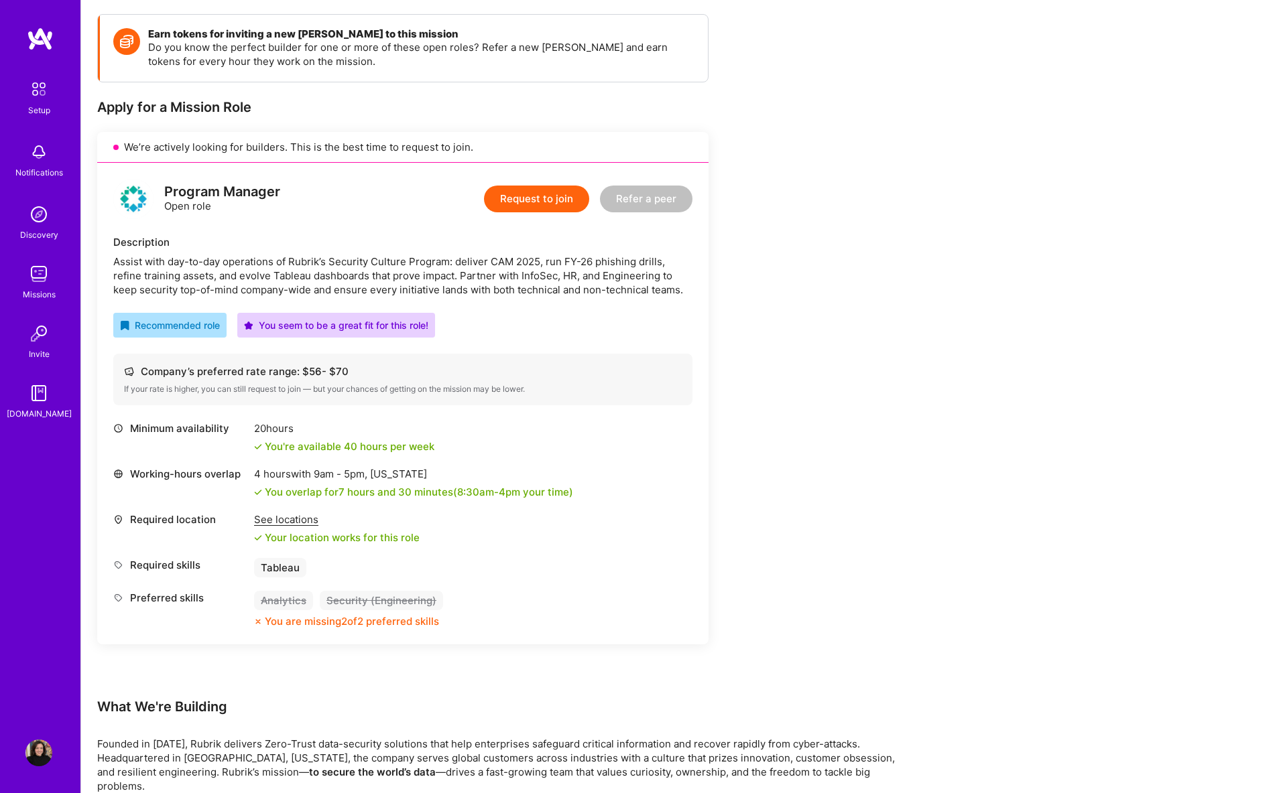
scroll to position [289, 0]
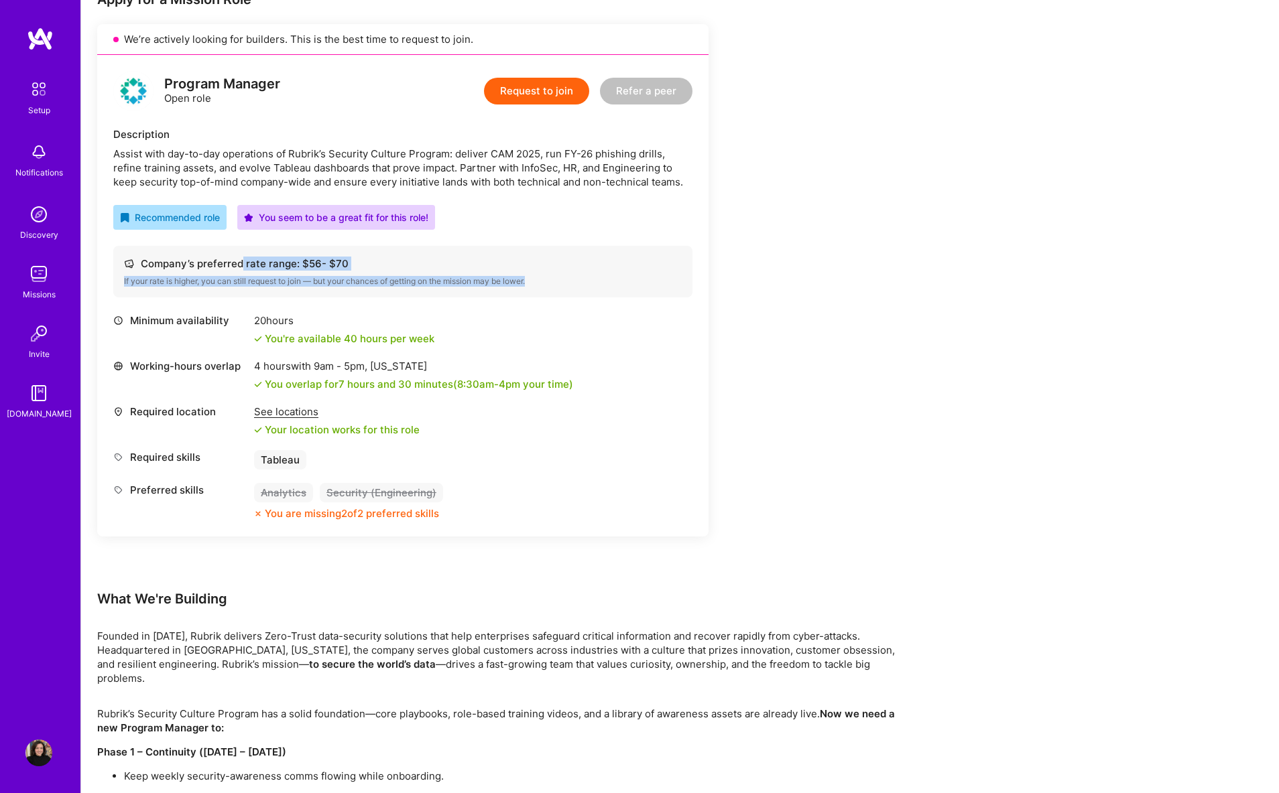
drag, startPoint x: 239, startPoint y: 259, endPoint x: 255, endPoint y: 294, distance: 37.5
click at [255, 294] on div "Company’s preferred rate range: $ 56 - $ 70 If your rate is higher, you can sti…" at bounding box center [402, 272] width 579 height 52
click at [242, 276] on div "If your rate is higher, you can still request to join — but your chances of get…" at bounding box center [403, 281] width 558 height 11
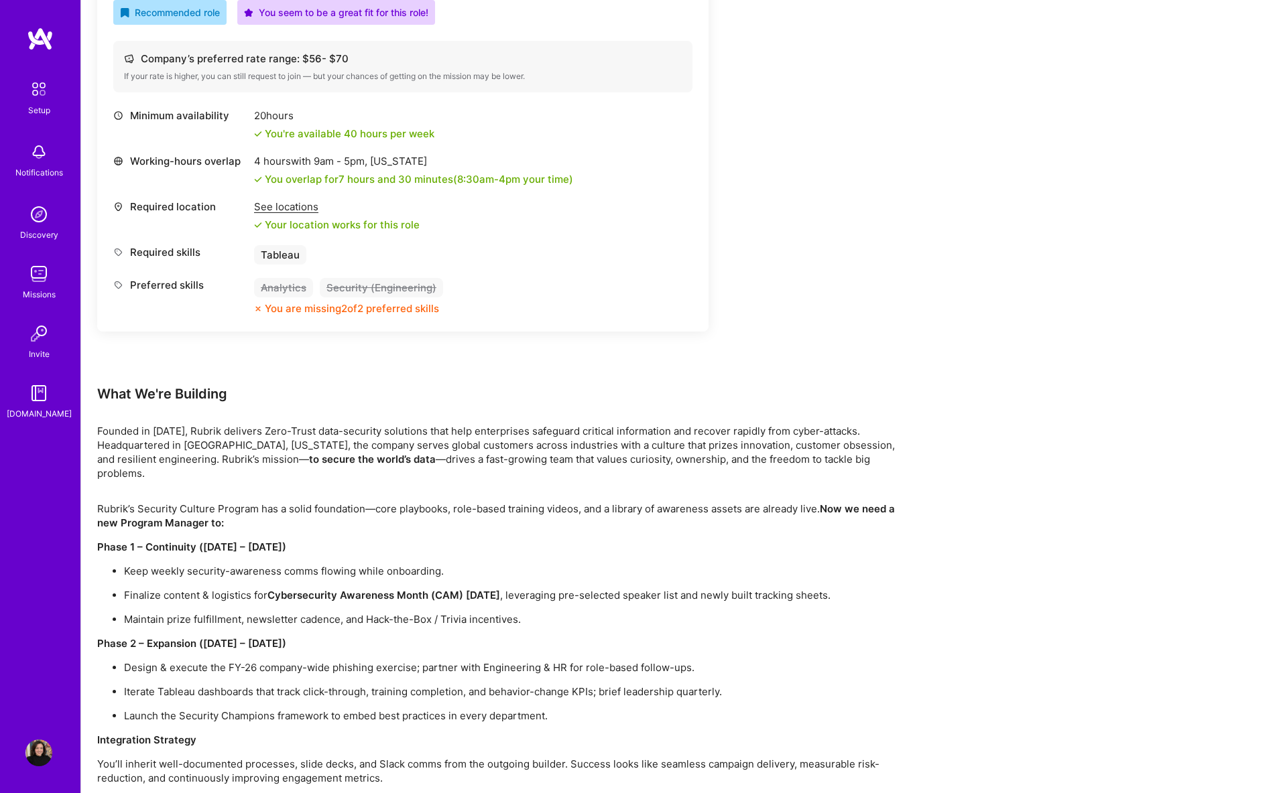
scroll to position [515, 0]
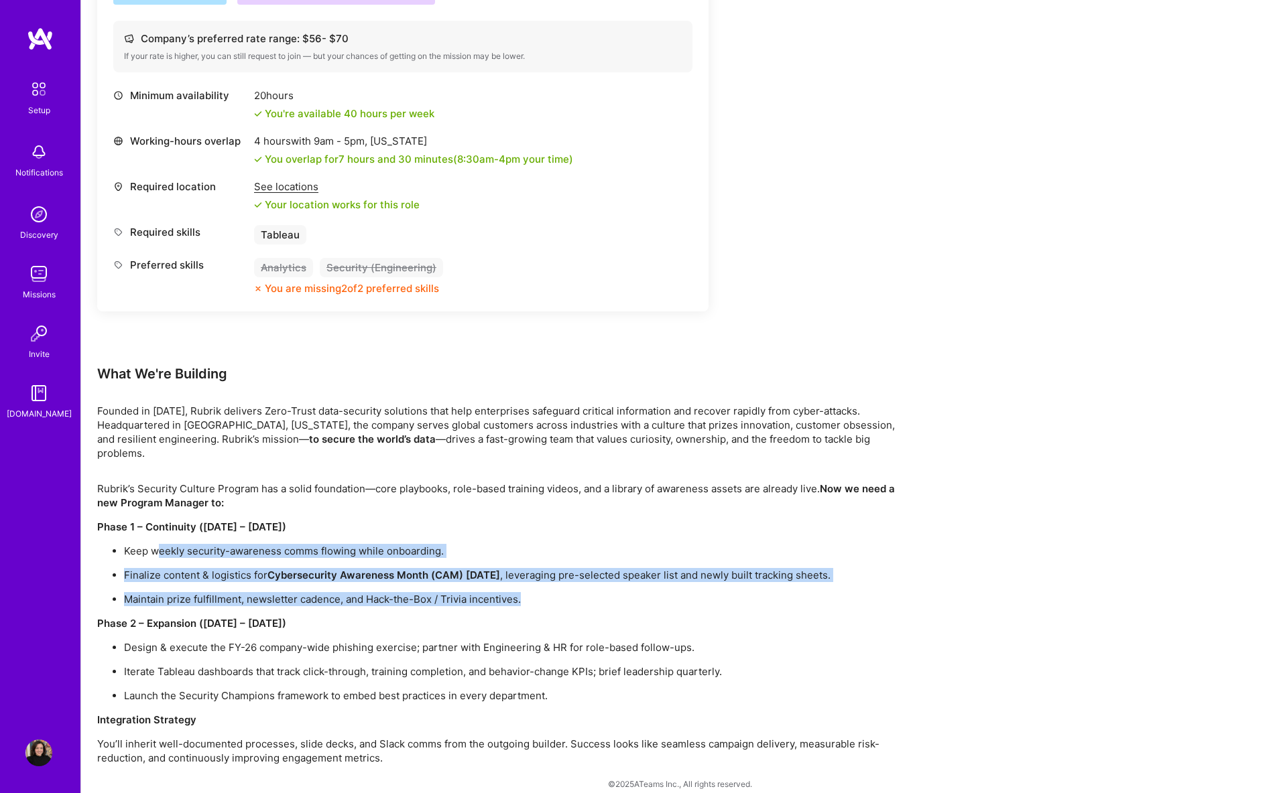
drag, startPoint x: 159, startPoint y: 538, endPoint x: 543, endPoint y: 592, distance: 388.5
click at [543, 592] on div "Rubrik’s Security Culture Program has a solid foundation—core playbooks, role-b…" at bounding box center [499, 623] width 804 height 283
drag, startPoint x: 543, startPoint y: 592, endPoint x: 500, endPoint y: 550, distance: 60.7
click at [500, 550] on div "Rubrik’s Security Culture Program has a solid foundation—core playbooks, role-b…" at bounding box center [499, 623] width 804 height 283
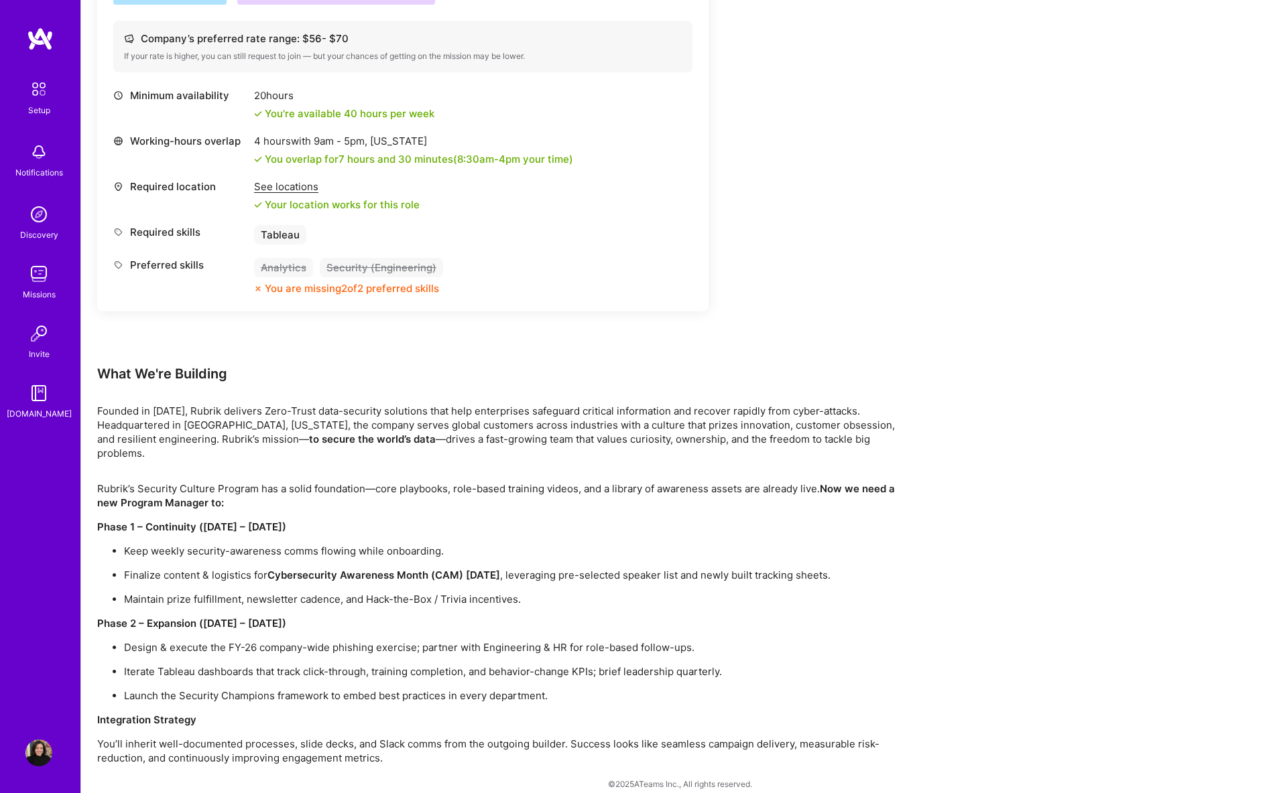
click at [500, 550] on ul "Keep weekly security-awareness comms flowing while onboarding. Finalize content…" at bounding box center [499, 575] width 804 height 62
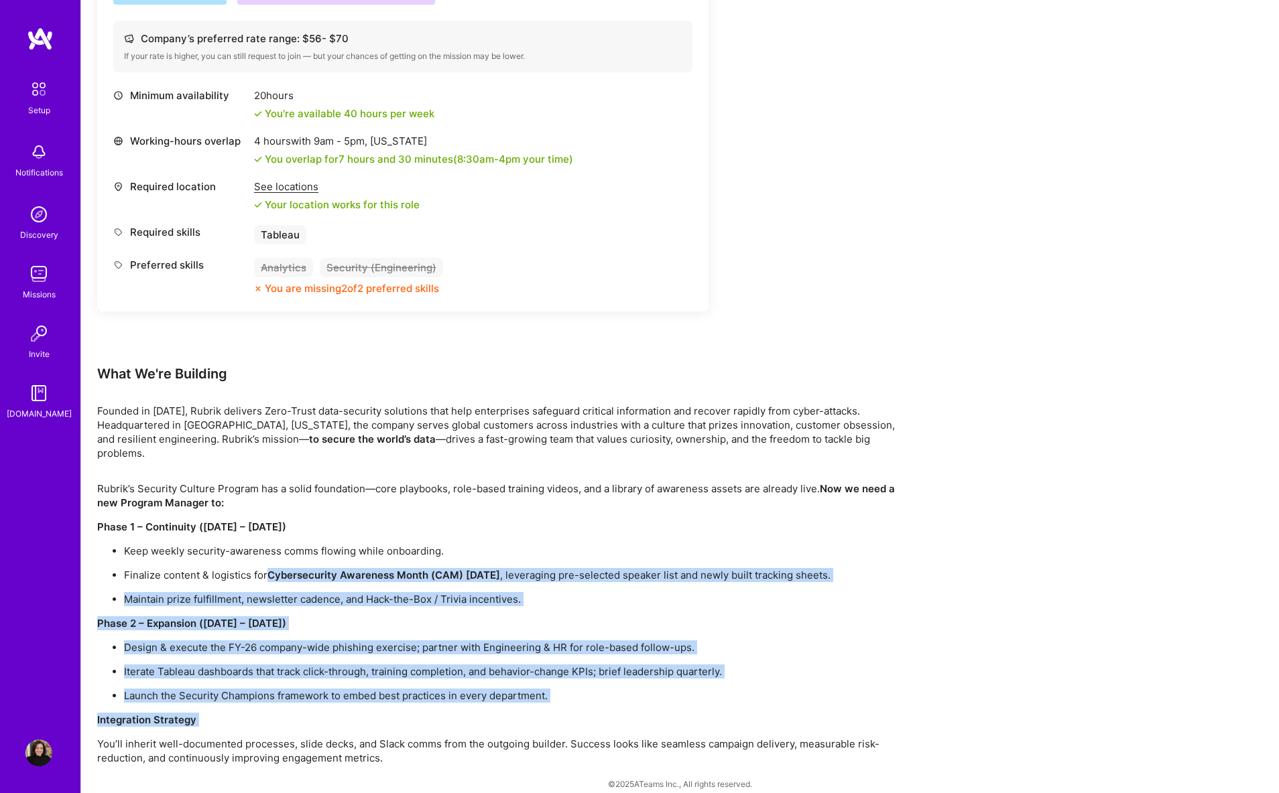
drag, startPoint x: 270, startPoint y: 556, endPoint x: 419, endPoint y: 720, distance: 221.5
click at [419, 720] on div "Rubrik’s Security Culture Program has a solid foundation—core playbooks, role-b…" at bounding box center [499, 623] width 804 height 283
click at [245, 592] on p "Maintain prize fulfillment, newsletter cadence, and Hack-the-Box / Trivia incen…" at bounding box center [512, 599] width 777 height 14
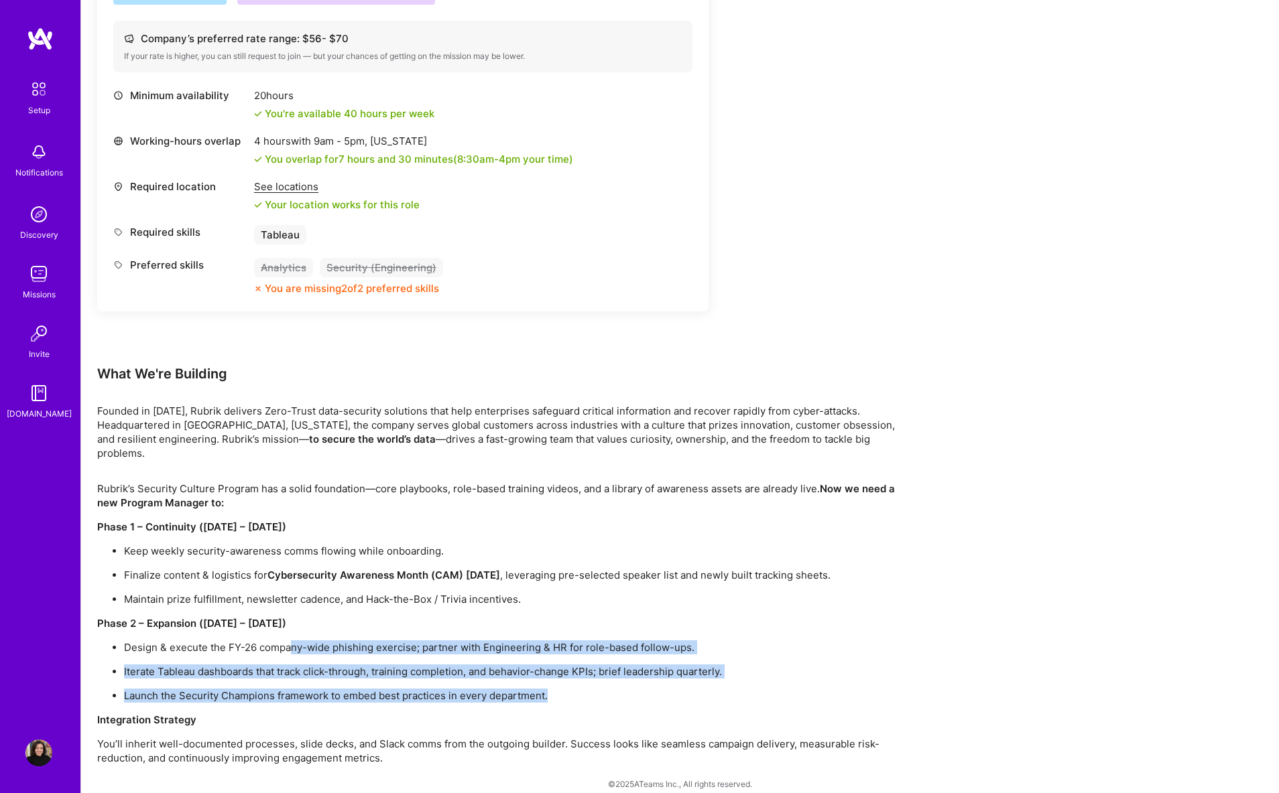
drag, startPoint x: 291, startPoint y: 627, endPoint x: 597, endPoint y: 683, distance: 311.4
click at [597, 683] on ul "Design & execute the FY-26 company-wide phishing exercise; partner with Enginee…" at bounding box center [499, 672] width 804 height 62
click at [597, 689] on p "Launch the Security Champions framework to embed best practices in every depart…" at bounding box center [512, 696] width 777 height 14
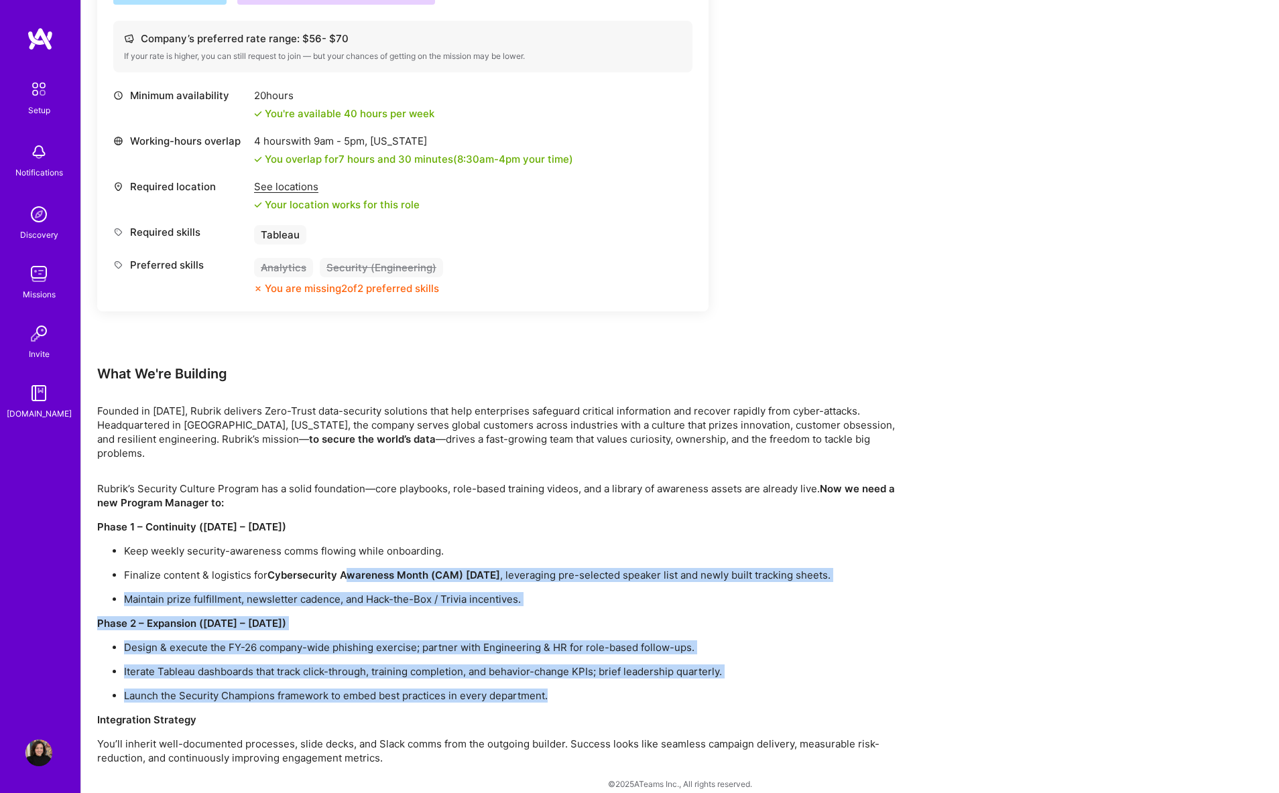
drag, startPoint x: 574, startPoint y: 681, endPoint x: 350, endPoint y: 564, distance: 252.4
click at [350, 564] on div "Rubrik’s Security Culture Program has a solid foundation—core playbooks, role-b…" at bounding box center [499, 623] width 804 height 283
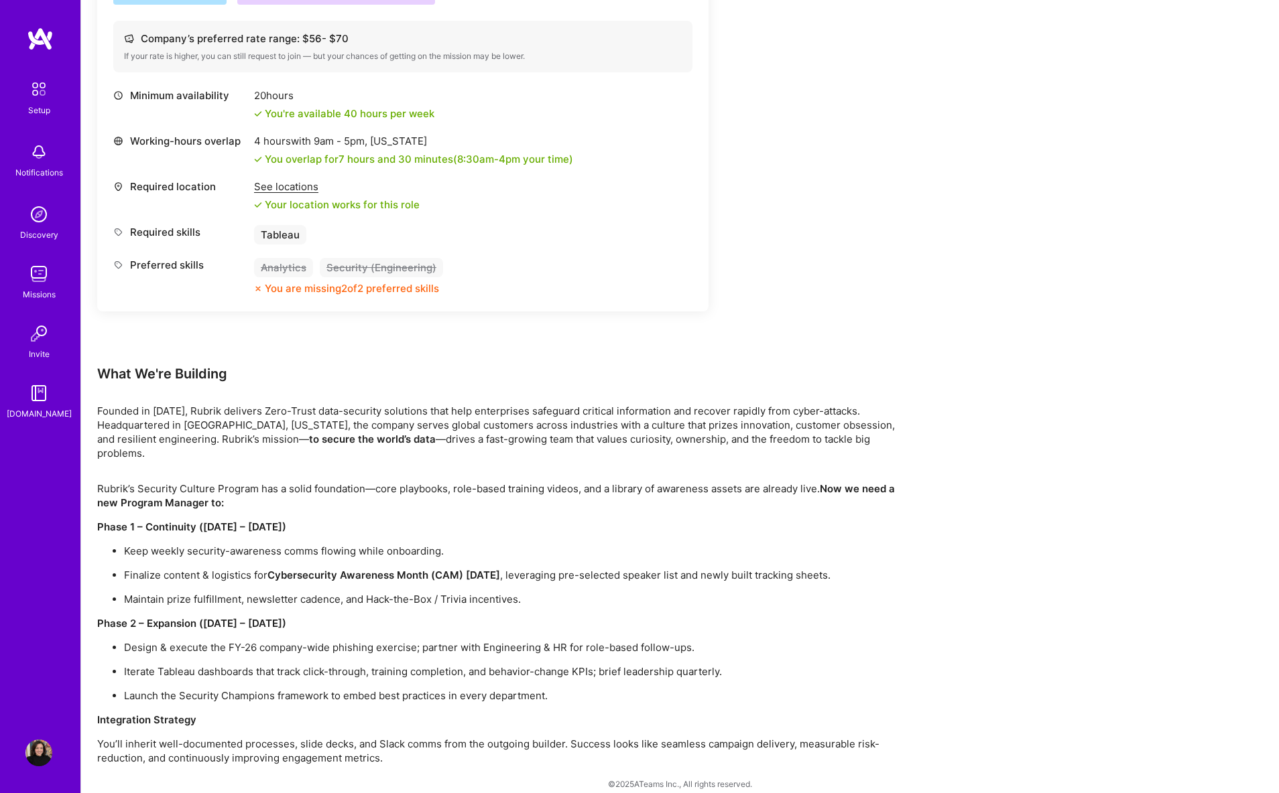
click at [246, 544] on p "Keep weekly security-awareness comms flowing while onboarding." at bounding box center [512, 551] width 777 height 14
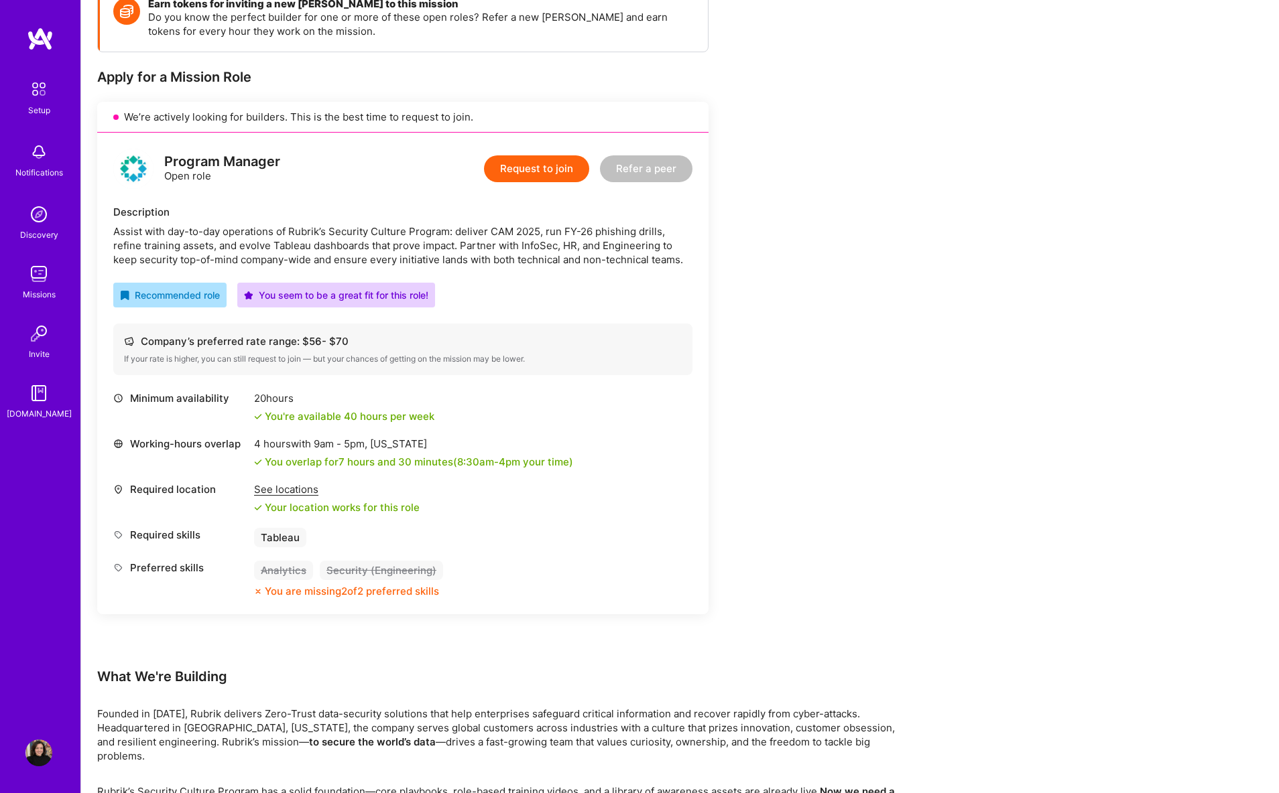
scroll to position [0, 0]
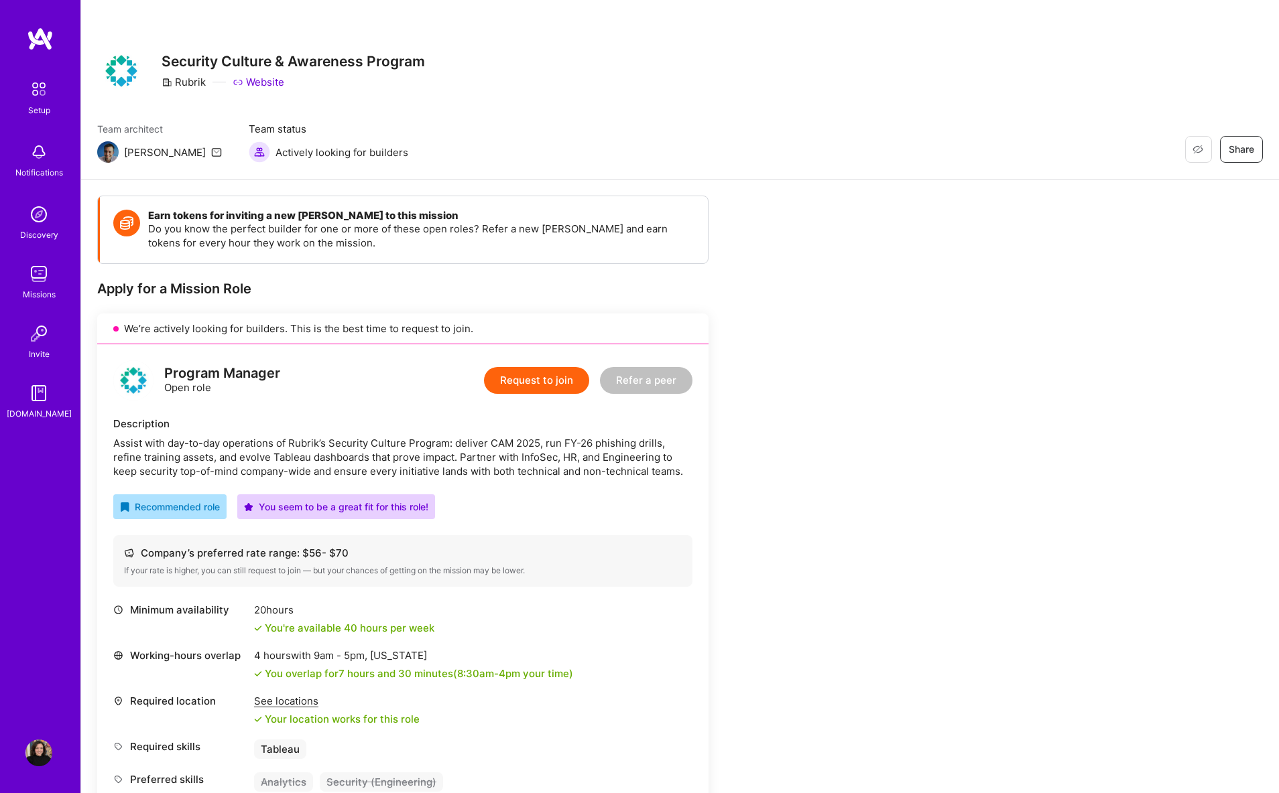
click at [44, 100] on img at bounding box center [39, 89] width 28 height 28
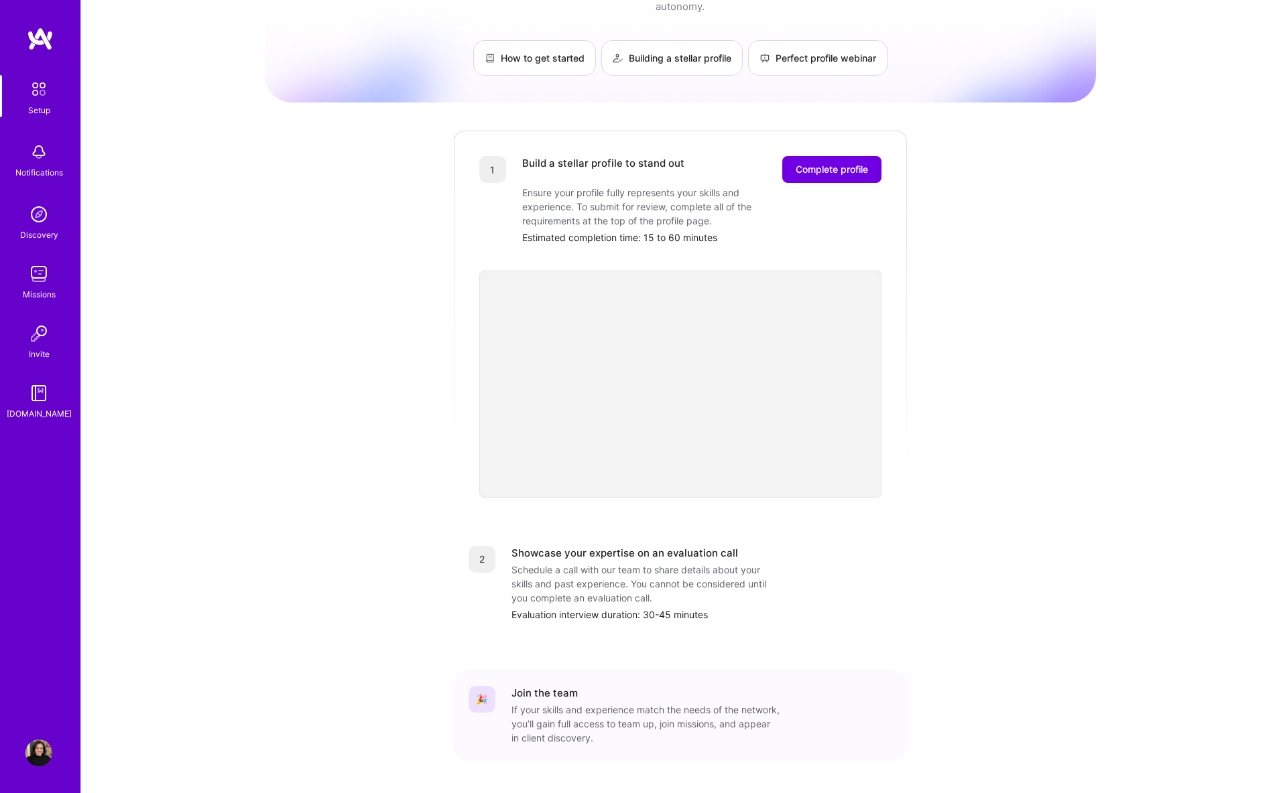
scroll to position [99, 0]
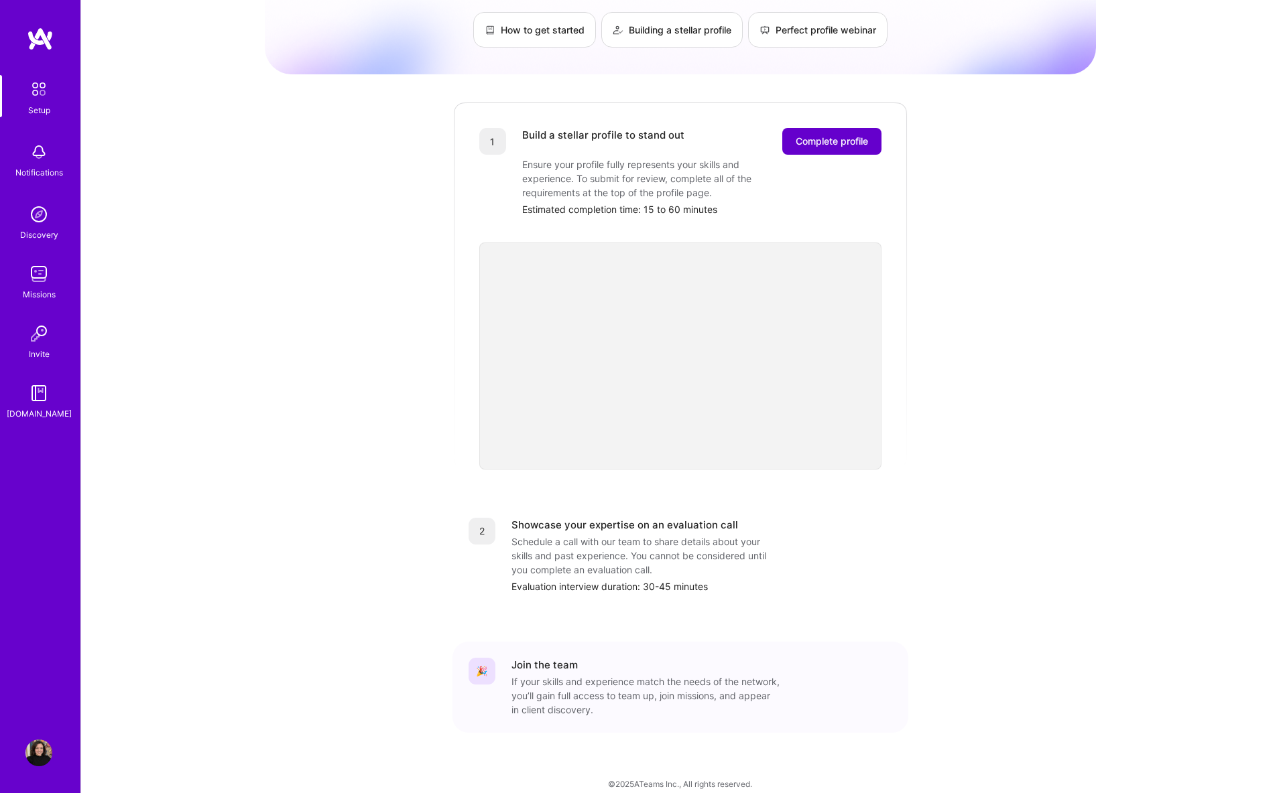
click at [832, 135] on span "Complete profile" at bounding box center [831, 141] width 72 height 13
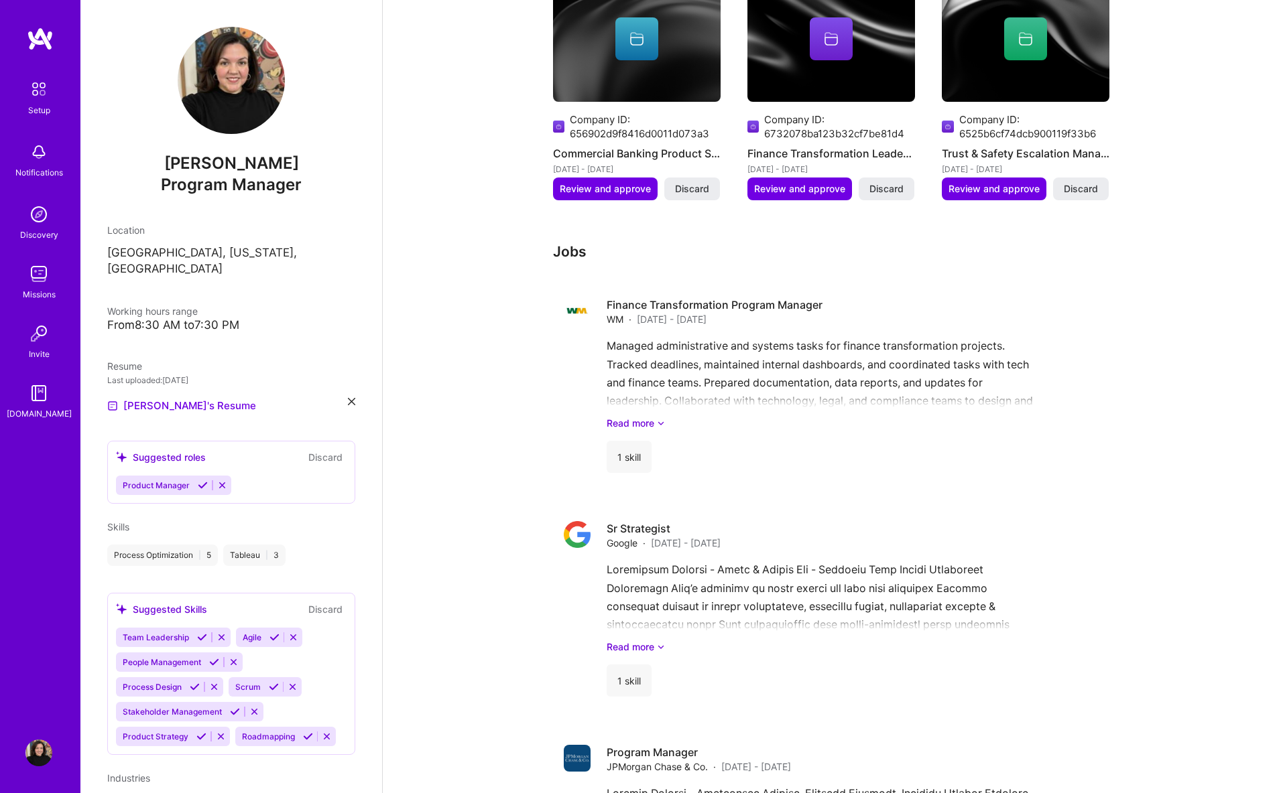
scroll to position [667, 0]
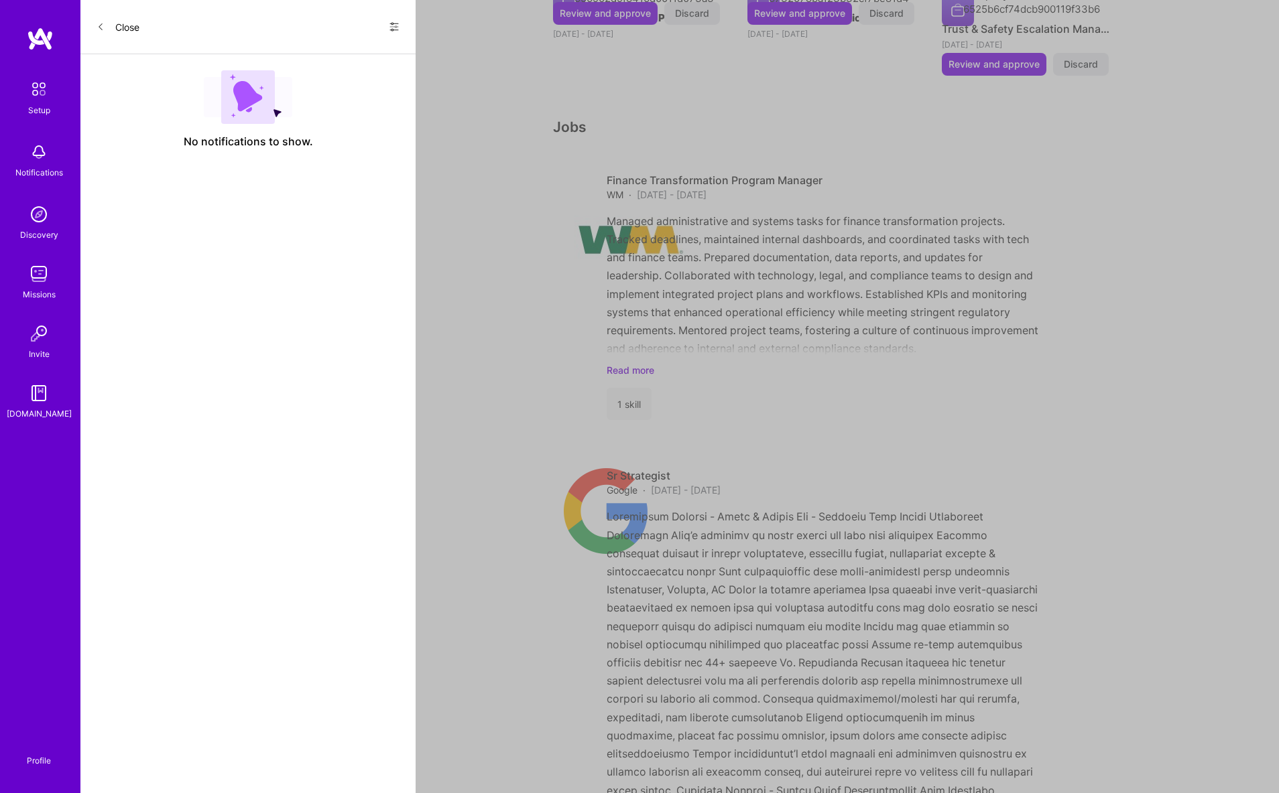
scroll to position [99, 0]
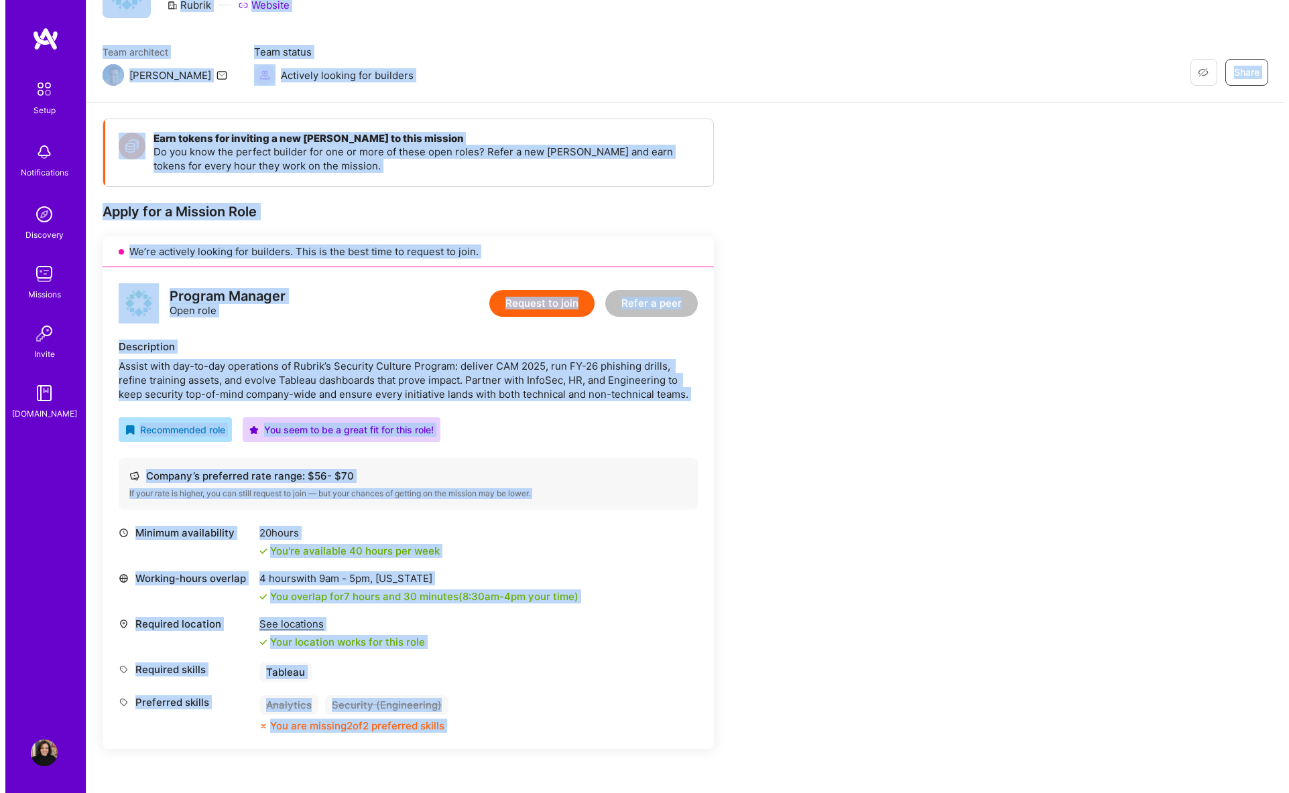
scroll to position [62, 0]
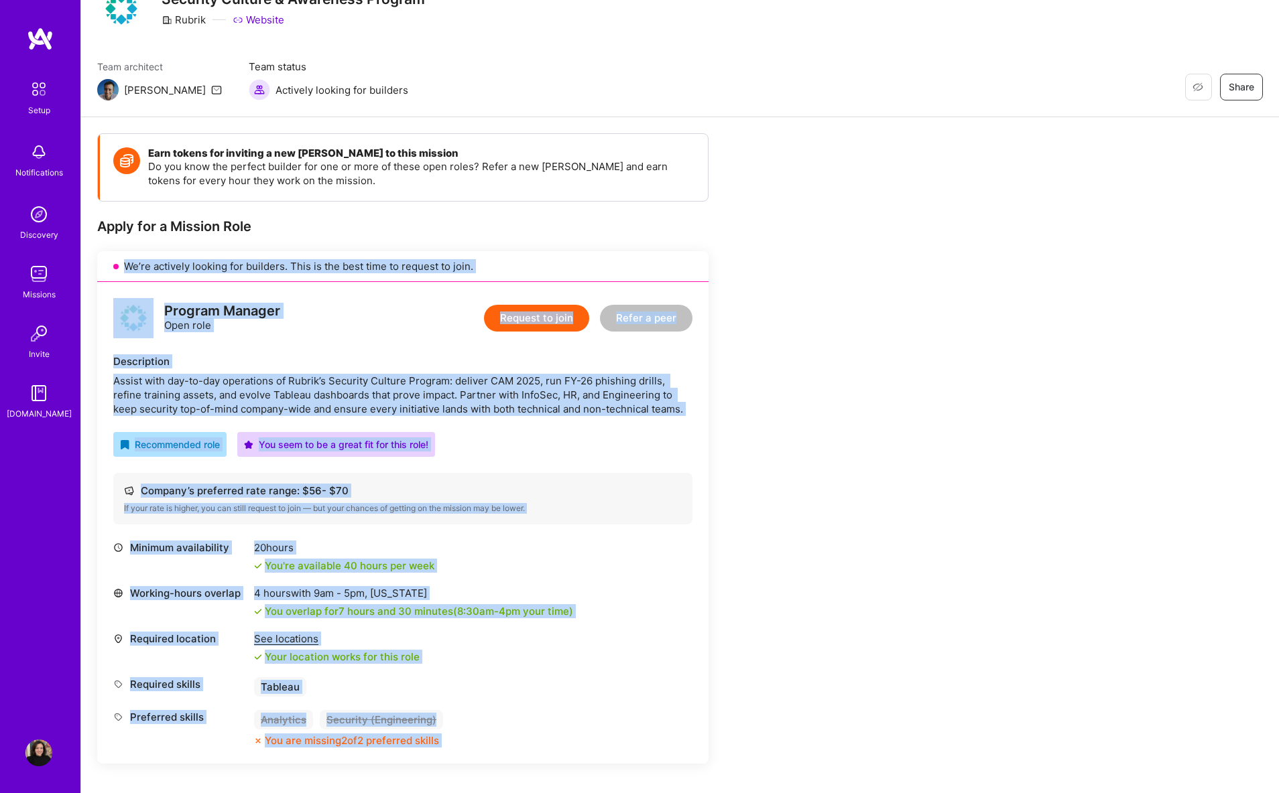
drag, startPoint x: 389, startPoint y: 752, endPoint x: 97, endPoint y: 264, distance: 568.7
click at [97, 264] on div "Earn tokens for inviting a new A.Teamer to this mission Do you know the perfect…" at bounding box center [680, 688] width 1198 height 1143
copy div "We’re actively looking for builders. This is the best time to request to join. …"
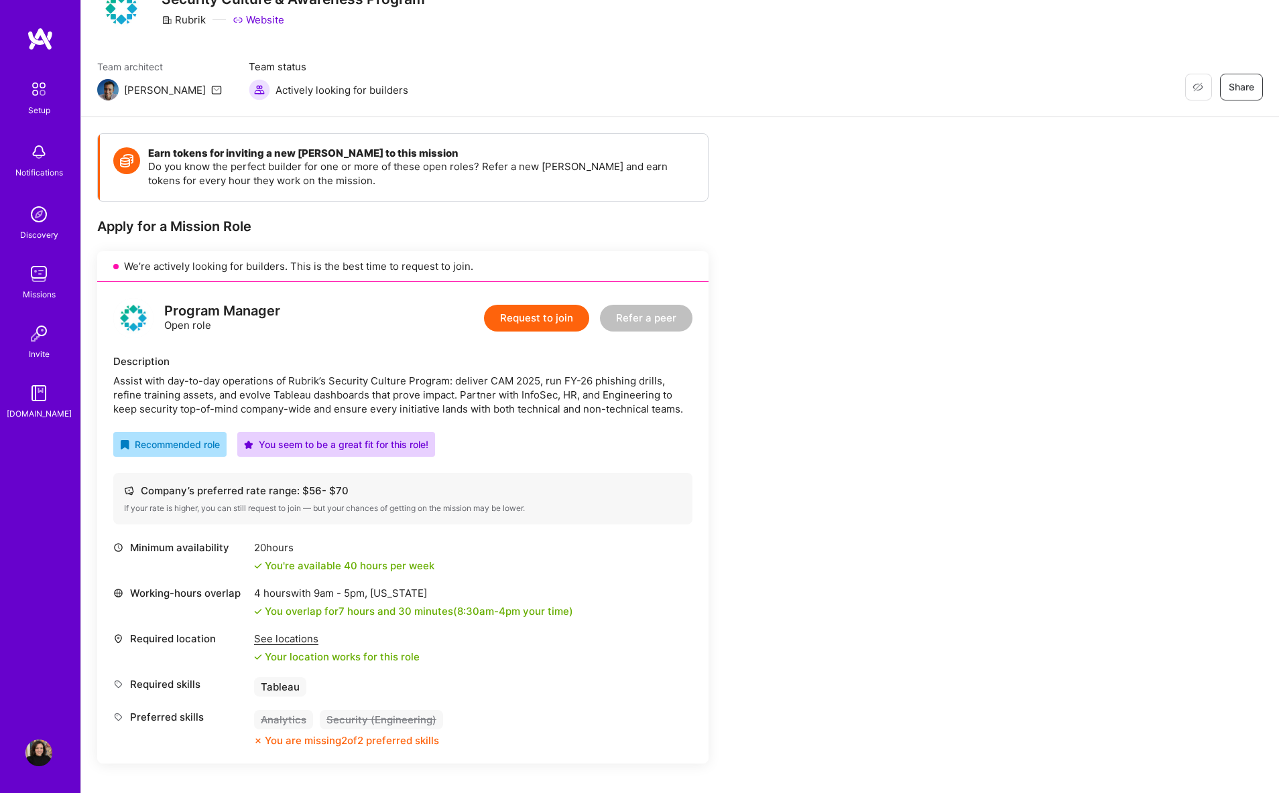
click at [556, 233] on div "Apply for a Mission Role" at bounding box center [402, 226] width 611 height 17
click at [535, 321] on button "Request to join" at bounding box center [536, 318] width 105 height 27
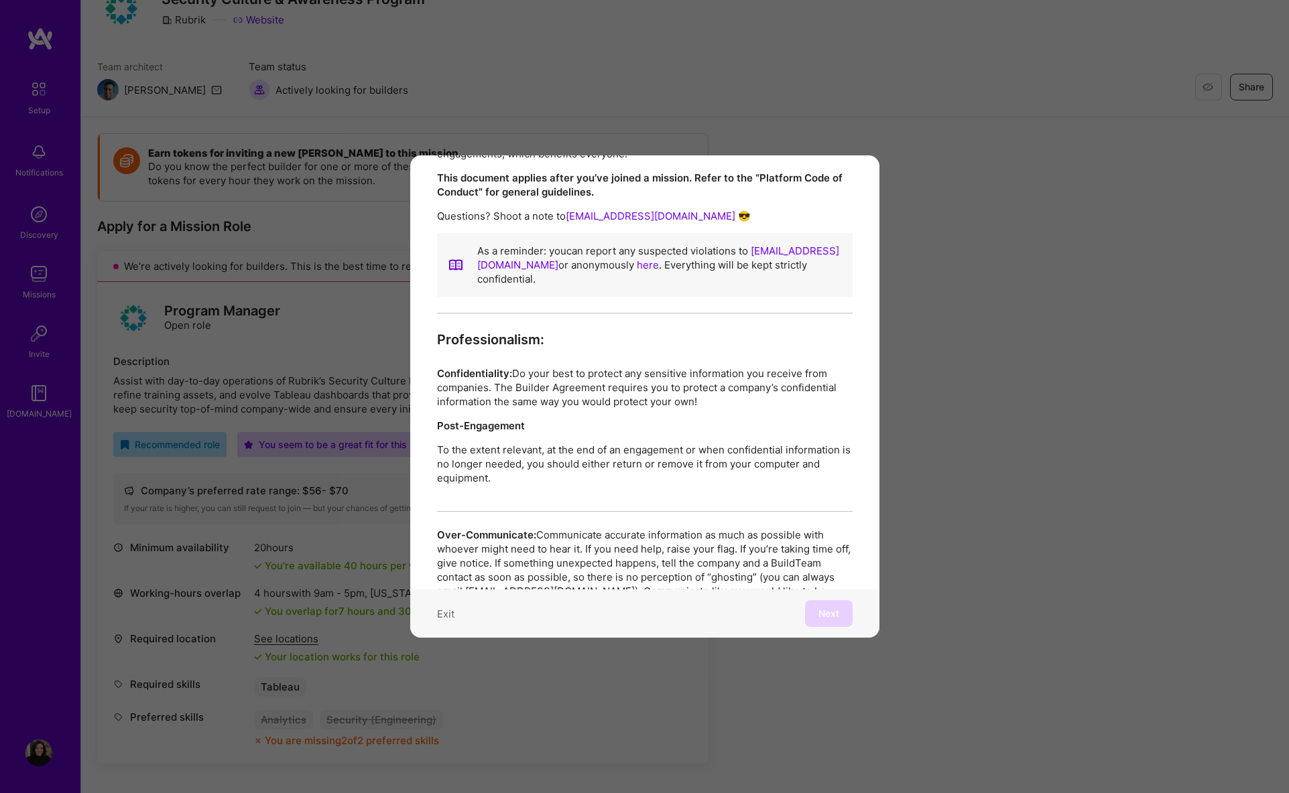
scroll to position [0, 0]
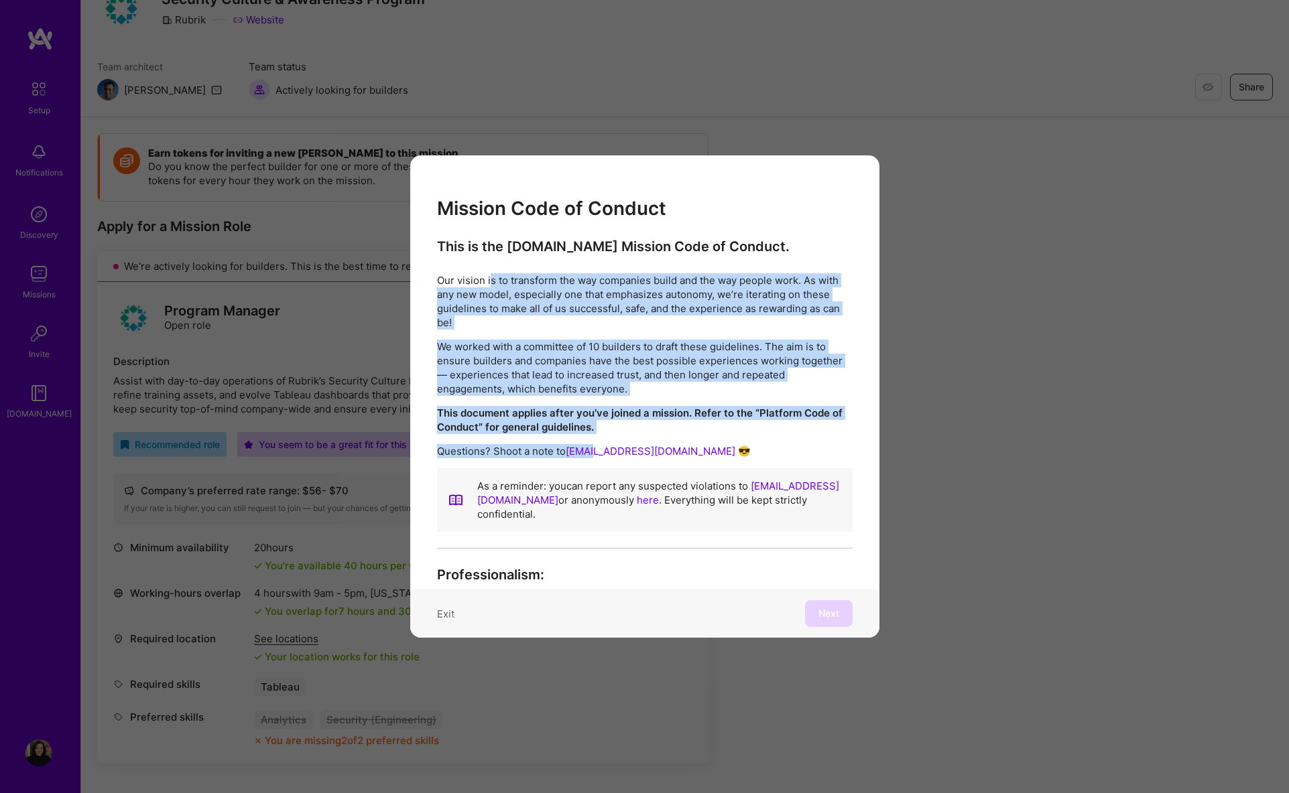
drag, startPoint x: 489, startPoint y: 281, endPoint x: 594, endPoint y: 445, distance: 194.4
click at [594, 445] on div "This is the A.Team Mission Code of Conduct. Our vision is to transform the way …" at bounding box center [644, 393] width 415 height 311
click at [568, 363] on p "We worked with a committee of 10 builders to draft these guidelines. The aim is…" at bounding box center [644, 368] width 415 height 56
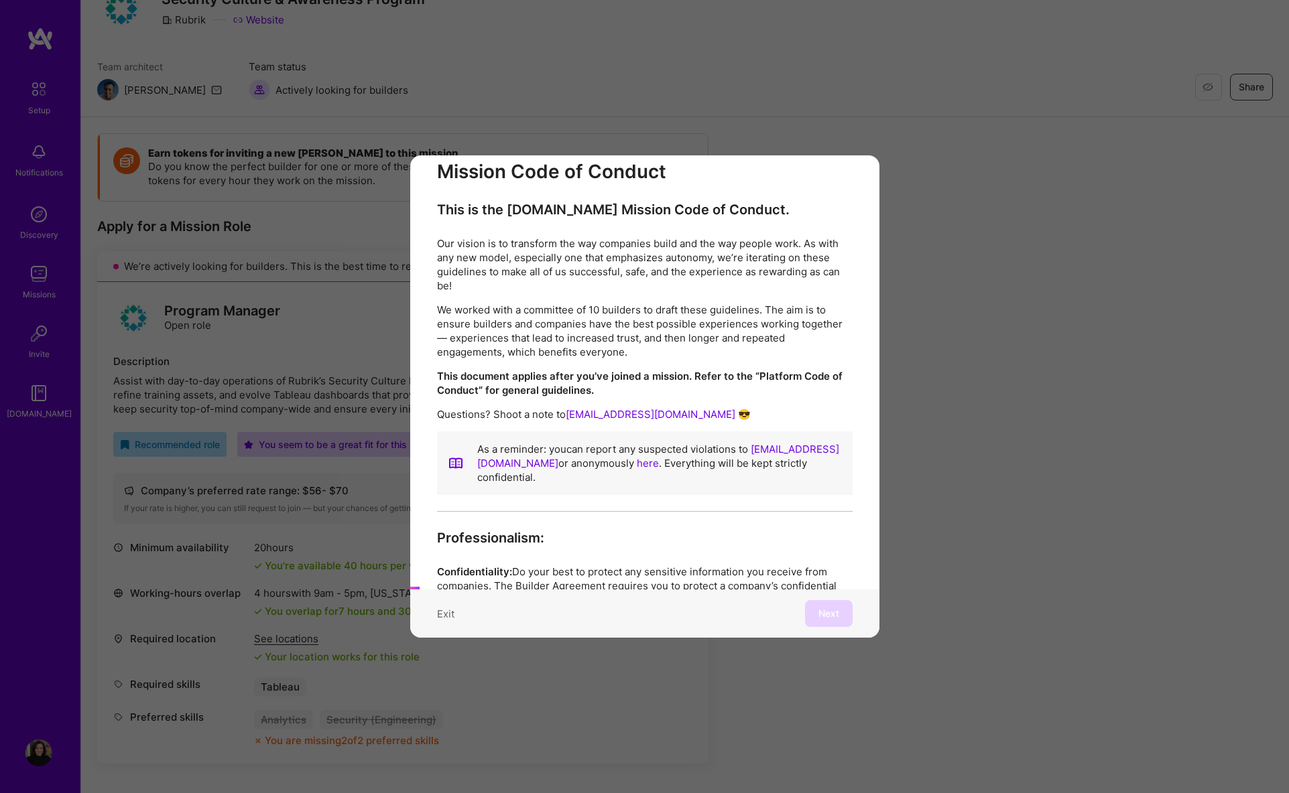
scroll to position [45, 0]
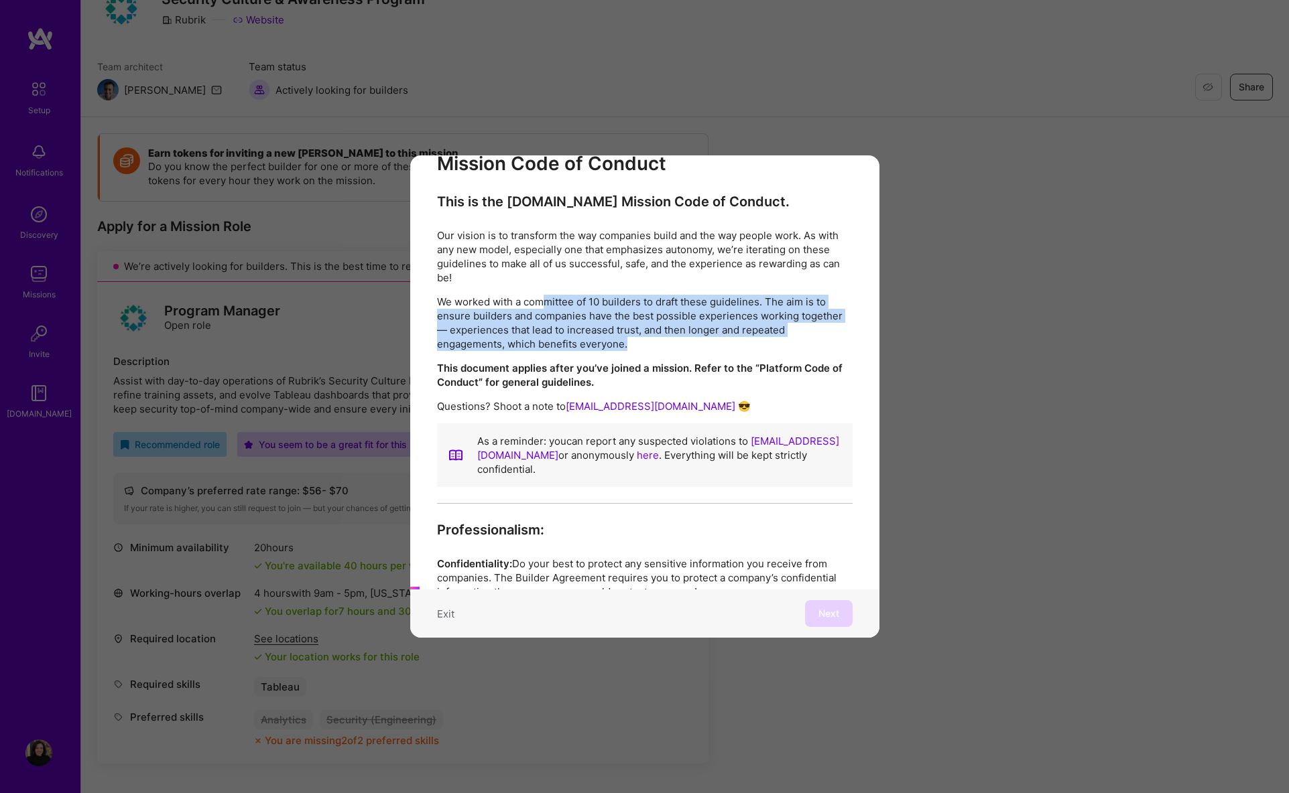
drag, startPoint x: 541, startPoint y: 303, endPoint x: 664, endPoint y: 359, distance: 134.9
click at [669, 361] on div "This is the A.Team Mission Code of Conduct. Our vision is to transform the way …" at bounding box center [644, 348] width 415 height 311
click at [651, 352] on div "This is the A.Team Mission Code of Conduct. Our vision is to transform the way …" at bounding box center [644, 348] width 415 height 311
drag, startPoint x: 631, startPoint y: 321, endPoint x: 627, endPoint y: 314, distance: 7.8
click at [627, 314] on div "This is the A.Team Mission Code of Conduct. Our vision is to transform the way …" at bounding box center [644, 348] width 415 height 311
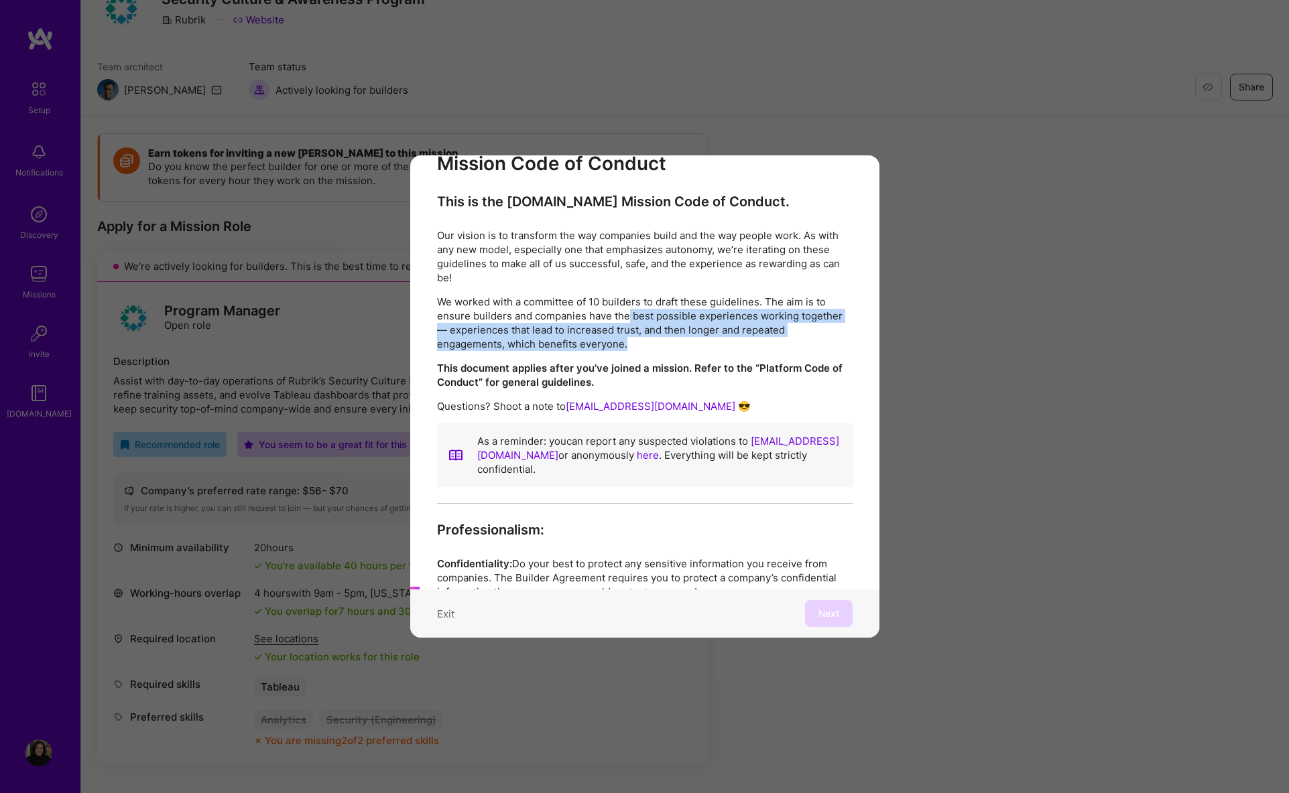
click at [627, 314] on p "We worked with a committee of 10 builders to draft these guidelines. The aim is…" at bounding box center [644, 323] width 415 height 56
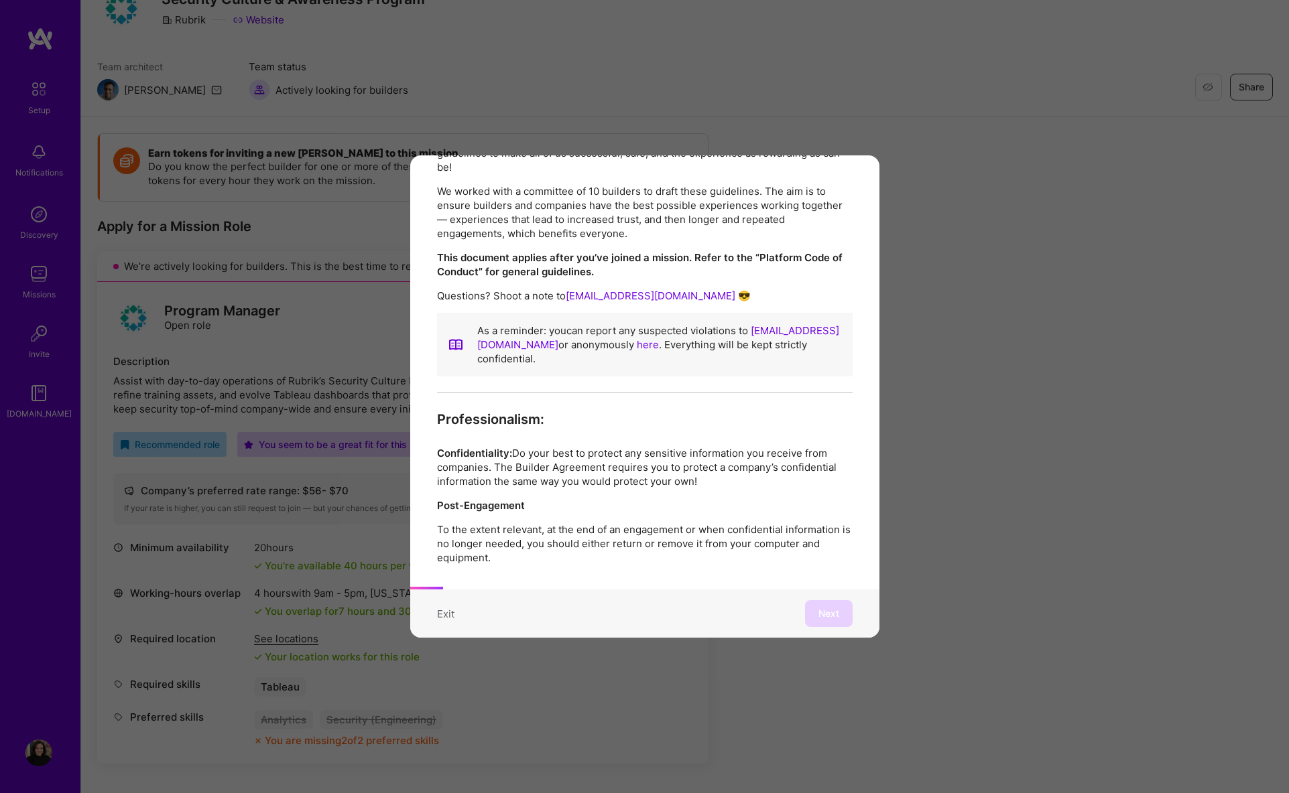
scroll to position [158, 0]
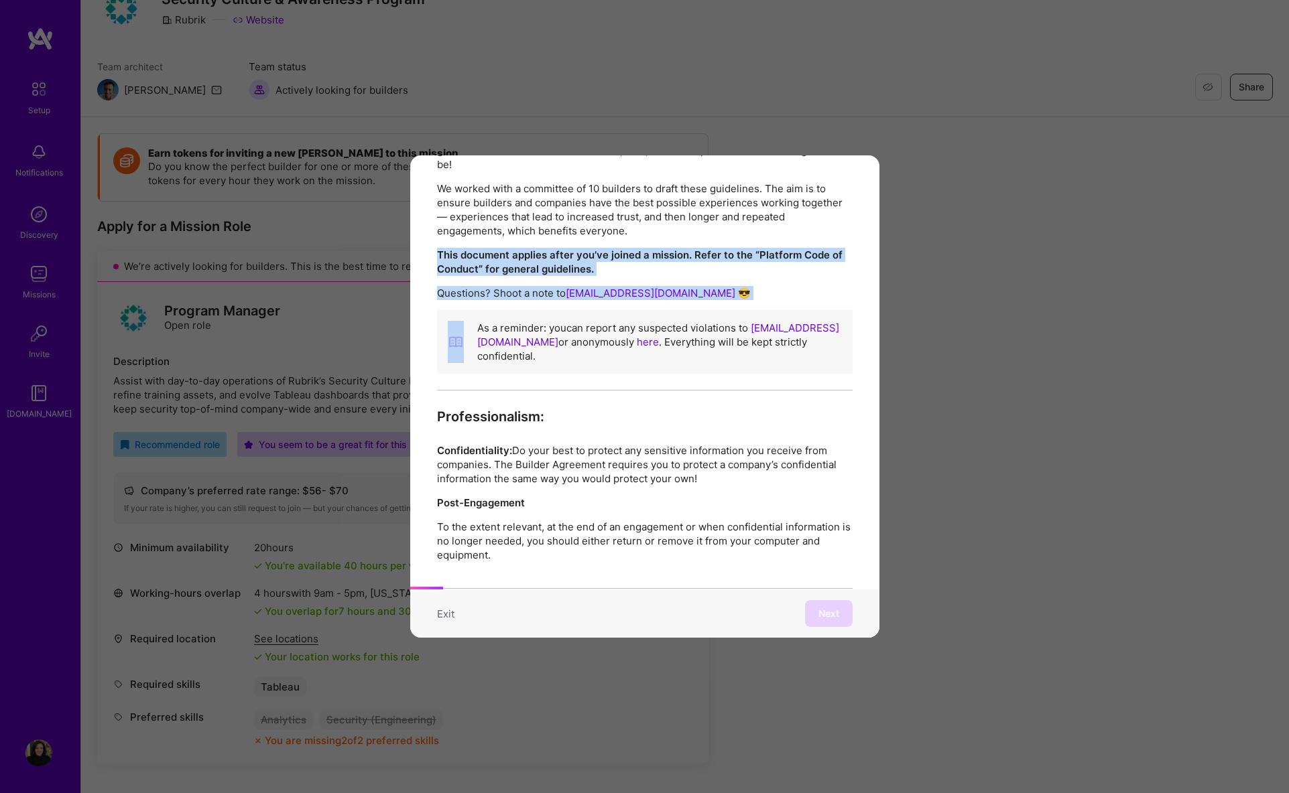
drag, startPoint x: 493, startPoint y: 243, endPoint x: 512, endPoint y: 302, distance: 61.9
click at [512, 302] on div "This is the A.Team Mission Code of Conduct. Our vision is to transform the way …" at bounding box center [644, 235] width 415 height 311
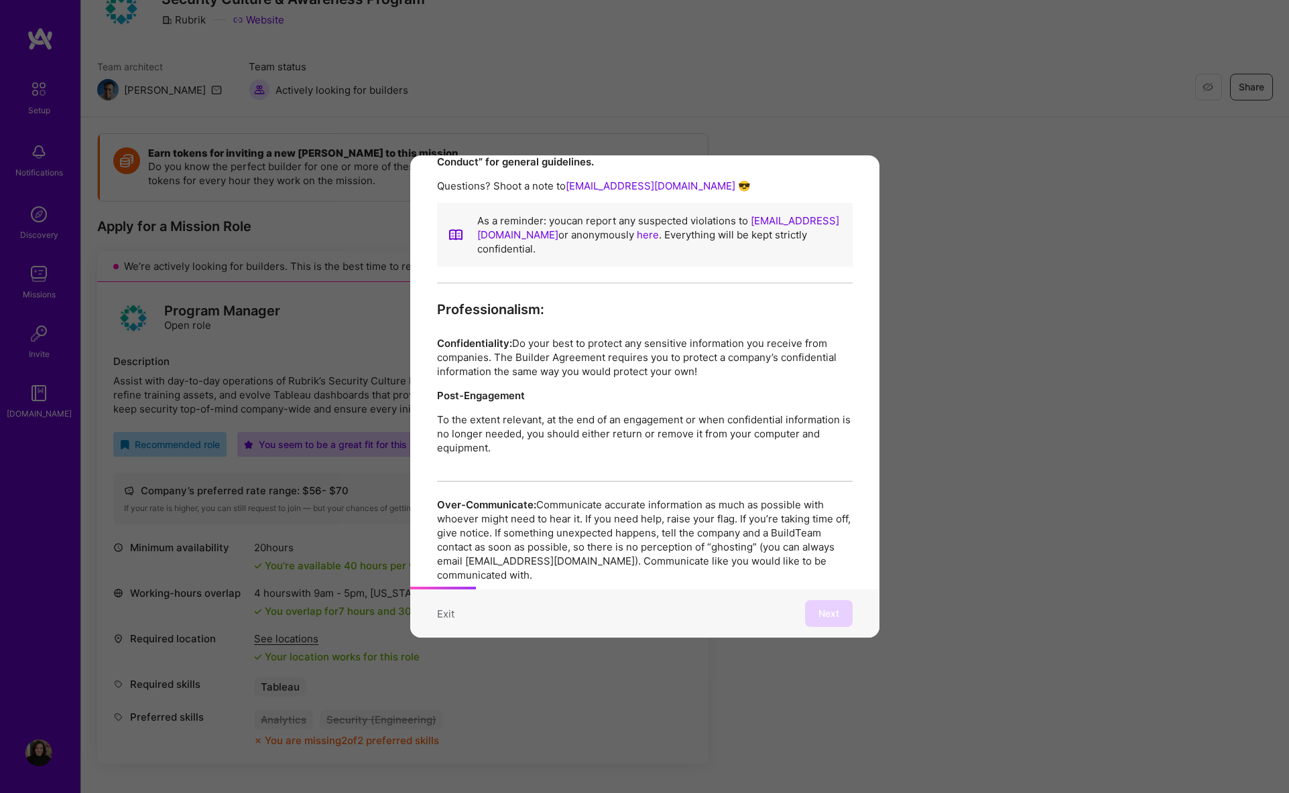
scroll to position [342, 0]
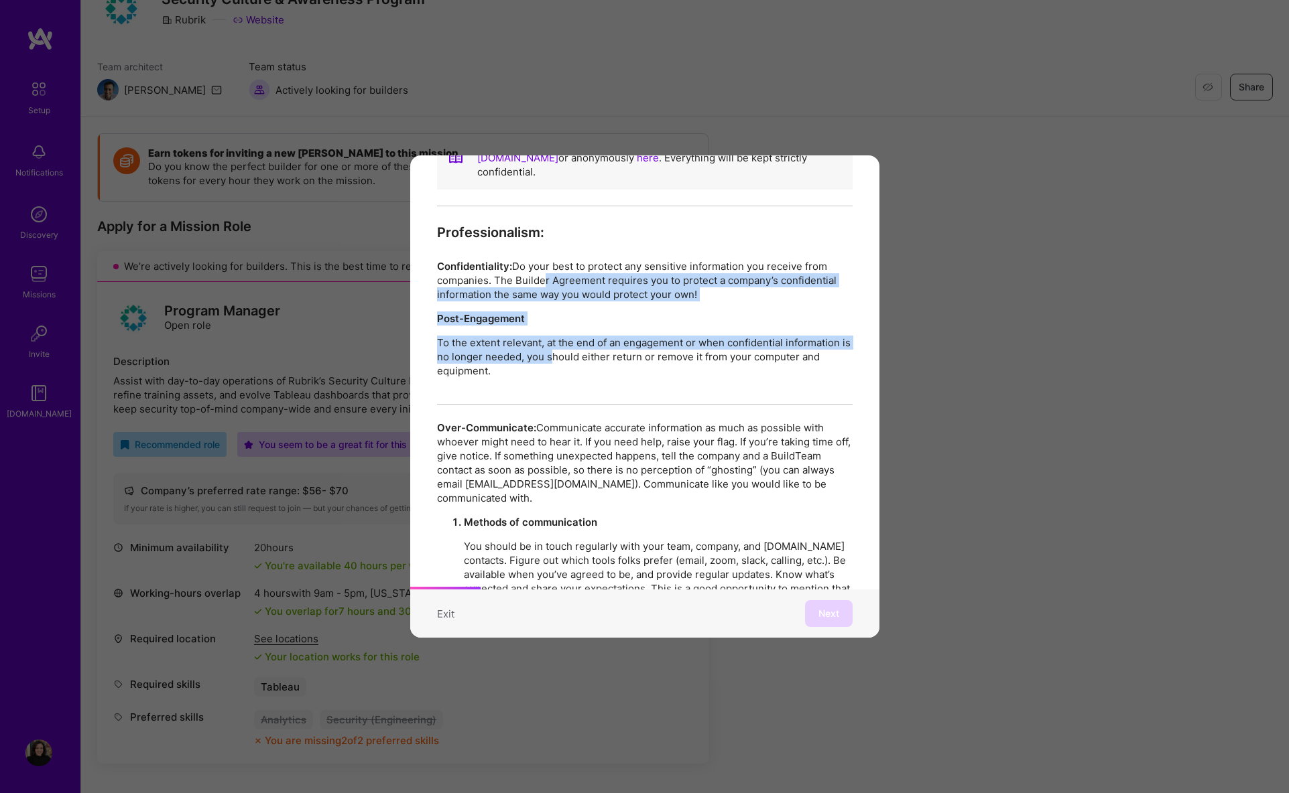
drag, startPoint x: 538, startPoint y: 281, endPoint x: 559, endPoint y: 357, distance: 77.9
click at [559, 357] on div "Professionalism: Confidentiality: Do your best to protect any sensitive informa…" at bounding box center [644, 314] width 415 height 181
click at [559, 357] on p "To the extent relevant, at the end of an engagement or when confidential inform…" at bounding box center [644, 357] width 415 height 42
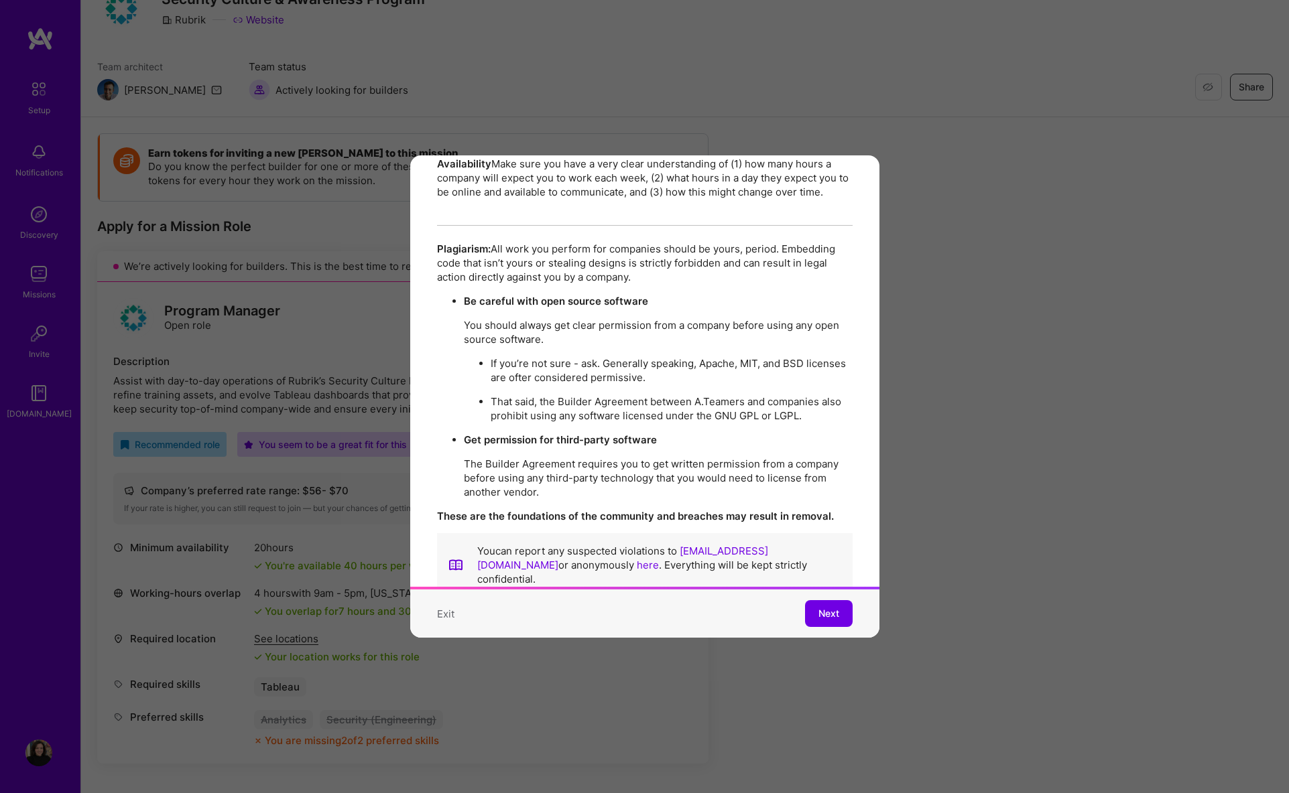
scroll to position [2309, 0]
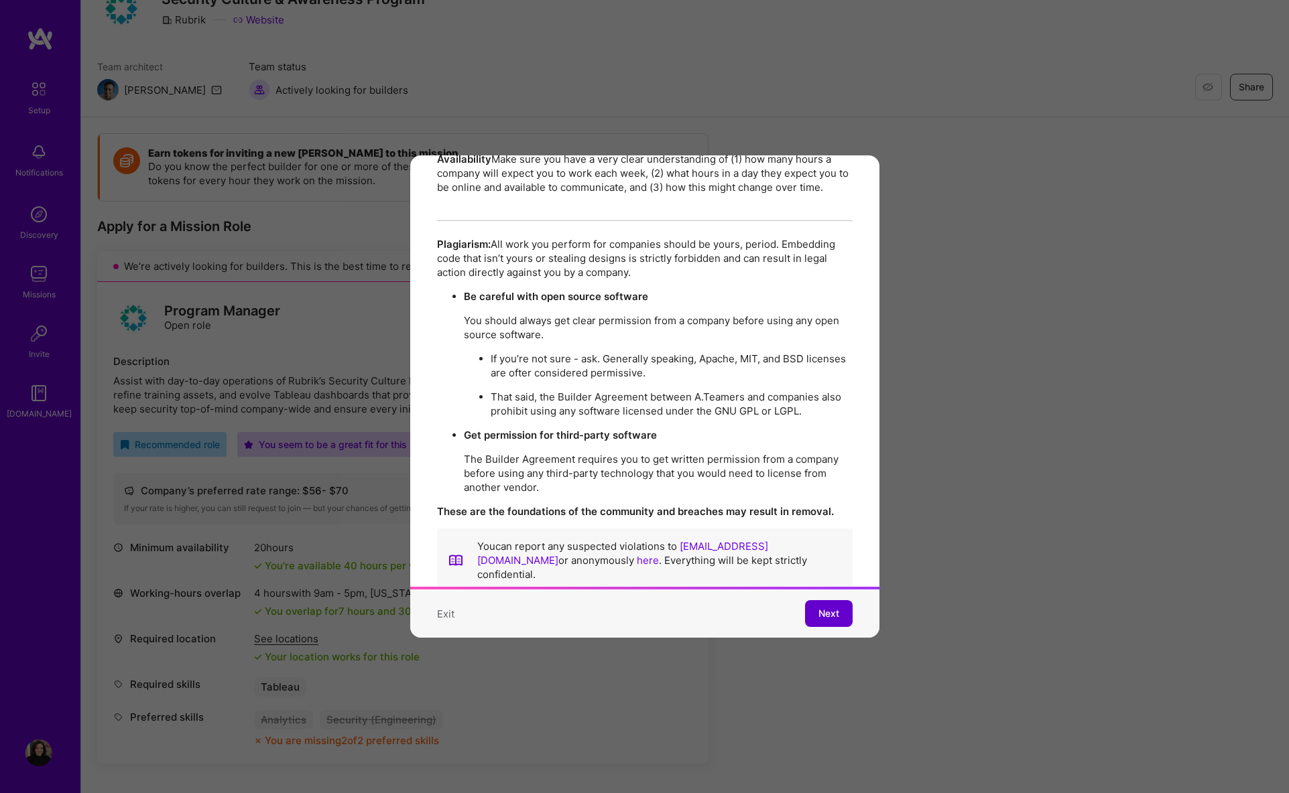
click at [826, 607] on span "Next" at bounding box center [828, 613] width 21 height 13
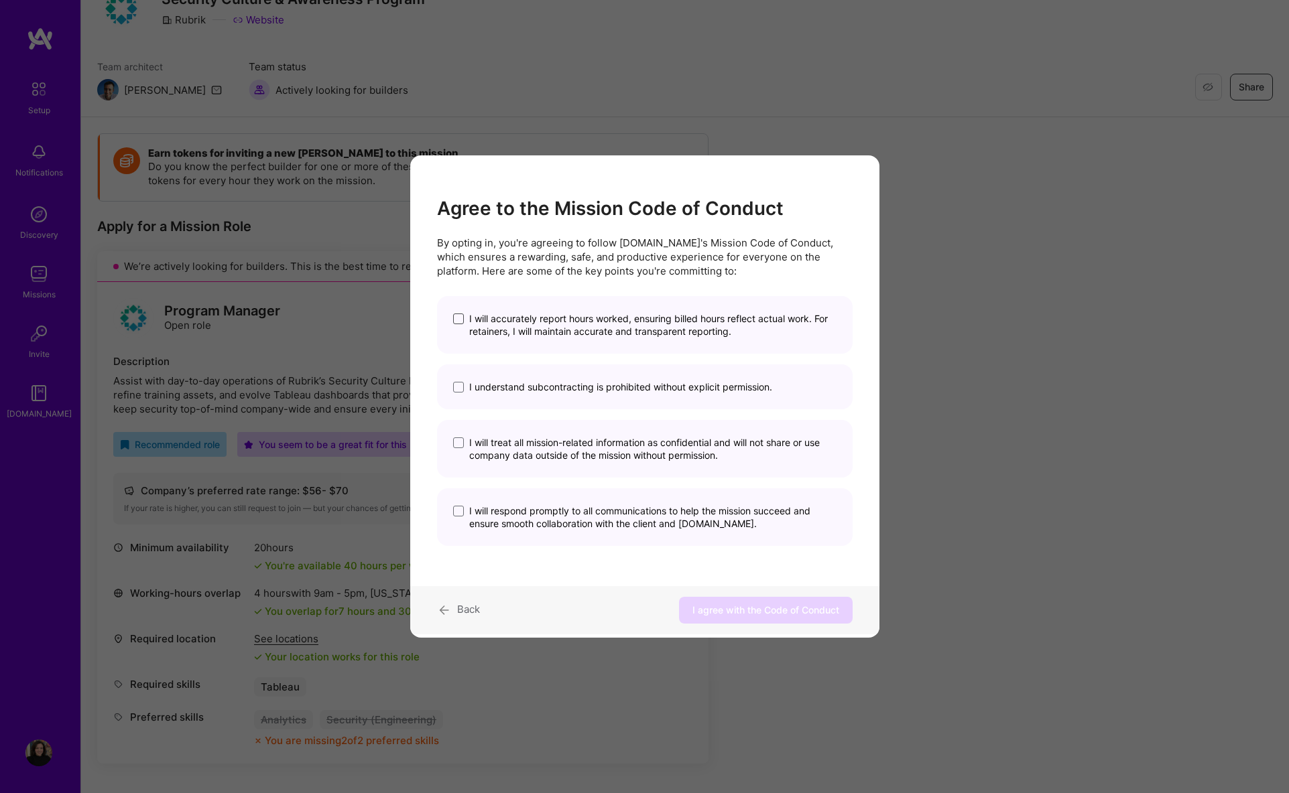
click at [462, 321] on span "modal" at bounding box center [458, 319] width 11 height 11
click at [0, 0] on input "I will accurately report hours worked, ensuring billed hours reflect actual wor…" at bounding box center [0, 0] width 0 height 0
click at [461, 387] on span "modal" at bounding box center [458, 387] width 11 height 11
click at [0, 0] on input "I understand subcontracting is prohibited without explicit permission." at bounding box center [0, 0] width 0 height 0
click at [458, 444] on span "modal" at bounding box center [458, 443] width 11 height 11
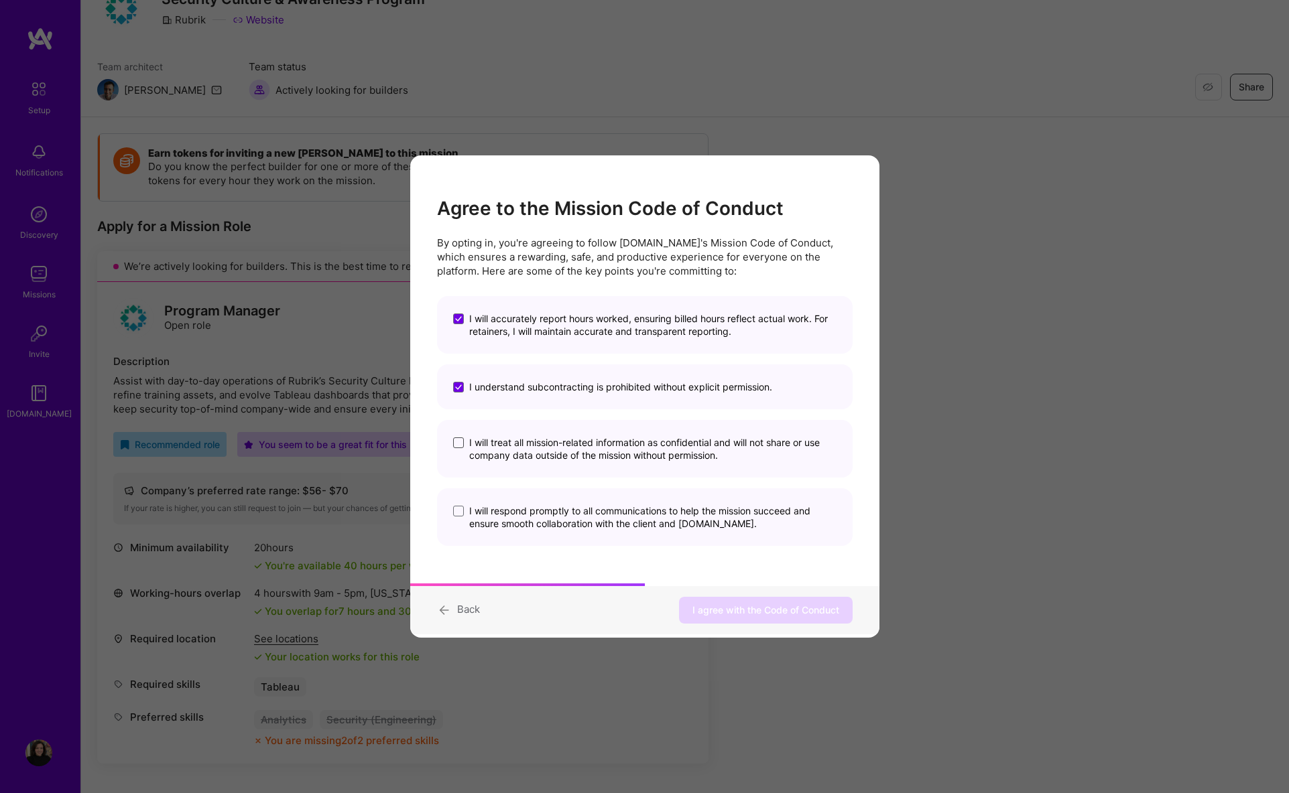
click at [0, 0] on input "I will treat all mission-related information as confidential and will not share…" at bounding box center [0, 0] width 0 height 0
click at [462, 510] on span "modal" at bounding box center [458, 511] width 11 height 11
click at [0, 0] on input "I will respond promptly to all communications to help the mission succeed and e…" at bounding box center [0, 0] width 0 height 0
click at [720, 615] on span "I agree with the Code of Conduct" at bounding box center [765, 610] width 147 height 13
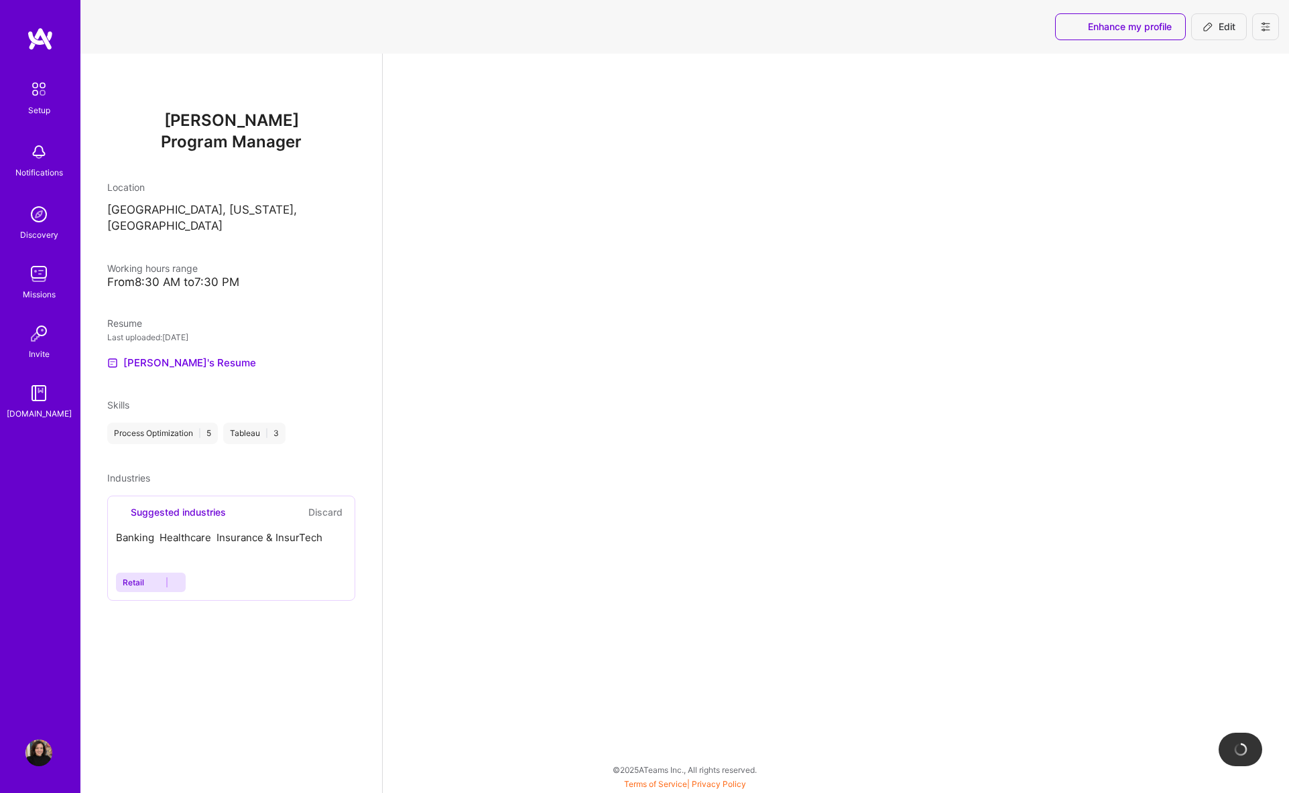
select select "US"
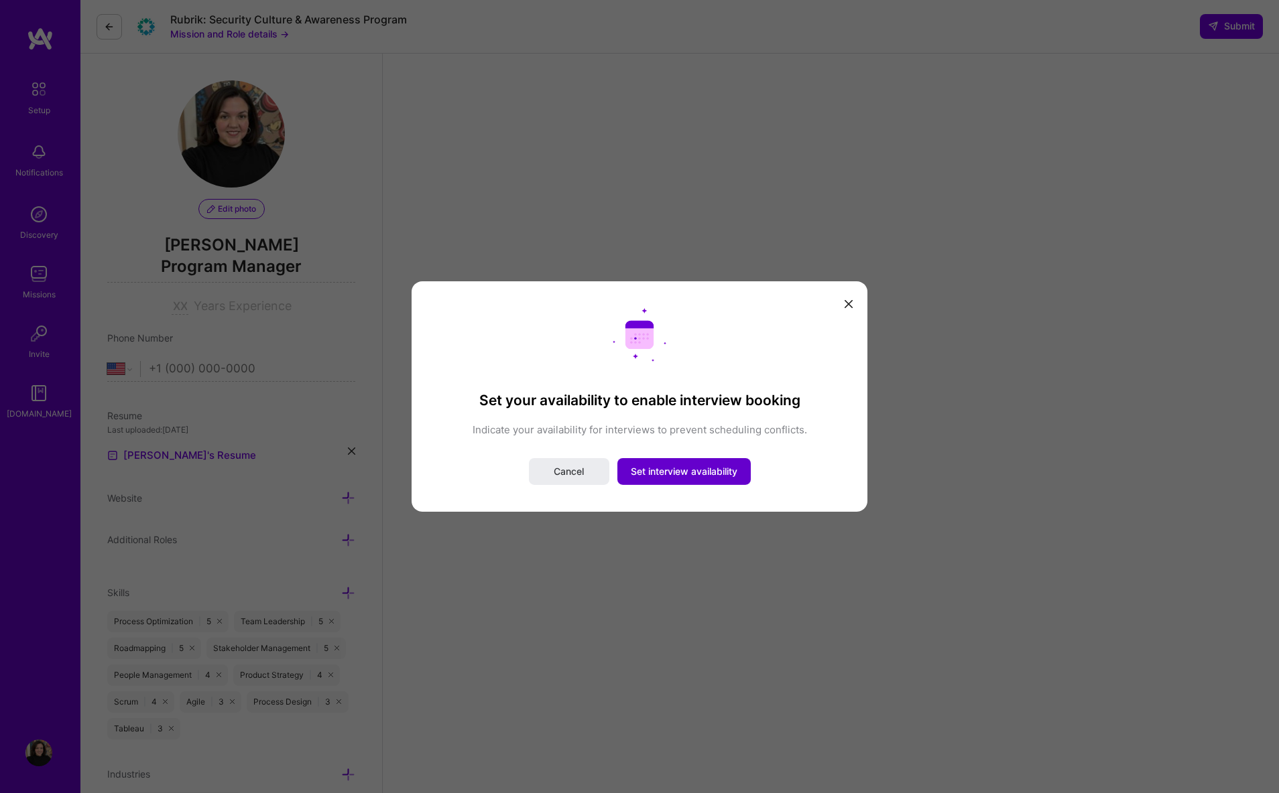
click at [671, 469] on span "Set interview availability" at bounding box center [684, 471] width 107 height 13
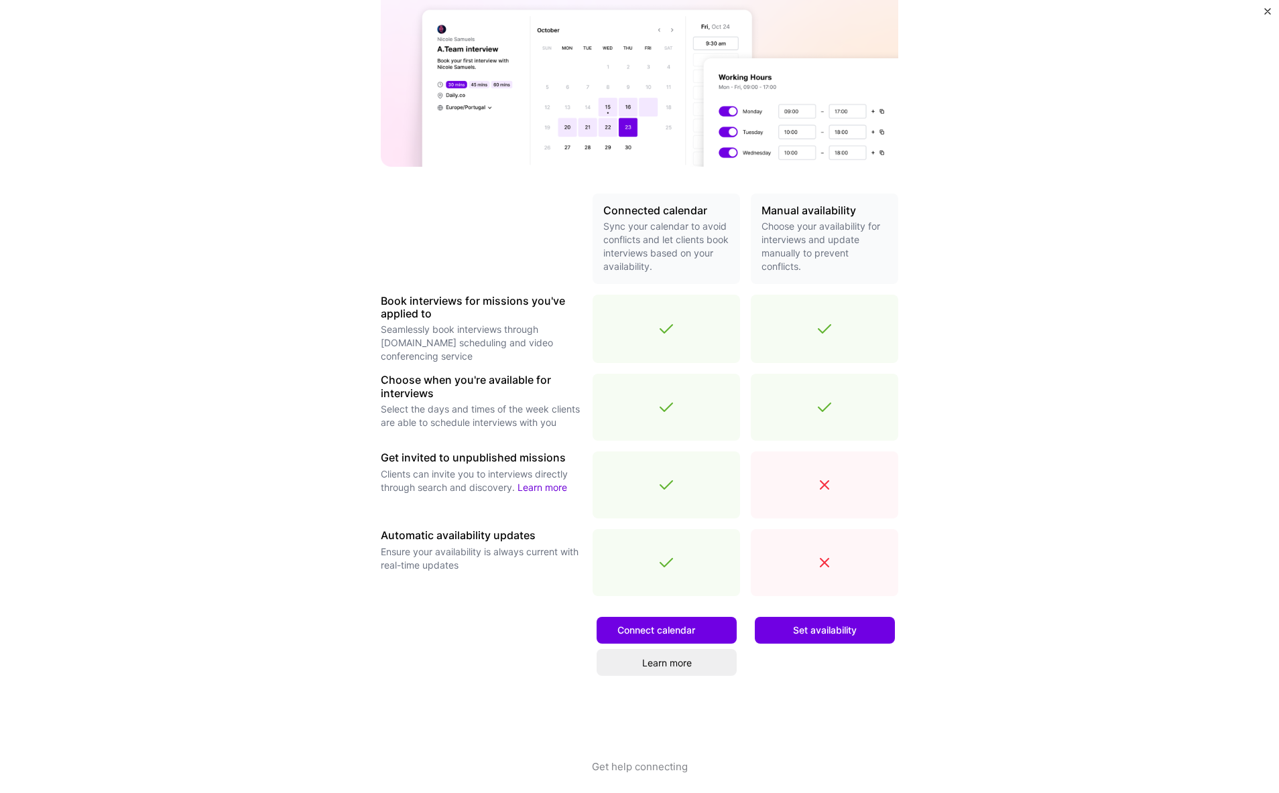
scroll to position [145, 0]
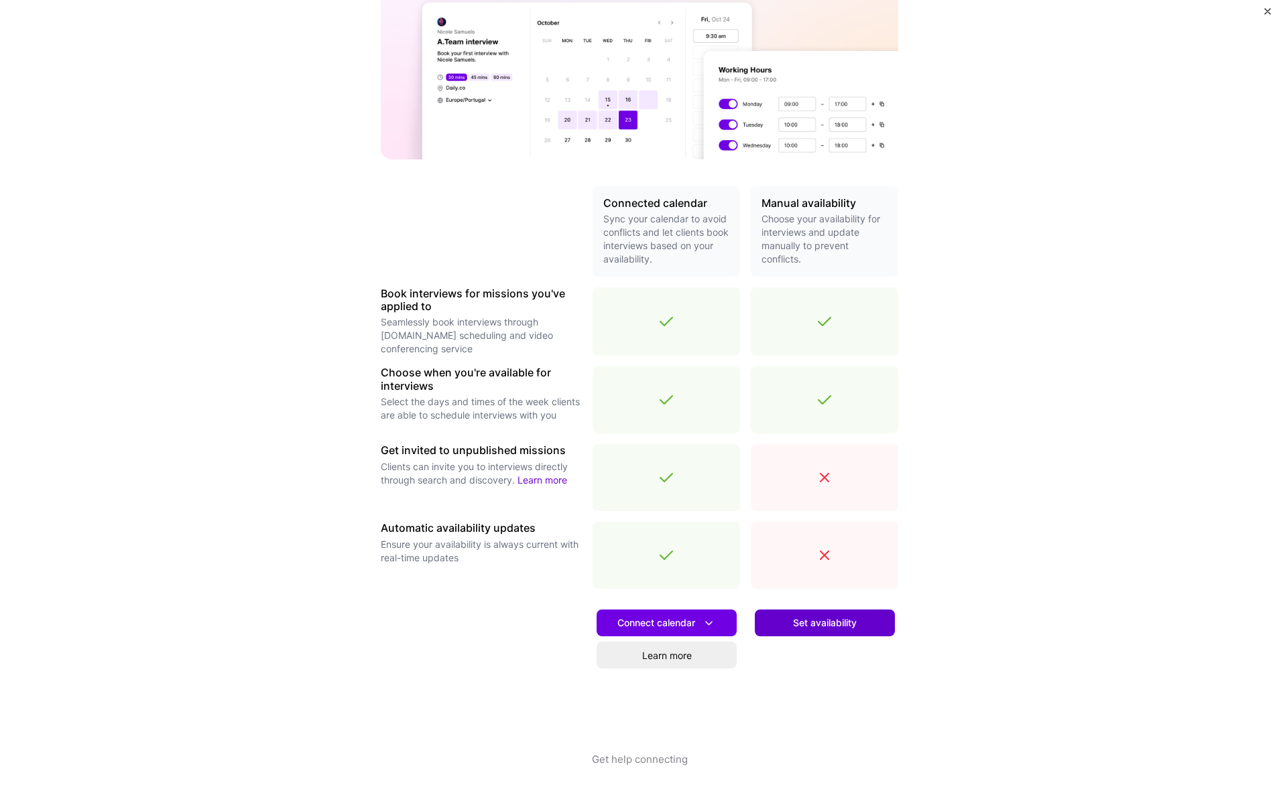
click at [814, 628] on span "Set availability" at bounding box center [825, 623] width 64 height 13
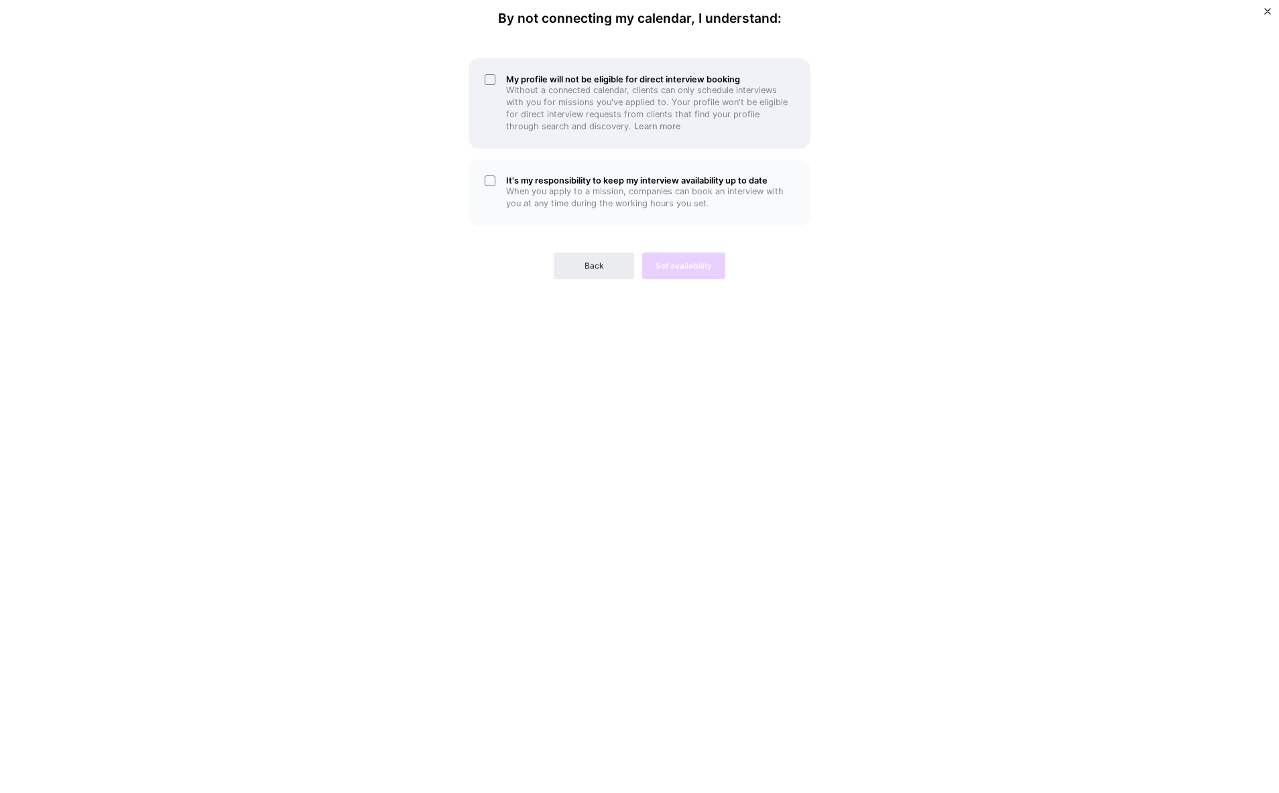
click at [497, 84] on div "My profile will not be eligible for direct interview booking Without a connecte…" at bounding box center [639, 103] width 342 height 90
click at [578, 255] on button "Back" at bounding box center [594, 266] width 80 height 27
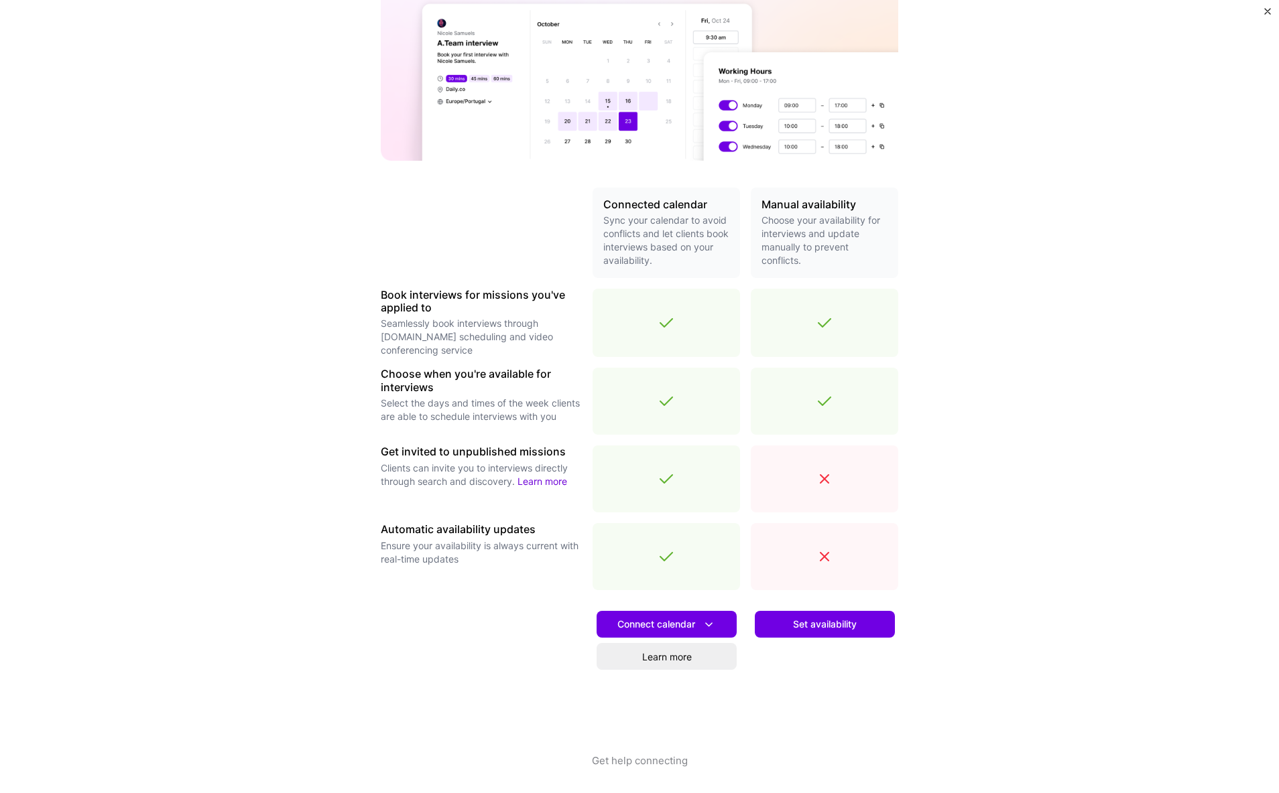
scroll to position [145, 0]
click at [629, 620] on span "Connect calendar" at bounding box center [666, 624] width 99 height 14
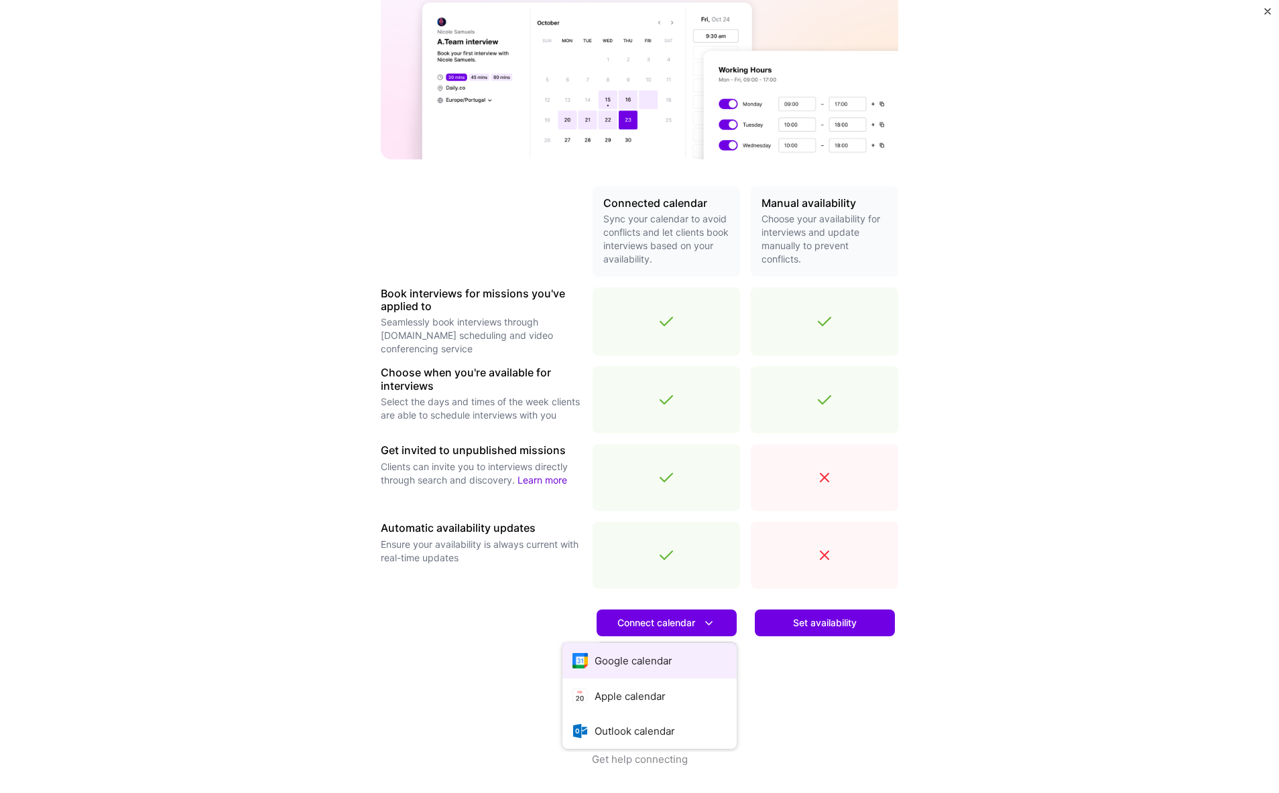
click at [651, 661] on button "Google calendar" at bounding box center [649, 661] width 174 height 36
click at [665, 623] on span "Connect calendar" at bounding box center [666, 624] width 99 height 14
click at [628, 657] on button "Google calendar" at bounding box center [649, 661] width 174 height 36
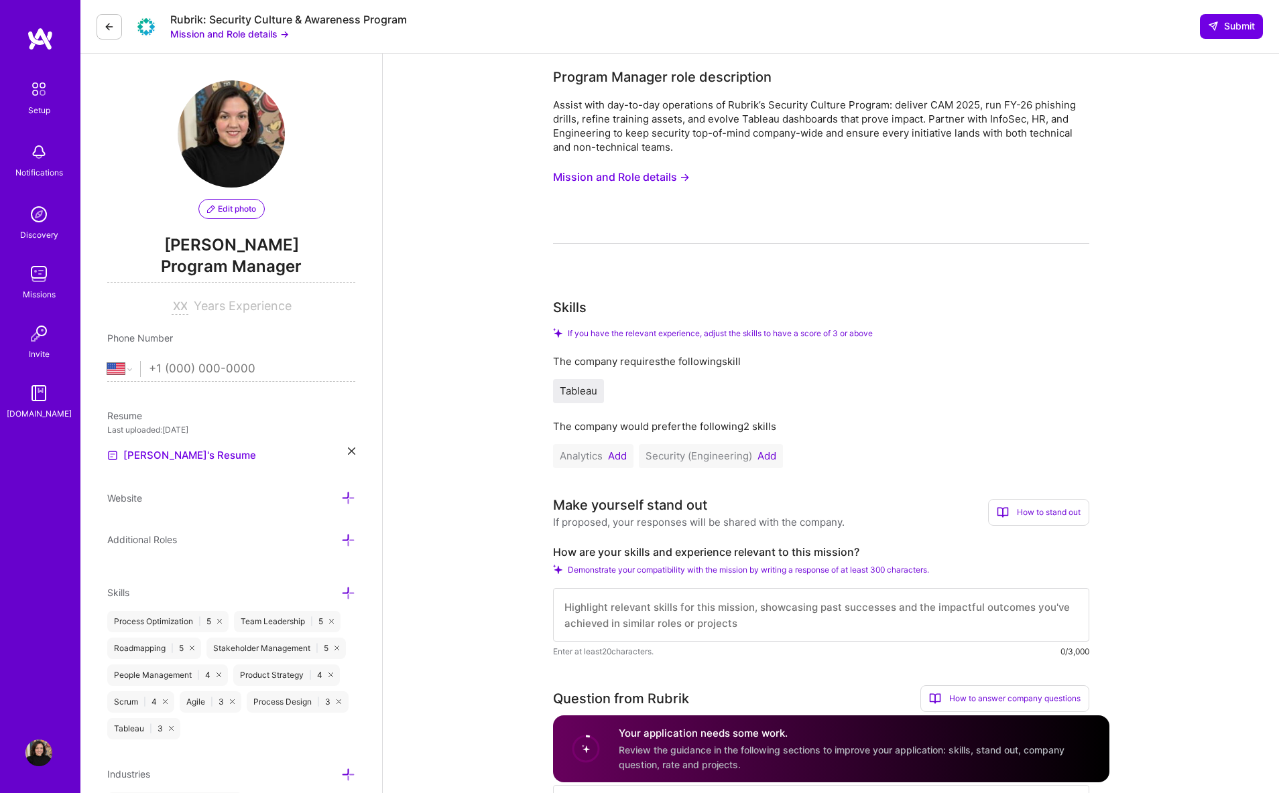
select select "US"
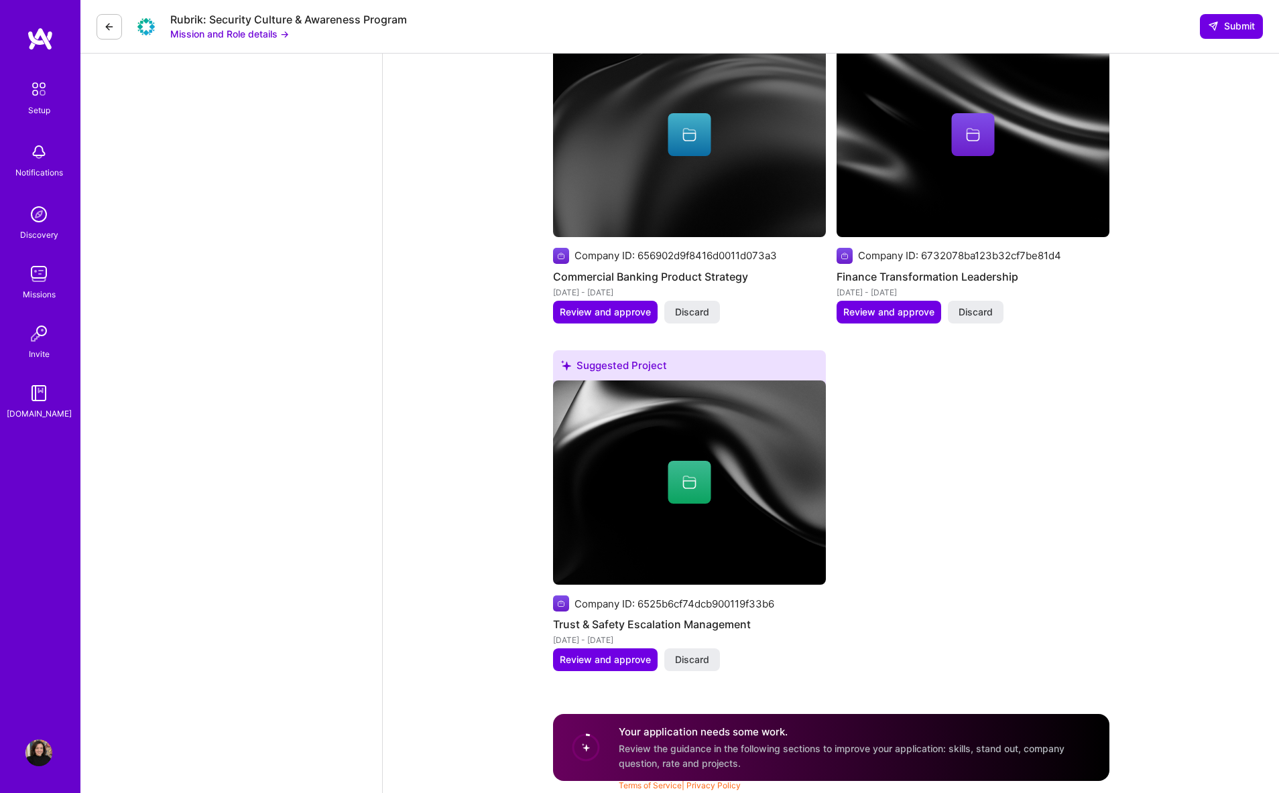
scroll to position [1736, 0]
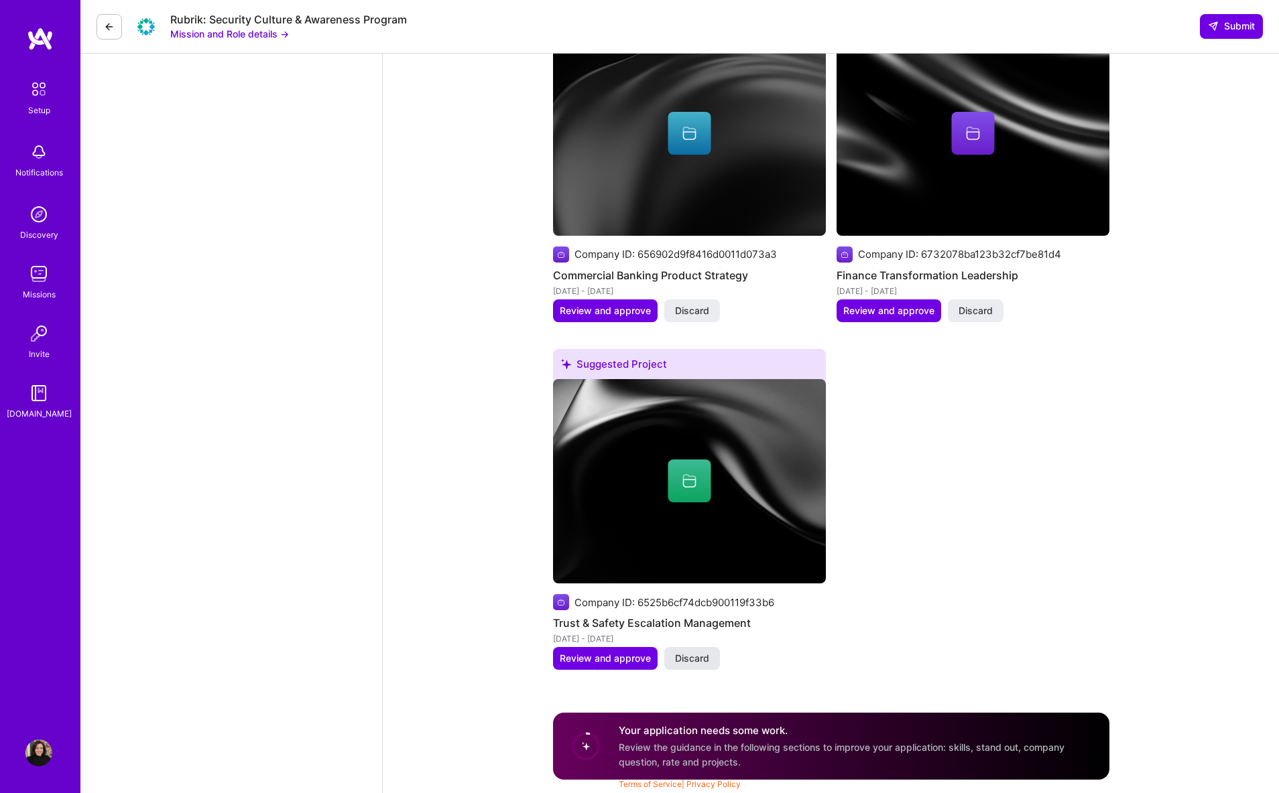
click at [690, 652] on span "Discard" at bounding box center [692, 658] width 34 height 13
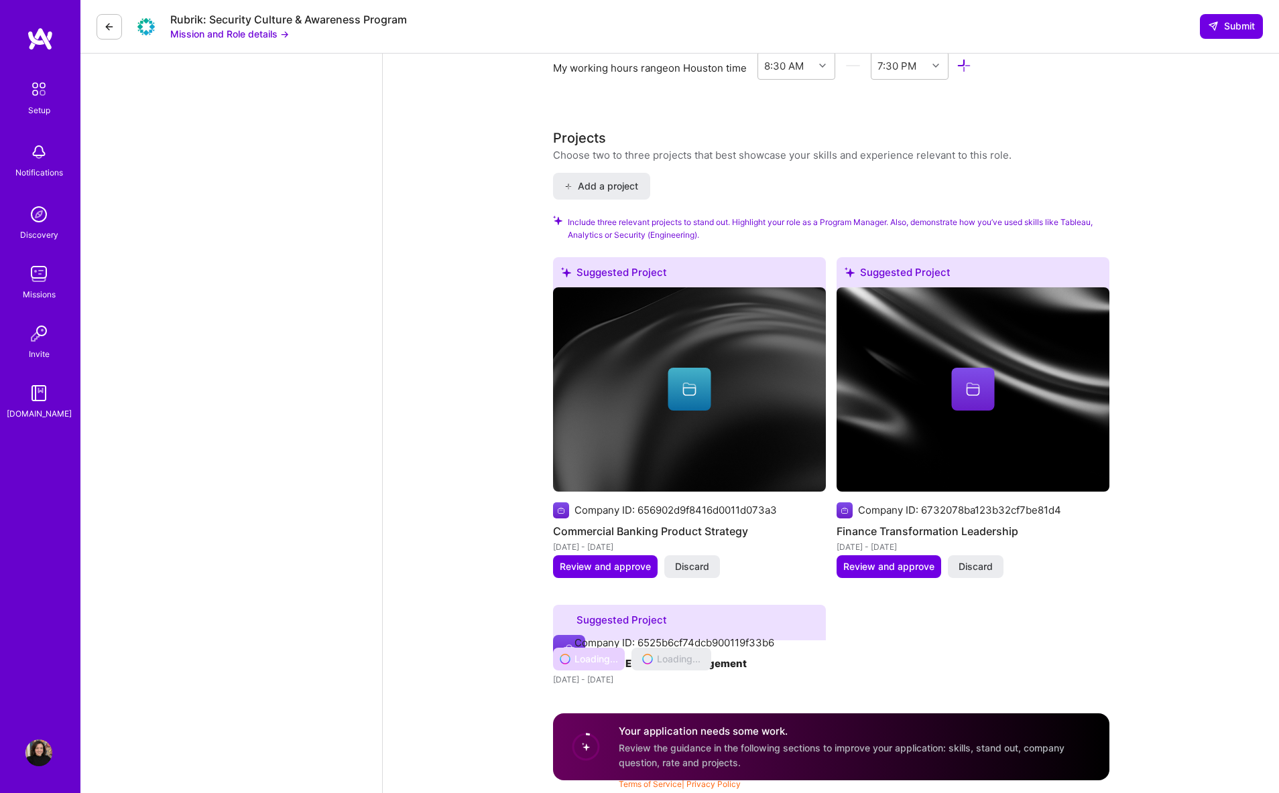
scroll to position [1387, 0]
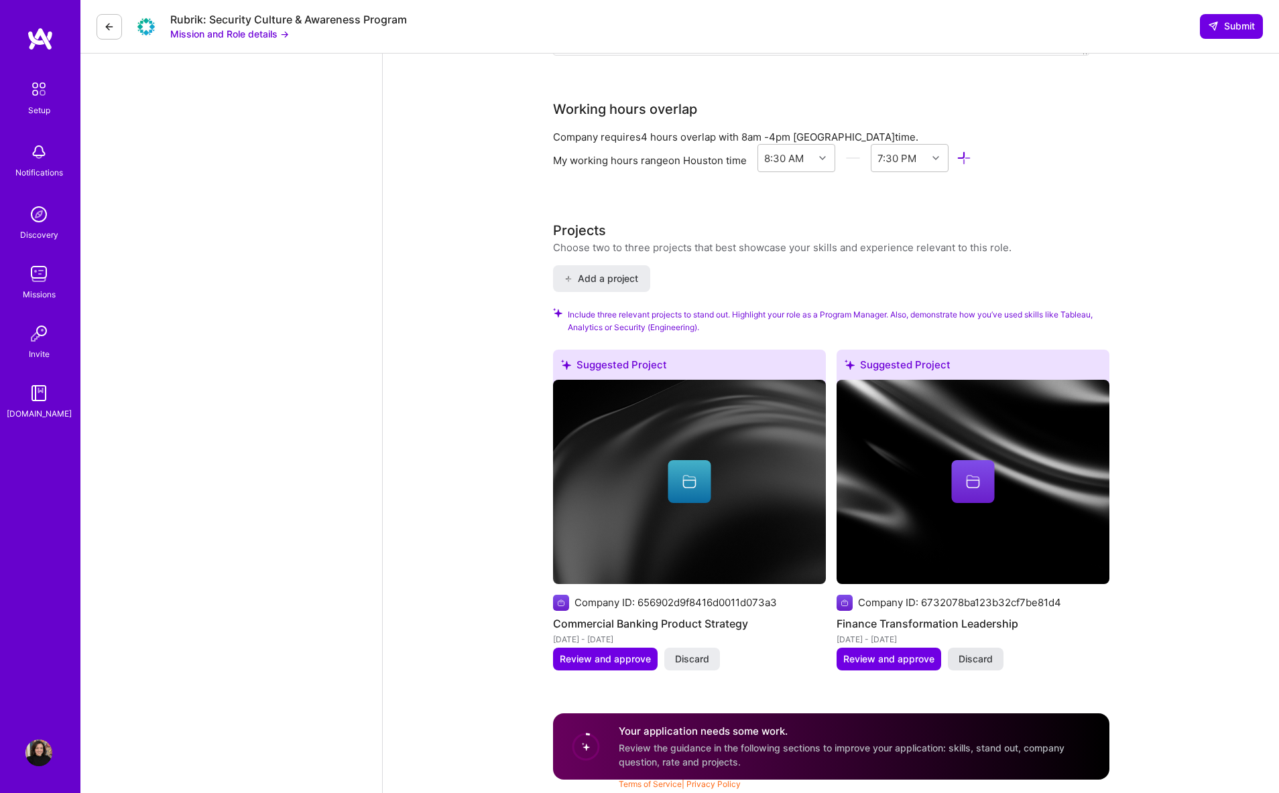
click at [980, 657] on span "Discard" at bounding box center [975, 659] width 34 height 13
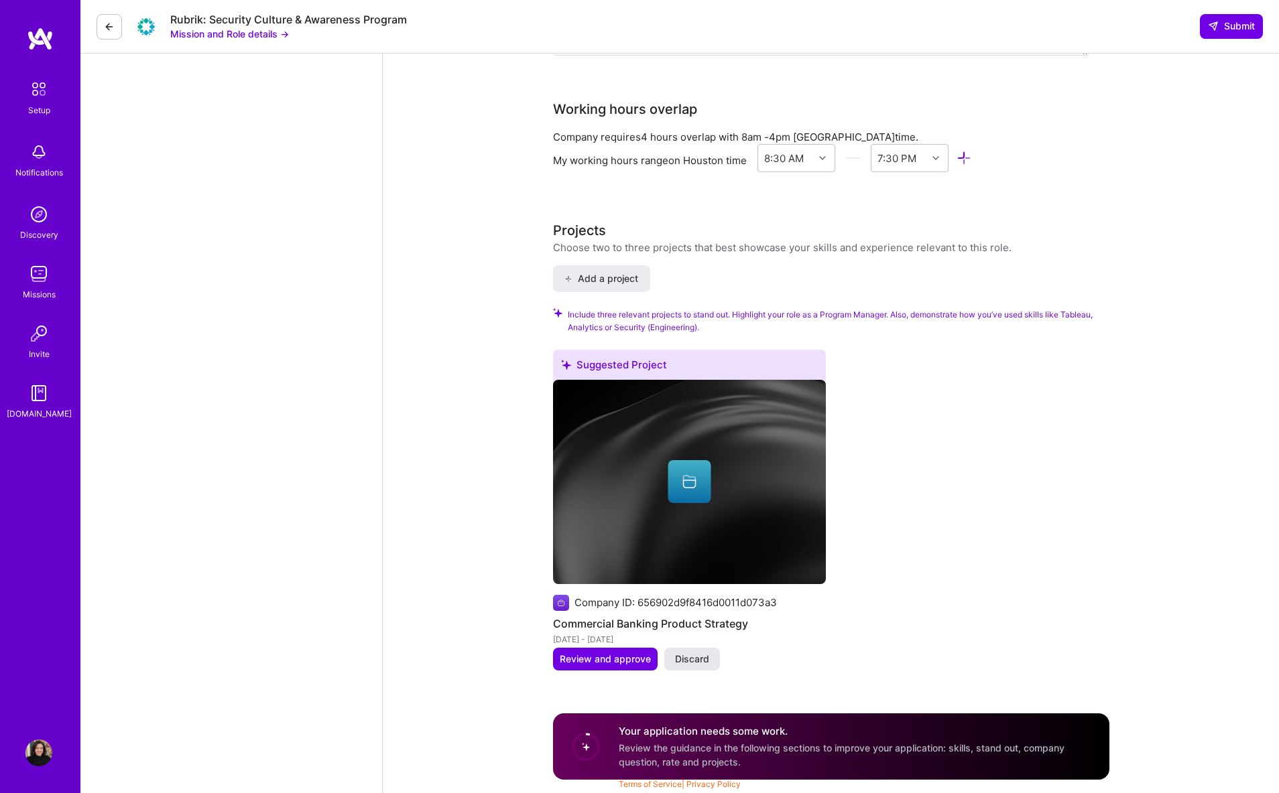
click at [688, 659] on span "Discard" at bounding box center [692, 659] width 34 height 13
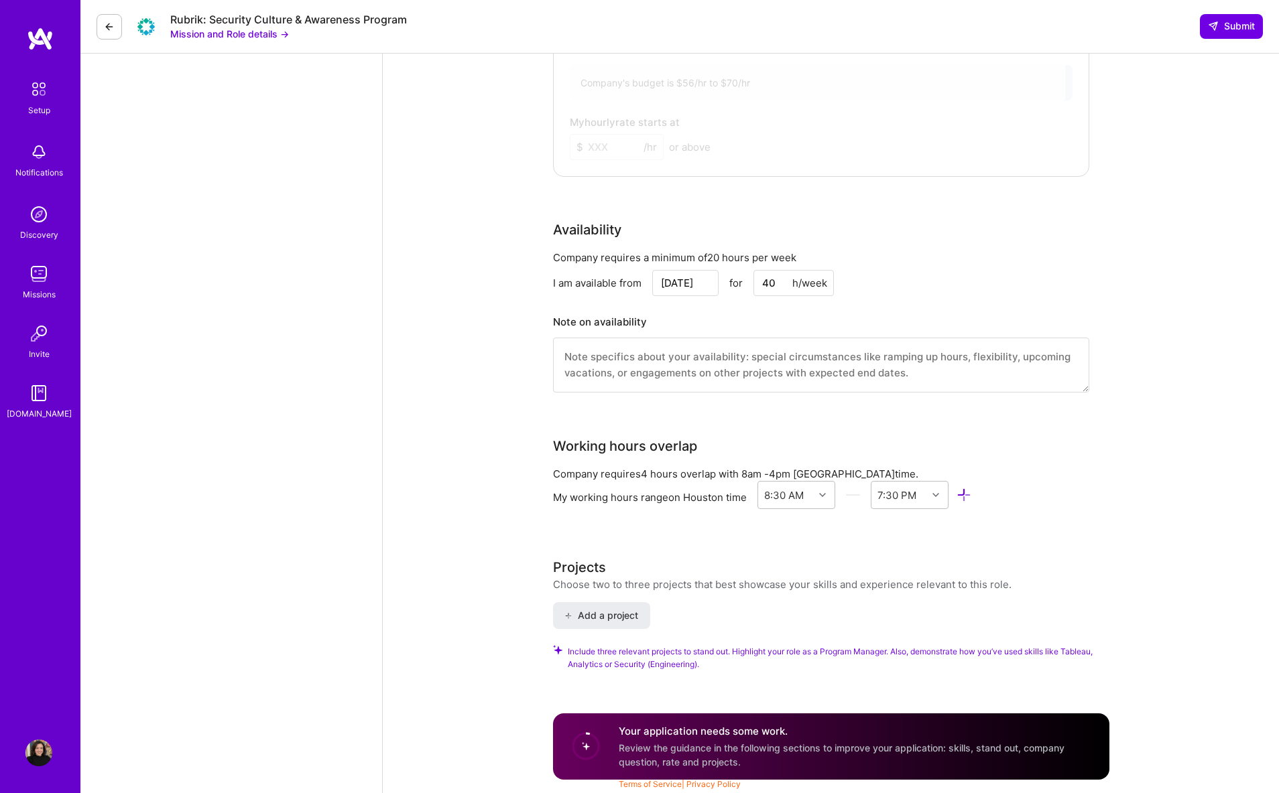
scroll to position [1050, 0]
click at [635, 743] on span "Review the guidance in the following sections to improve your application: skil…" at bounding box center [842, 755] width 446 height 25
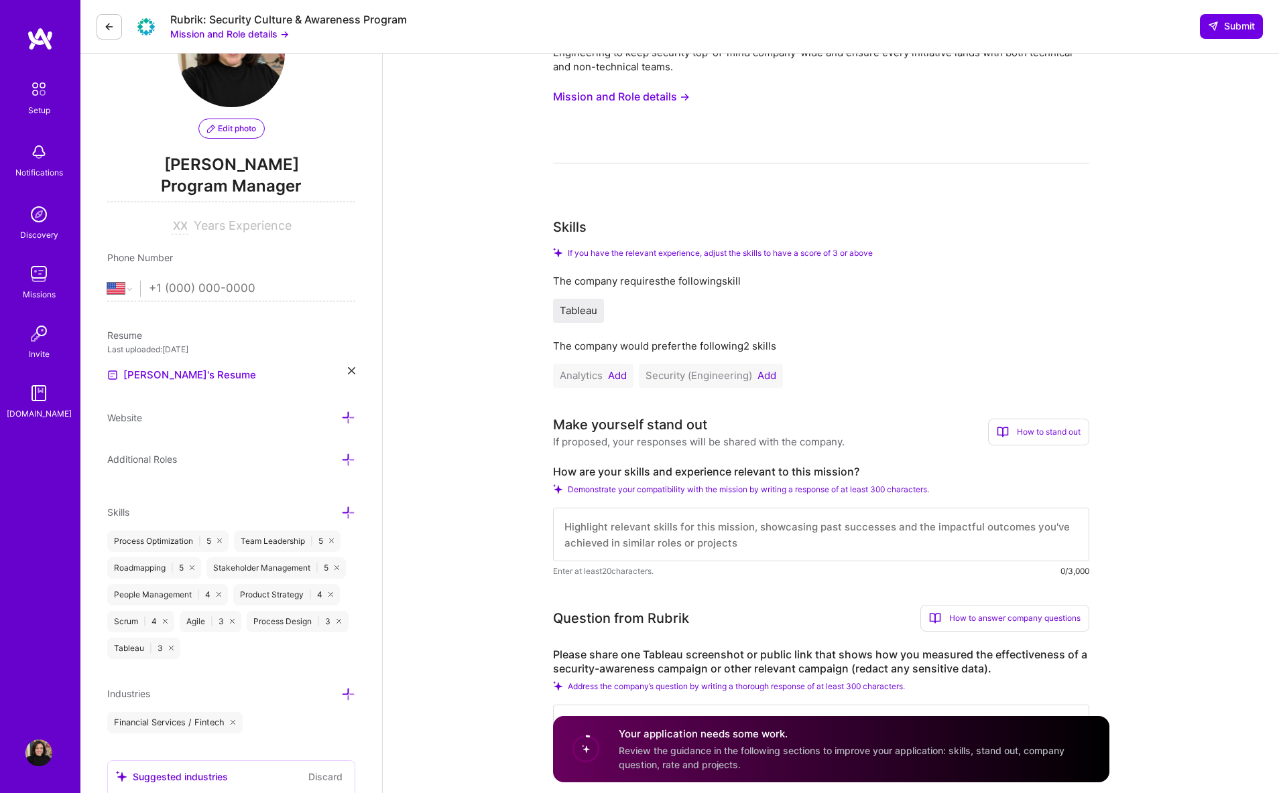
scroll to position [0, 0]
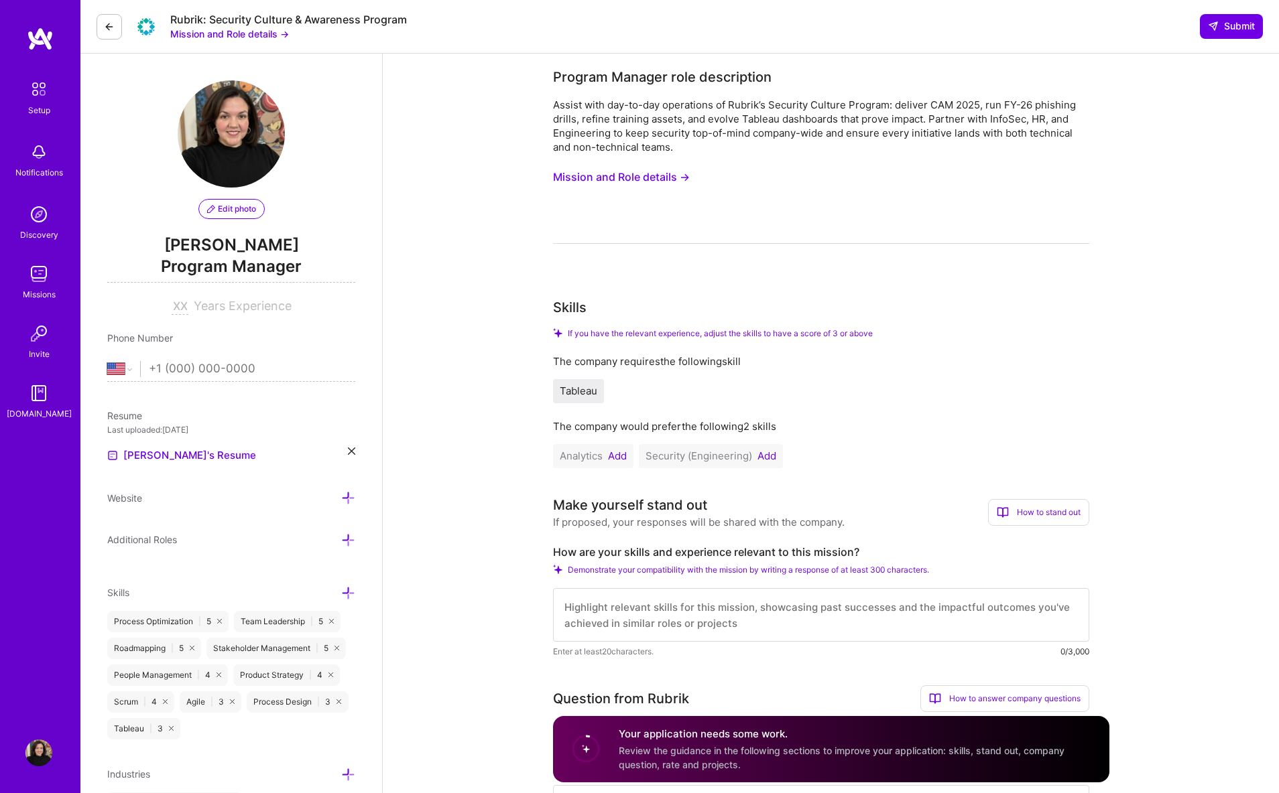
click at [616, 456] on button "Add" at bounding box center [617, 456] width 19 height 11
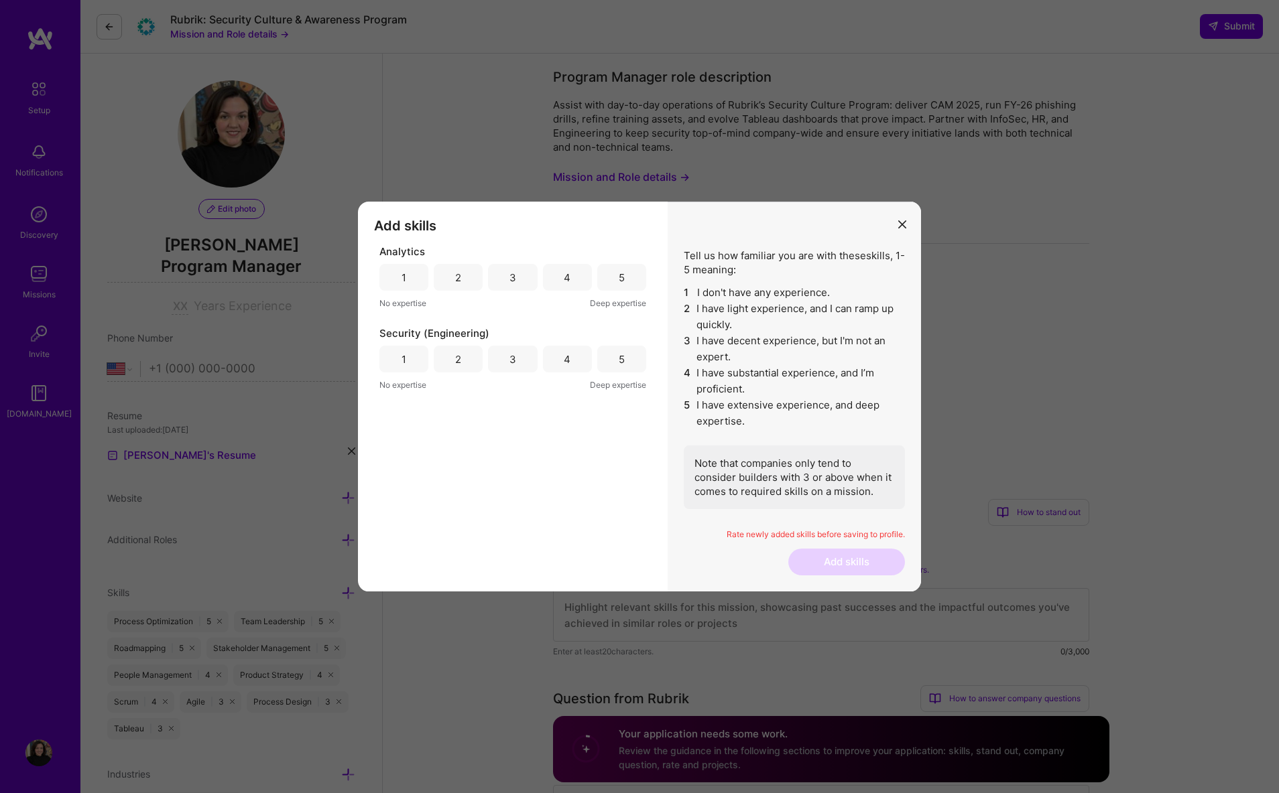
click at [525, 277] on div "3" at bounding box center [512, 277] width 49 height 27
click at [509, 359] on div "3" at bounding box center [512, 359] width 7 height 14
click at [556, 361] on div "4" at bounding box center [567, 359] width 49 height 27
click at [835, 558] on button "Add skills" at bounding box center [846, 562] width 117 height 27
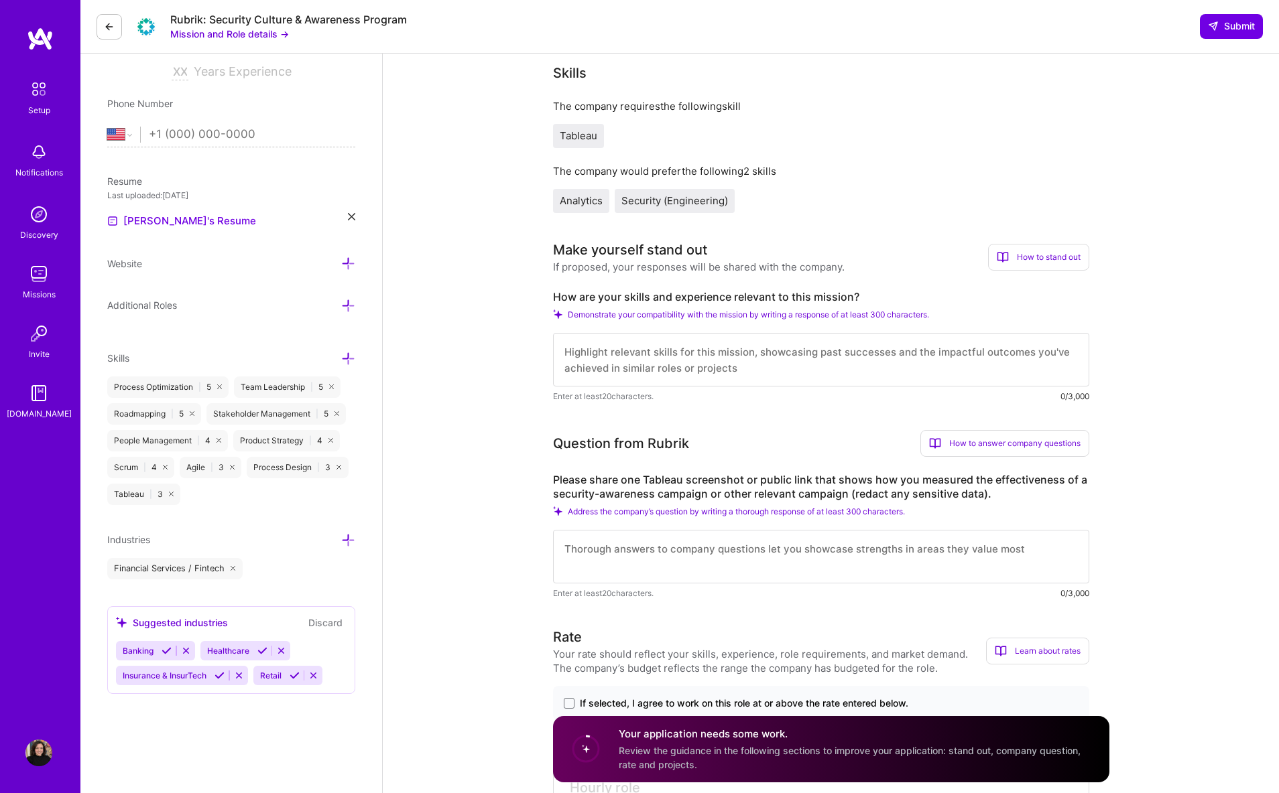
scroll to position [281, 0]
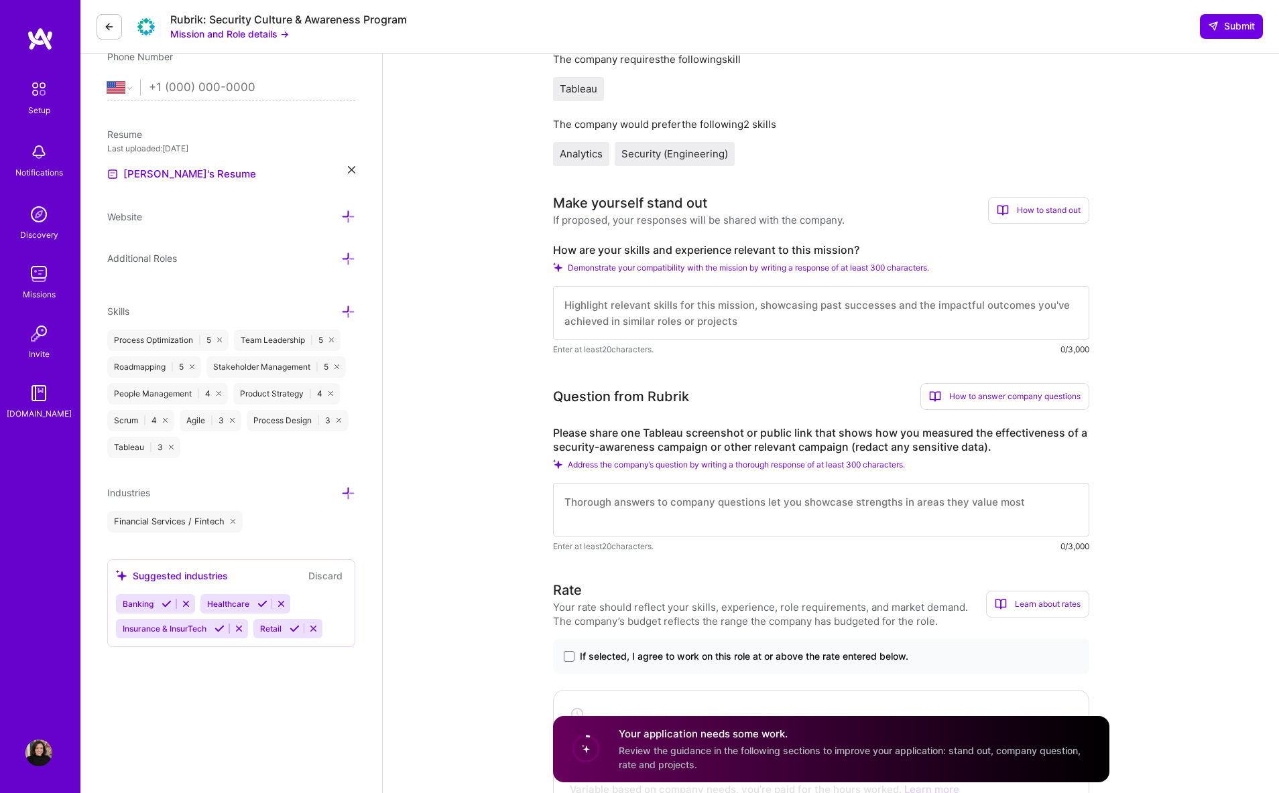
click at [711, 267] on span "Demonstrate your compatibility with the mission by writing a response of at lea…" at bounding box center [748, 268] width 361 height 10
drag, startPoint x: 752, startPoint y: 314, endPoint x: 571, endPoint y: 300, distance: 181.4
click at [571, 300] on textarea at bounding box center [821, 313] width 536 height 54
drag, startPoint x: 575, startPoint y: 307, endPoint x: 774, endPoint y: 324, distance: 199.7
click at [774, 324] on textarea at bounding box center [821, 313] width 536 height 54
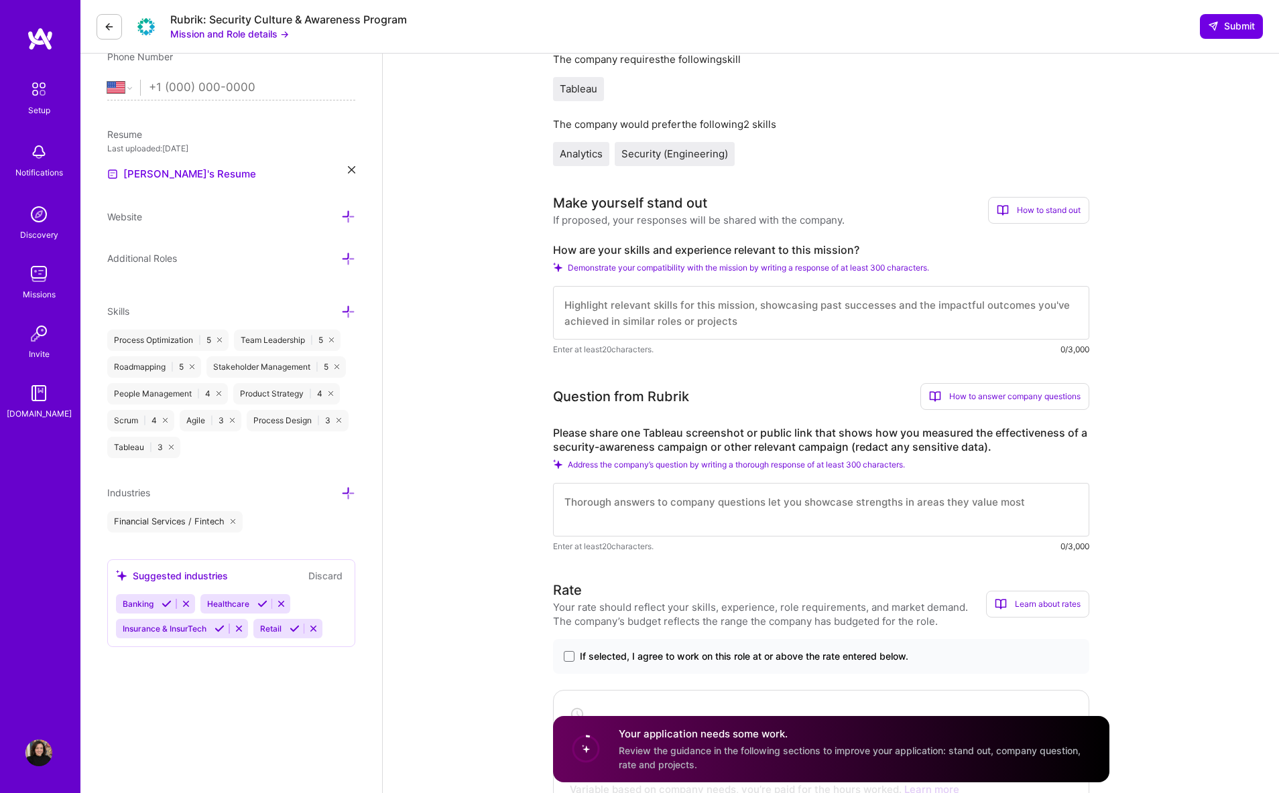
click at [600, 309] on textarea at bounding box center [821, 313] width 536 height 54
drag, startPoint x: 760, startPoint y: 319, endPoint x: 596, endPoint y: 302, distance: 164.4
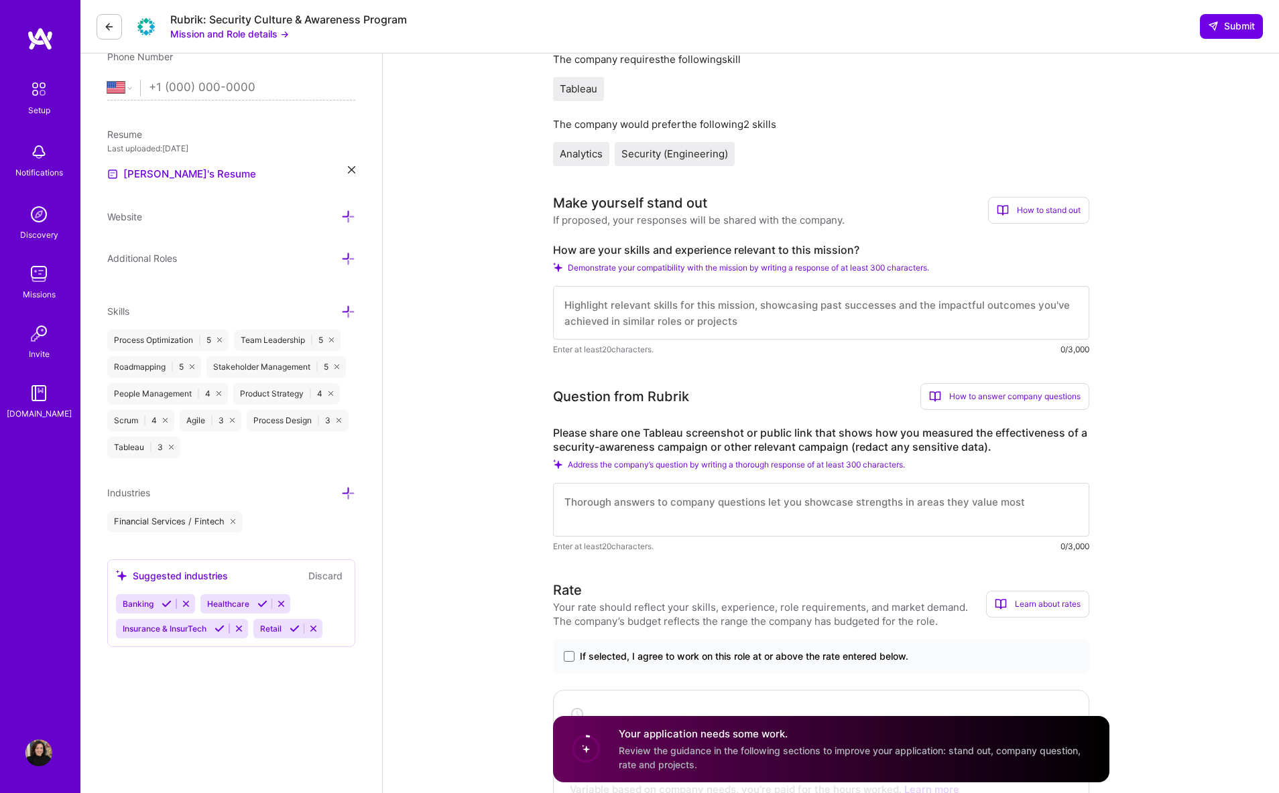
click at [596, 302] on textarea at bounding box center [821, 313] width 536 height 54
click at [1013, 212] on div "How to stand out" at bounding box center [1038, 210] width 101 height 27
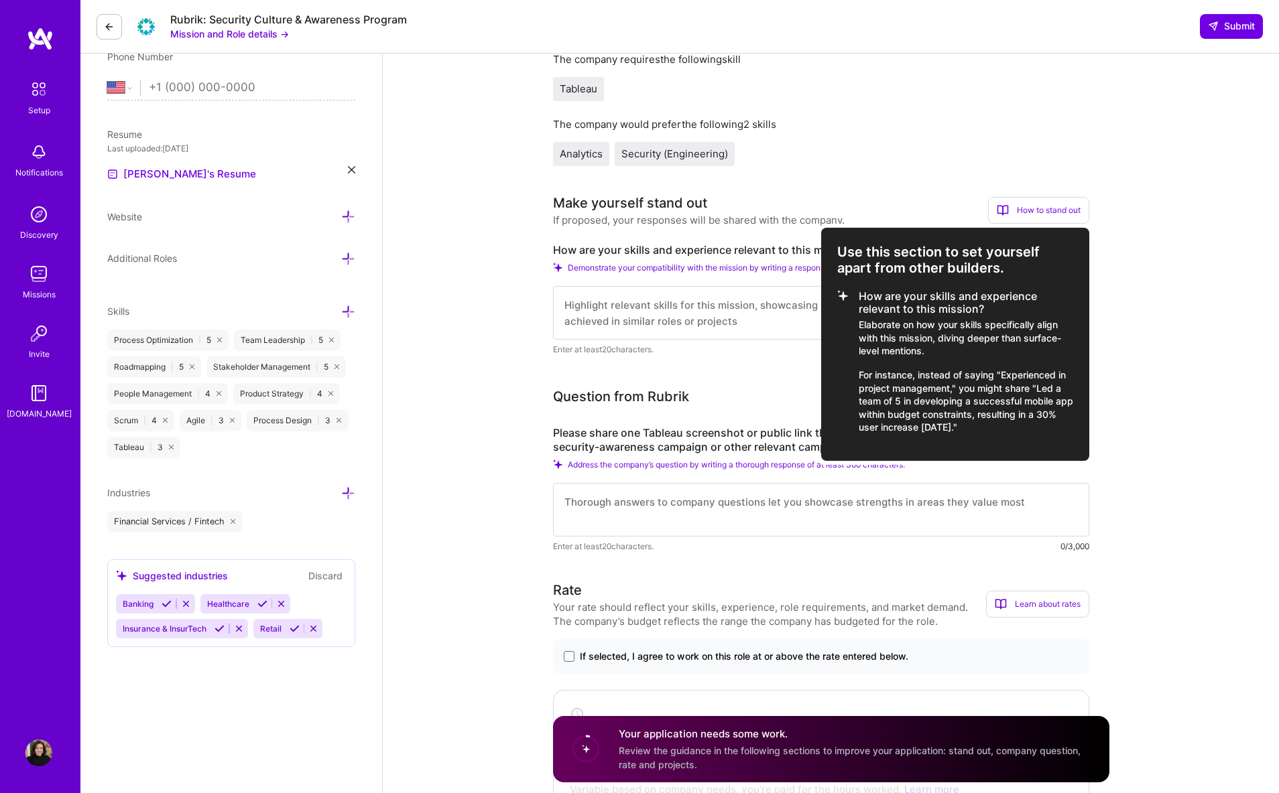
click at [820, 171] on div at bounding box center [639, 396] width 1279 height 793
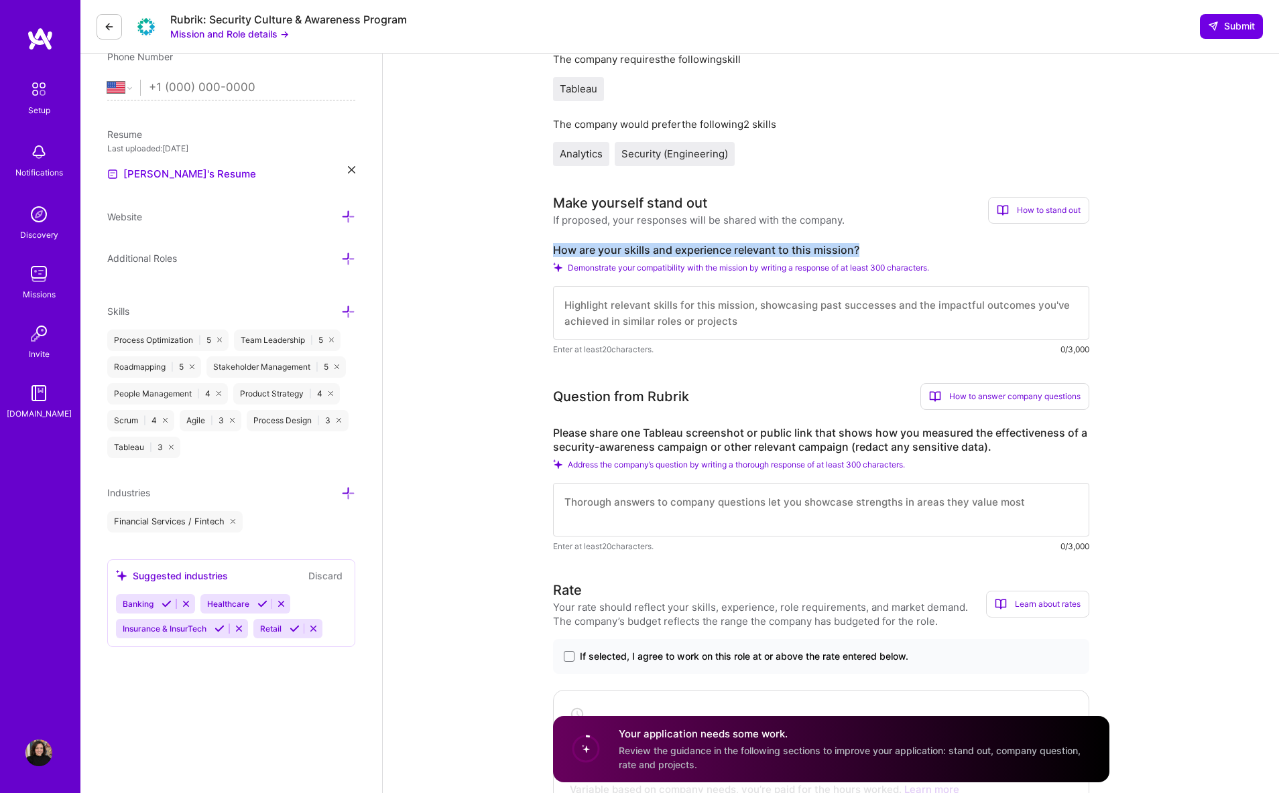
drag, startPoint x: 547, startPoint y: 250, endPoint x: 879, endPoint y: 246, distance: 332.4
click at [879, 246] on div "Program Manager role description Assist with day-to-day operations of Rubrik’s …" at bounding box center [831, 656] width 896 height 1769
copy label "How are your skills and experience relevant to this mission?"
click at [668, 306] on textarea at bounding box center [821, 313] width 536 height 54
paste textarea "I have extensive experience leading programs that require cross-functional coll…"
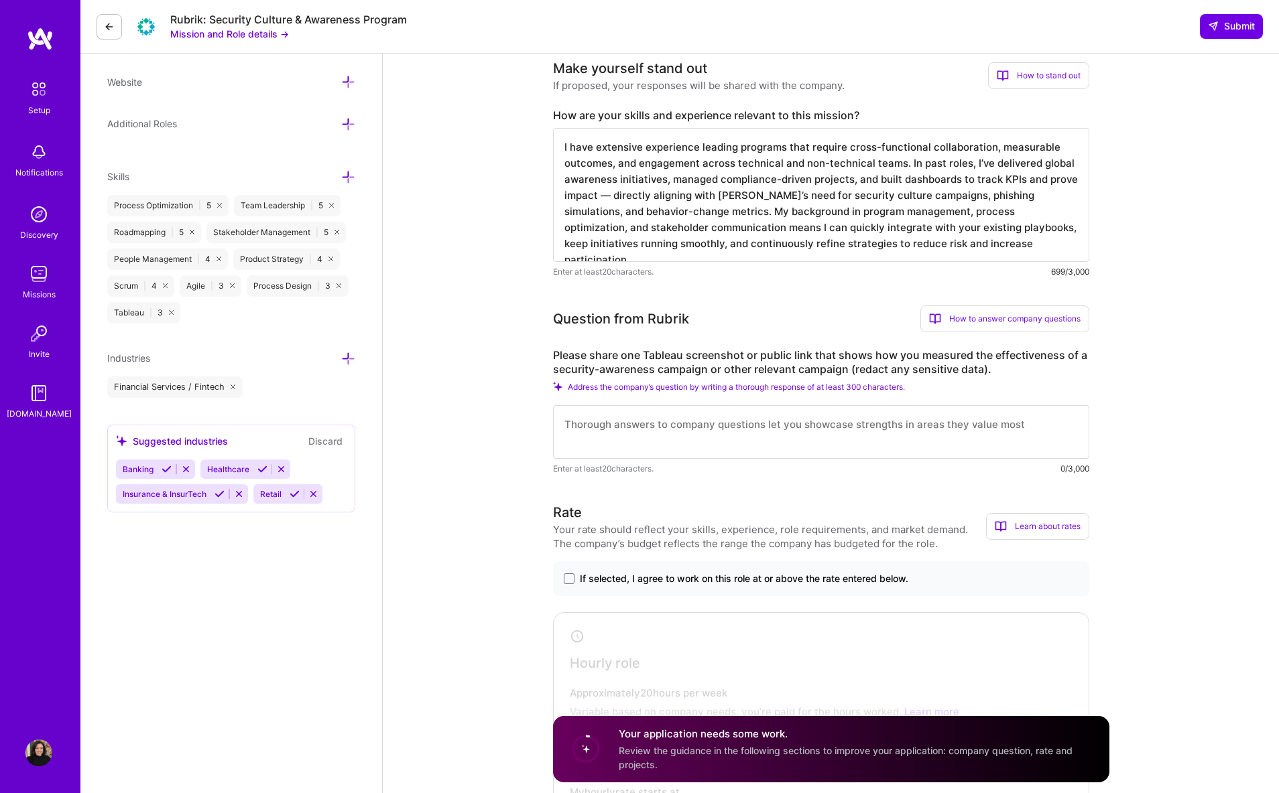
scroll to position [467, 0]
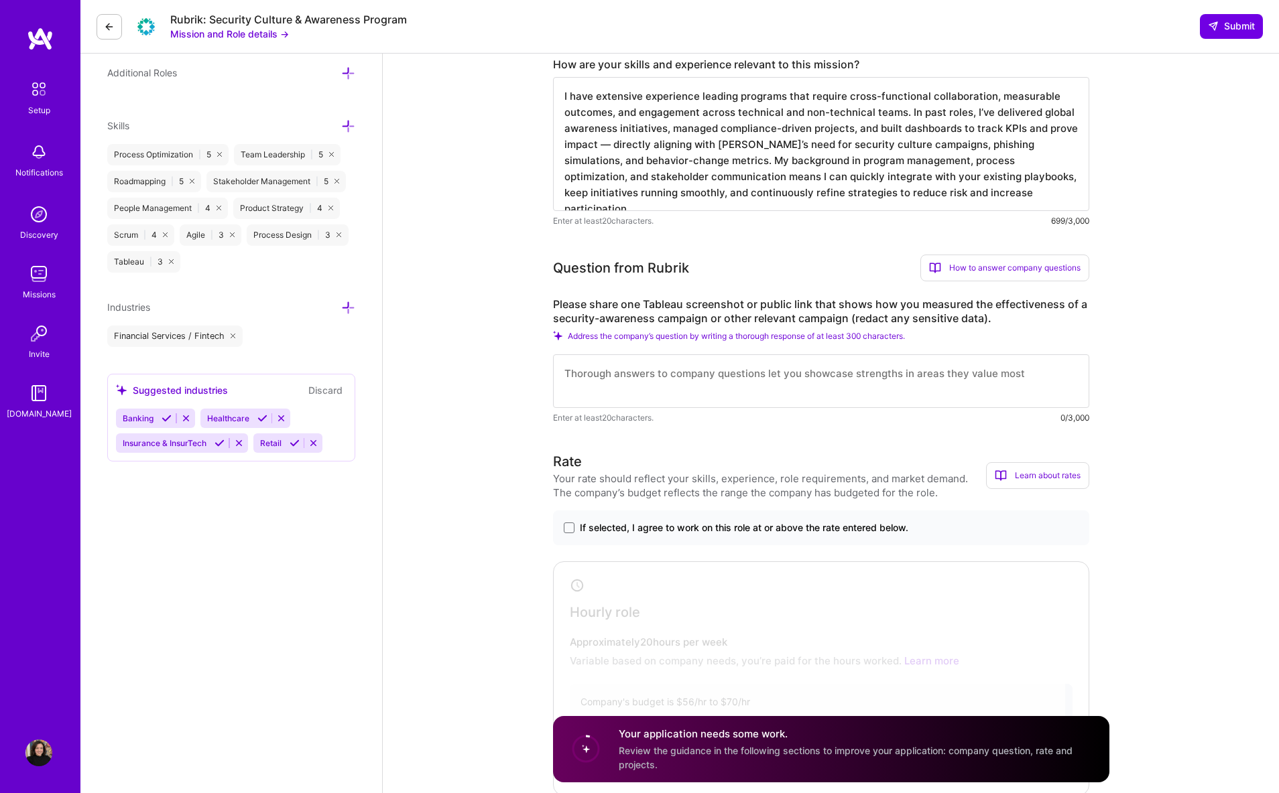
type textarea "I have extensive experience leading programs that require cross-functional coll…"
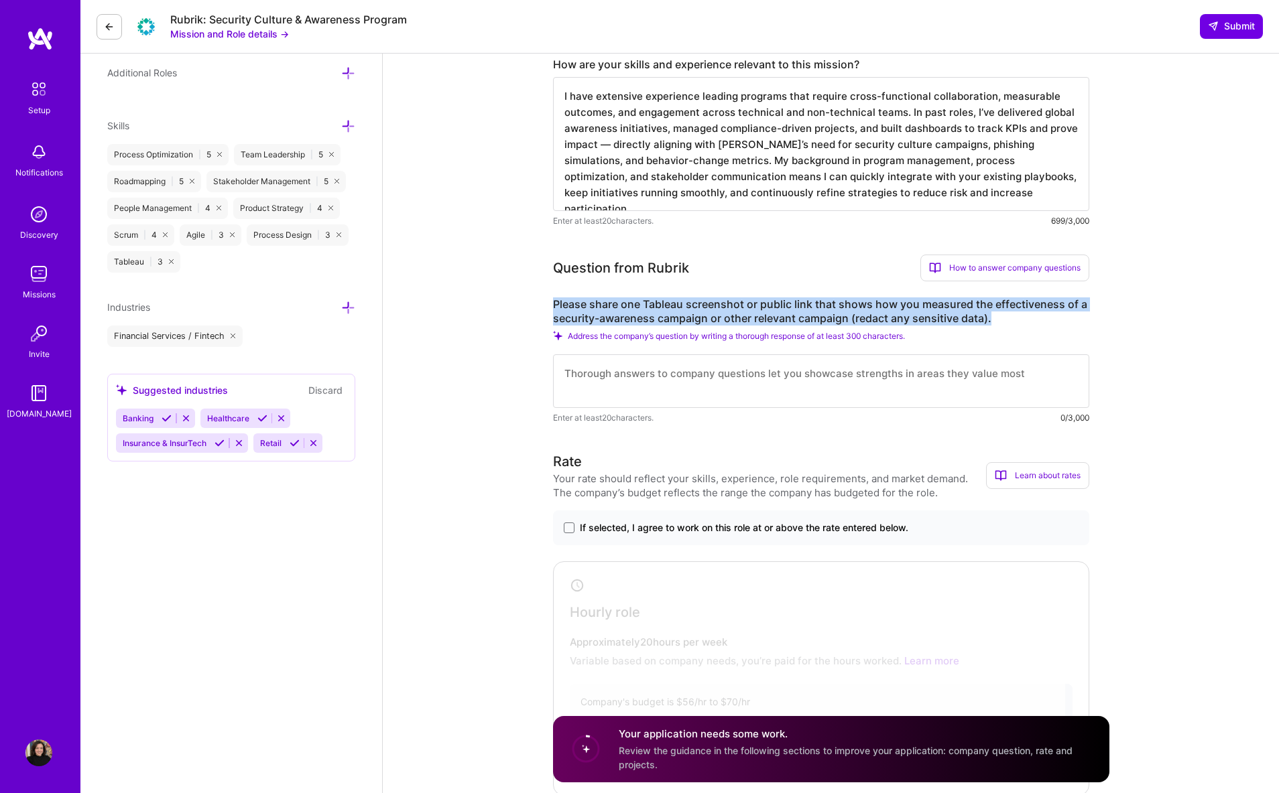
drag, startPoint x: 546, startPoint y: 301, endPoint x: 1007, endPoint y: 322, distance: 461.5
click at [1007, 322] on div "Program Manager role description Assist with day-to-day operations of Rubrik’s …" at bounding box center [831, 500] width 896 height 1826
copy label "Please share one Tableau screenshot or public link that shows how you measured …"
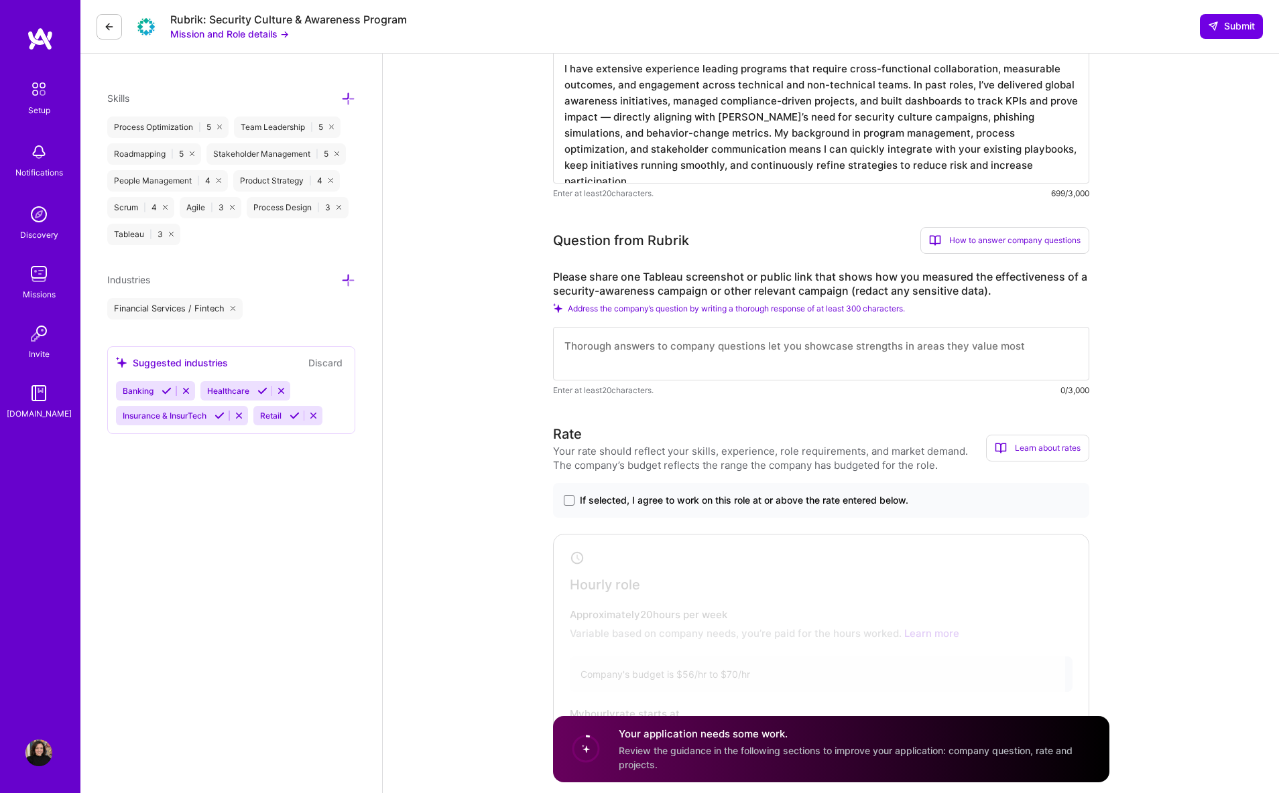
click at [539, 248] on div "Program Manager role description Assist with day-to-day operations of Rubrik’s …" at bounding box center [831, 472] width 896 height 1826
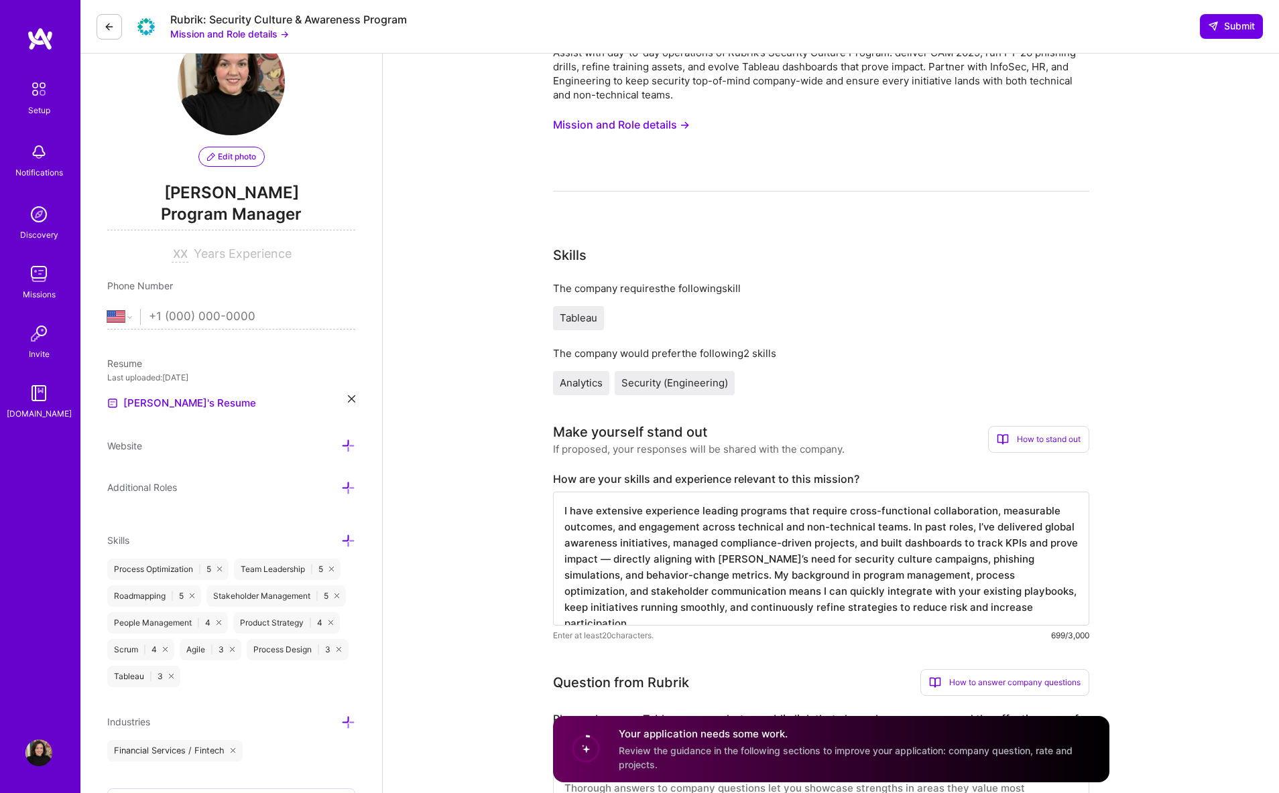
scroll to position [0, 0]
